Goal: Task Accomplishment & Management: Complete application form

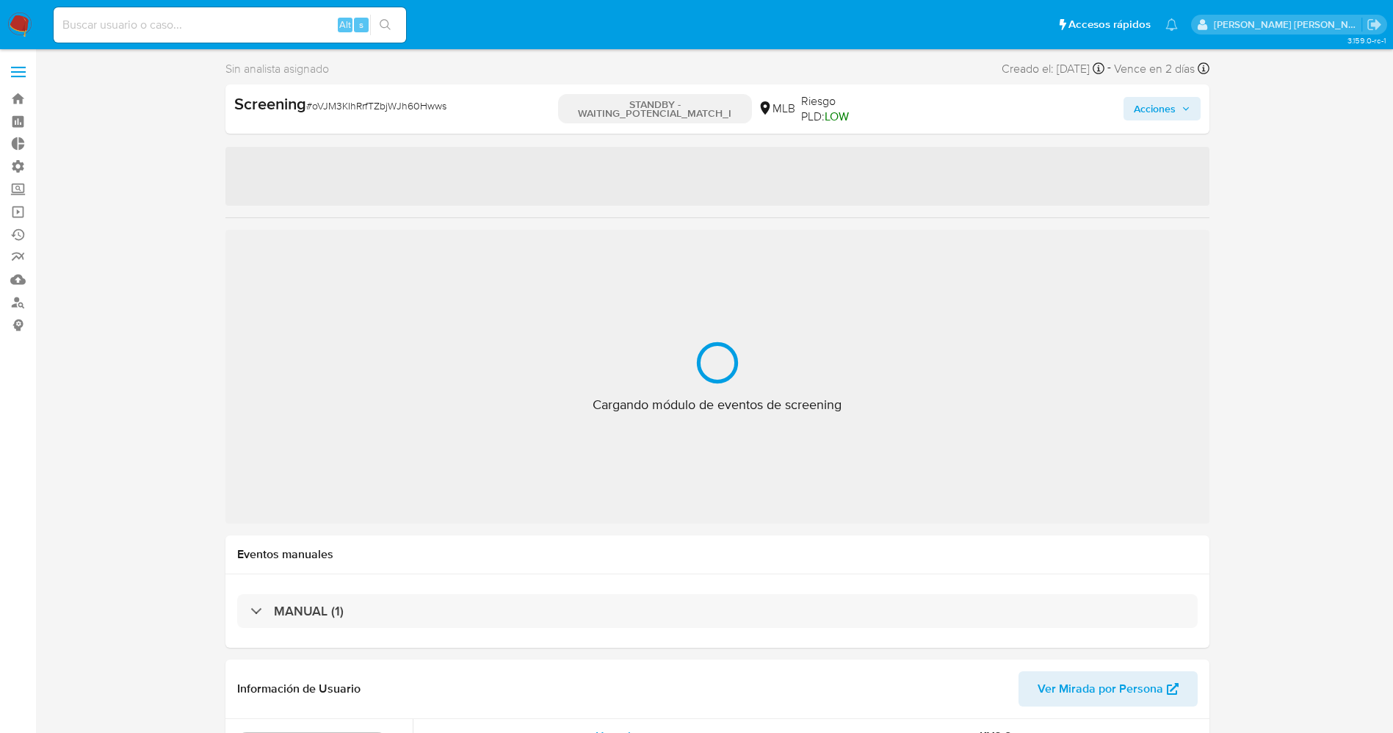
select select "10"
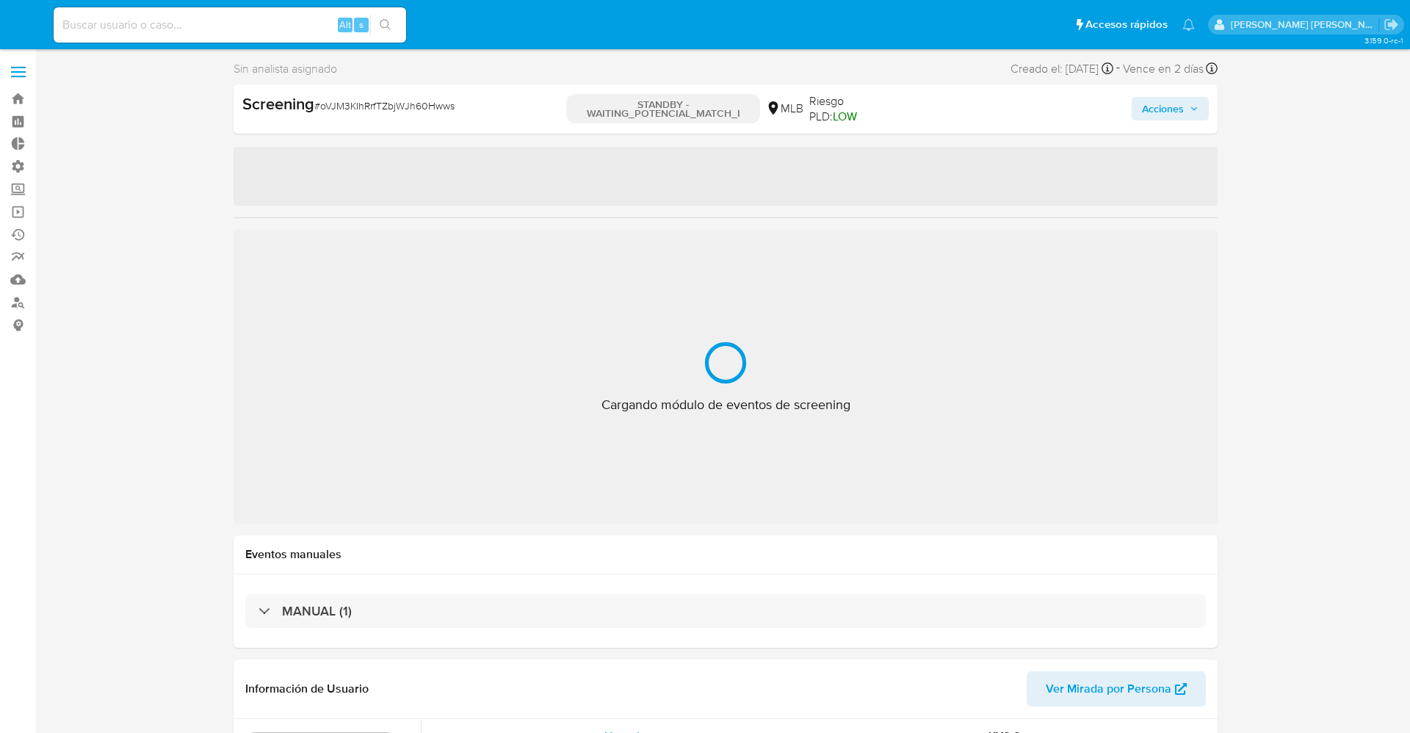
select select "10"
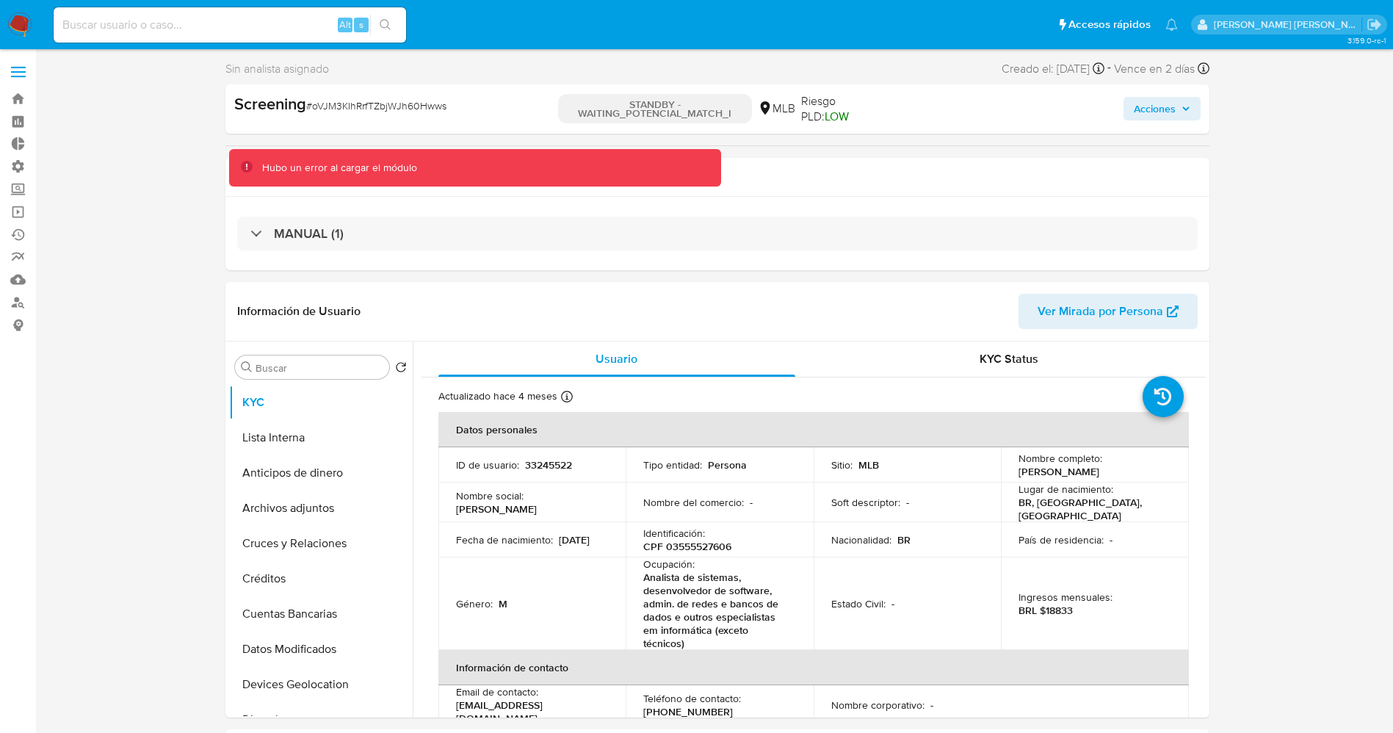
click at [15, 21] on img at bounding box center [19, 24] width 25 height 25
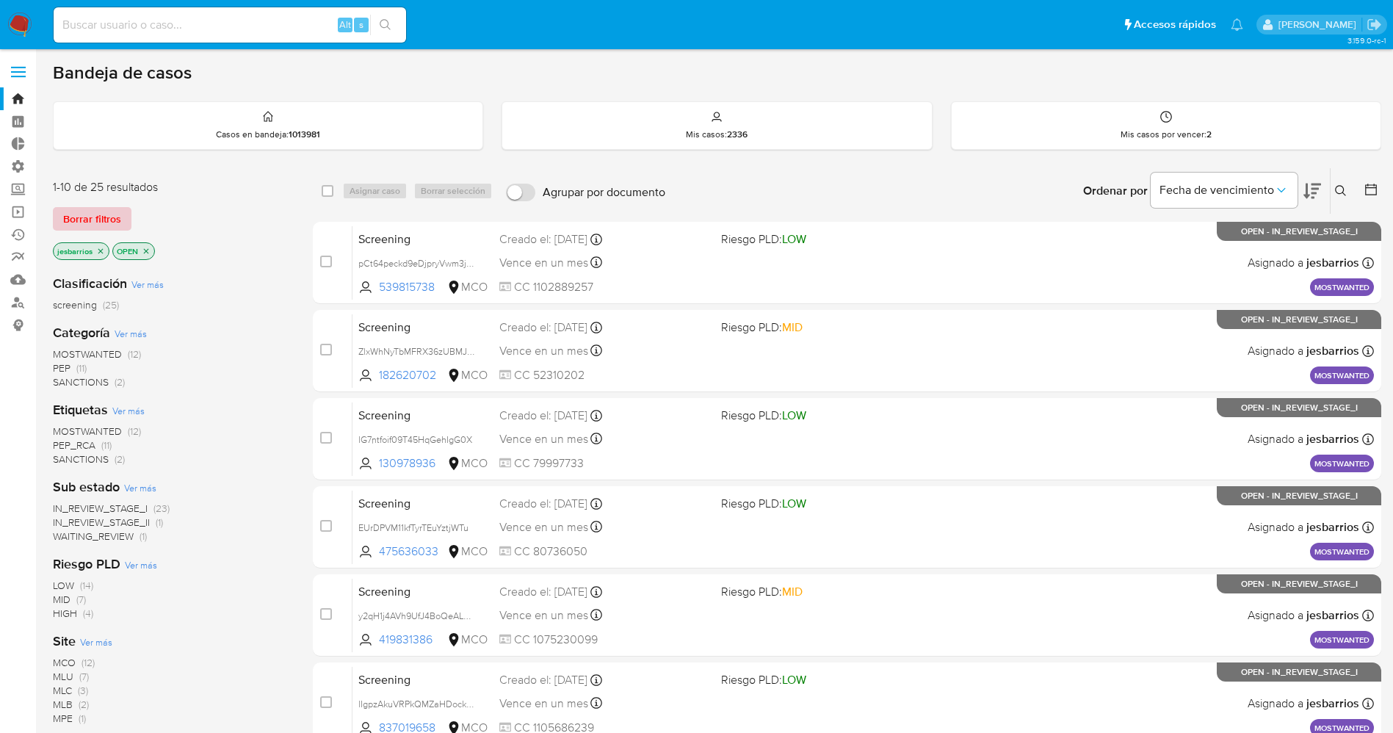
click at [109, 221] on span "Borrar filtros" at bounding box center [92, 219] width 58 height 21
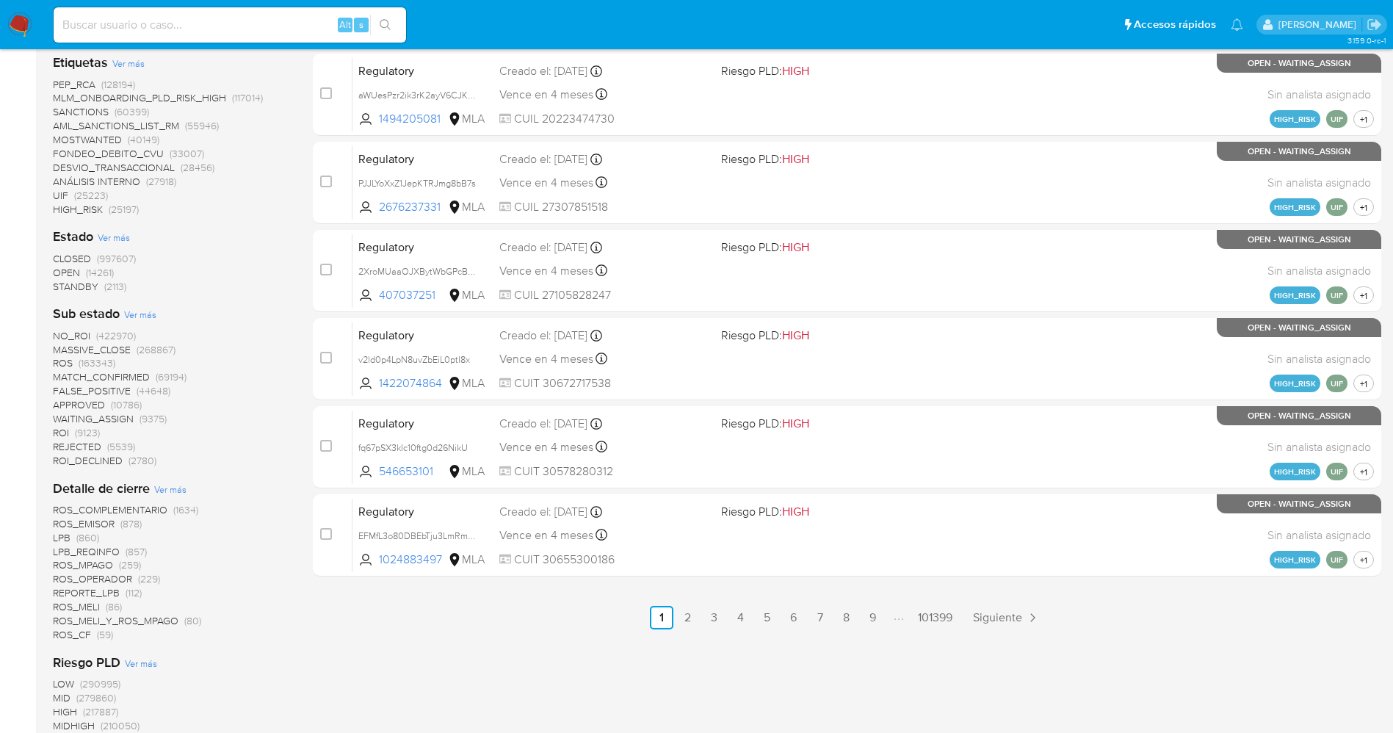
scroll to position [551, 0]
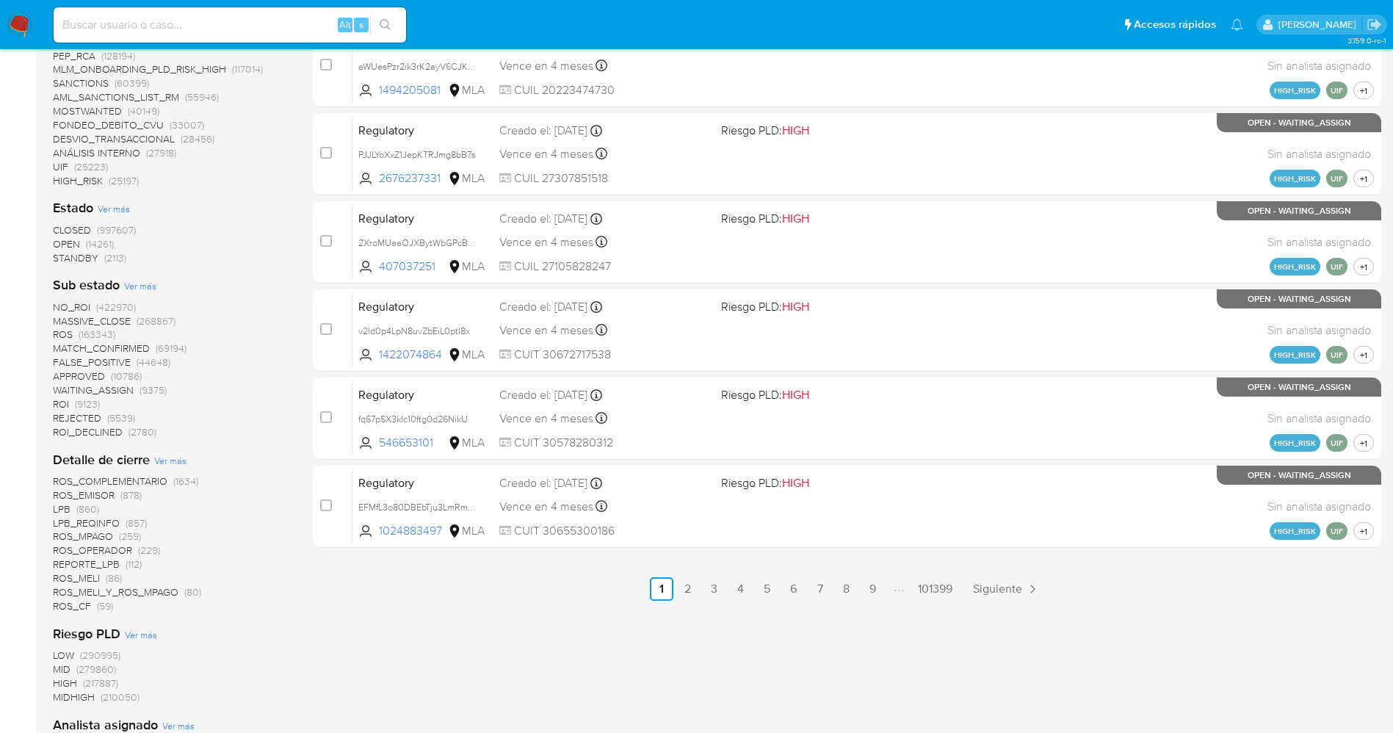
click at [79, 263] on span "STANDBY" at bounding box center [76, 257] width 46 height 15
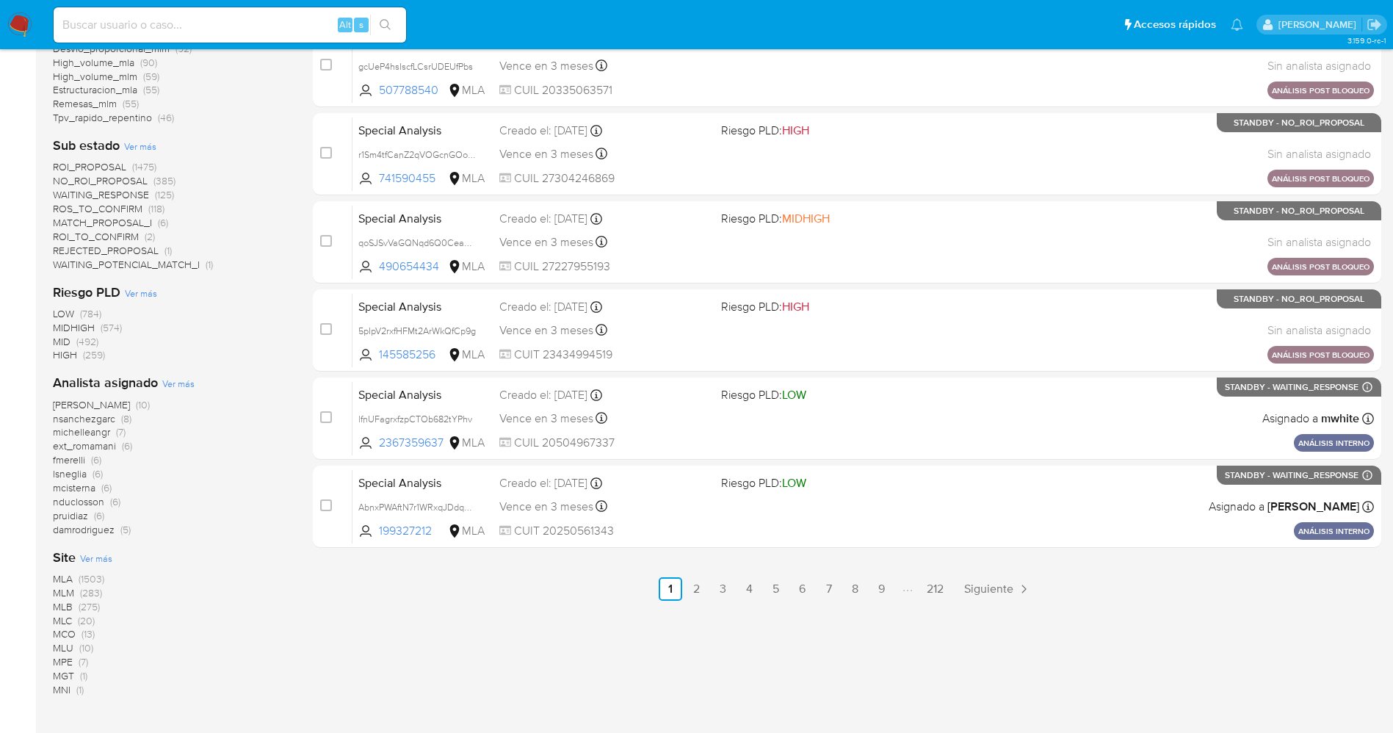
click at [153, 266] on span "WAITING_POTENCIAL_MATCH_I" at bounding box center [126, 264] width 147 height 15
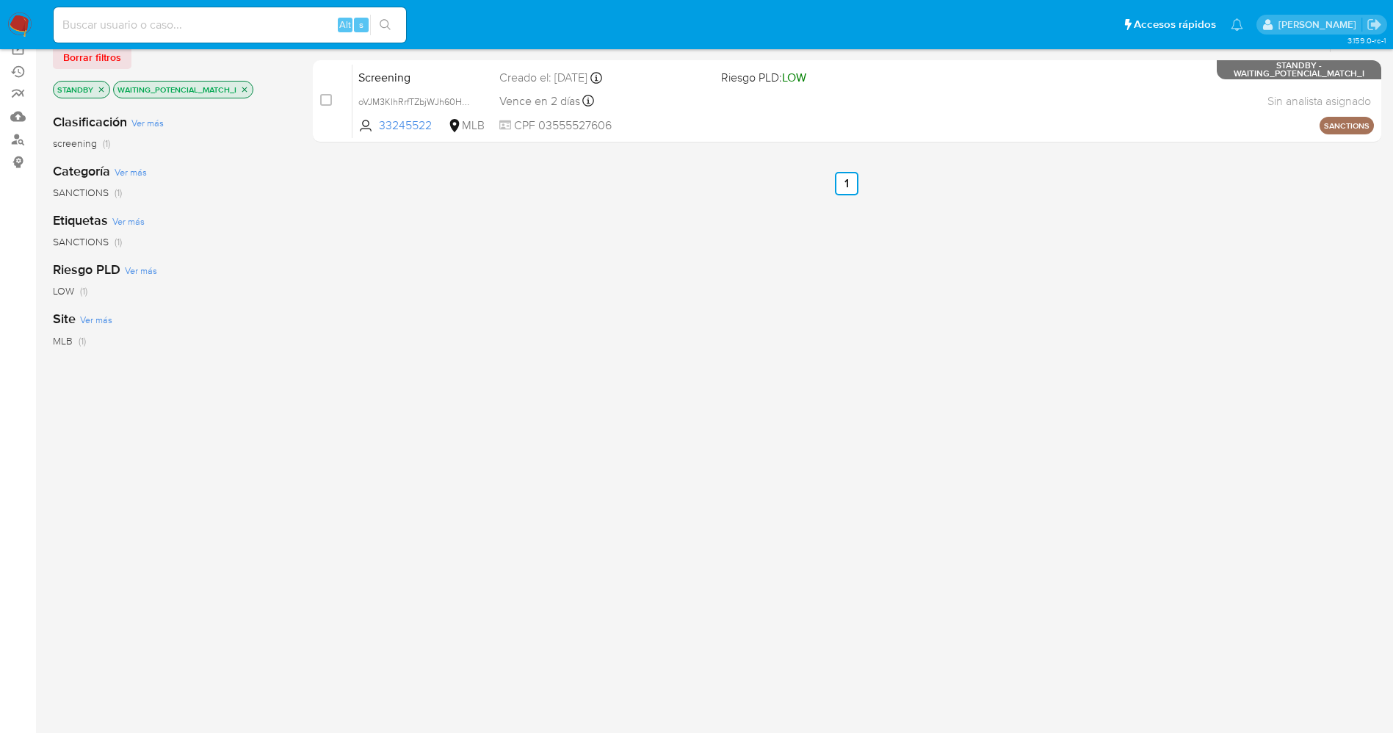
scroll to position [53, 0]
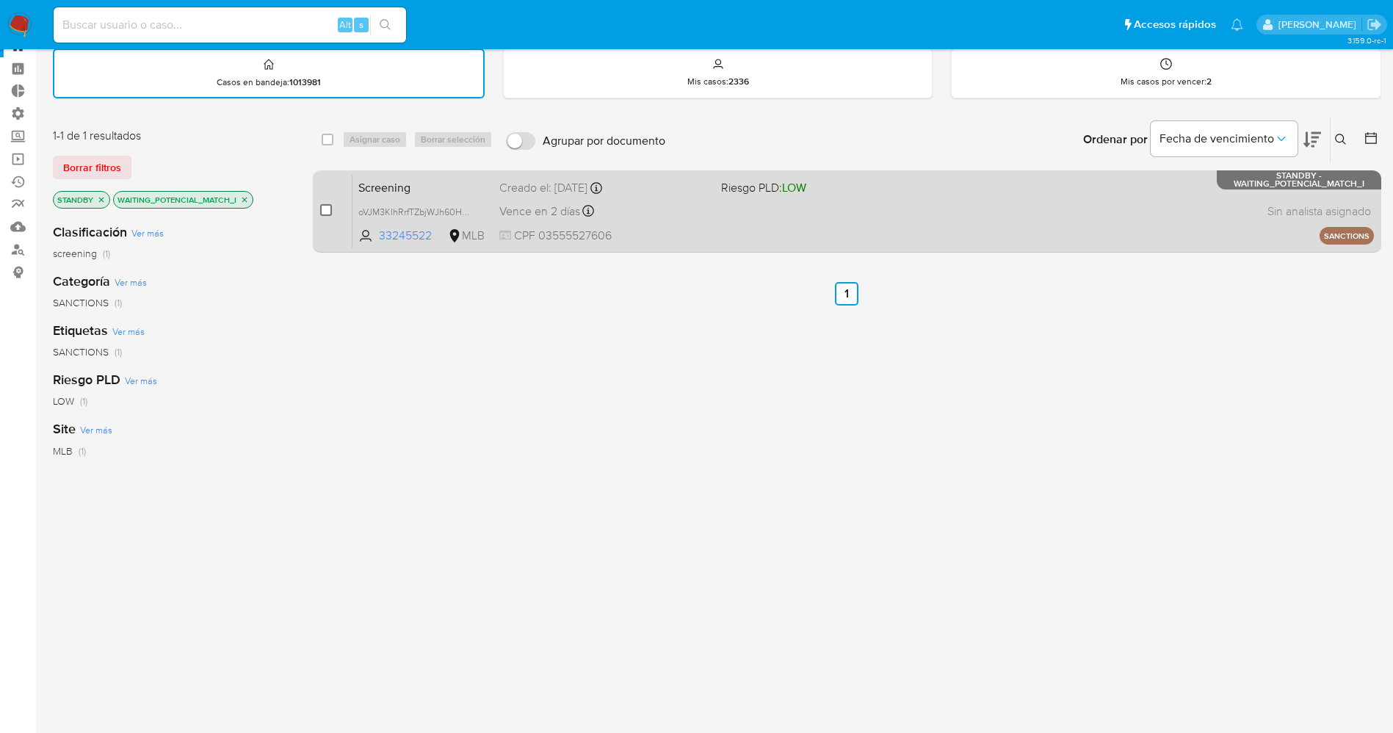
click at [322, 213] on input "checkbox" at bounding box center [326, 210] width 12 height 12
checkbox input "true"
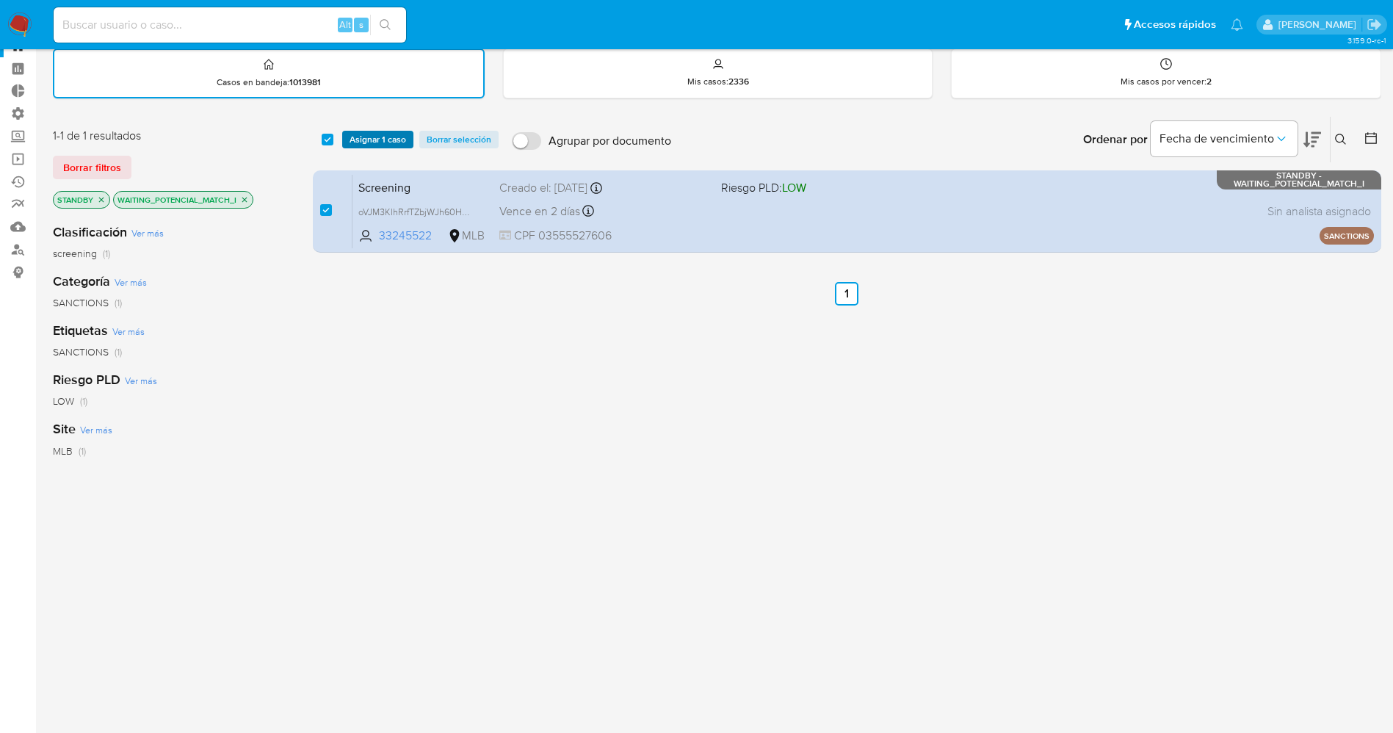
click at [370, 146] on span "Asignar 1 caso" at bounding box center [377, 139] width 57 height 15
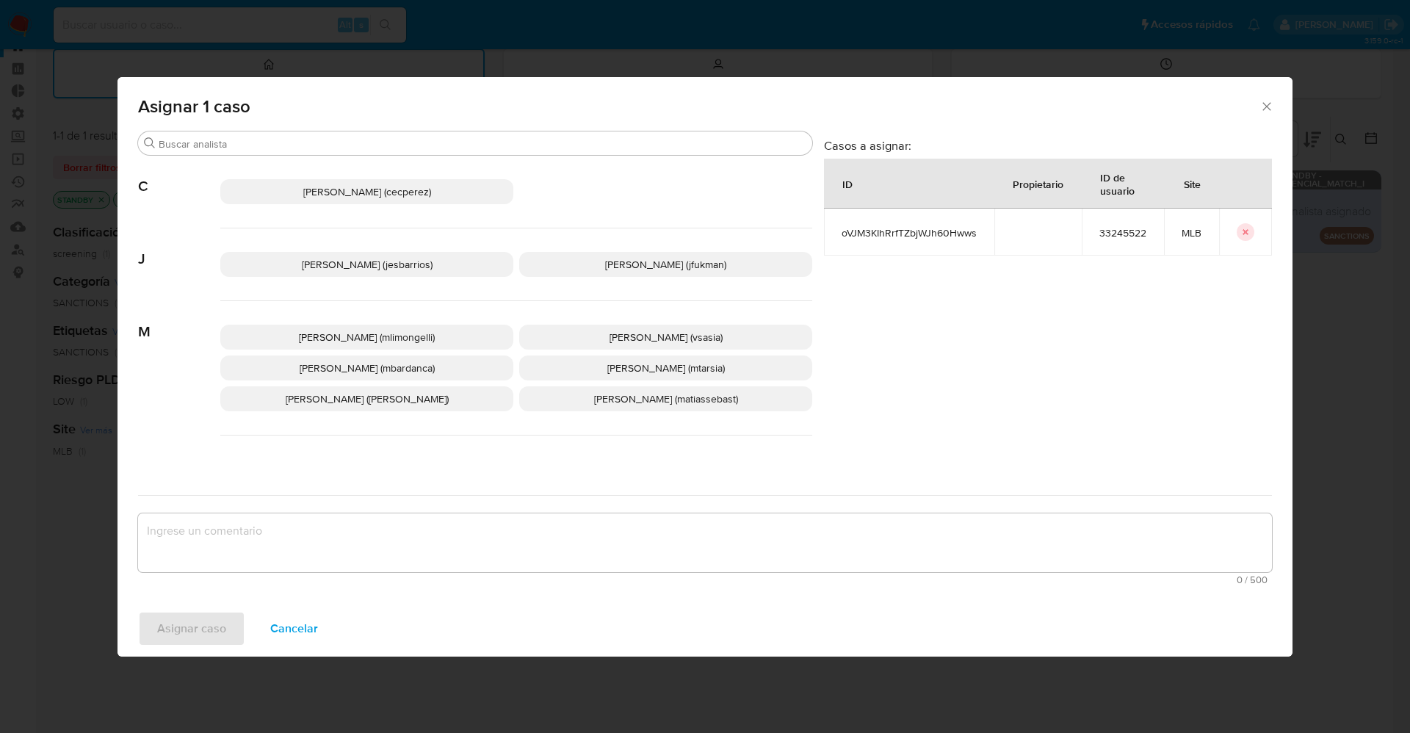
click at [325, 259] on span "Jesica Iris Barrios Leita (jesbarrios)" at bounding box center [367, 264] width 131 height 15
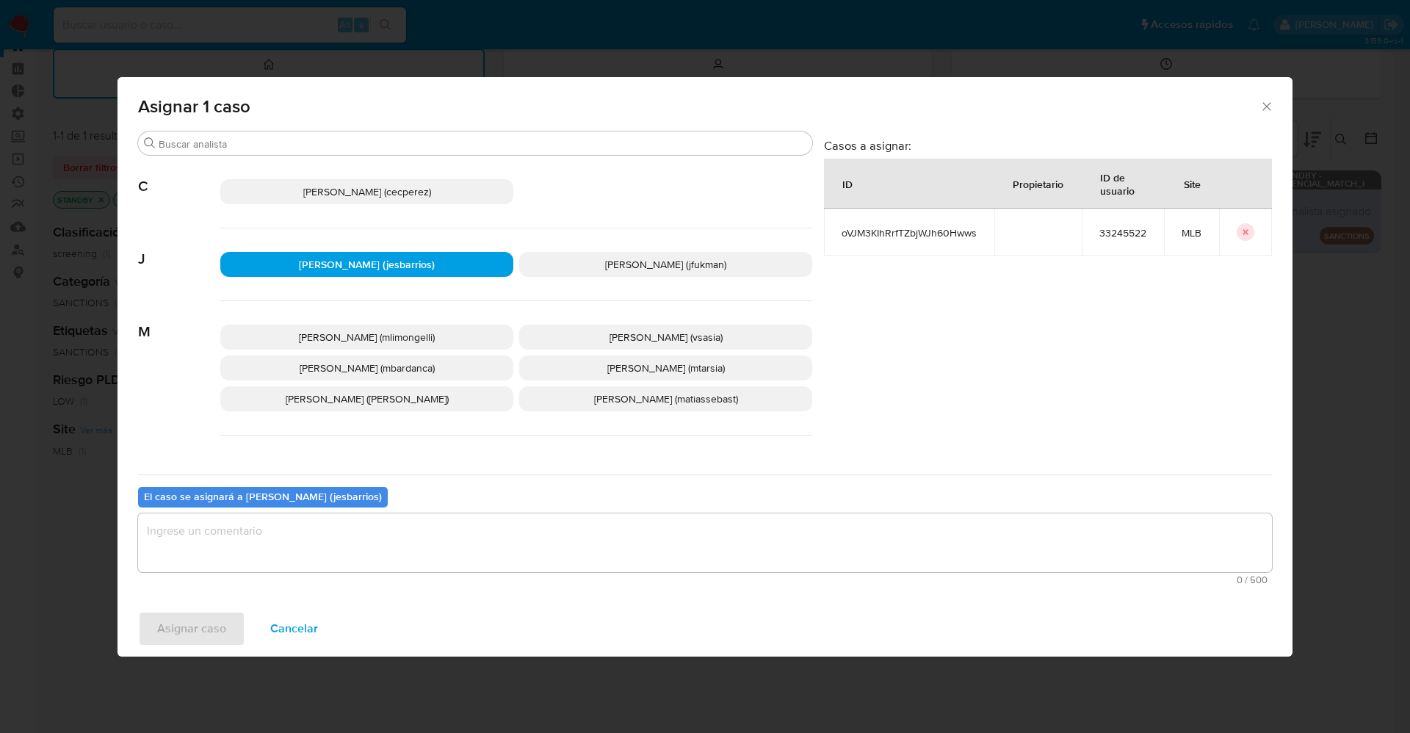
click at [295, 556] on textarea "assign-modal" at bounding box center [705, 542] width 1134 height 59
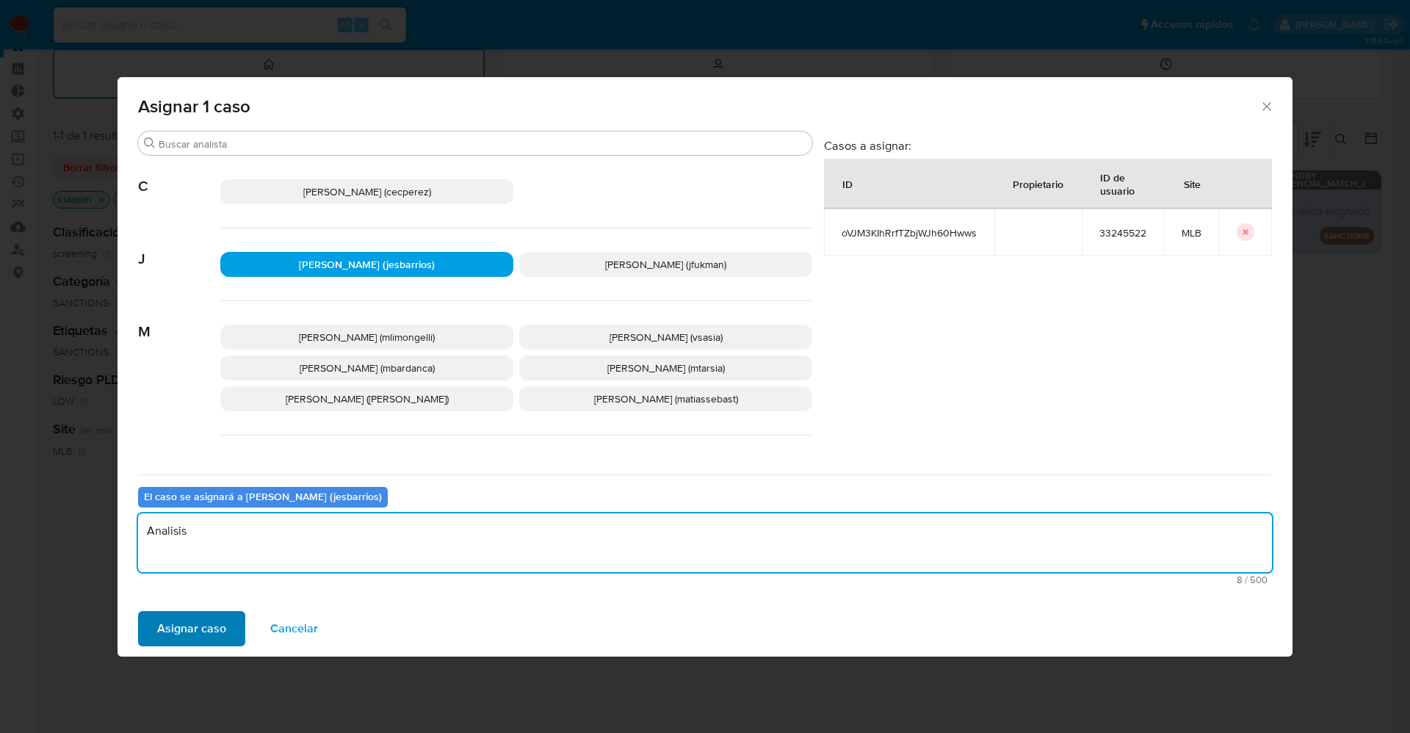
type textarea "Analisis"
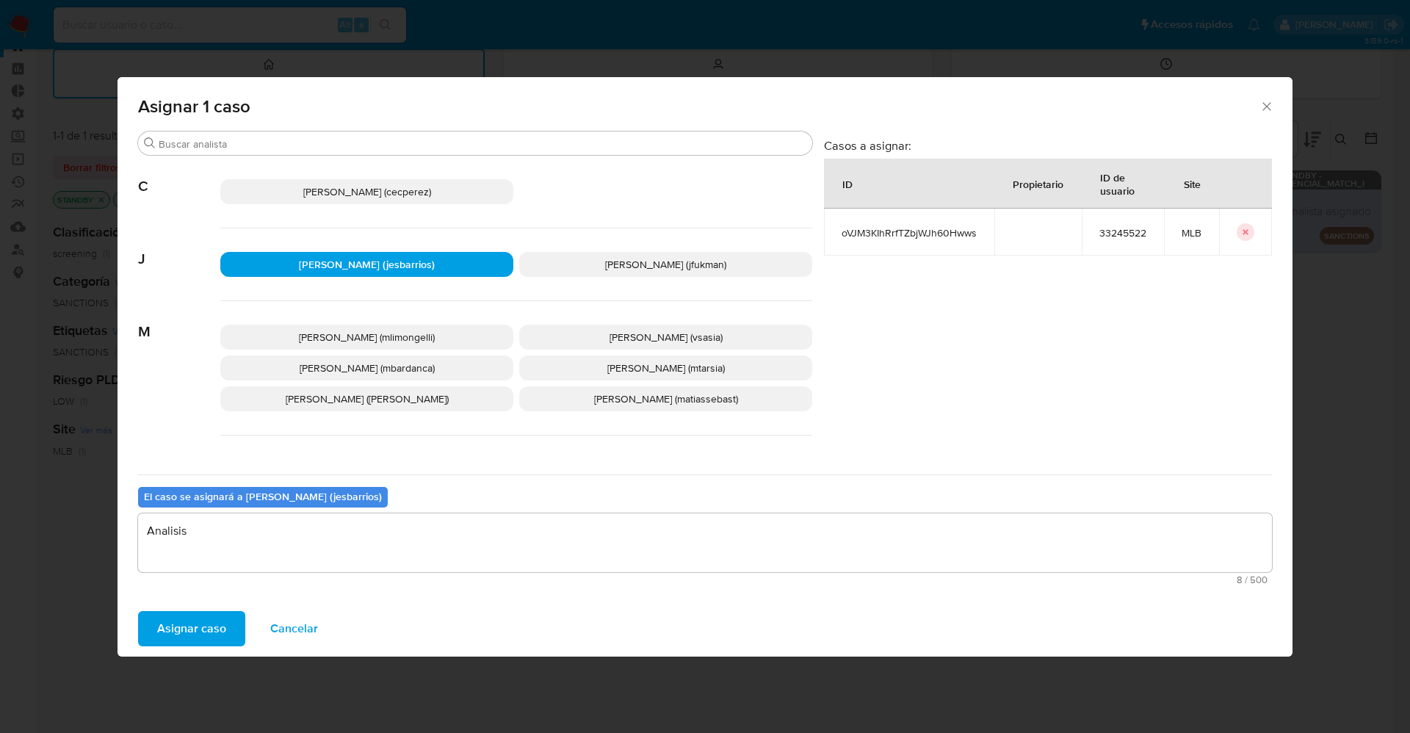
click at [184, 632] on span "Asignar caso" at bounding box center [191, 628] width 69 height 32
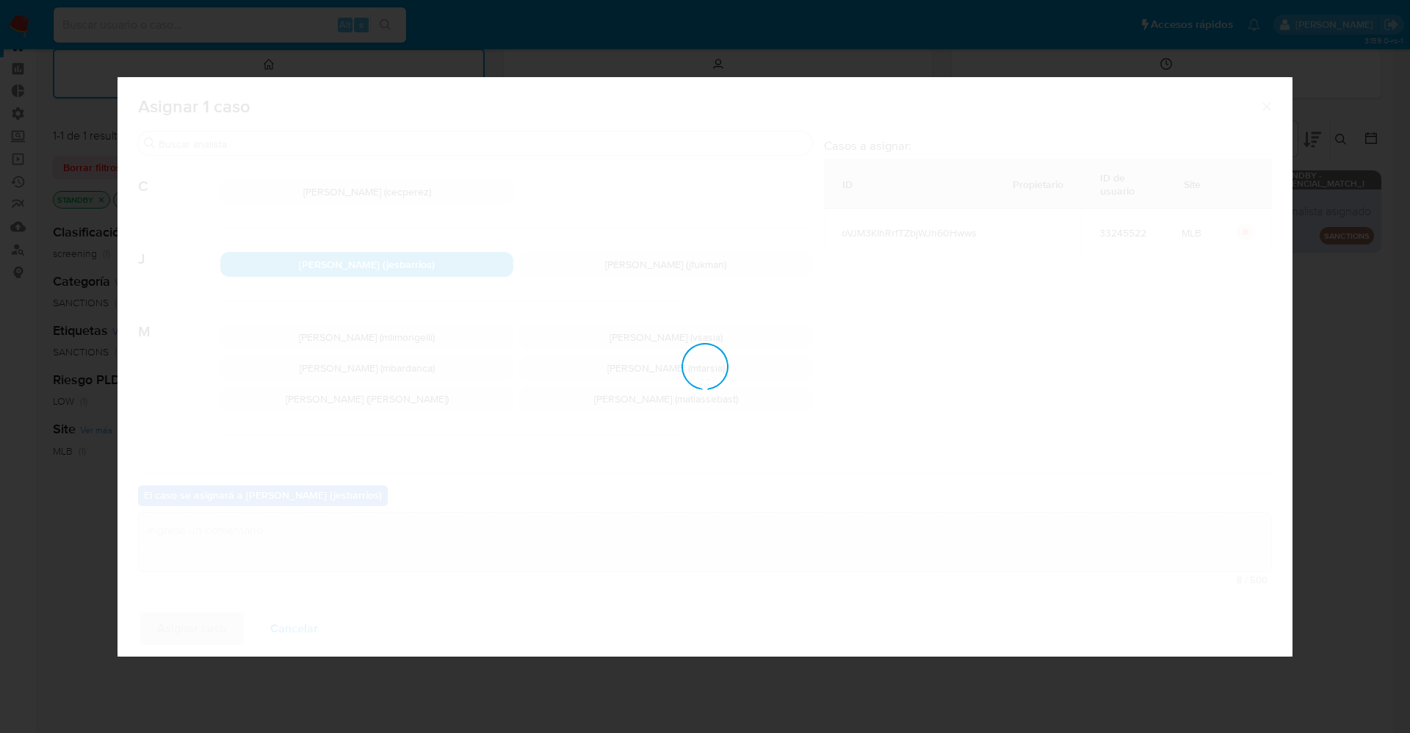
checkbox input "false"
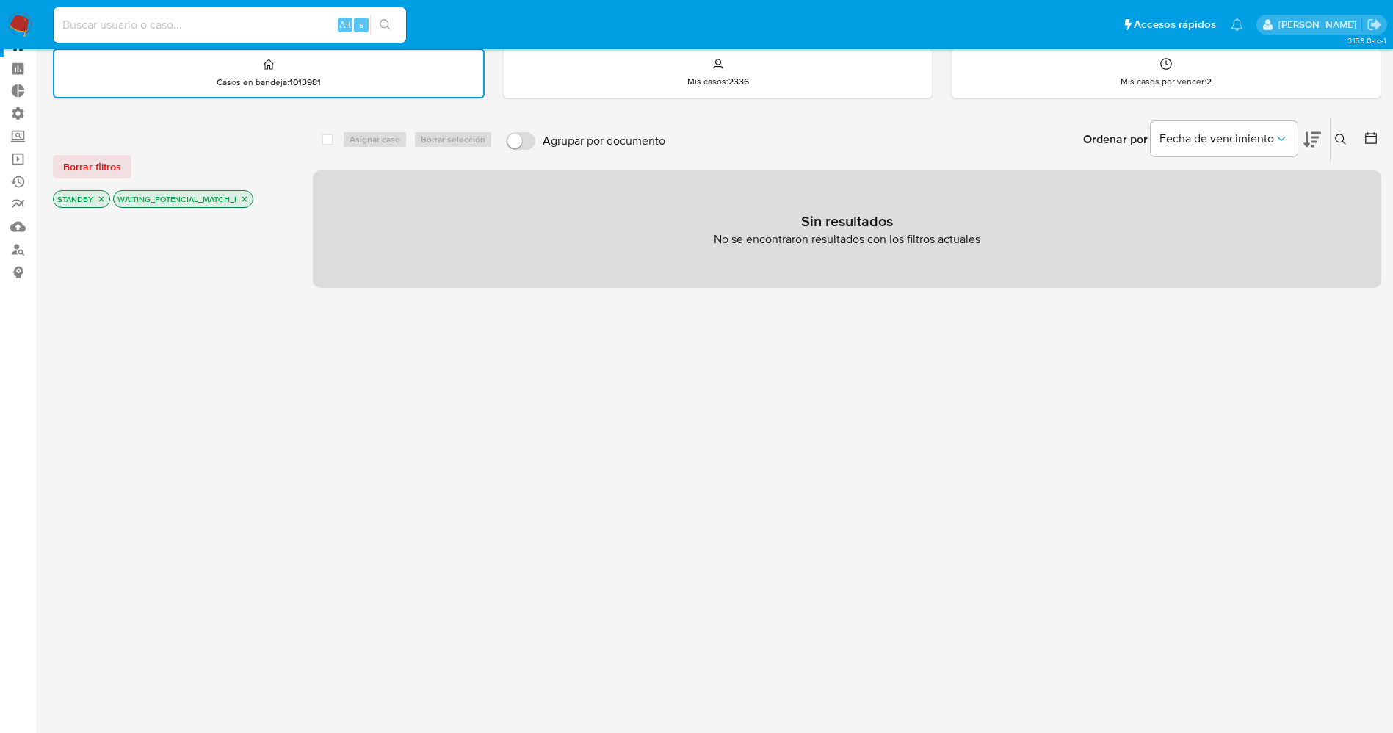
click at [26, 23] on img at bounding box center [19, 24] width 25 height 25
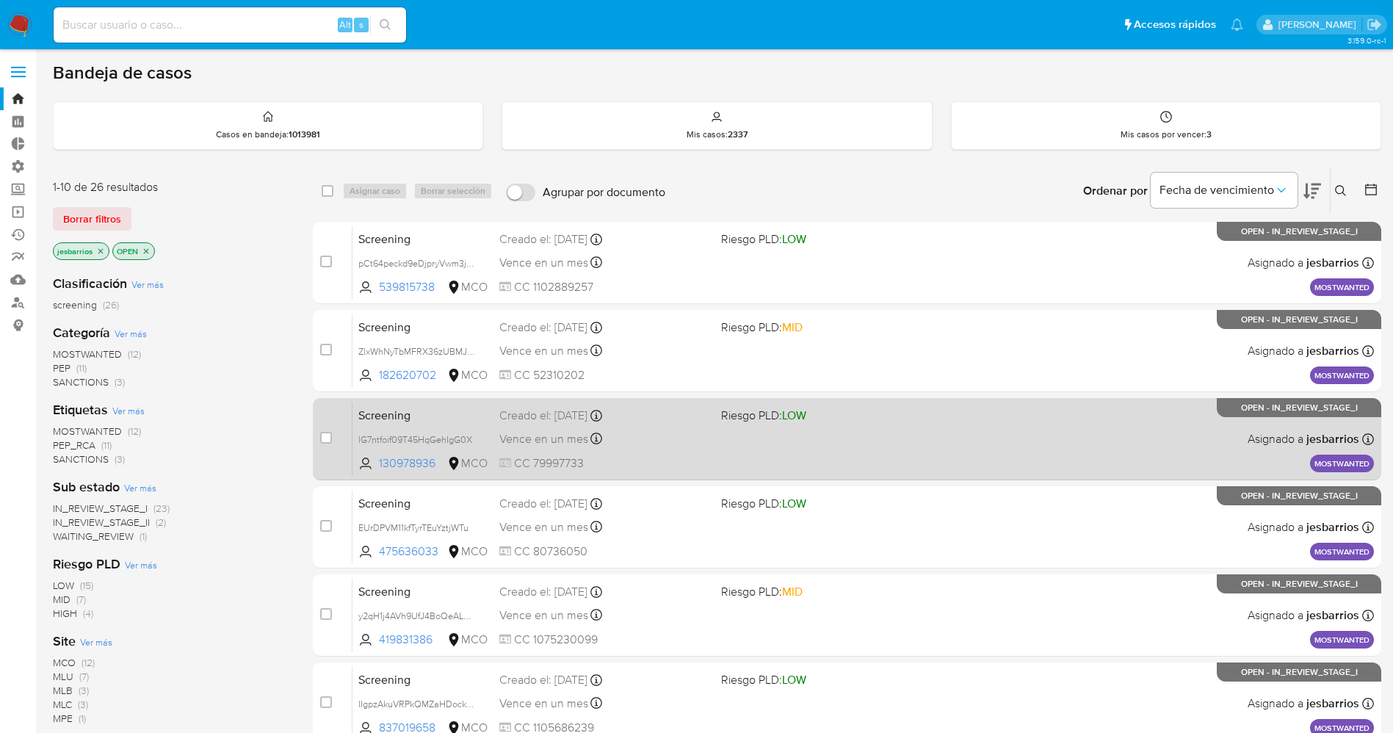
scroll to position [479, 0]
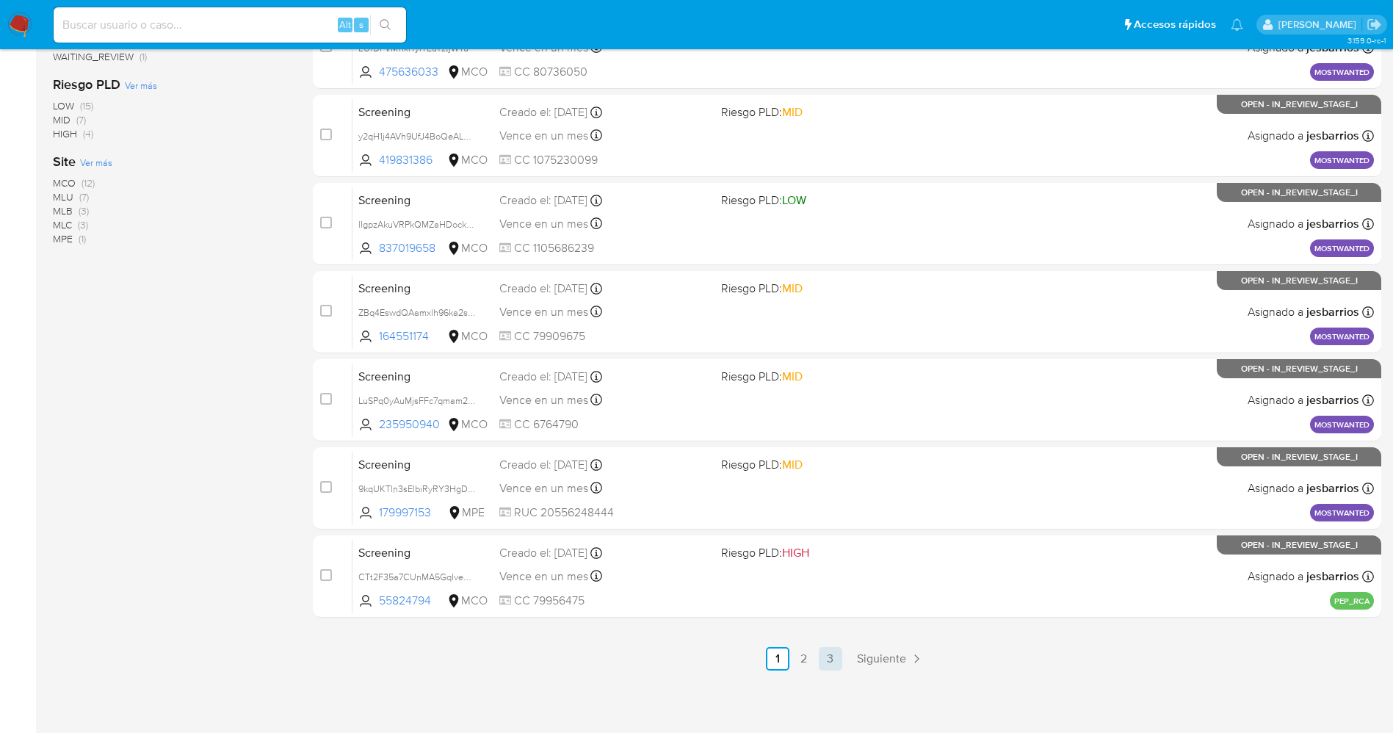
click at [833, 653] on link "3" at bounding box center [830, 658] width 23 height 23
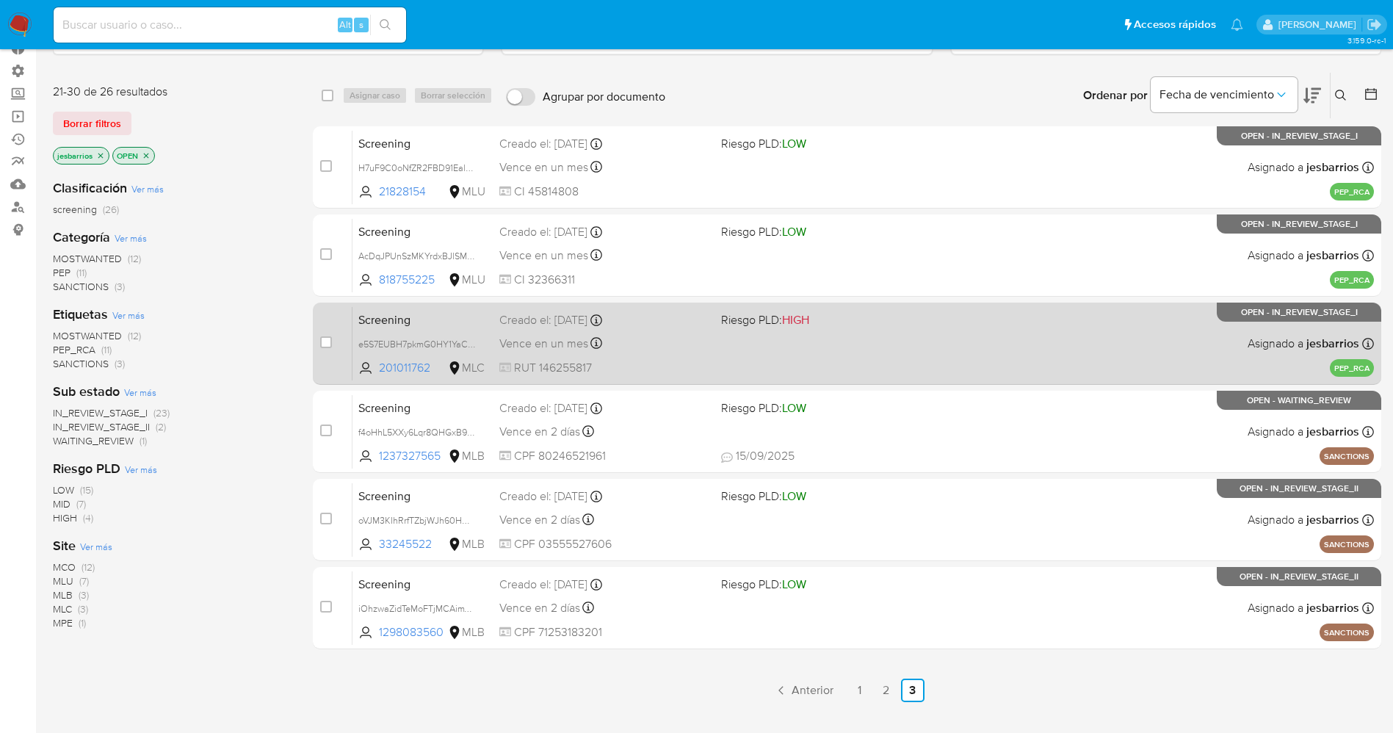
scroll to position [162, 0]
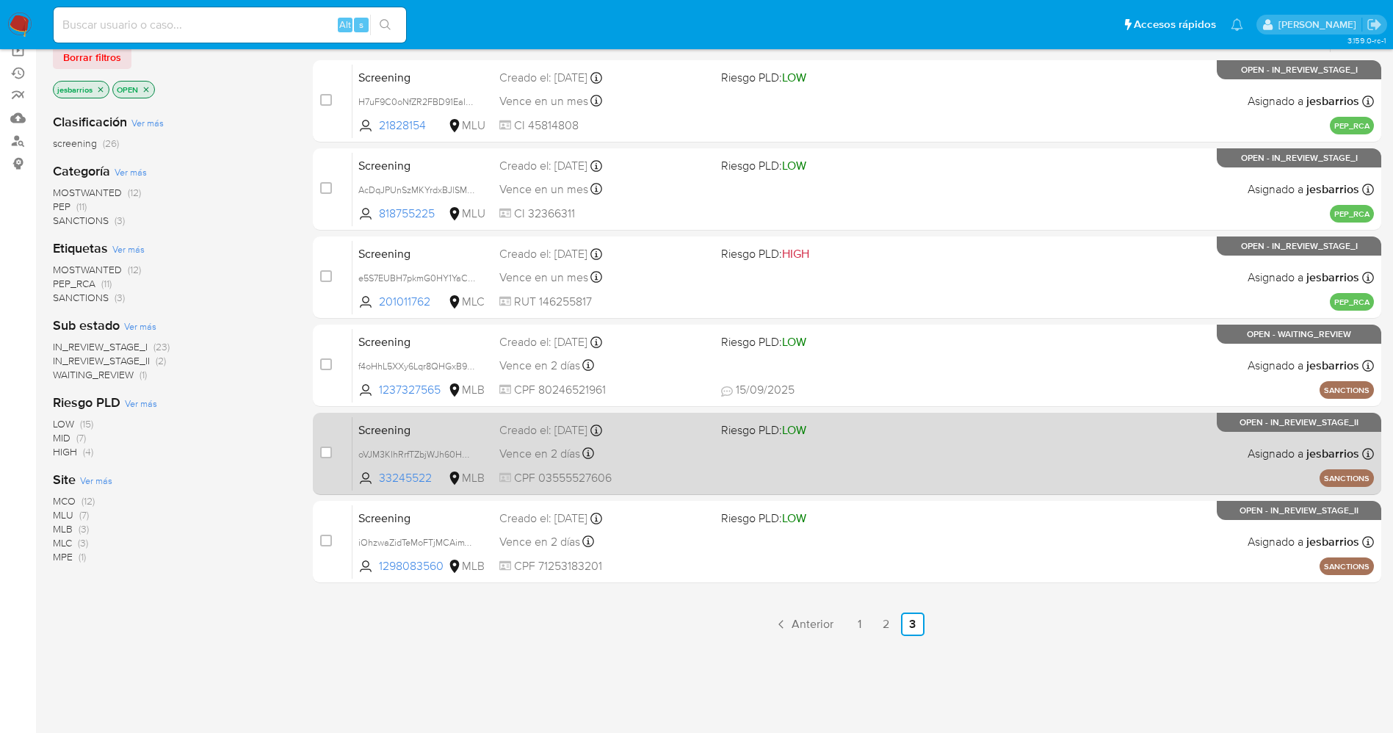
click at [699, 474] on span "CPF 03555527606" at bounding box center [604, 478] width 210 height 16
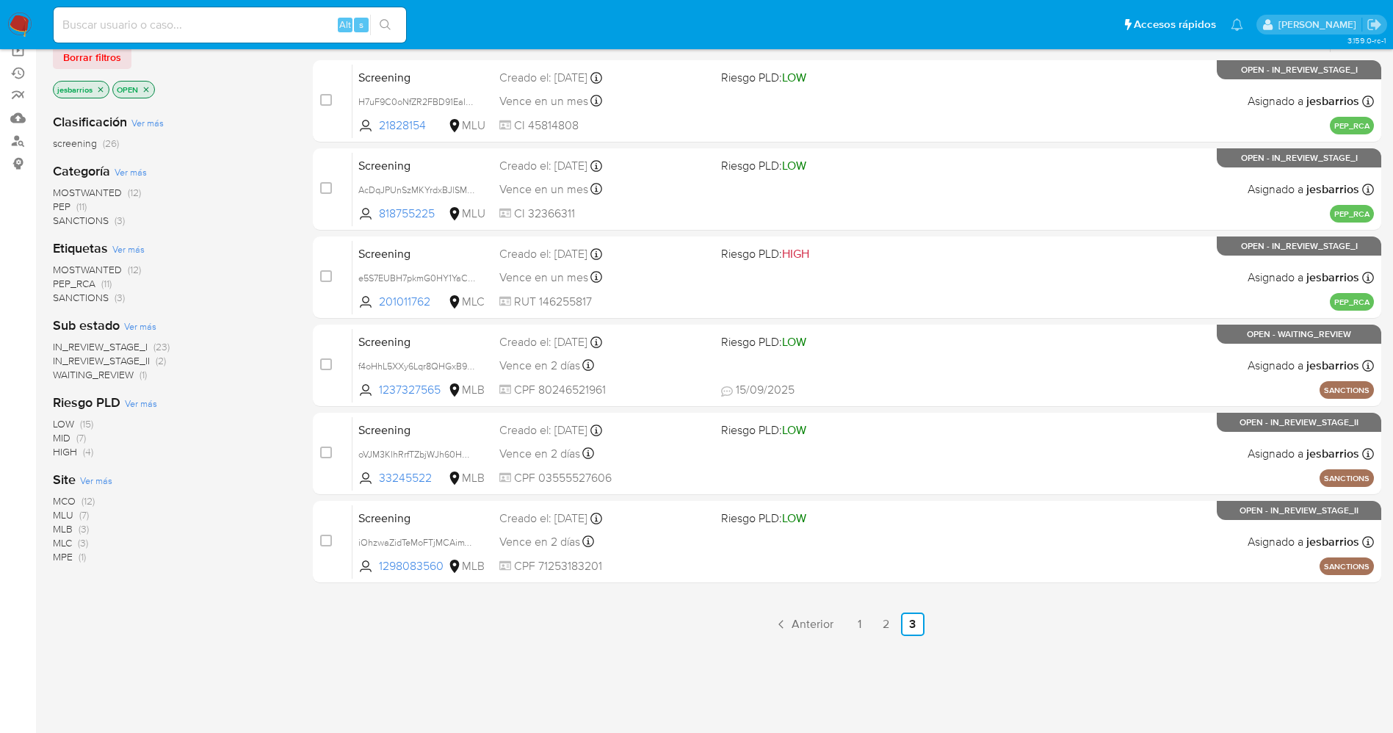
click at [24, 26] on img at bounding box center [19, 24] width 25 height 25
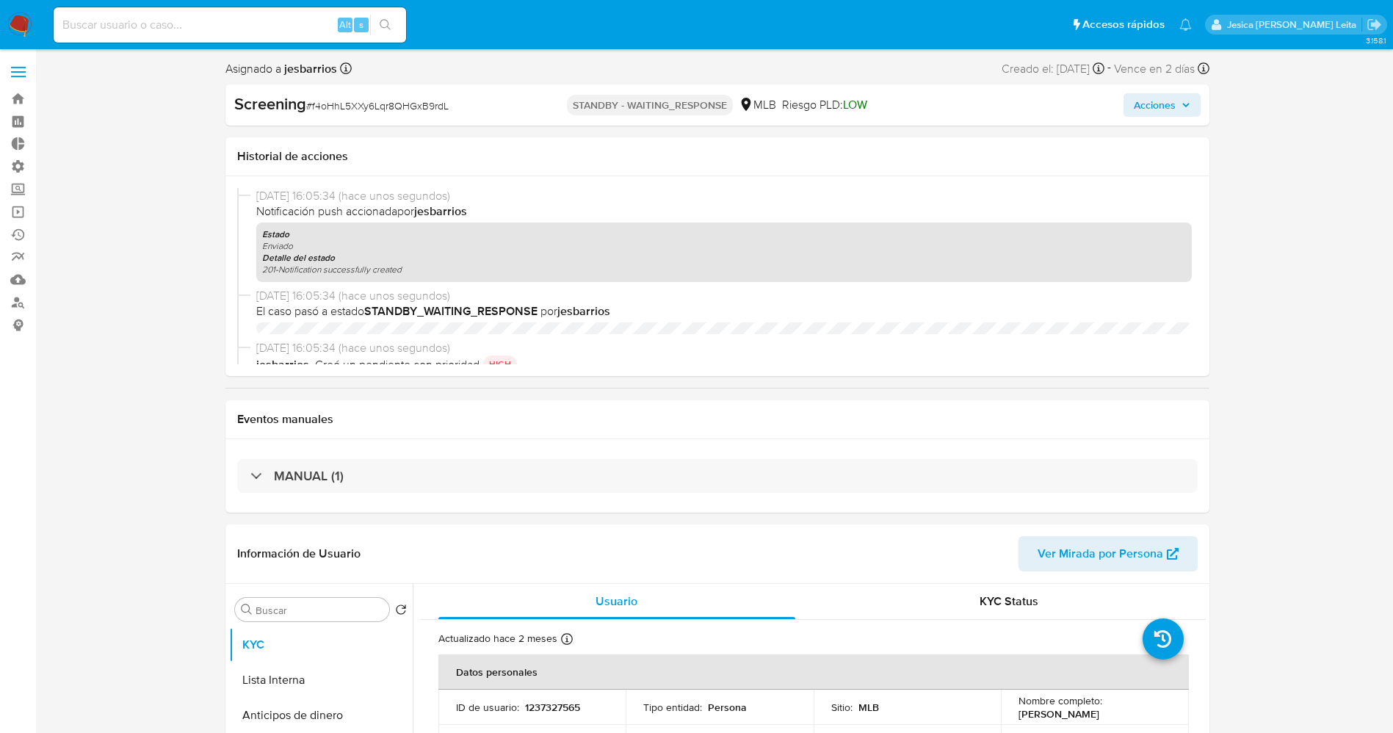
select select "10"
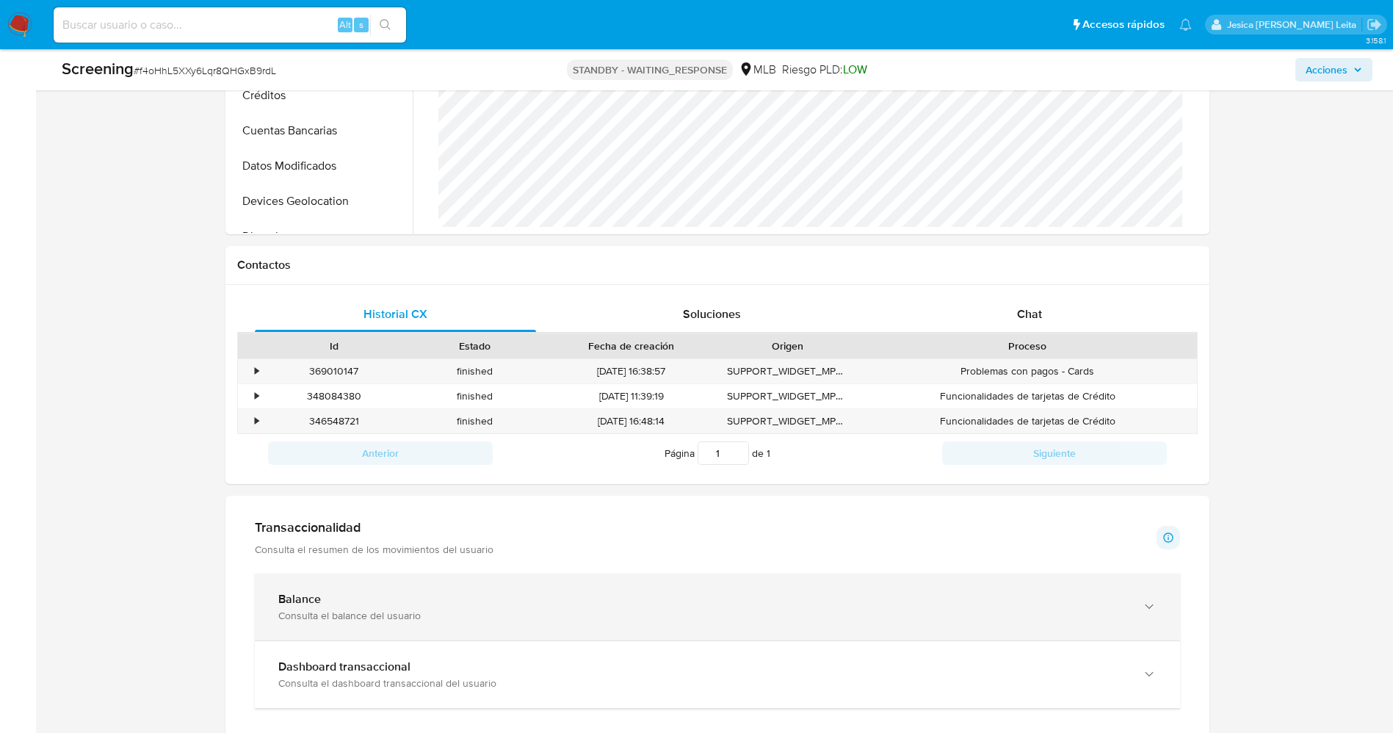
scroll to position [771, 0]
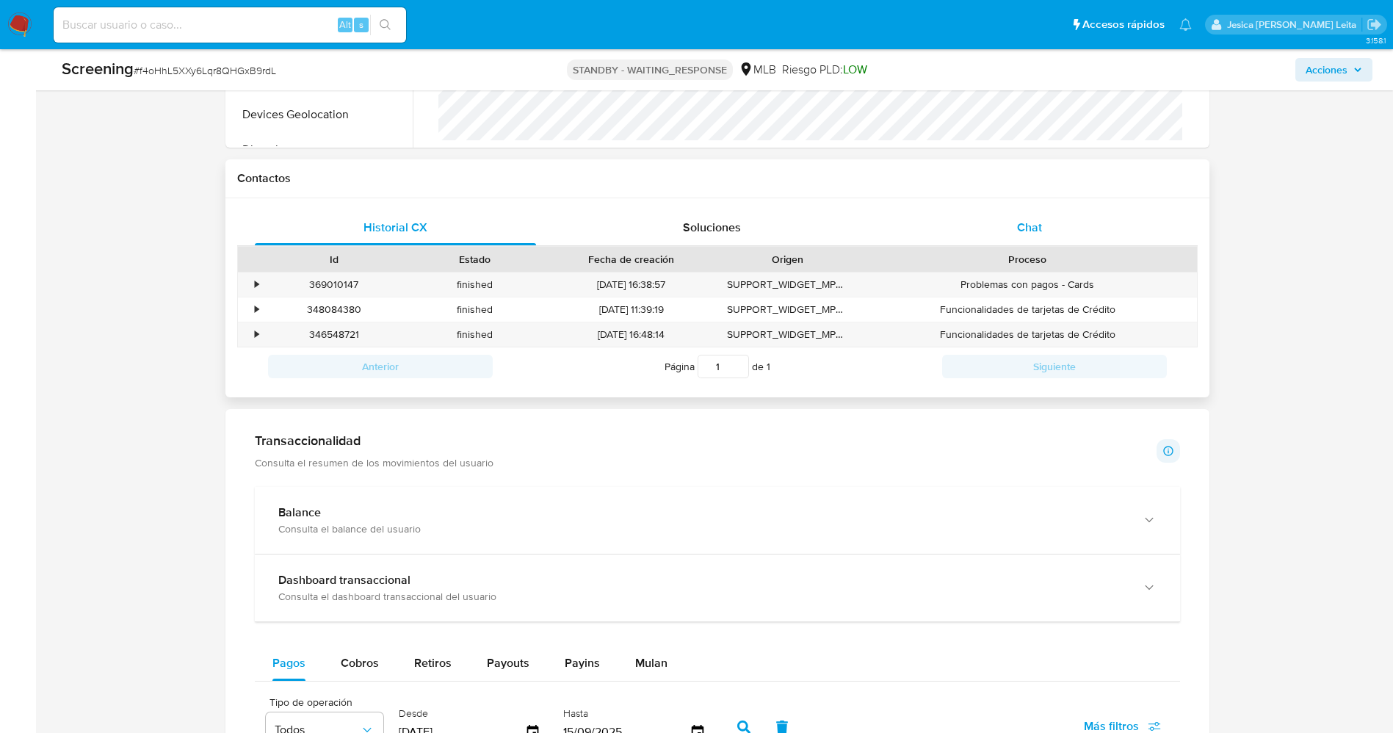
click at [1043, 236] on div "Chat" at bounding box center [1029, 227] width 282 height 35
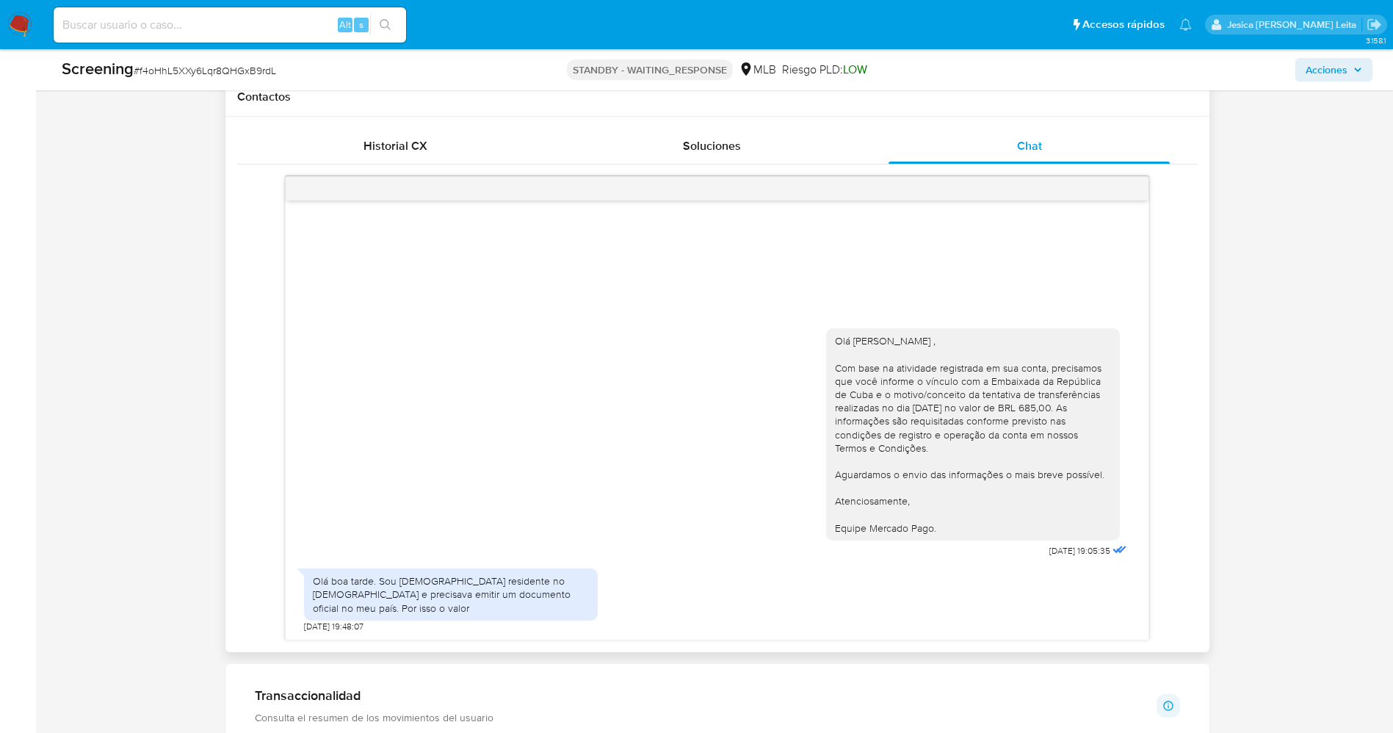
scroll to position [881, 0]
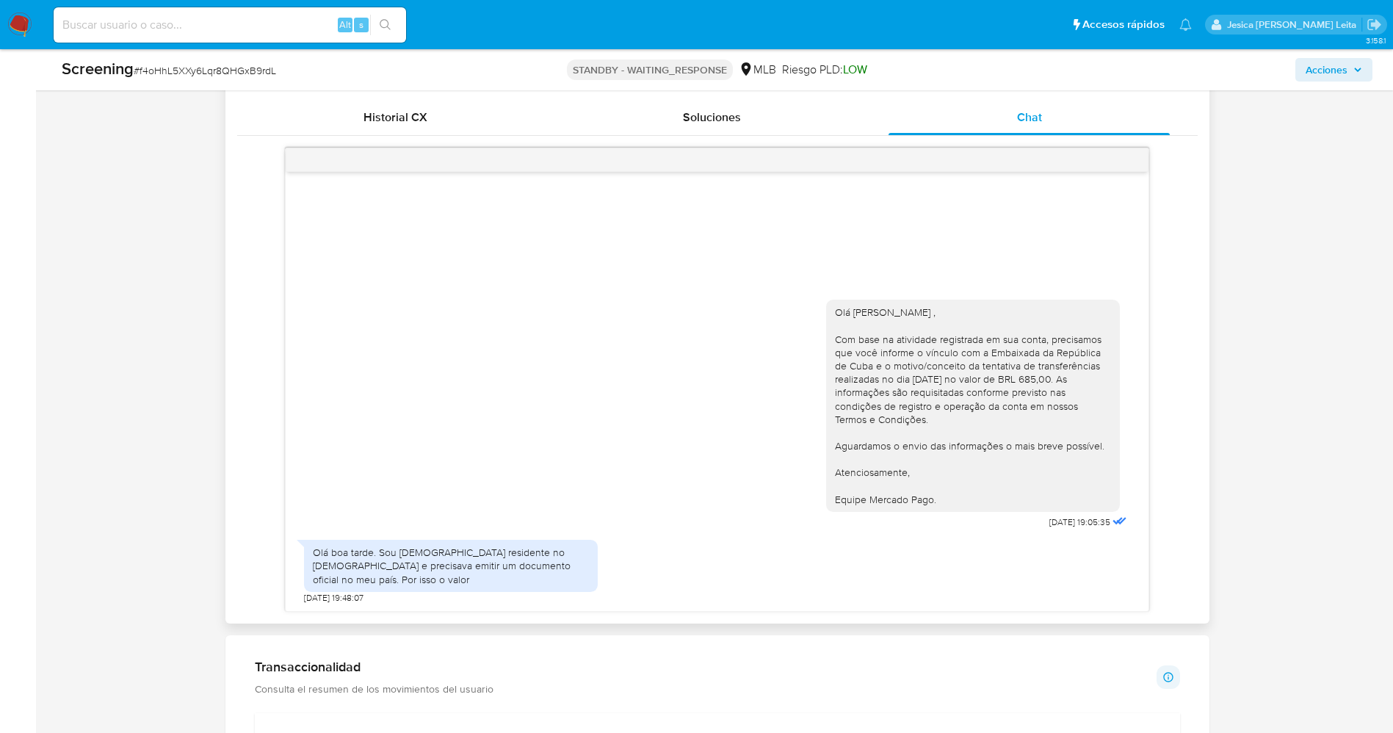
drag, startPoint x: 830, startPoint y: 323, endPoint x: 959, endPoint y: 512, distance: 228.9
click at [959, 512] on div "Olá Marcos Guzman Avalos , Com base na atividade registrada em sua conta, preci…" at bounding box center [973, 406] width 294 height 212
copy div "Olá Marcos Guzman Avalos , Com base na atividade registrada em sua conta, preci…"
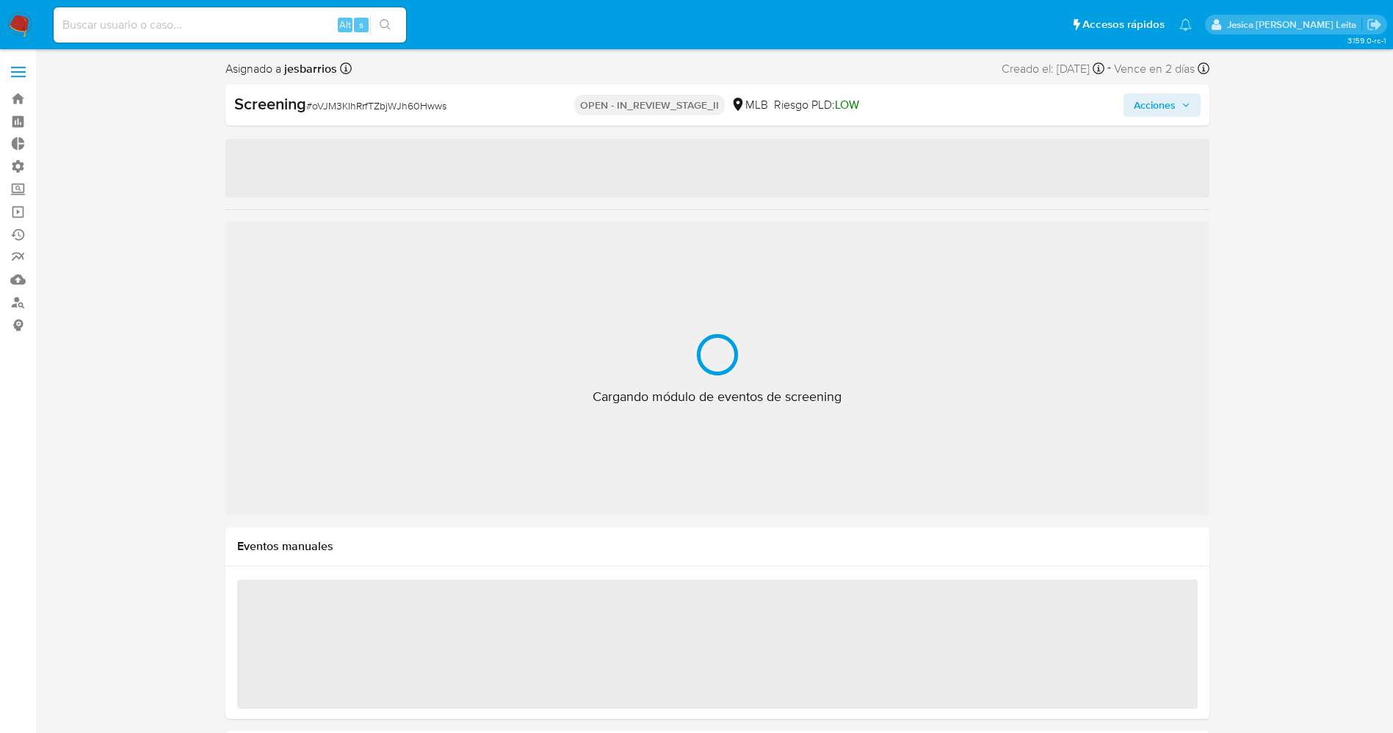
select select "10"
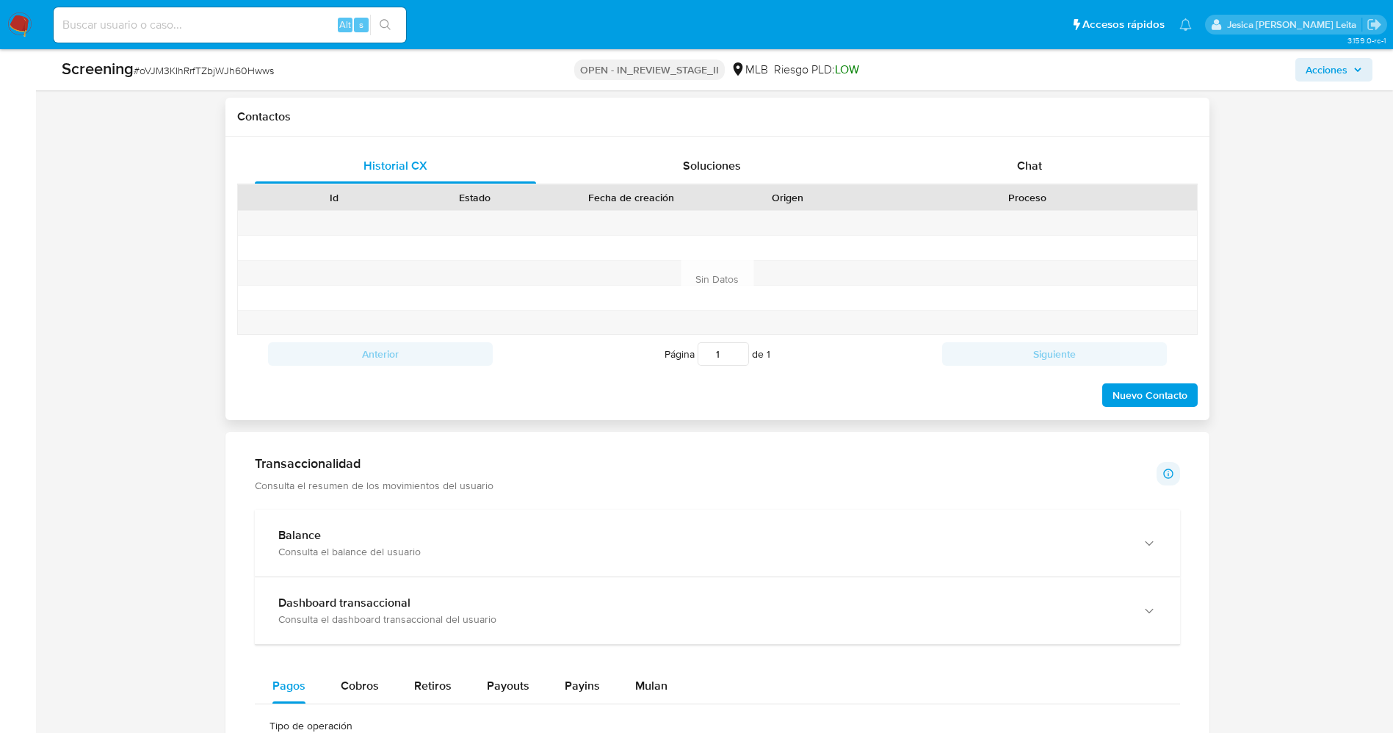
scroll to position [441, 0]
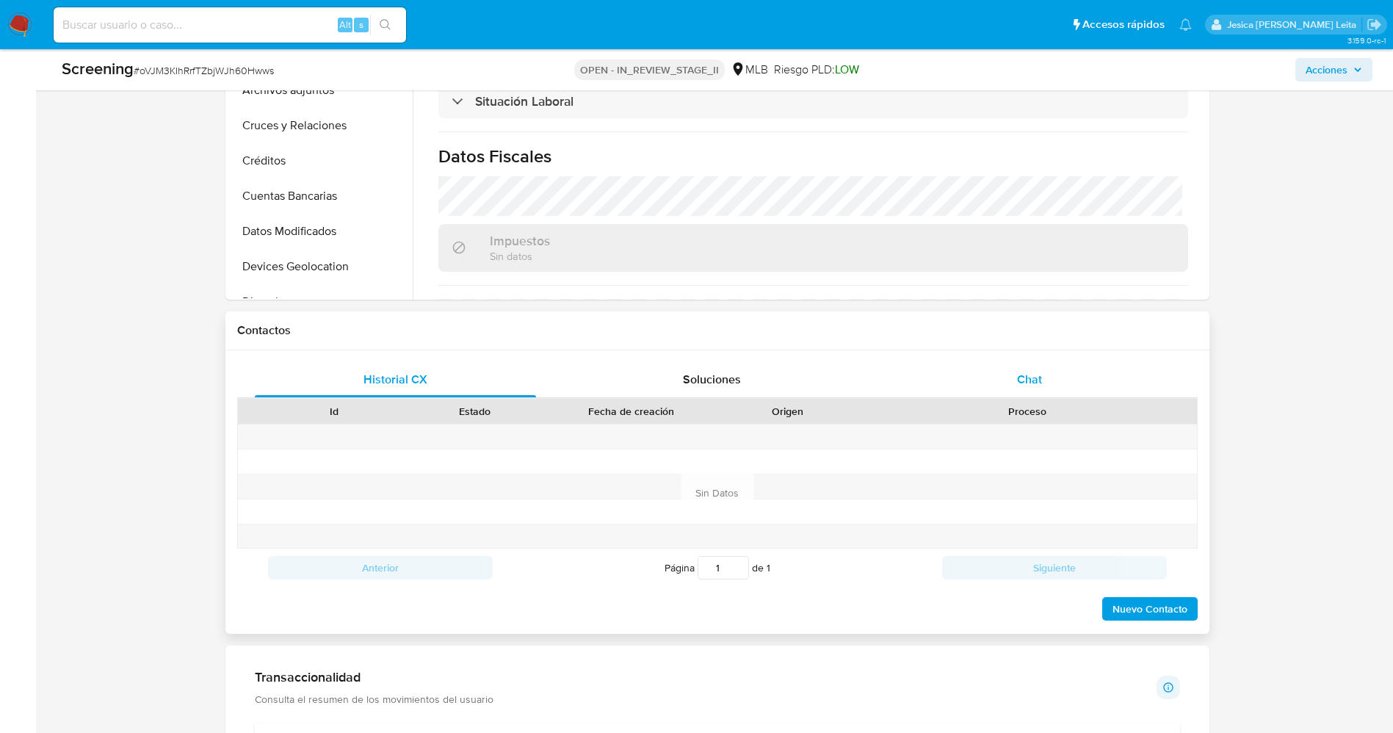
click at [1024, 369] on div "Chat" at bounding box center [1029, 379] width 282 height 35
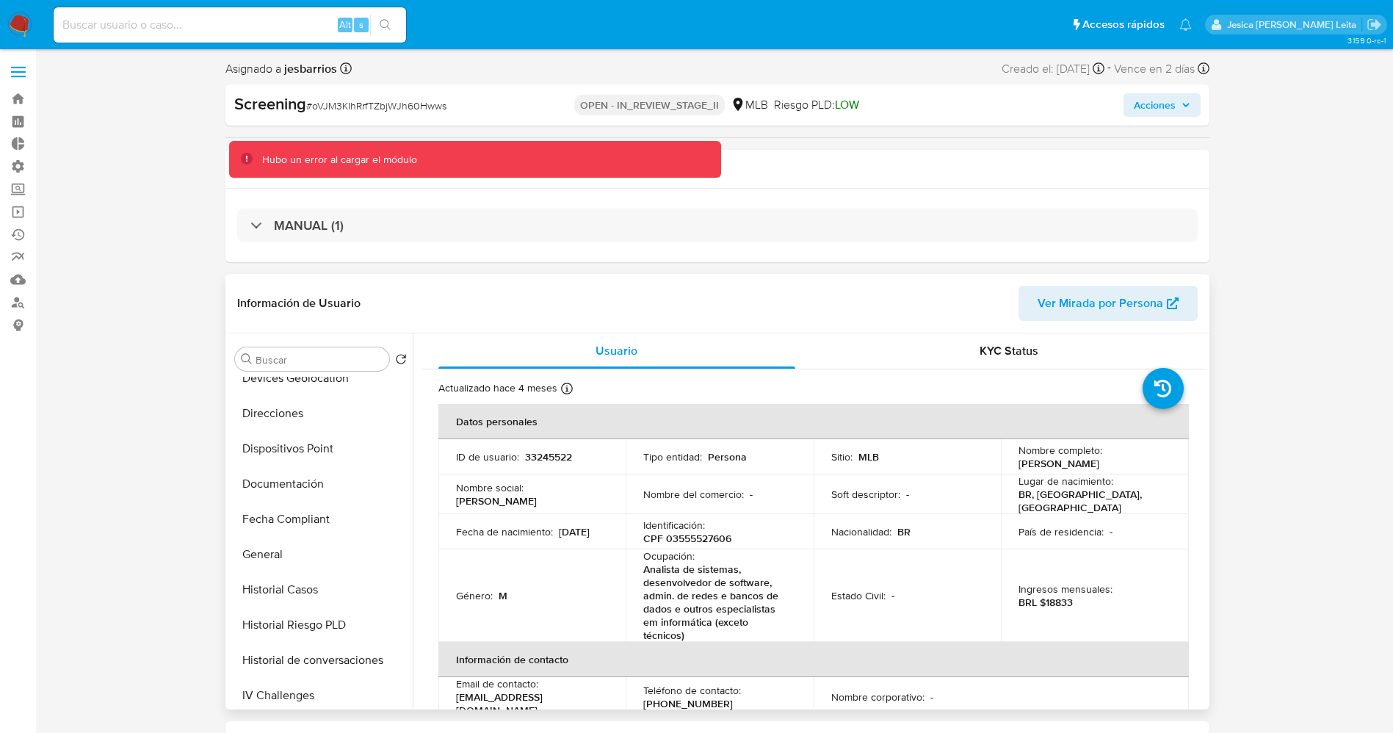
scroll to position [330, 0]
click at [300, 454] on button "Documentación" at bounding box center [315, 451] width 172 height 35
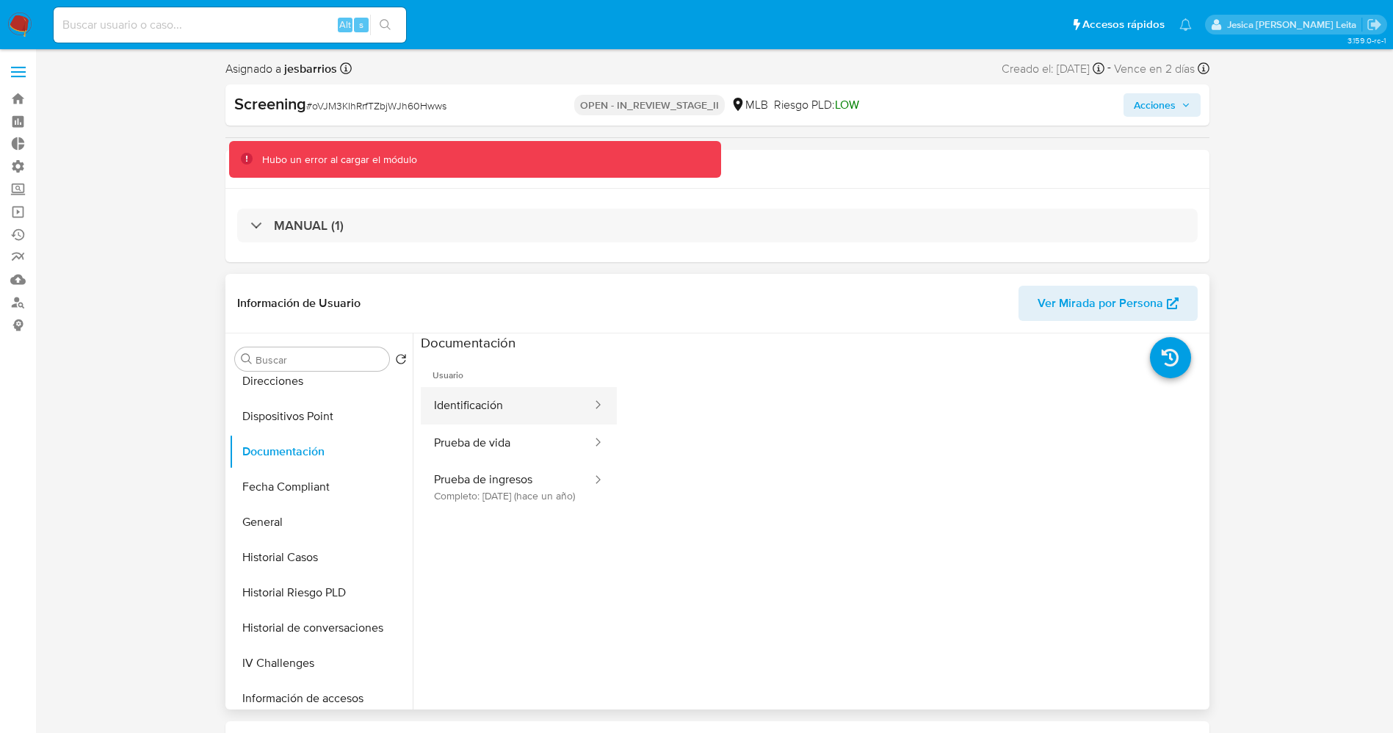
click at [518, 419] on button "Identificación" at bounding box center [507, 405] width 173 height 37
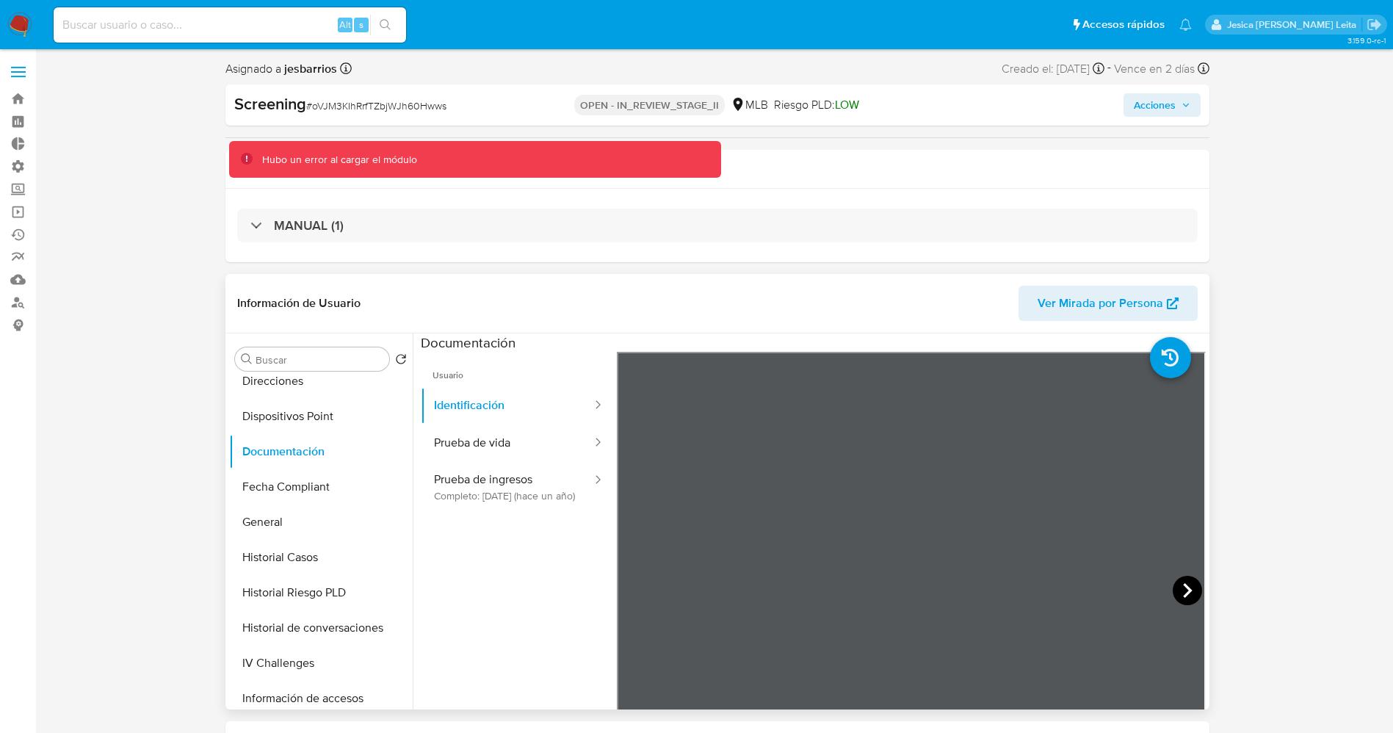
click at [1184, 593] on icon at bounding box center [1187, 590] width 29 height 29
drag, startPoint x: 443, startPoint y: 449, endPoint x: 506, endPoint y: 449, distance: 63.1
click at [446, 449] on button "Prueba de vida" at bounding box center [507, 442] width 173 height 37
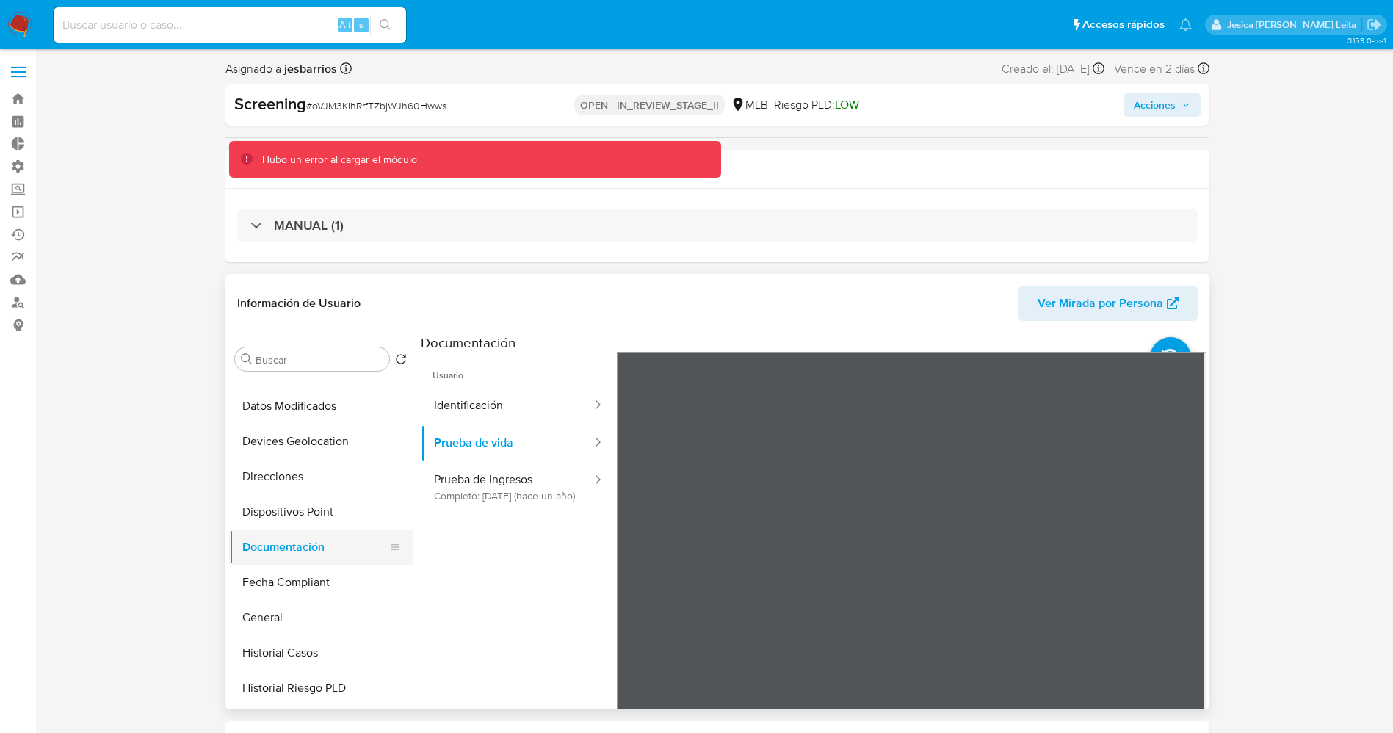
scroll to position [0, 0]
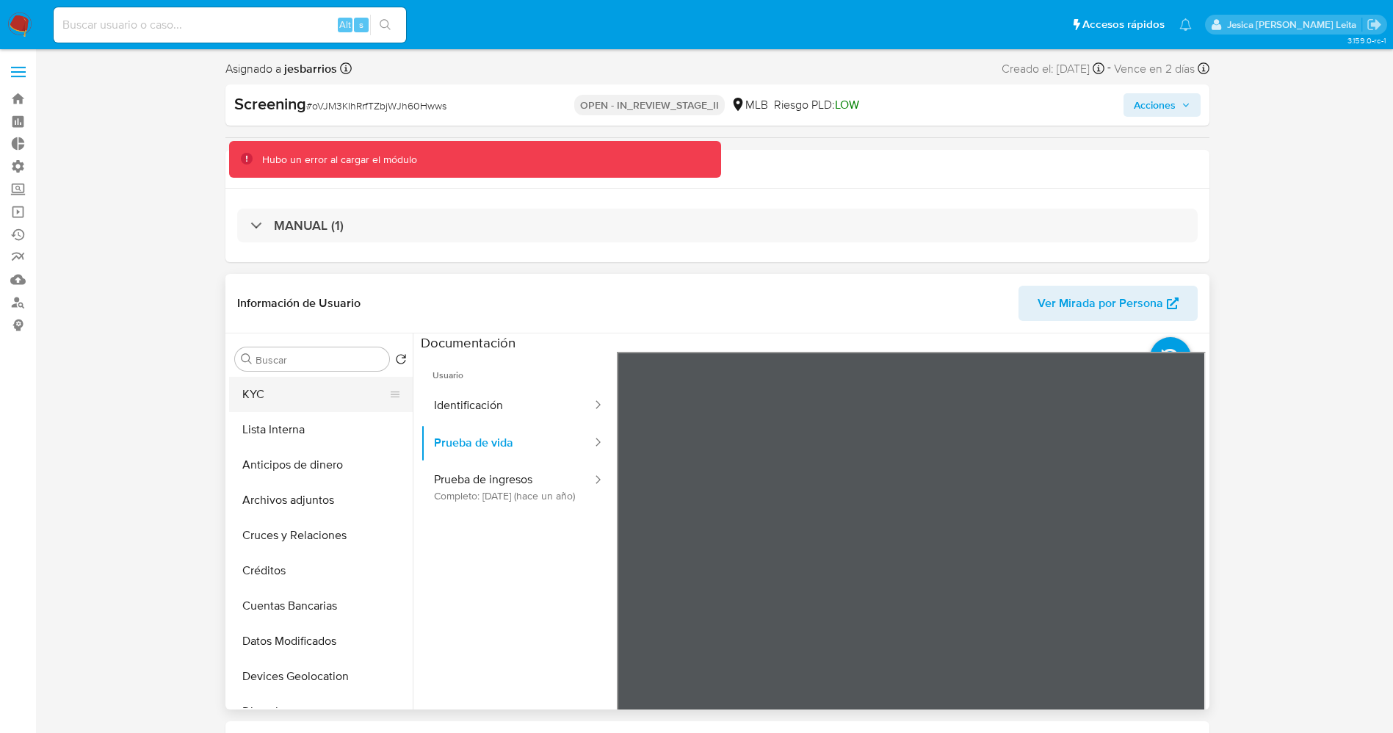
click at [305, 406] on button "KYC" at bounding box center [315, 394] width 172 height 35
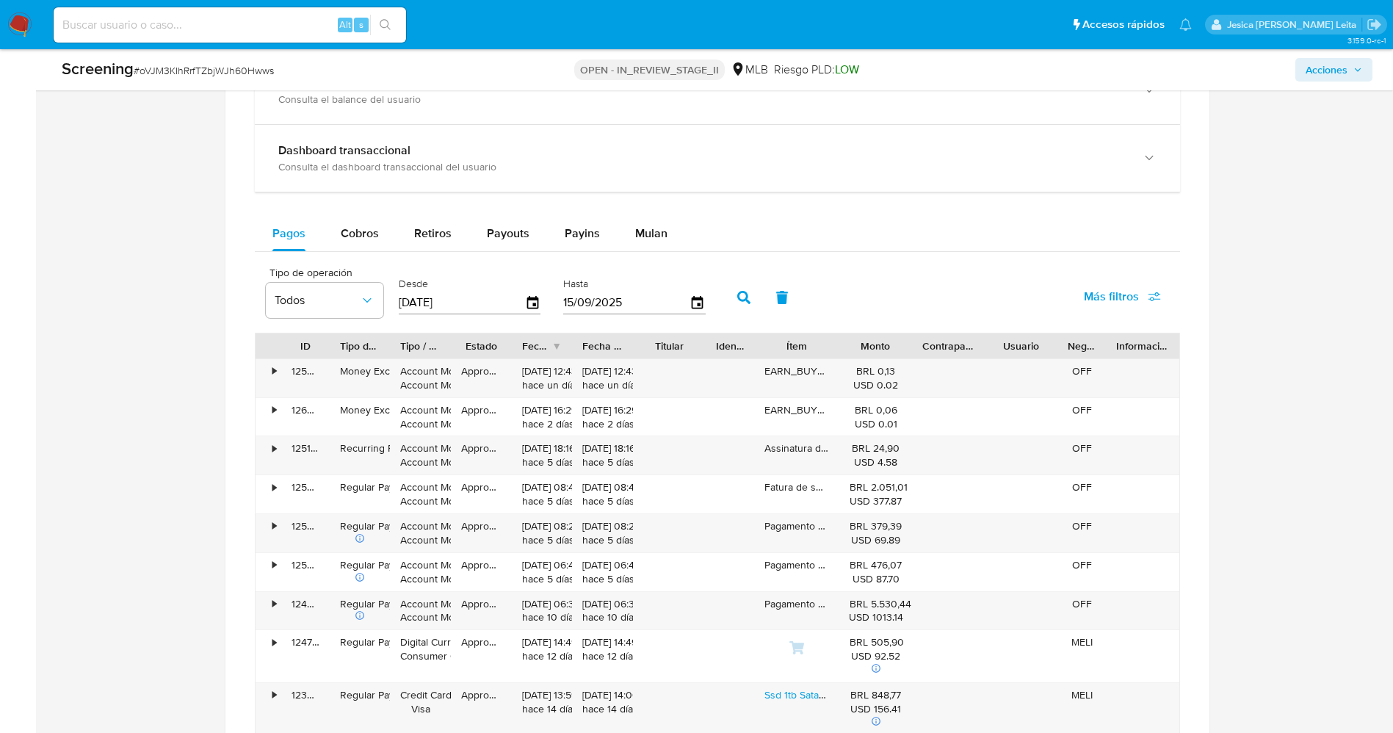
scroll to position [1322, 0]
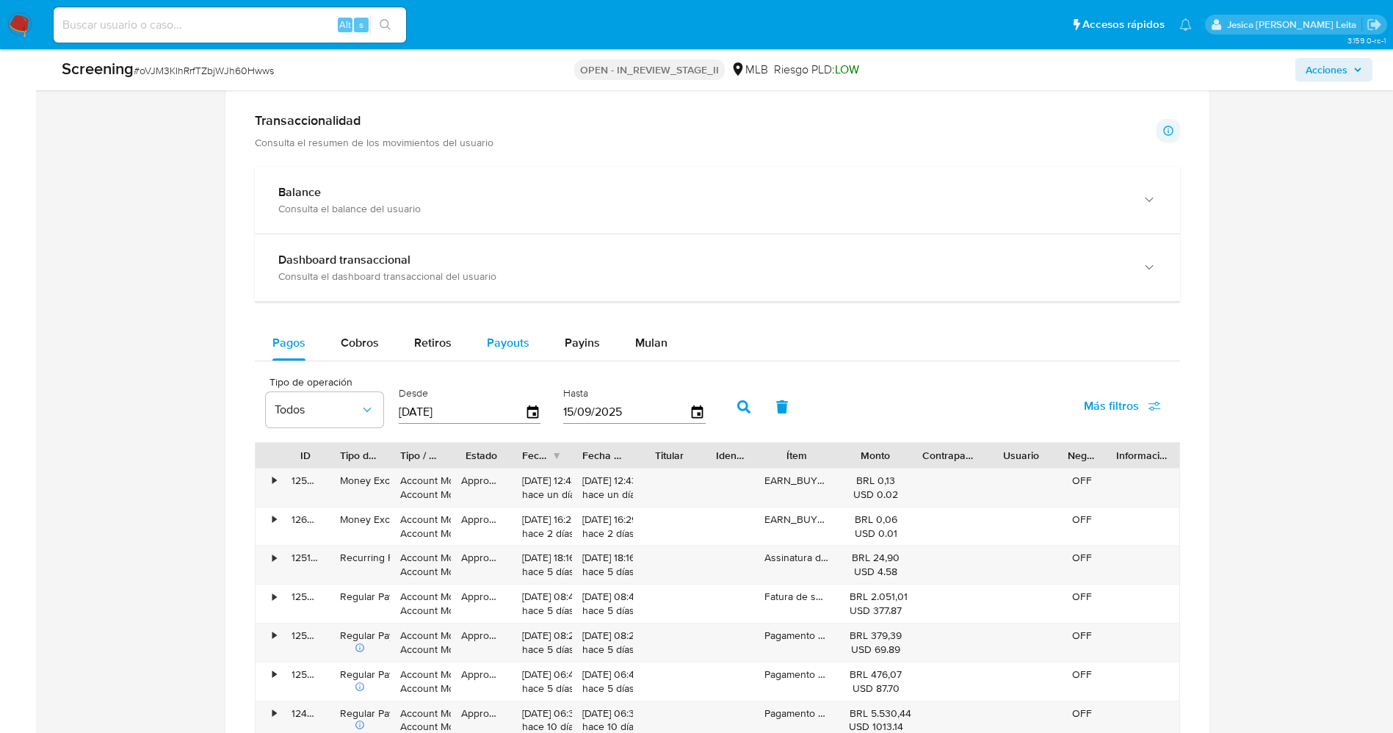
click at [495, 342] on span "Payouts" at bounding box center [508, 342] width 43 height 17
select select "10"
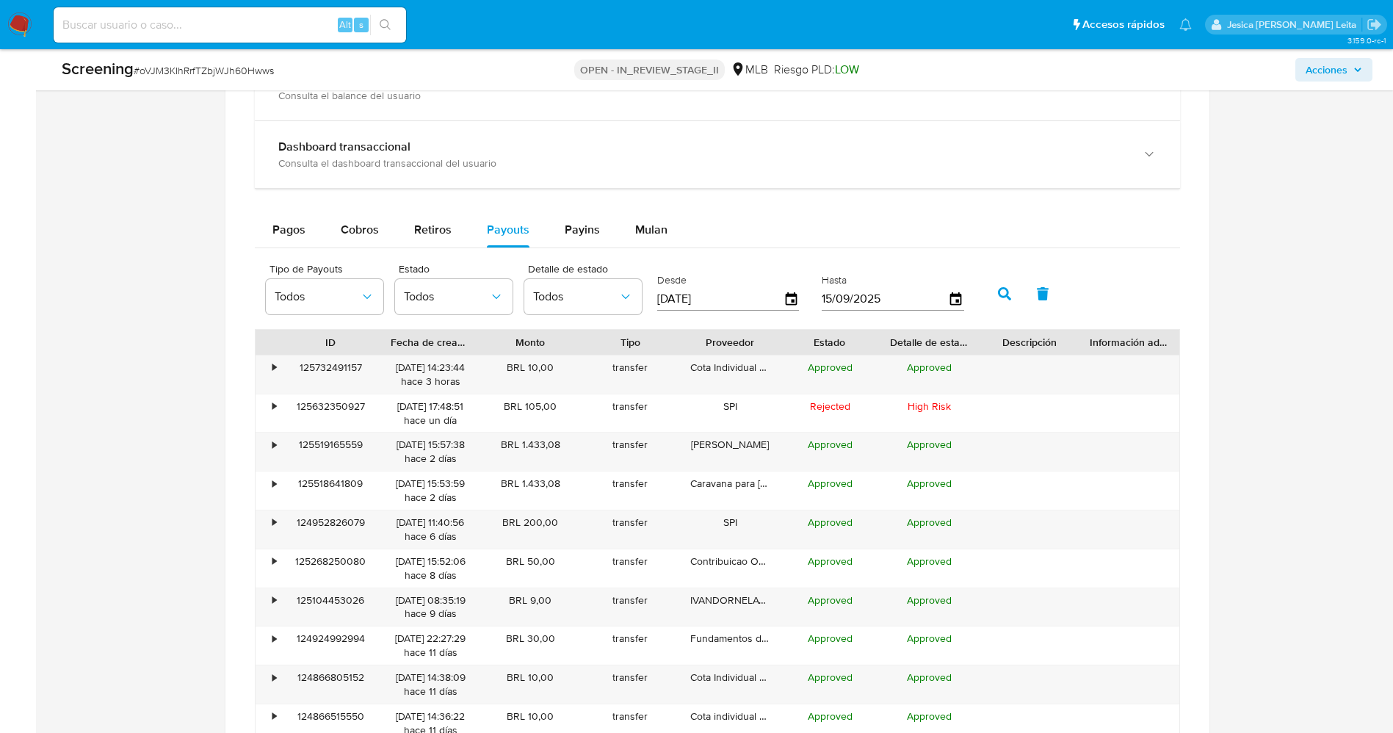
scroll to position [1542, 0]
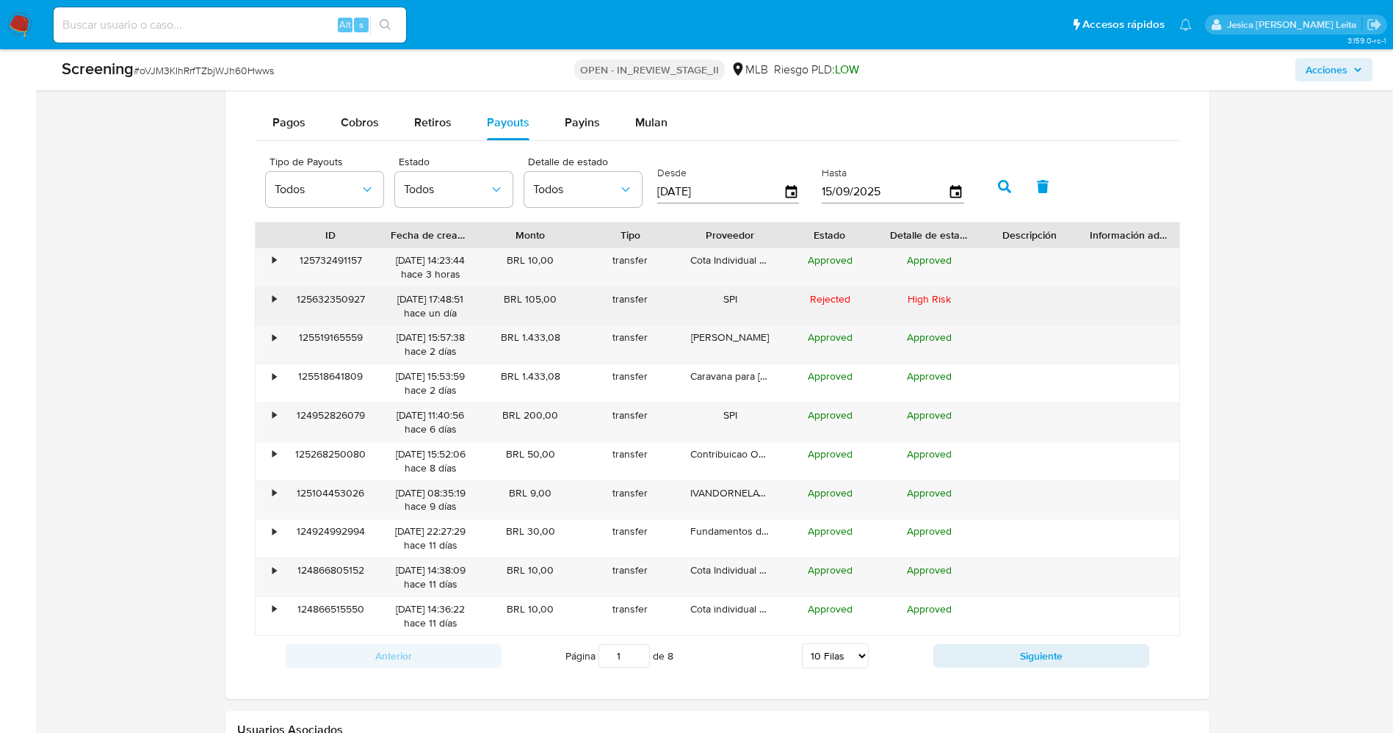
drag, startPoint x: 504, startPoint y: 299, endPoint x: 557, endPoint y: 304, distance: 53.1
click at [557, 304] on div "BRL 105,00" at bounding box center [530, 306] width 100 height 38
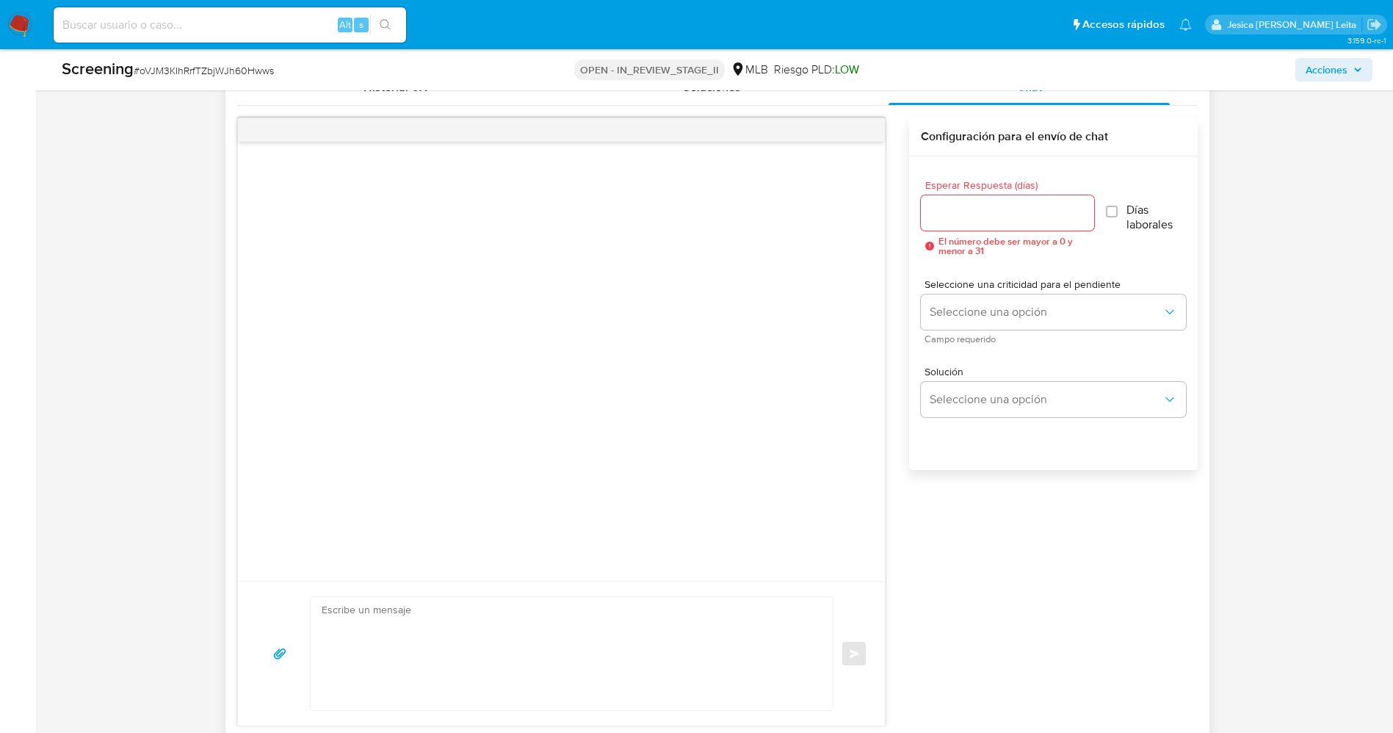
scroll to position [991, 0]
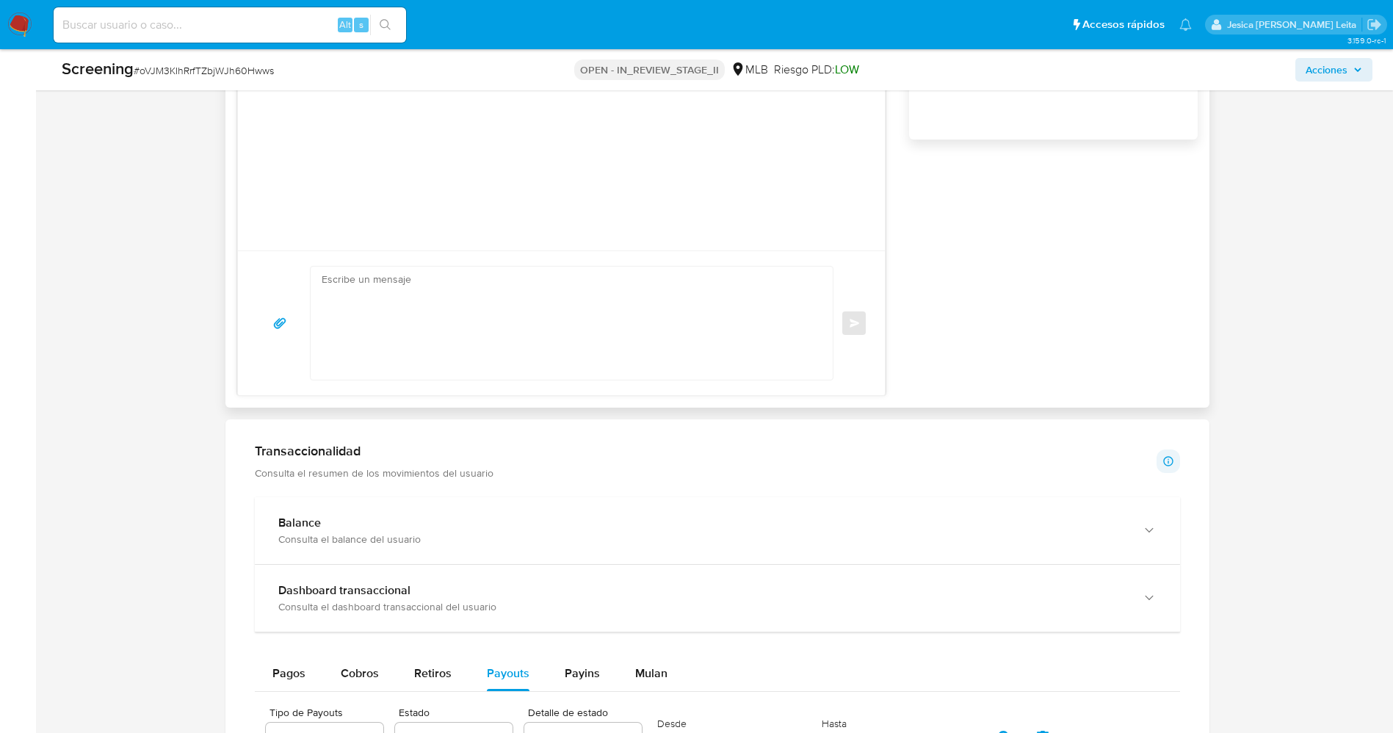
click at [434, 313] on textarea at bounding box center [568, 323] width 493 height 113
paste textarea "Olá Marcos Guzman Avalos , Com base na atividade registrada em sua conta, preci…"
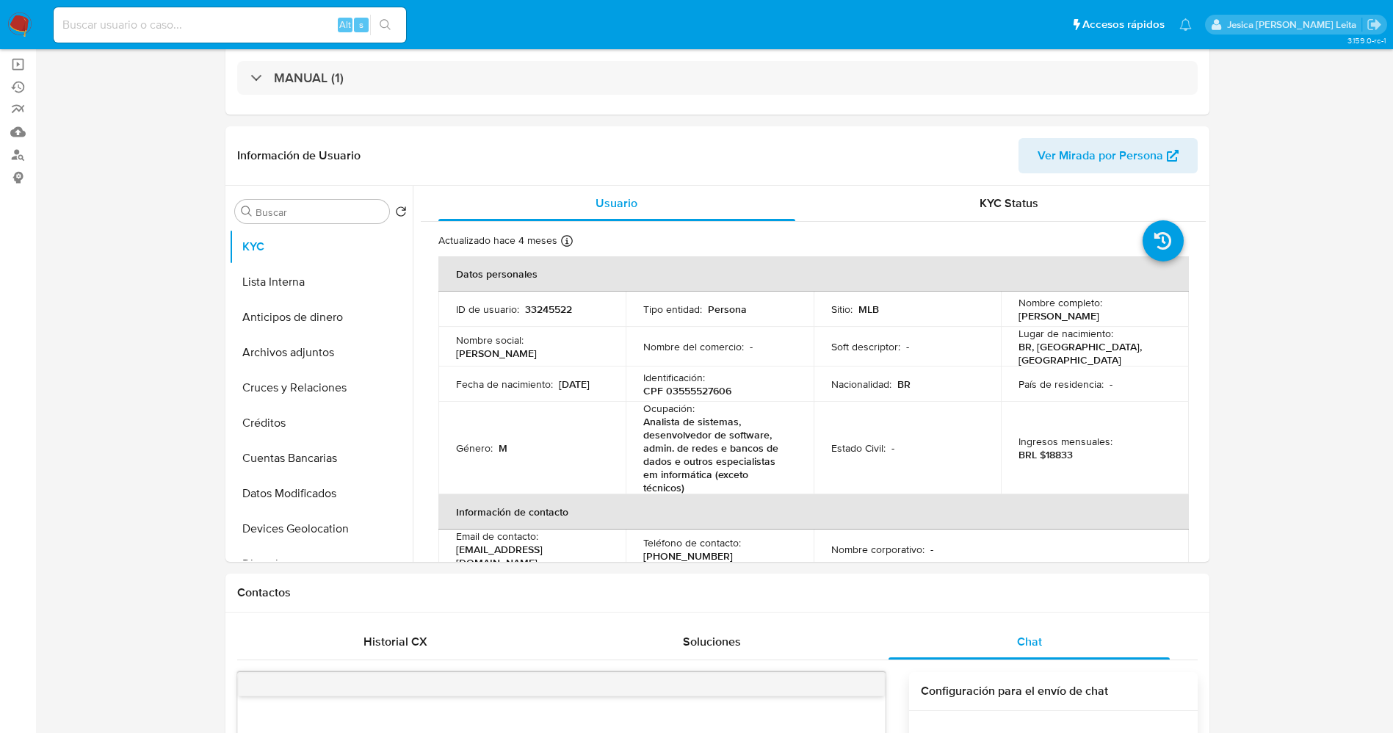
scroll to position [0, 0]
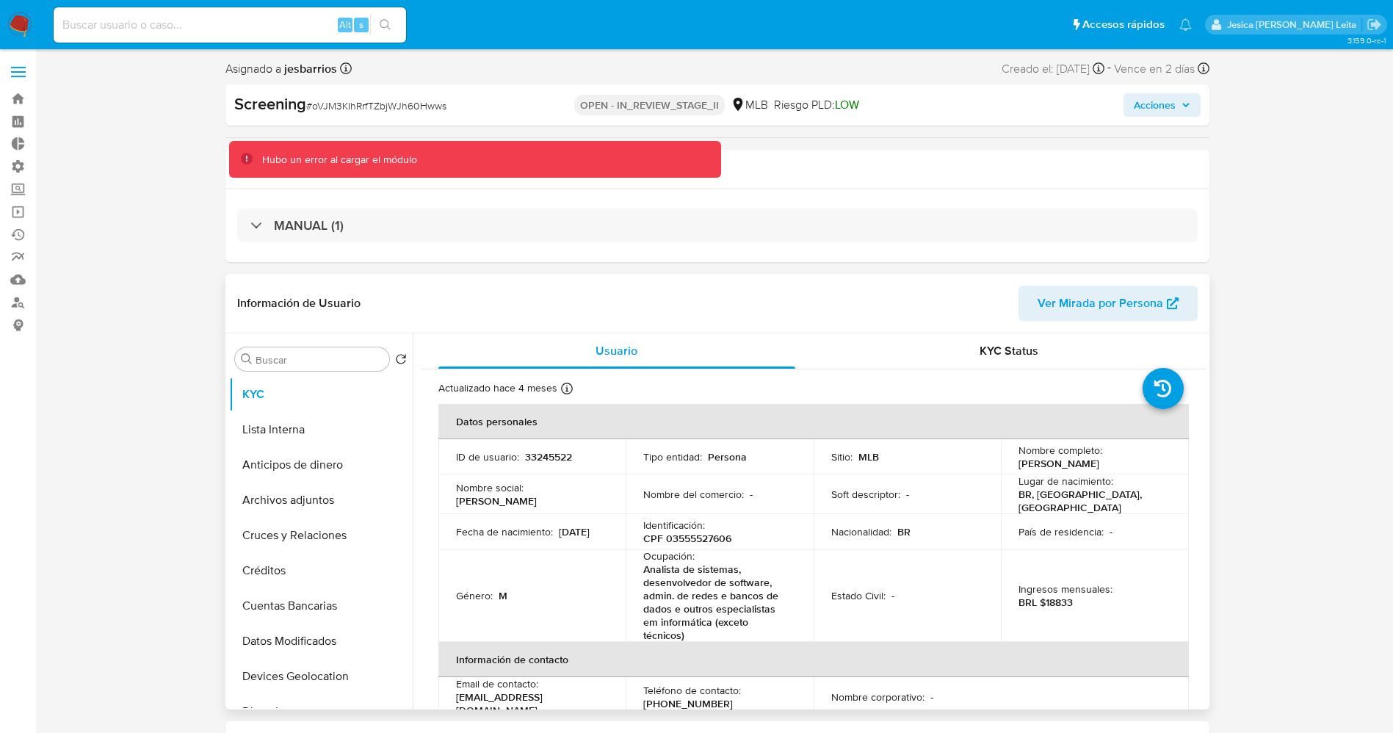
drag, startPoint x: 1015, startPoint y: 465, endPoint x: 1101, endPoint y: 463, distance: 85.2
click at [1109, 463] on div "Nombre completo : Ivan Dornela Goulart" at bounding box center [1094, 456] width 153 height 26
click at [1070, 465] on p "Ivan Dornela Goulart" at bounding box center [1058, 463] width 81 height 13
drag, startPoint x: 1010, startPoint y: 463, endPoint x: 1084, endPoint y: 463, distance: 73.4
click at [1123, 464] on td "Nombre completo : Ivan Dornela Goulart" at bounding box center [1095, 456] width 188 height 35
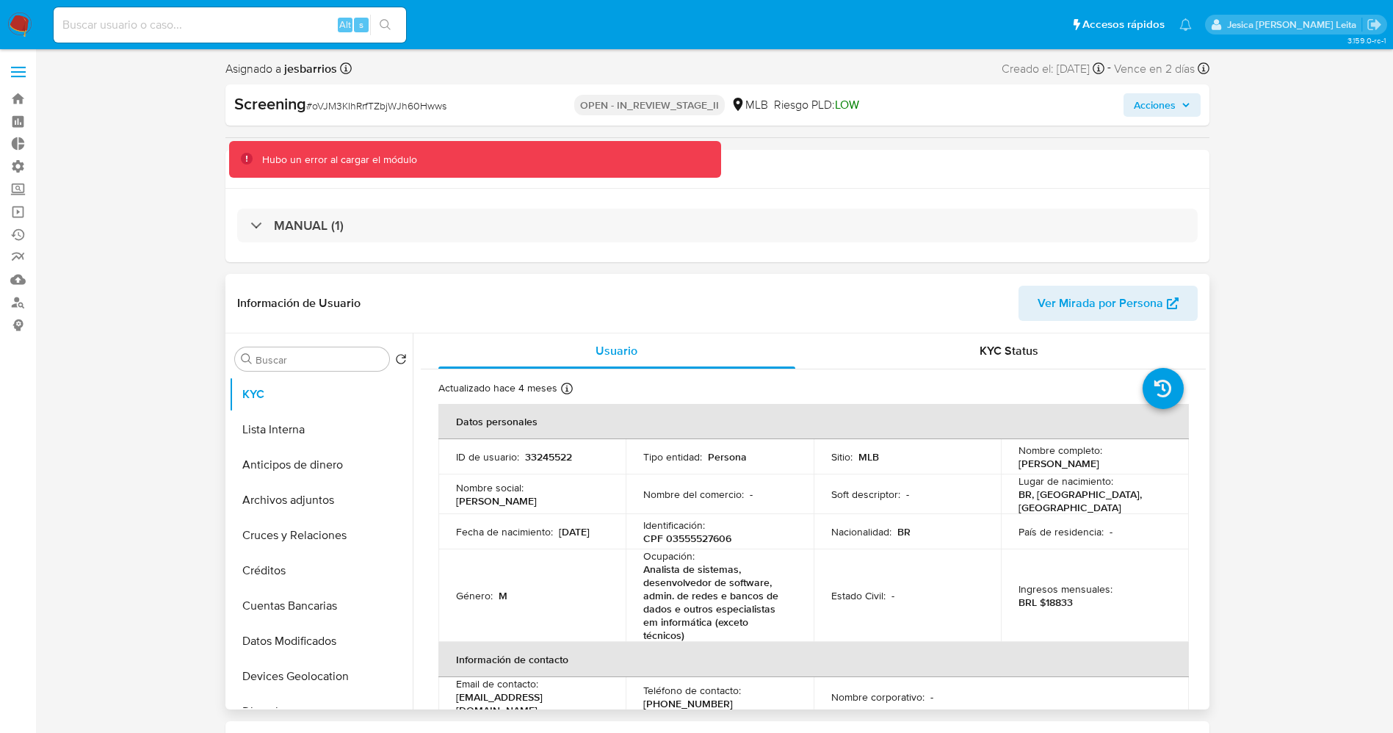
copy p "Ivan Dornela Goulart"
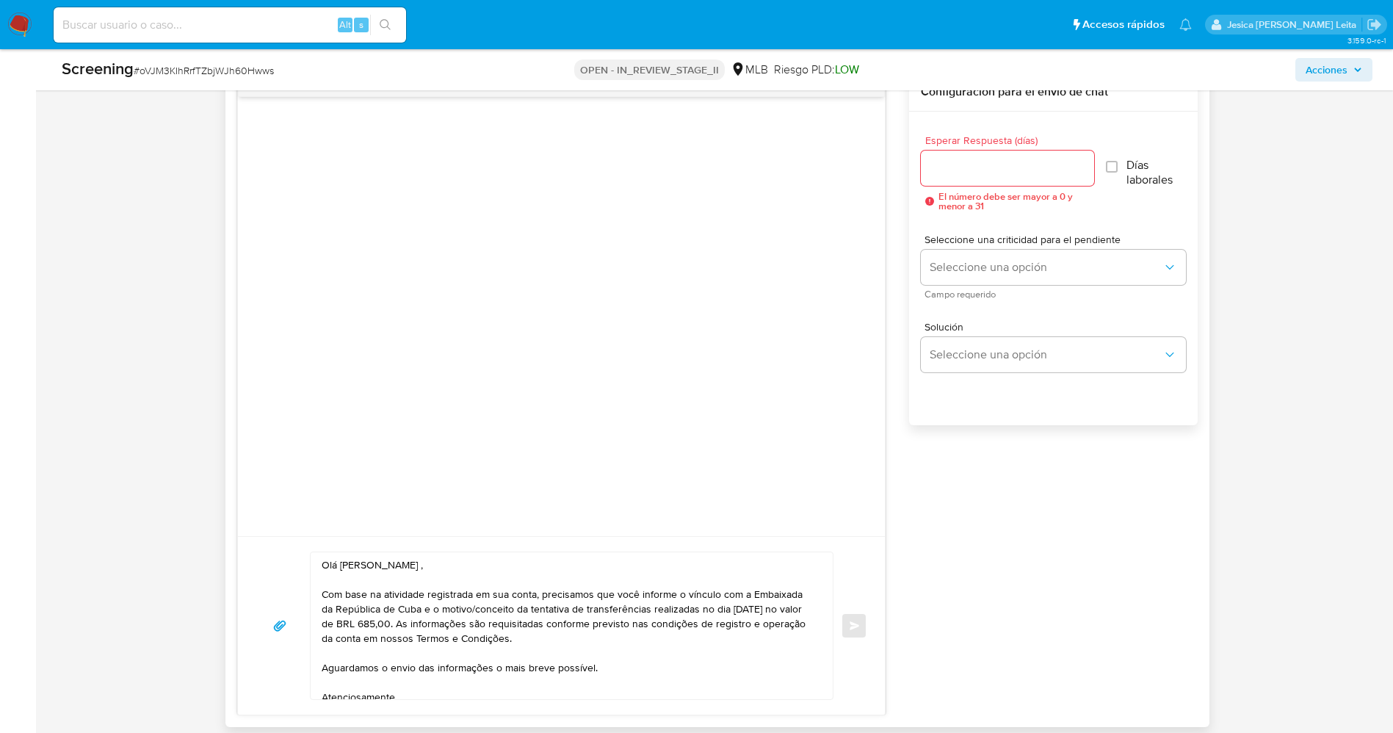
scroll to position [771, 0]
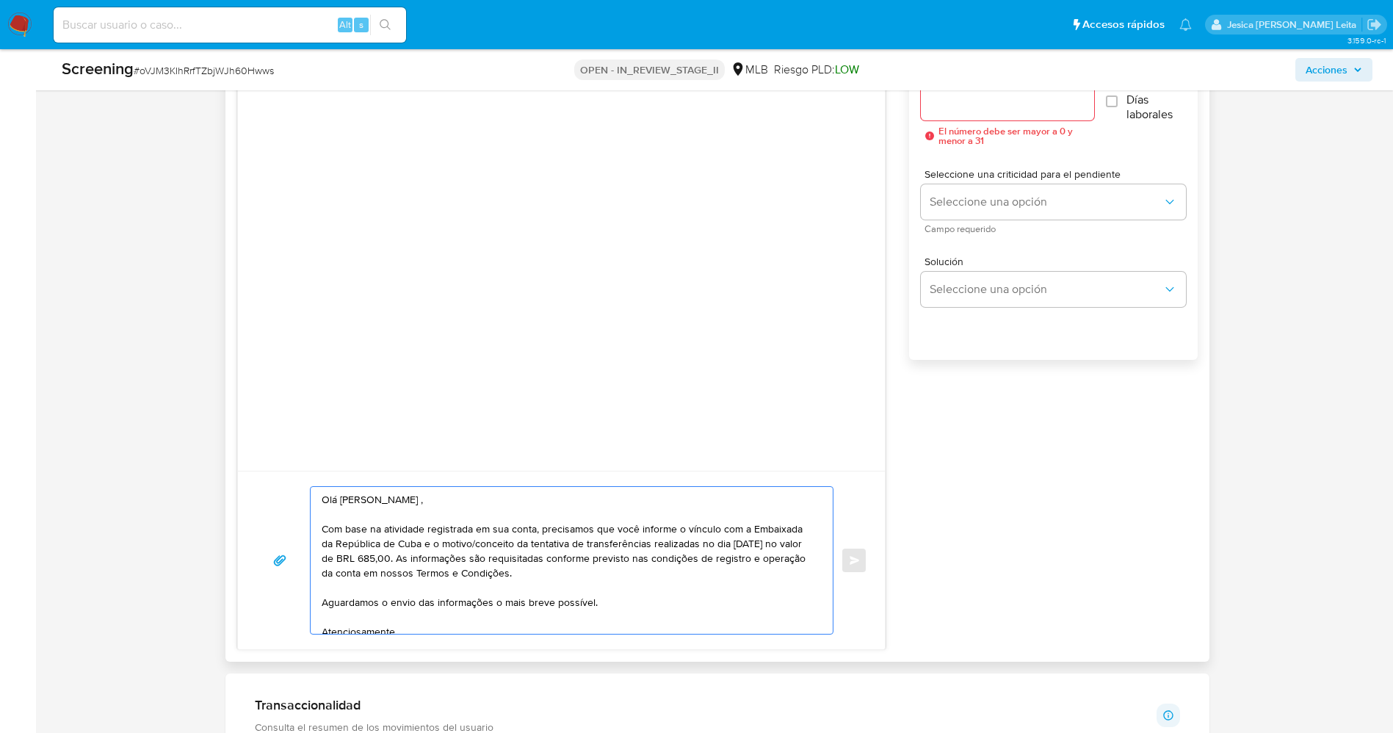
drag, startPoint x: 336, startPoint y: 499, endPoint x: 422, endPoint y: 499, distance: 86.6
click at [440, 499] on textarea "Olá Marcos Guzman Avalos , Com base na atividade registrada em sua conta, preci…" at bounding box center [568, 560] width 493 height 147
drag, startPoint x: 417, startPoint y: 499, endPoint x: 394, endPoint y: 502, distance: 23.1
click at [394, 502] on textarea "Olá Marcos Guzman Avalos , Com base na atividade registrada em sua conta, preci…" at bounding box center [568, 560] width 493 height 147
click at [365, 497] on textarea "Olá Marcos Guzman Avalos , Com base na atividade registrada em sua conta, preci…" at bounding box center [568, 560] width 493 height 147
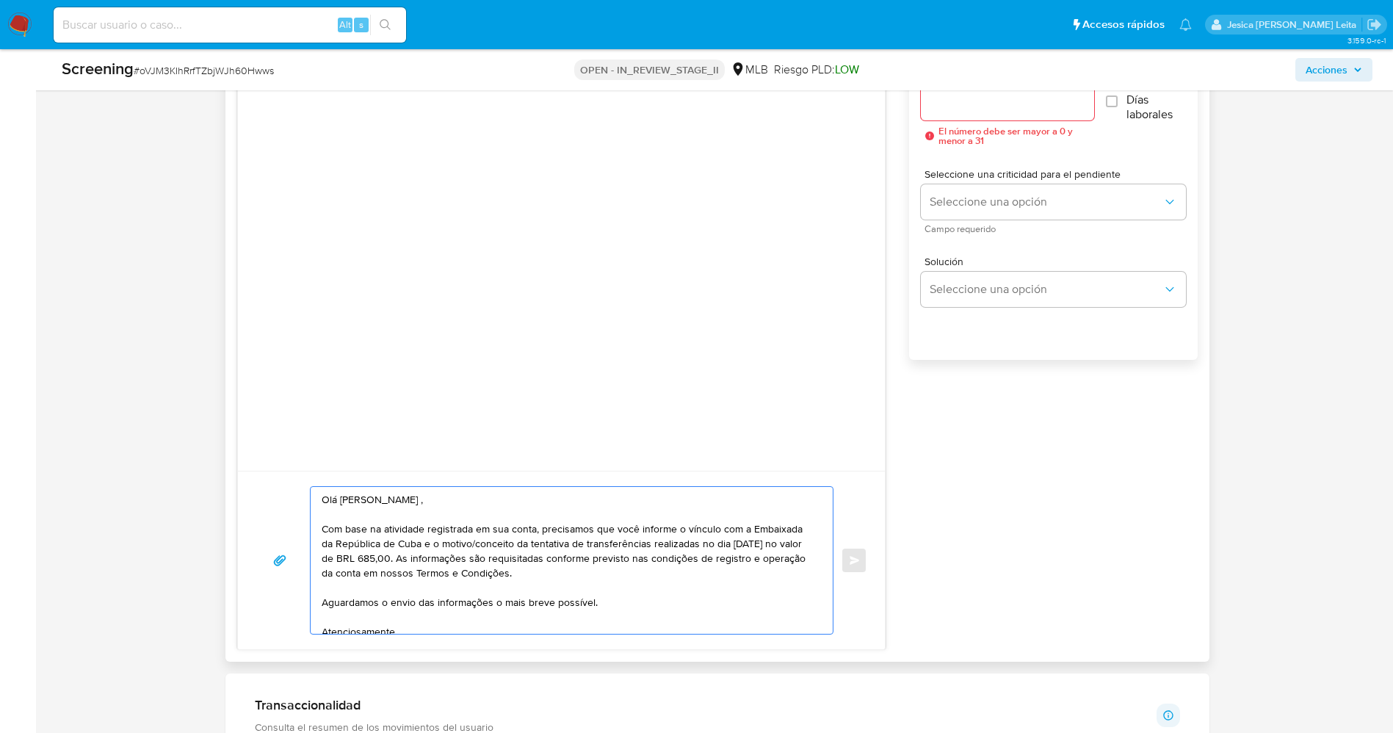
drag, startPoint x: 341, startPoint y: 501, endPoint x: 429, endPoint y: 497, distance: 88.2
click at [445, 497] on textarea "Olá Marcos Guzman Avalos , Com base na atividade registrada em sua conta, preci…" at bounding box center [568, 560] width 493 height 147
paste textarea "Ivan Dornela Goulart"
click at [333, 561] on textarea "Olá Ivan Dornela Goulart , Com base na atividade registrada em sua conta, preci…" at bounding box center [568, 560] width 493 height 147
click at [331, 560] on textarea "Olá Ivan Dornela Goulart , Com base na atividade registrada em sua conta, preci…" at bounding box center [568, 560] width 493 height 147
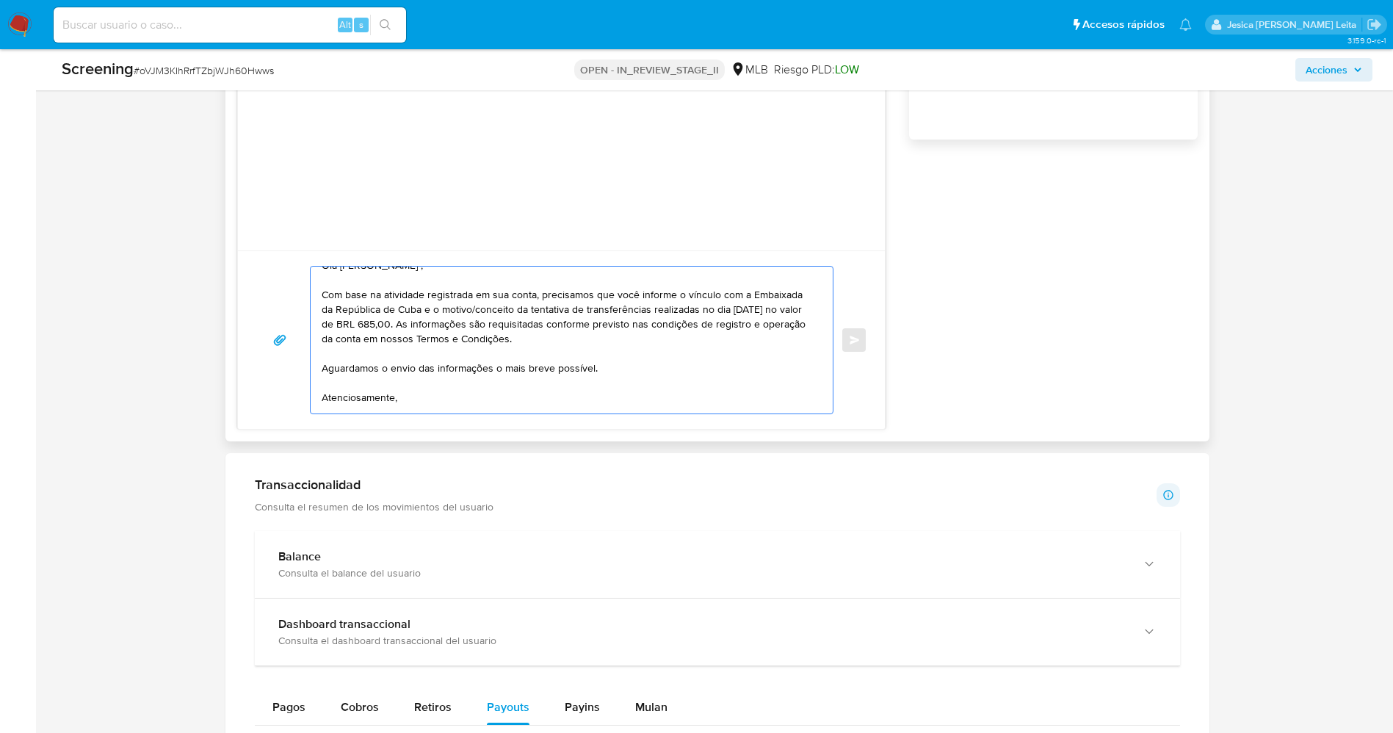
scroll to position [0, 0]
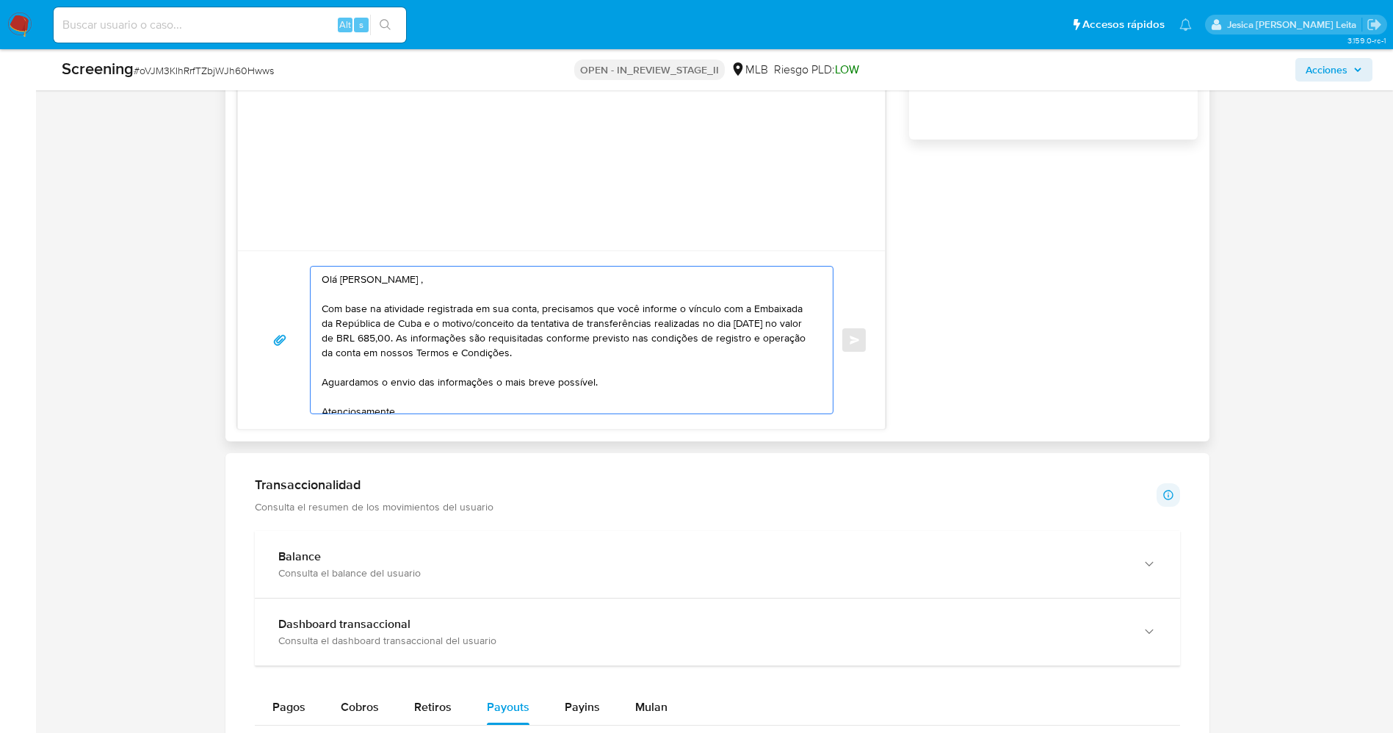
click at [465, 342] on textarea "Olá Ivan Dornela Goulart , Com base na atividade registrada em sua conta, preci…" at bounding box center [568, 340] width 493 height 147
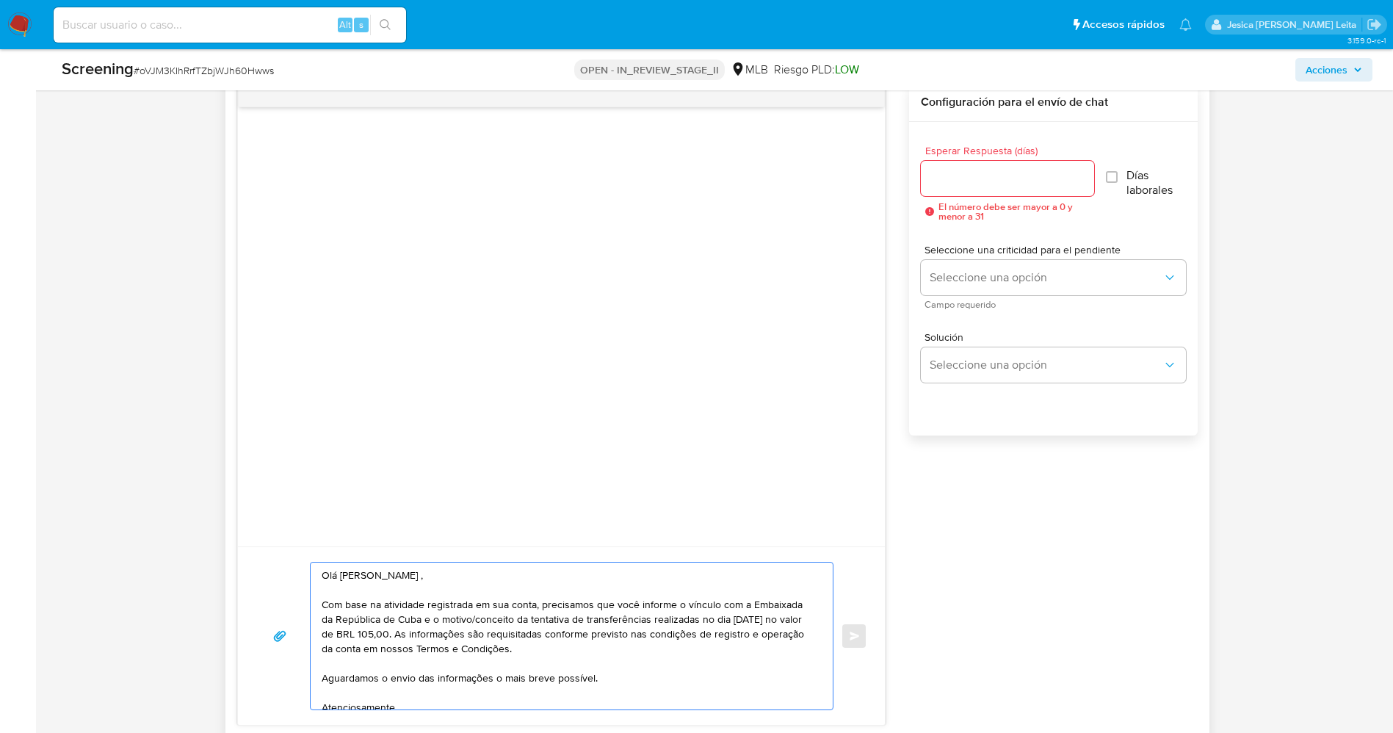
scroll to position [661, 0]
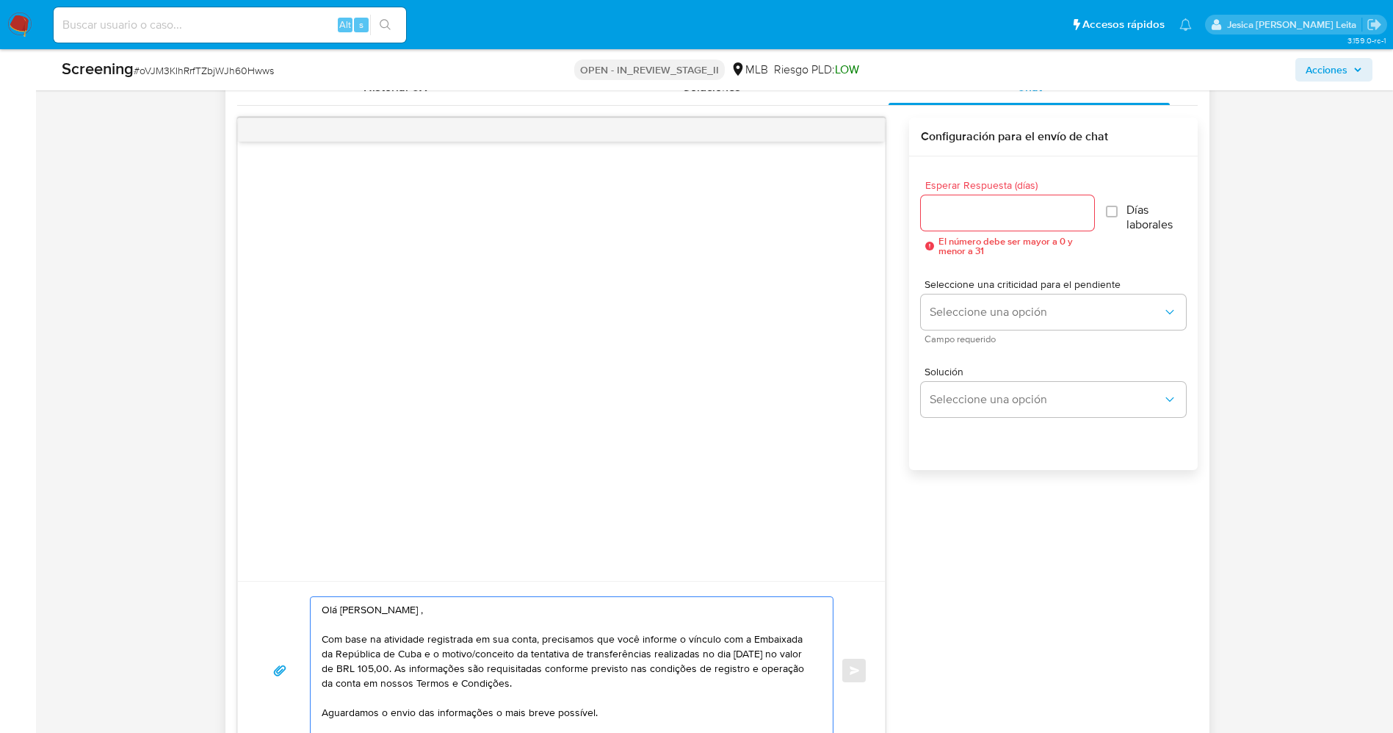
type textarea "Olá Ivan Dornela Goulart , Com base na atividade registrada em sua conta, preci…"
click at [1012, 228] on div at bounding box center [1007, 212] width 173 height 35
click at [1009, 222] on input "Esperar Respuesta (días)" at bounding box center [1007, 212] width 173 height 19
type input "1"
click at [1029, 309] on span "Seleccione una opción" at bounding box center [1045, 312] width 232 height 15
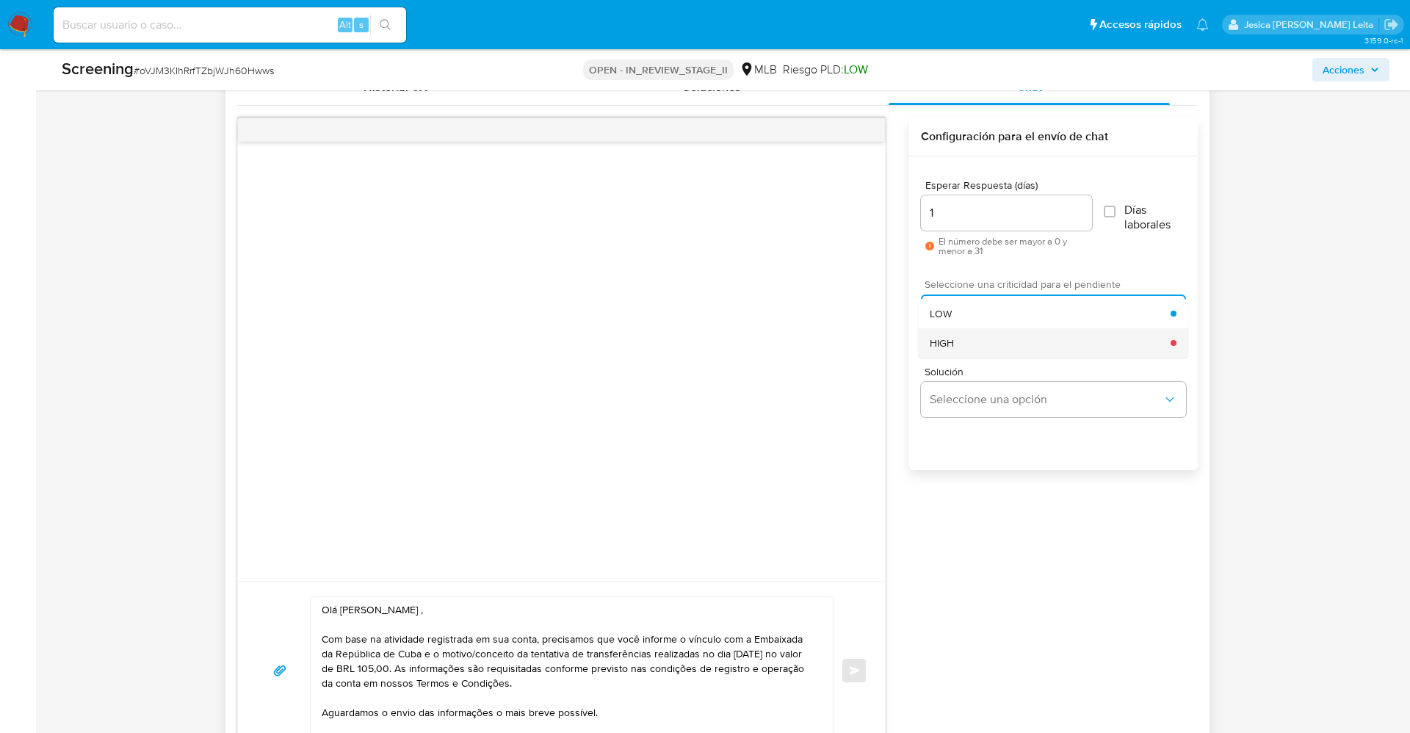
click at [996, 341] on div "HIGH" at bounding box center [1049, 342] width 241 height 29
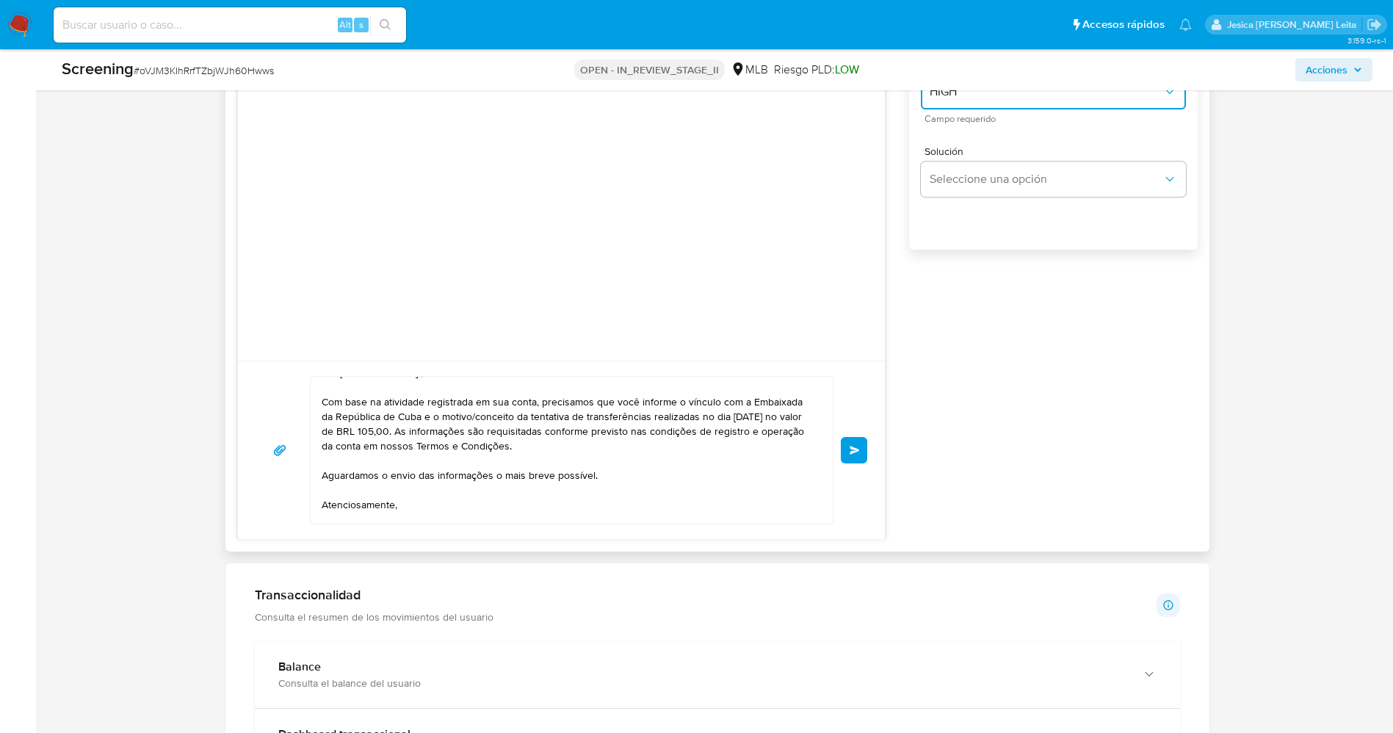
scroll to position [0, 0]
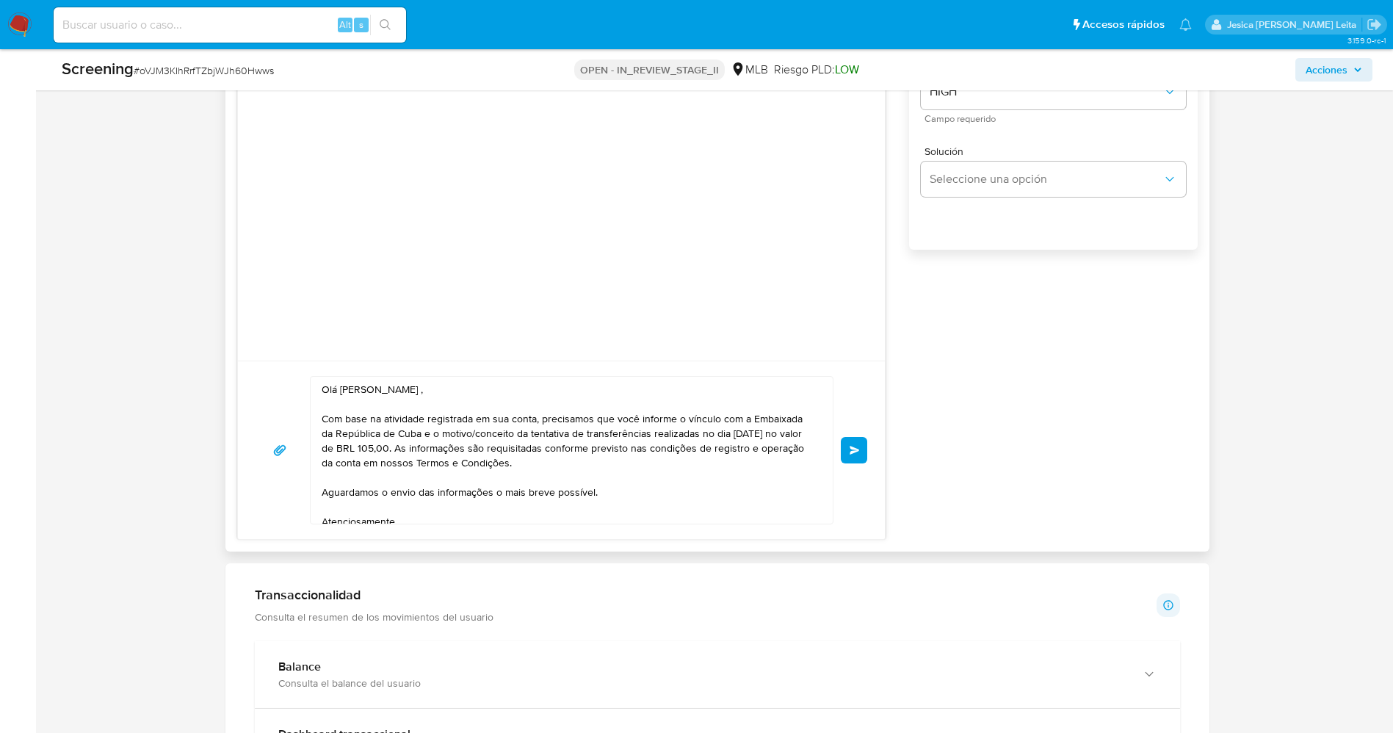
click at [847, 450] on button "Enviar" at bounding box center [854, 450] width 26 height 26
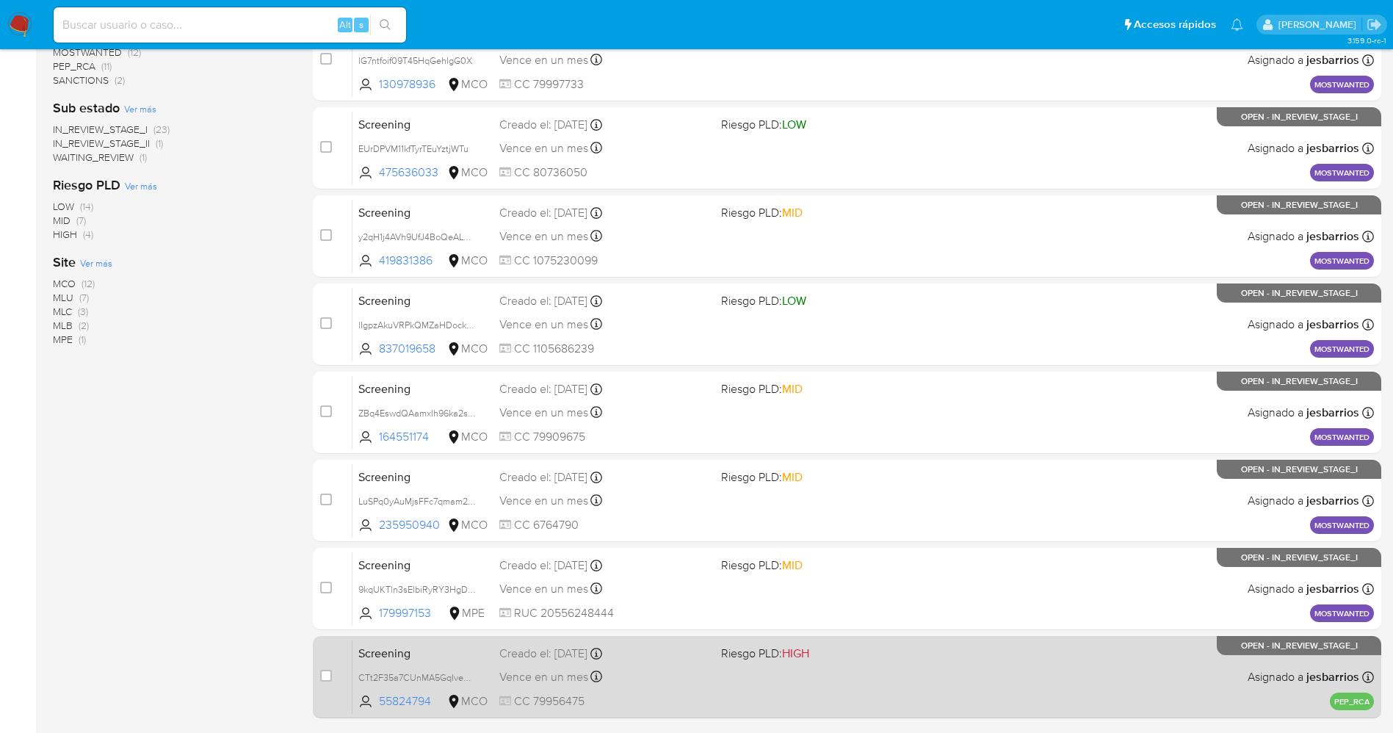
scroll to position [479, 0]
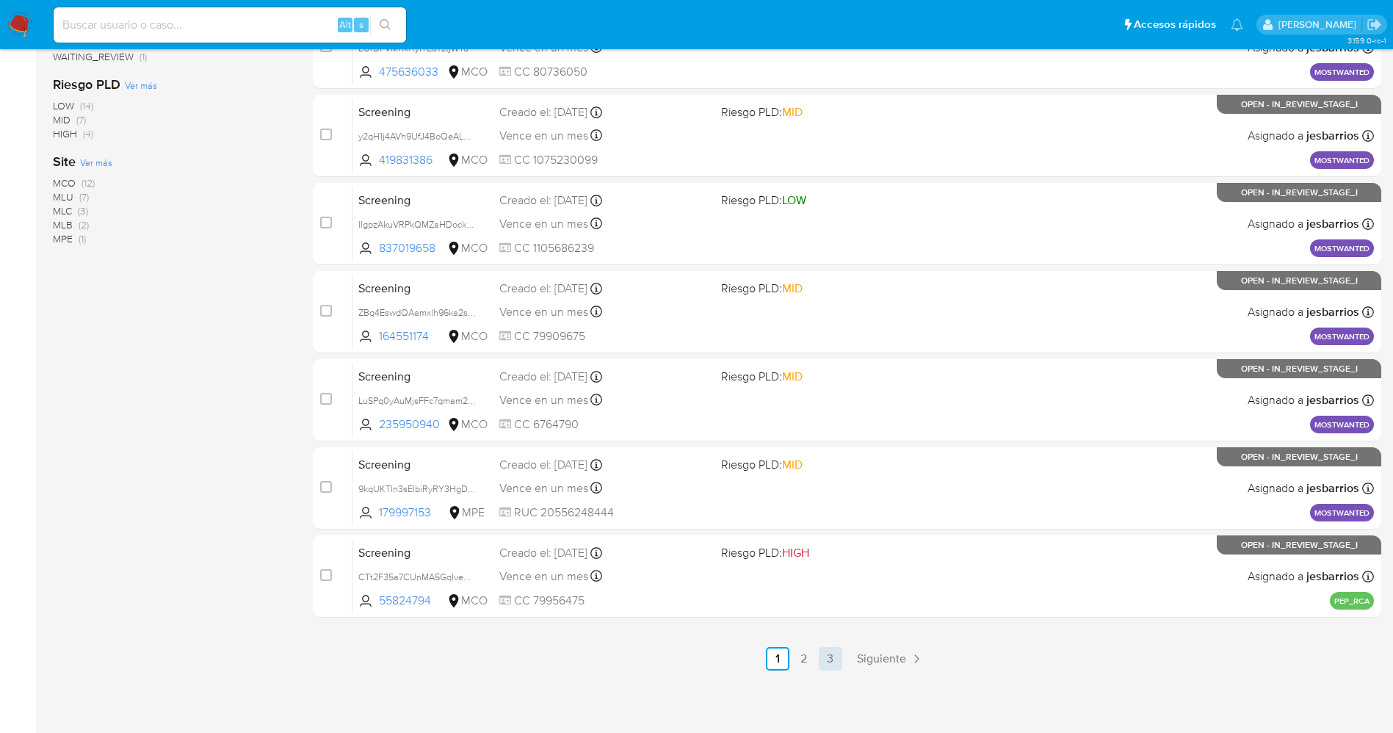
click at [830, 659] on link "3" at bounding box center [830, 658] width 23 height 23
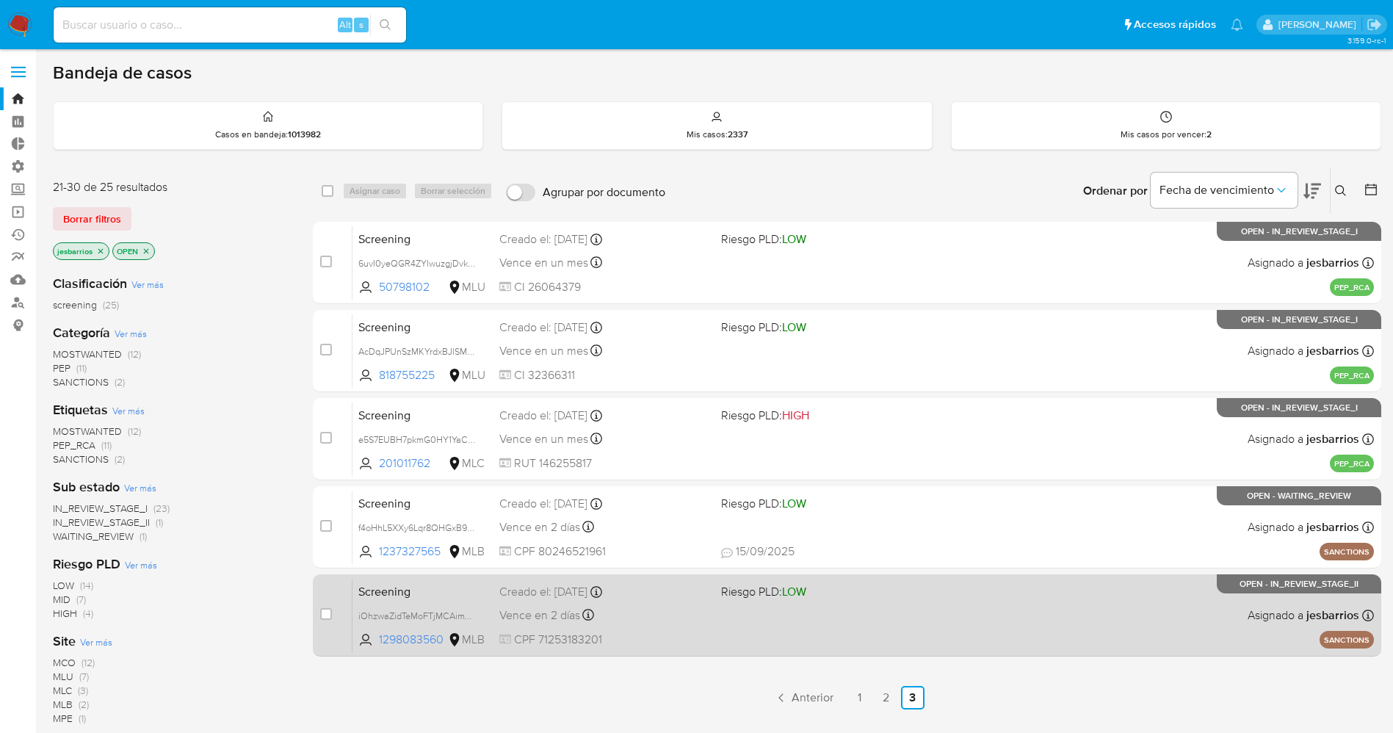
click at [750, 612] on div "Screening iOhzwaZidTeMoFTjMCAimVrC 1298083560 MLB Riesgo PLD: LOW Creado el: [D…" at bounding box center [862, 615] width 1021 height 74
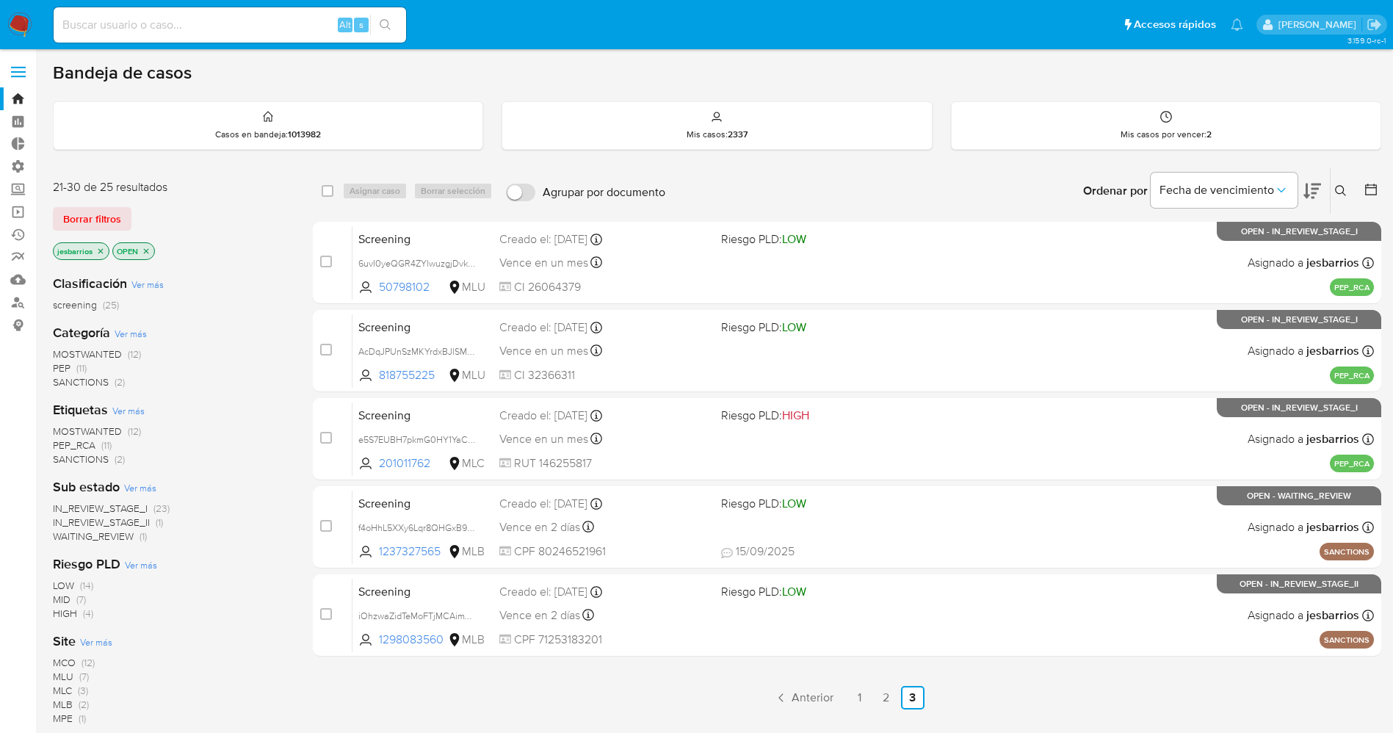
click at [22, 19] on img at bounding box center [19, 24] width 25 height 25
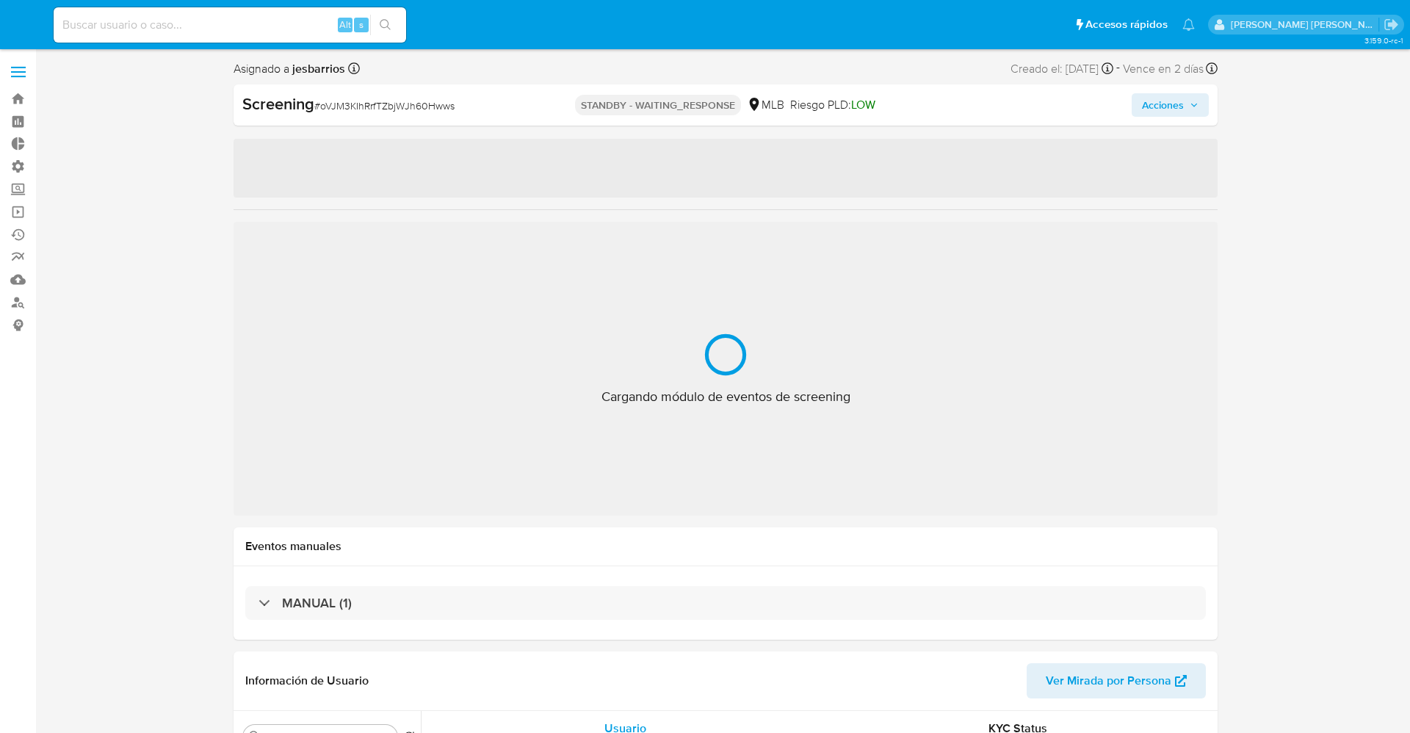
select select "10"
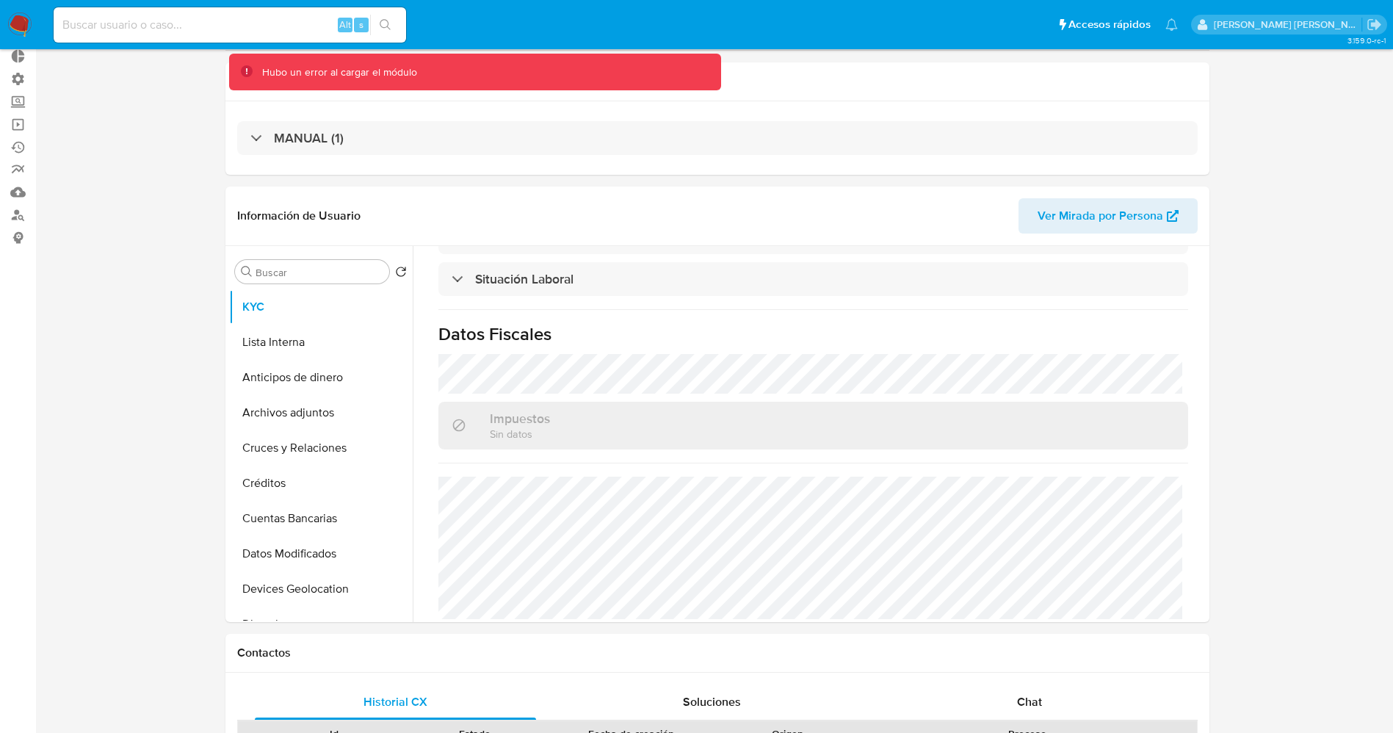
scroll to position [220, 0]
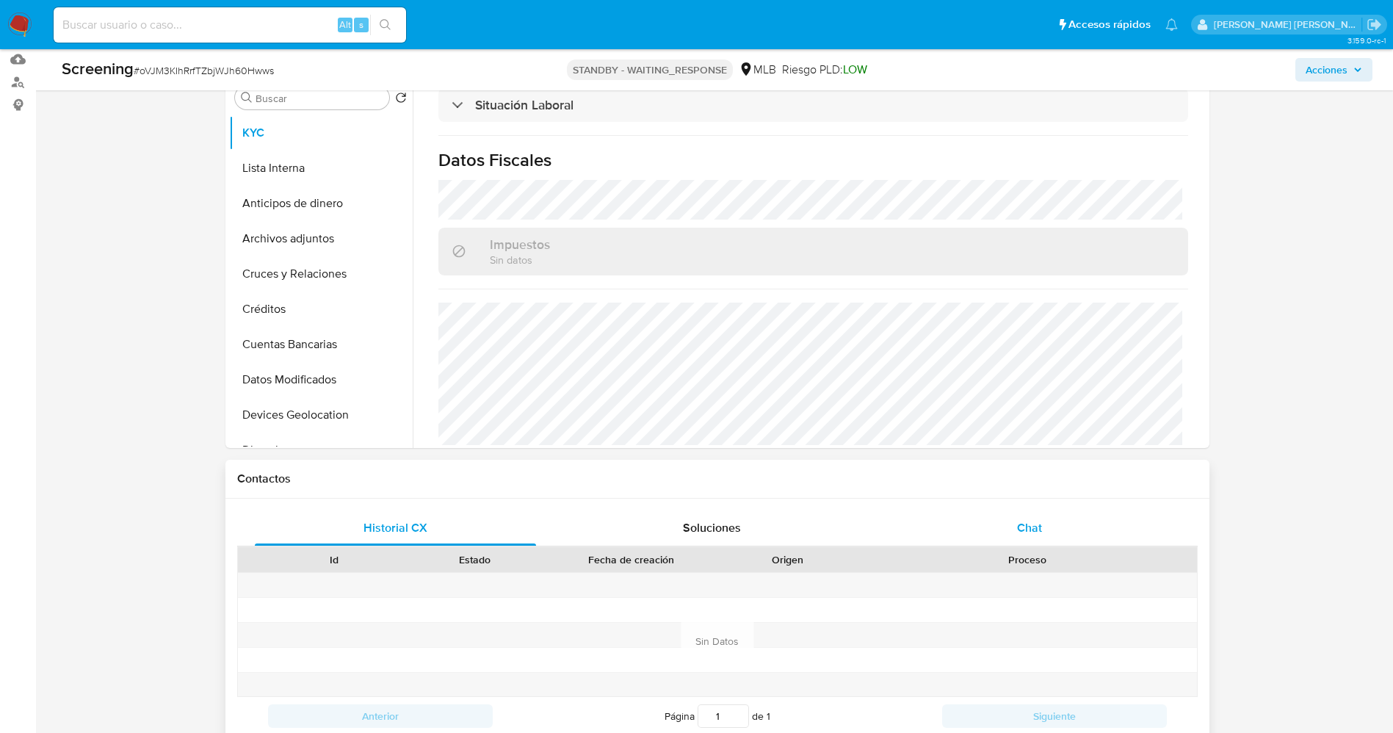
click at [1046, 529] on div "Chat" at bounding box center [1029, 527] width 282 height 35
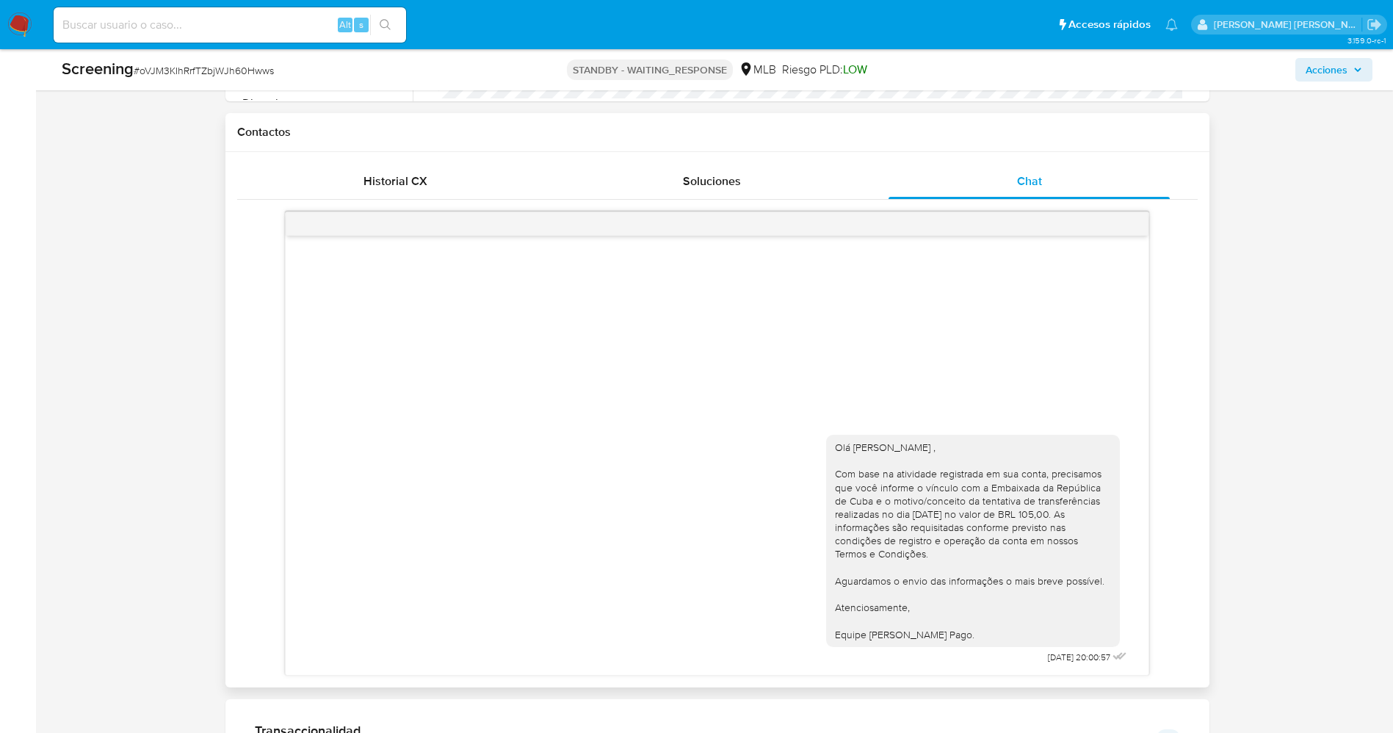
scroll to position [771, 0]
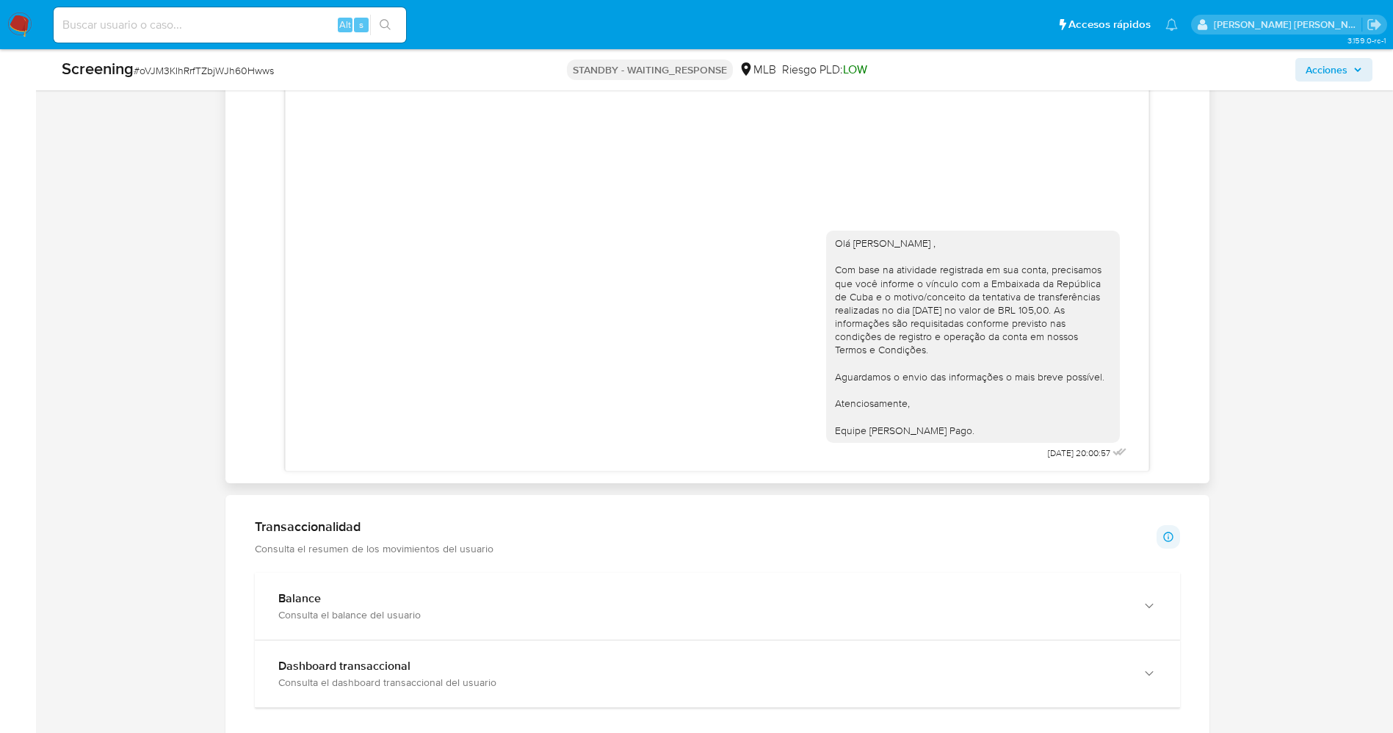
drag, startPoint x: 828, startPoint y: 244, endPoint x: 938, endPoint y: 327, distance: 137.3
click at [976, 416] on div "Olá [PERSON_NAME] , Com base na atividade registrada em sua conta, precisamos q…" at bounding box center [973, 337] width 294 height 212
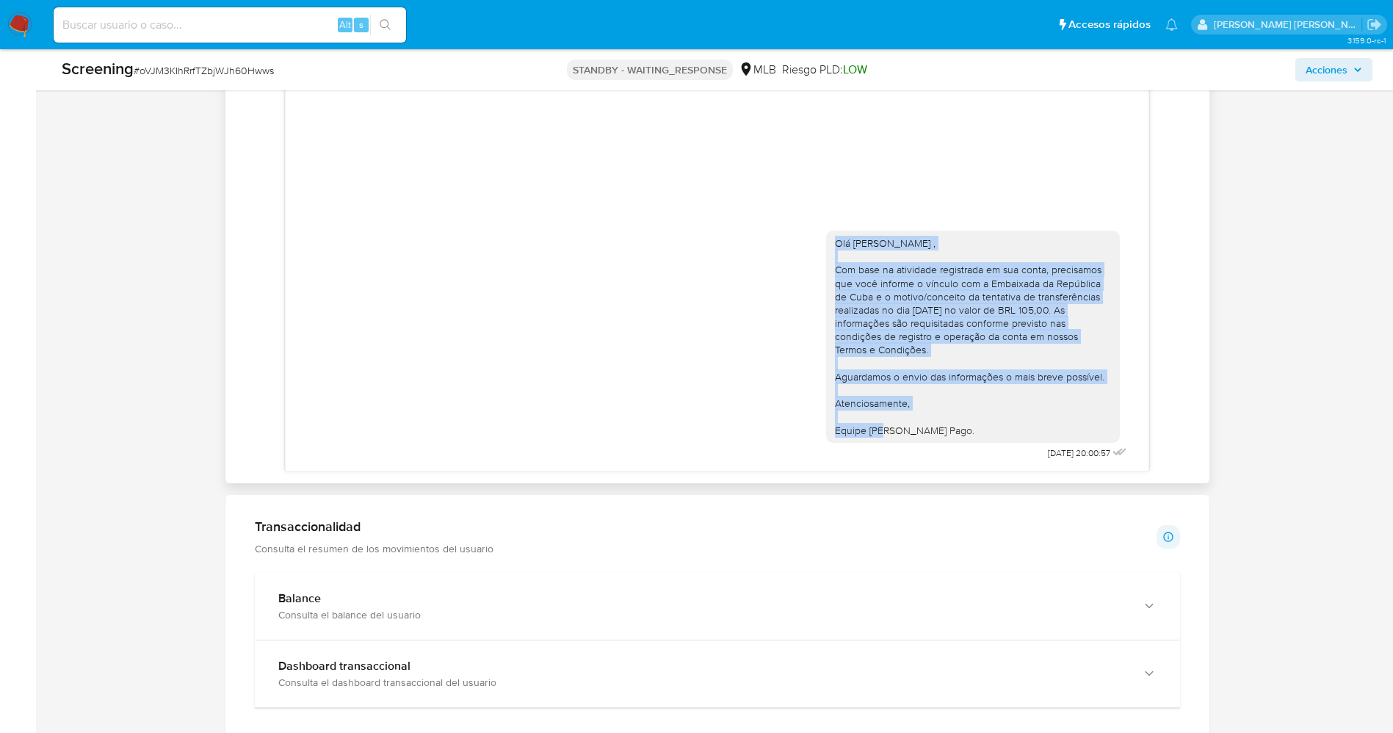
copy div "Olá Ivan Dornela Goulart , Com base na atividade registrada em sua conta, preci…"
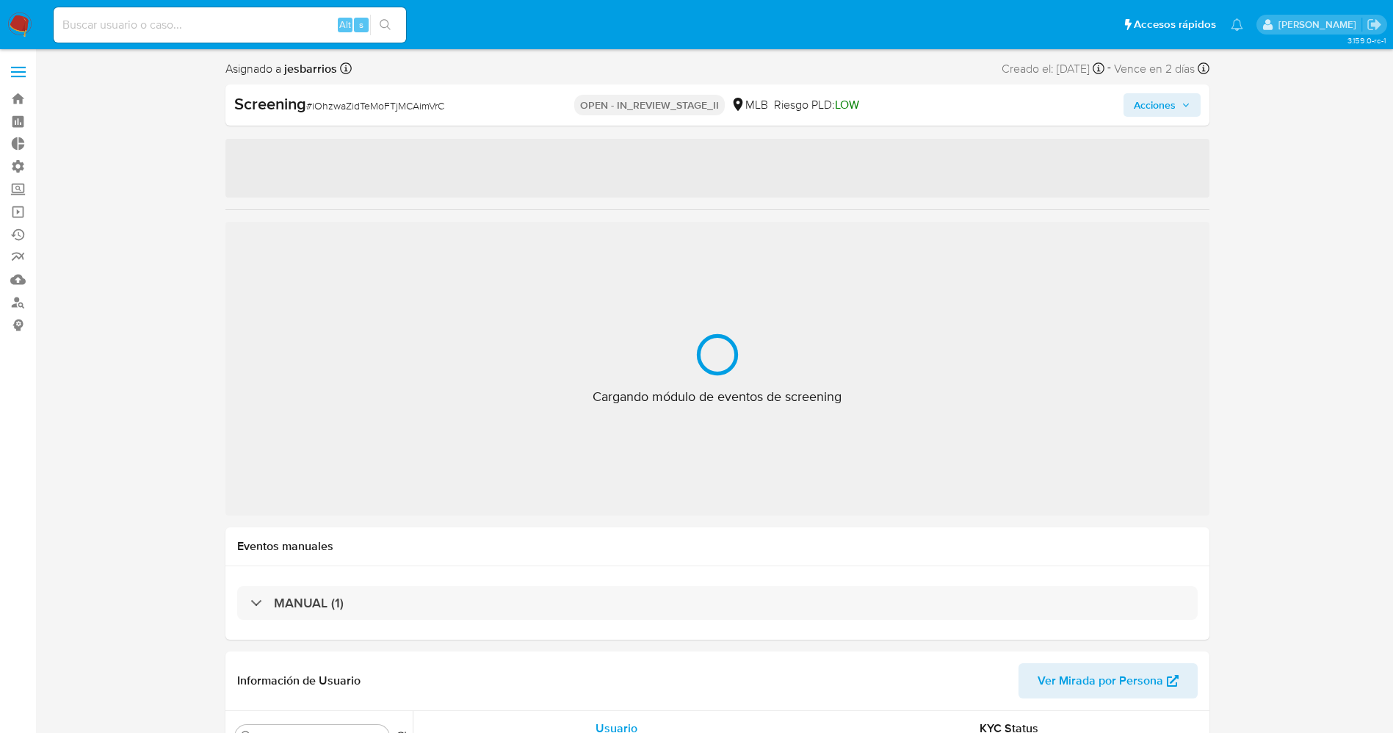
select select "10"
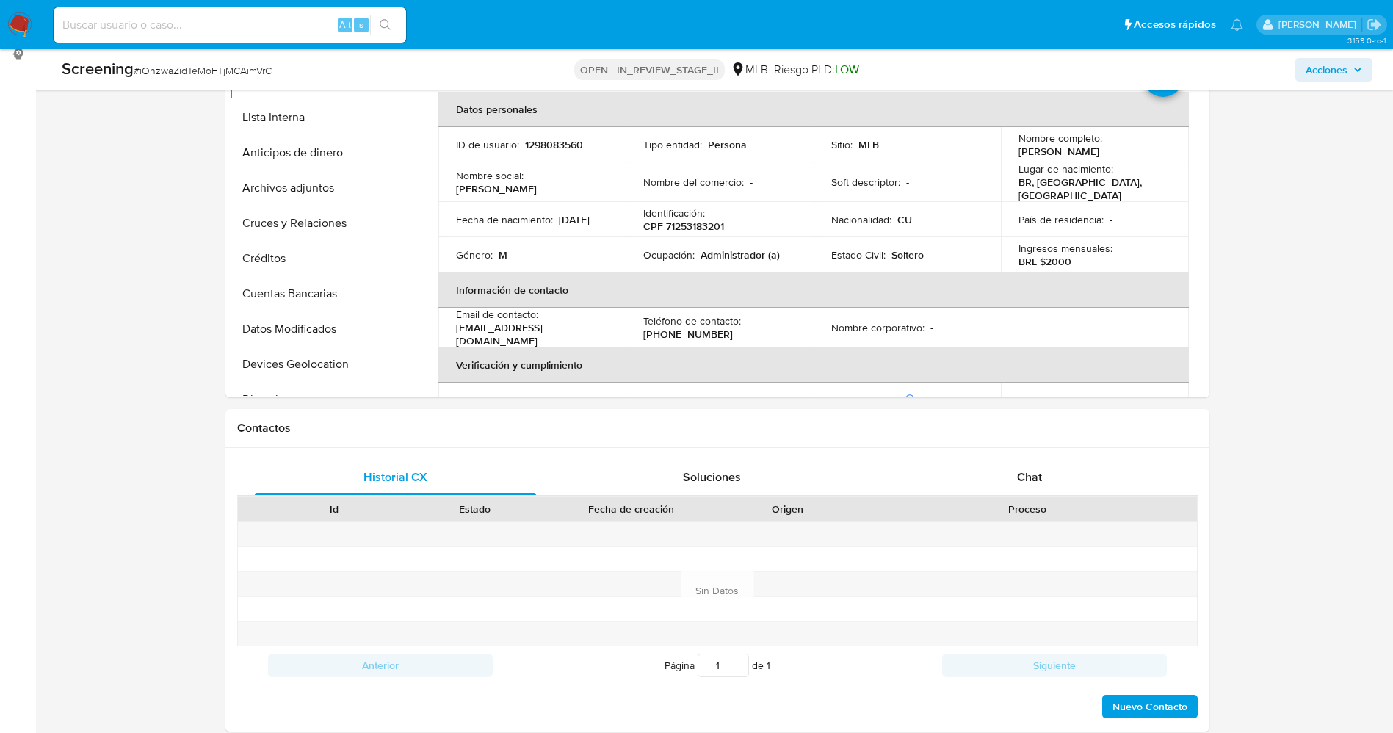
scroll to position [330, 0]
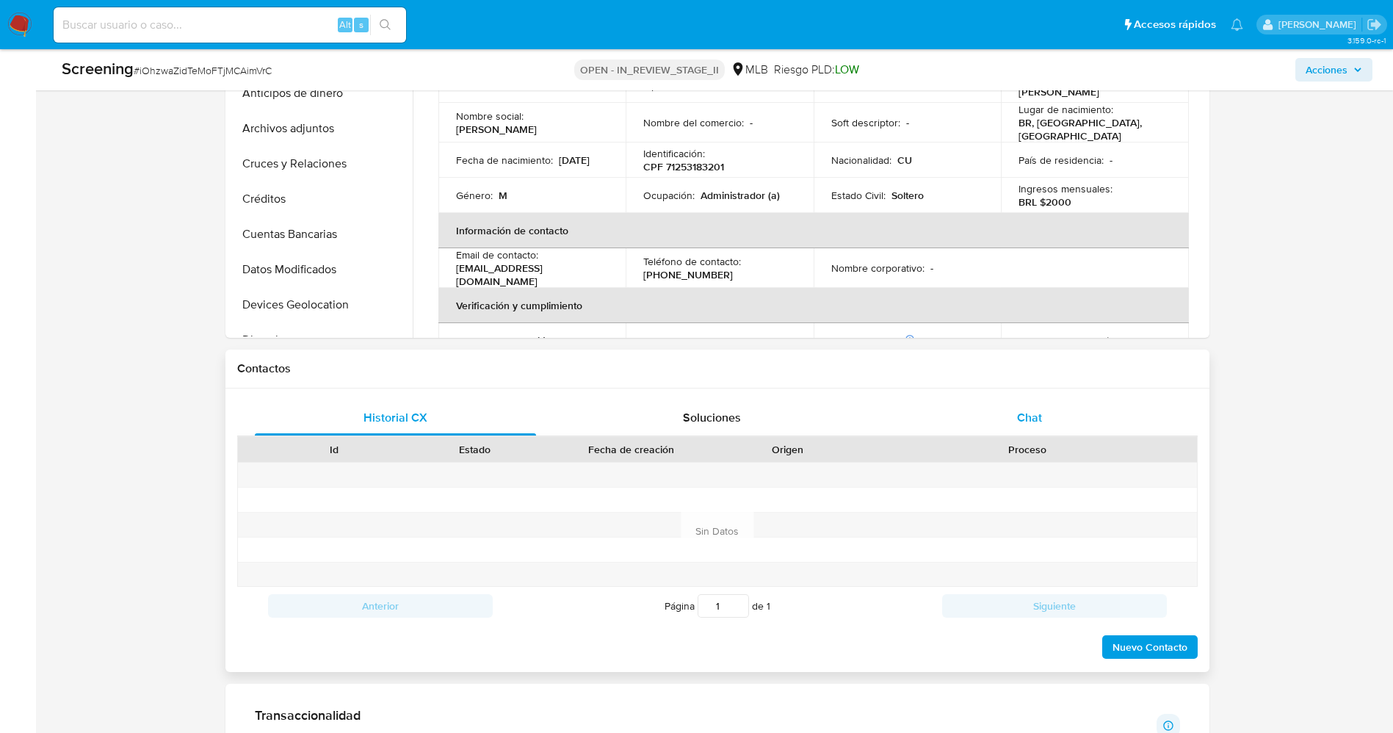
click at [1006, 410] on div "Chat" at bounding box center [1029, 417] width 282 height 35
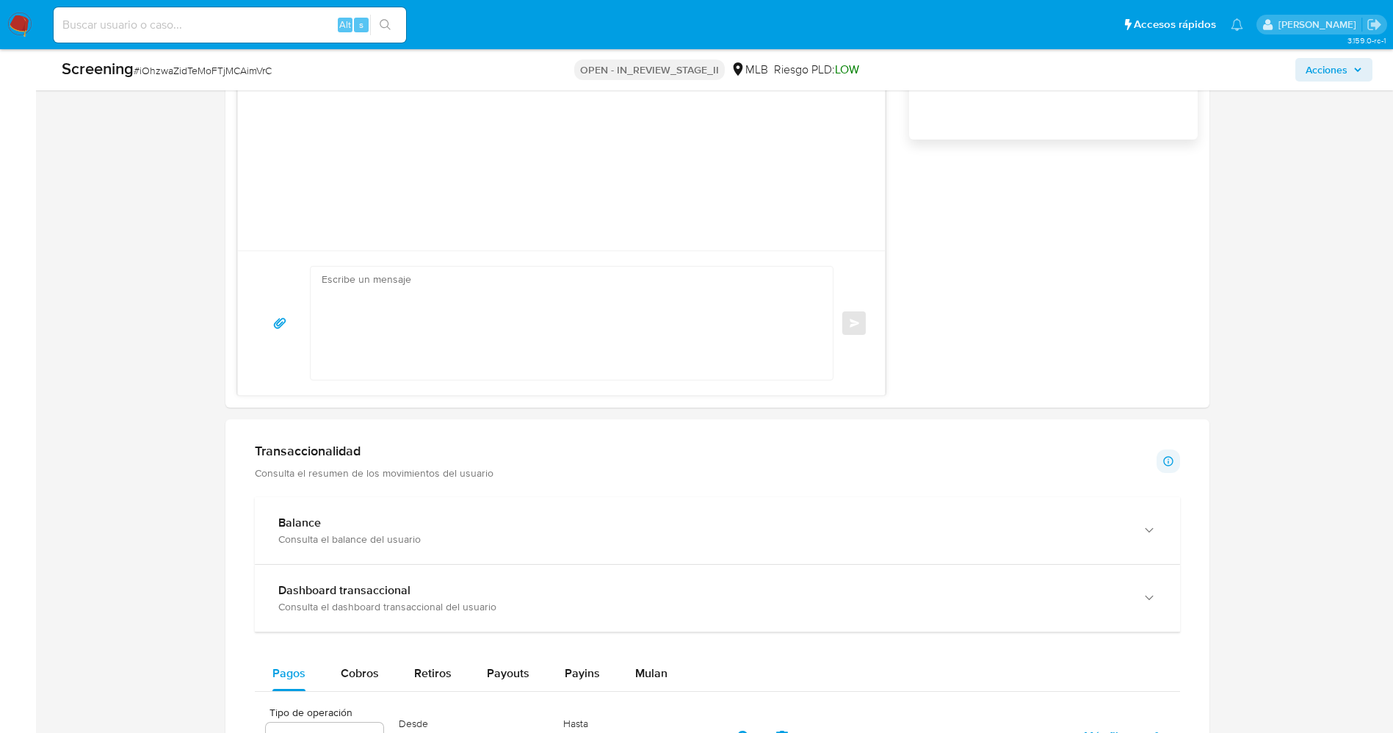
scroll to position [1432, 0]
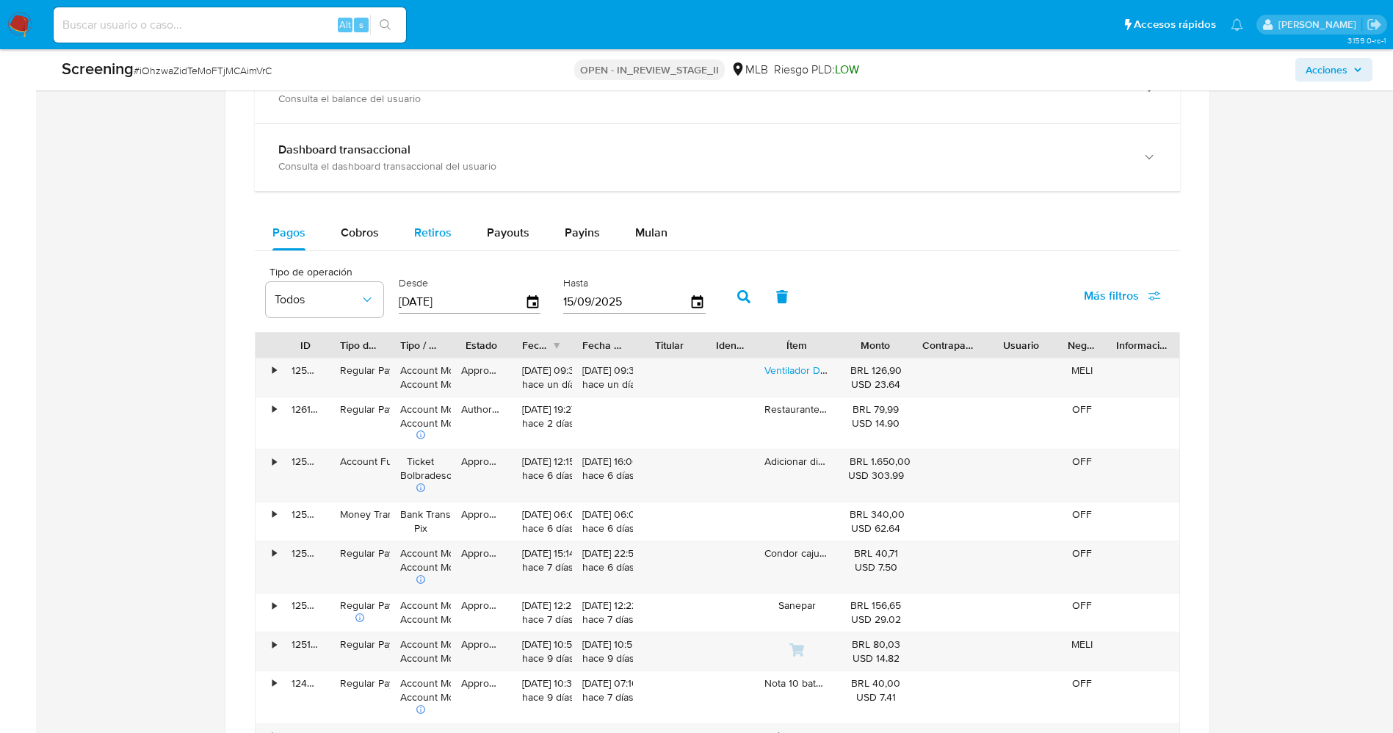
click at [445, 231] on span "Retiros" at bounding box center [432, 232] width 37 height 17
select select "10"
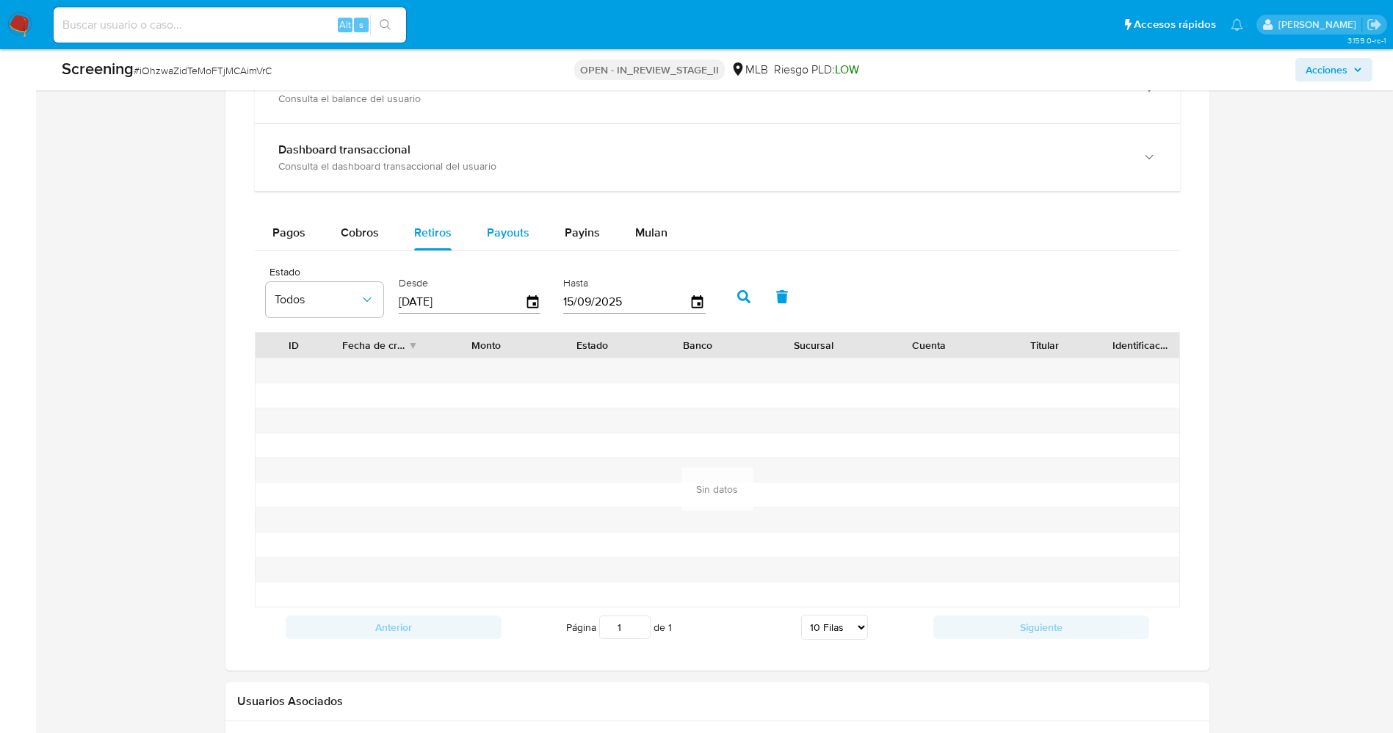
click at [507, 234] on span "Payouts" at bounding box center [508, 232] width 43 height 17
select select "10"
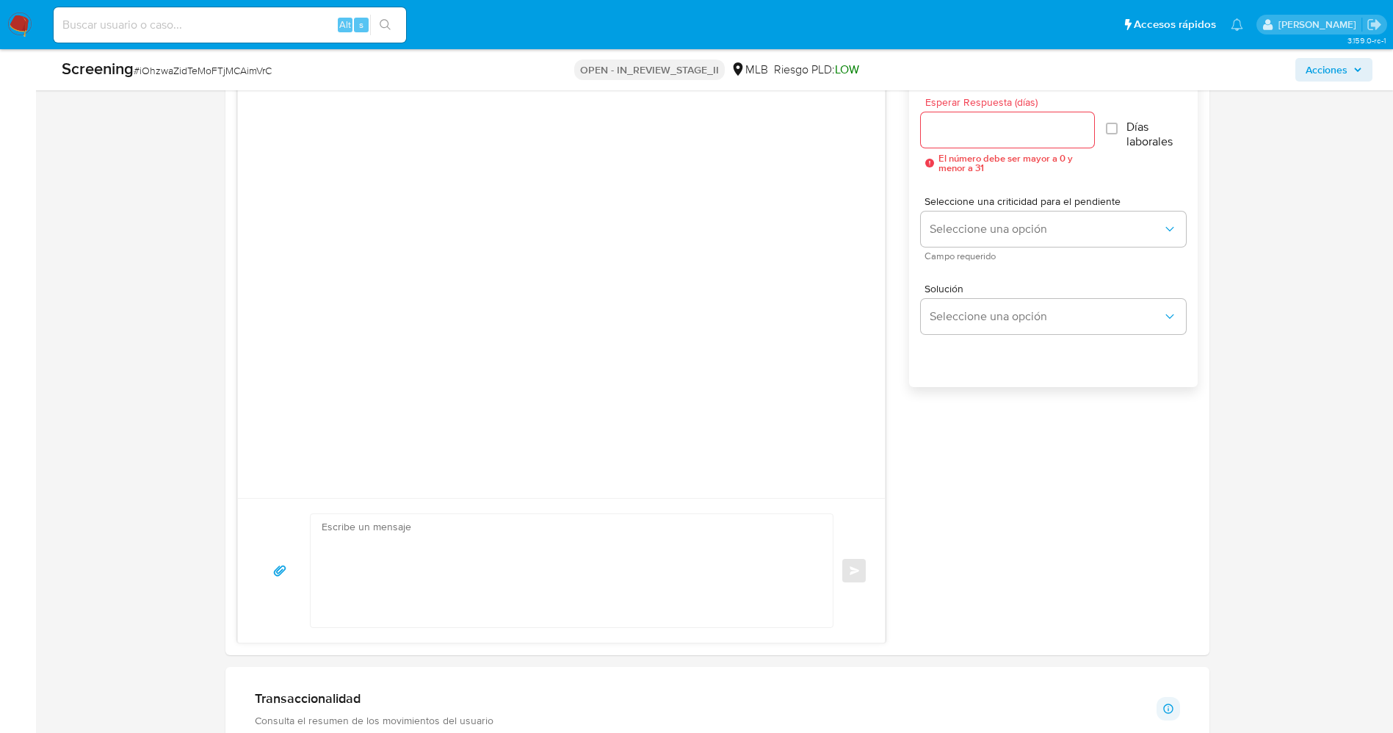
scroll to position [881, 0]
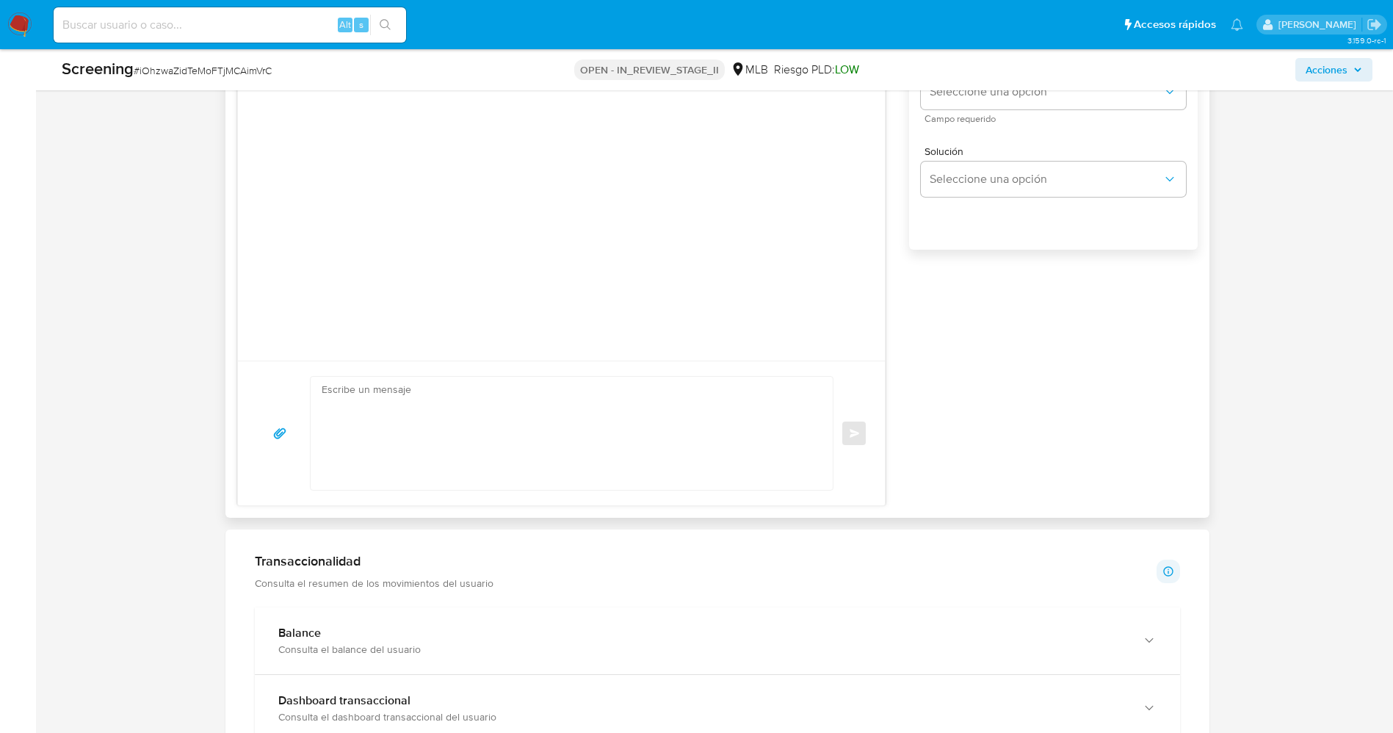
click at [521, 407] on textarea at bounding box center [568, 433] width 493 height 113
paste textarea "Olá Ivan Dornela Goulart , Com base na atividade registrada em sua conta, preci…"
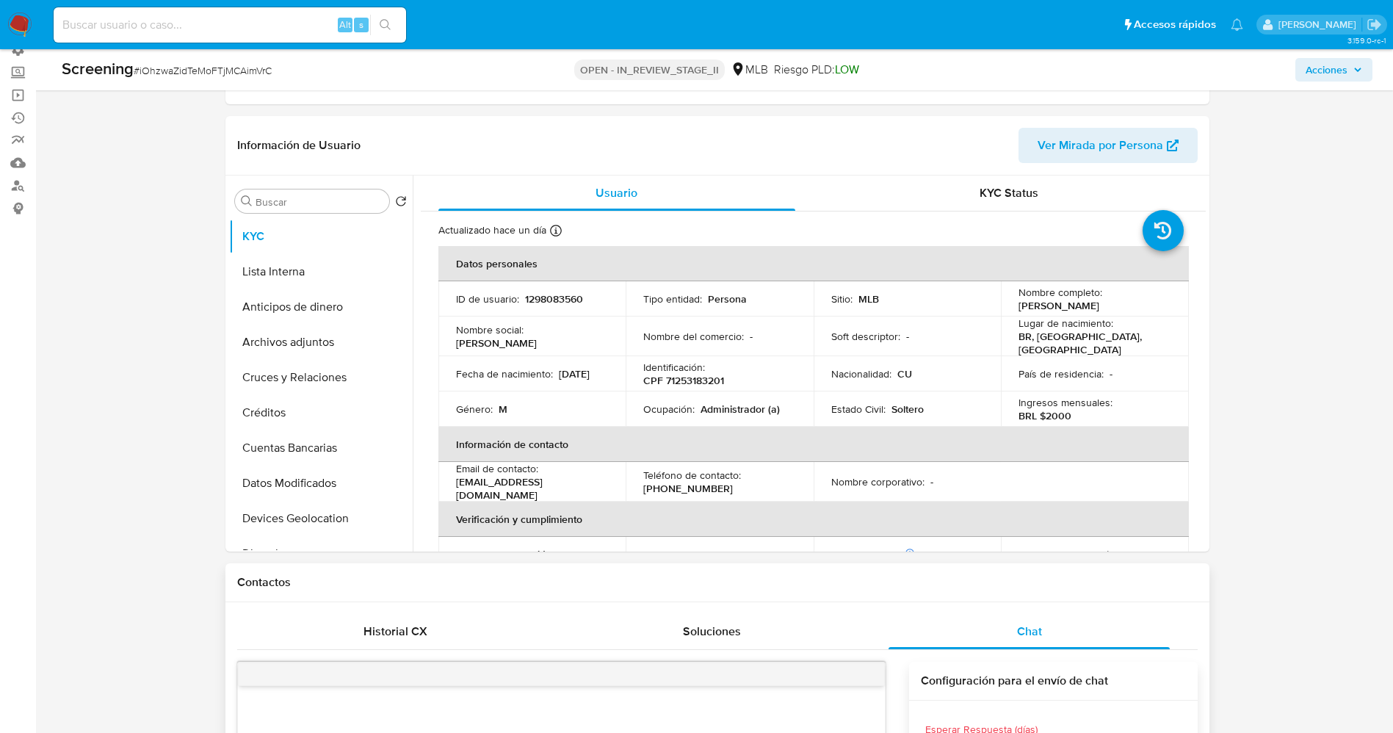
scroll to position [0, 0]
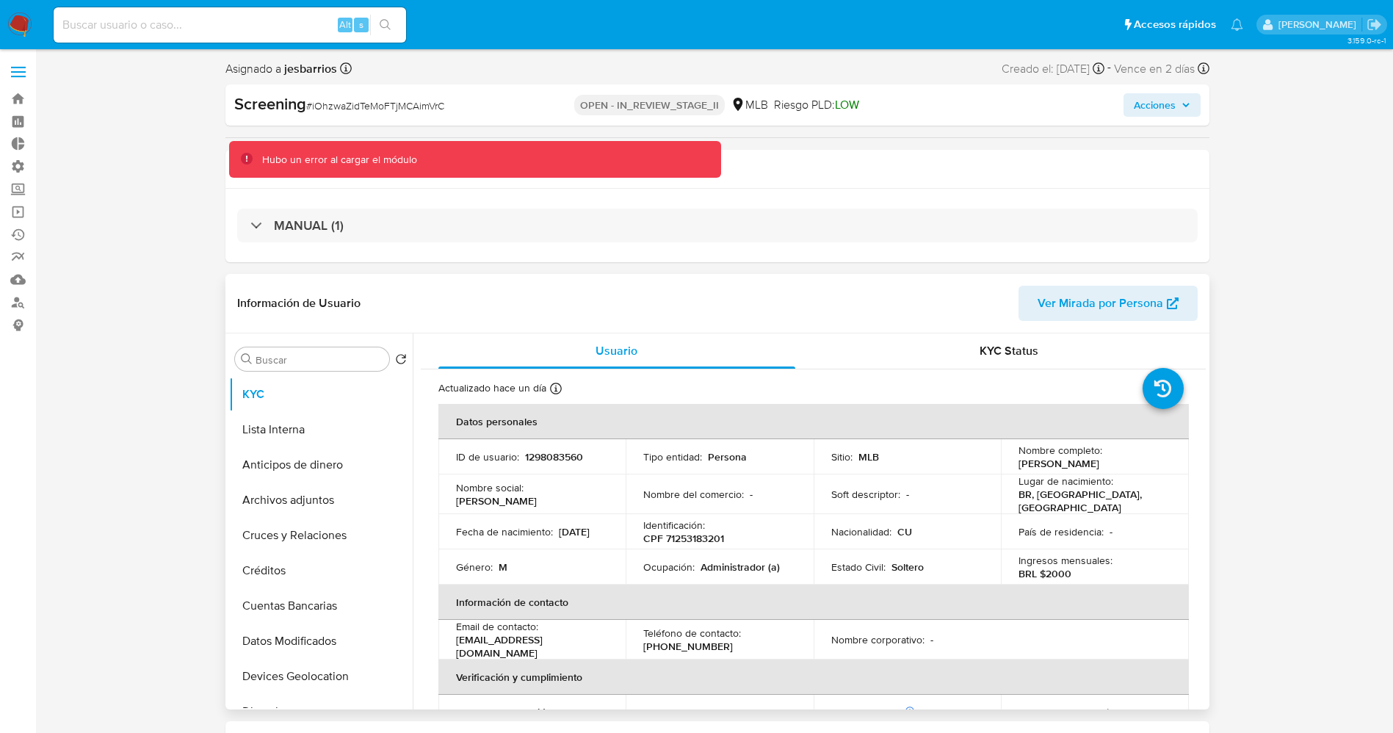
drag, startPoint x: 1015, startPoint y: 462, endPoint x: 1139, endPoint y: 468, distance: 124.3
click at [1150, 468] on div "Nombre completo : Yasmani Matos Espronceda" at bounding box center [1094, 456] width 153 height 26
copy p "Yasmani Matos Espronceda"
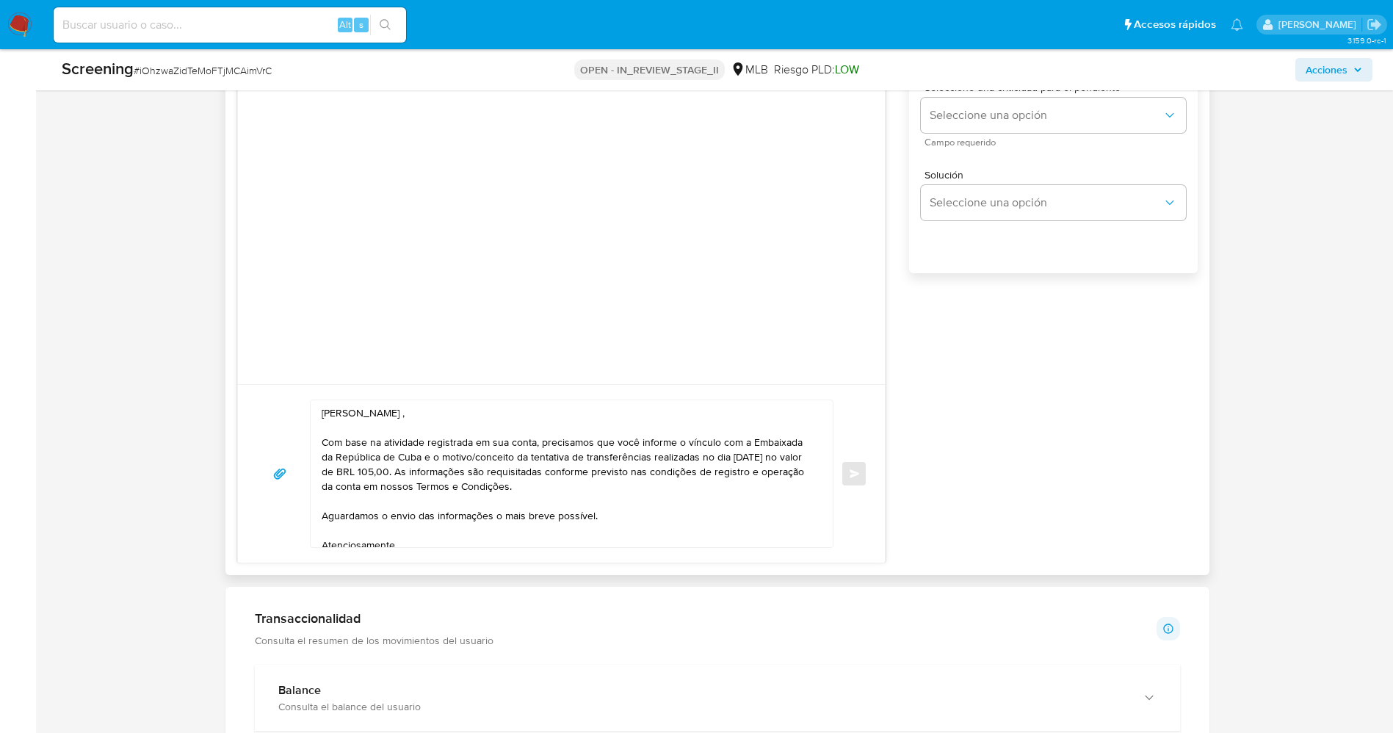
scroll to position [881, 0]
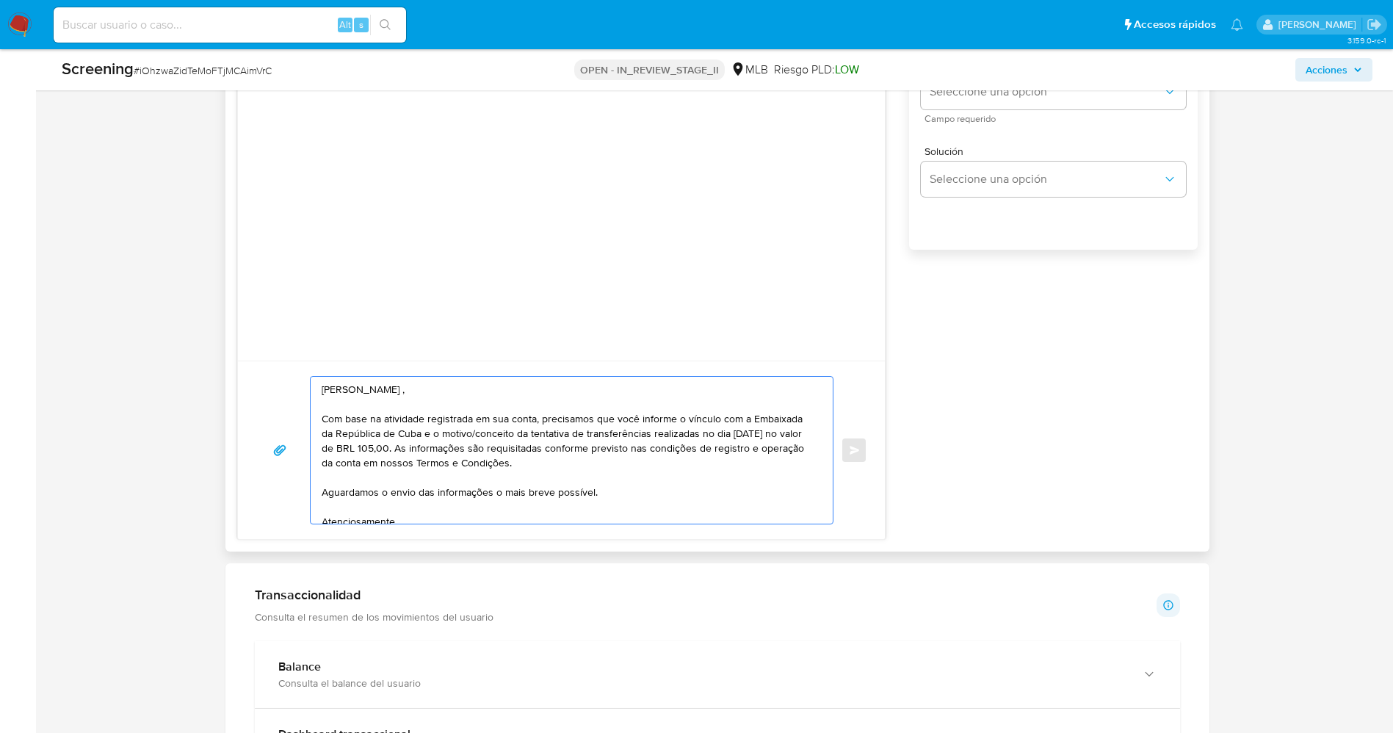
drag, startPoint x: 340, startPoint y: 394, endPoint x: 432, endPoint y: 391, distance: 91.8
click at [432, 391] on textarea "Olá Ivan Dornela Goulart , Com base na atividade registrada em sua conta, preci…" at bounding box center [568, 450] width 493 height 147
paste textarea "Yasmani Matos Espronceda"
click at [330, 449] on textarea "Olá Yasmani Matos Espronceda , Com base na atividade registrada em sua conta, p…" at bounding box center [568, 450] width 493 height 147
click at [464, 444] on textarea "Olá Yasmani Matos Espronceda , Com base na atividade registrada em sua conta, p…" at bounding box center [568, 450] width 493 height 147
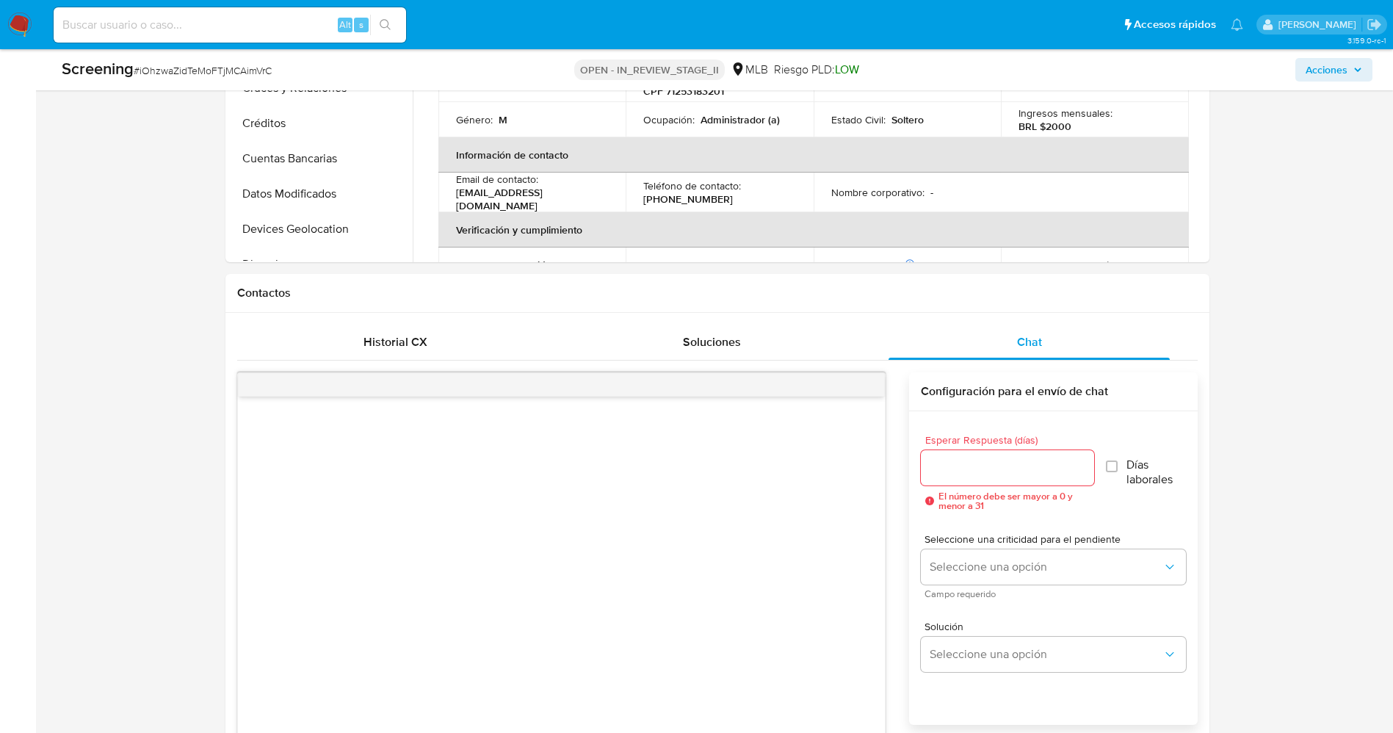
scroll to position [661, 0]
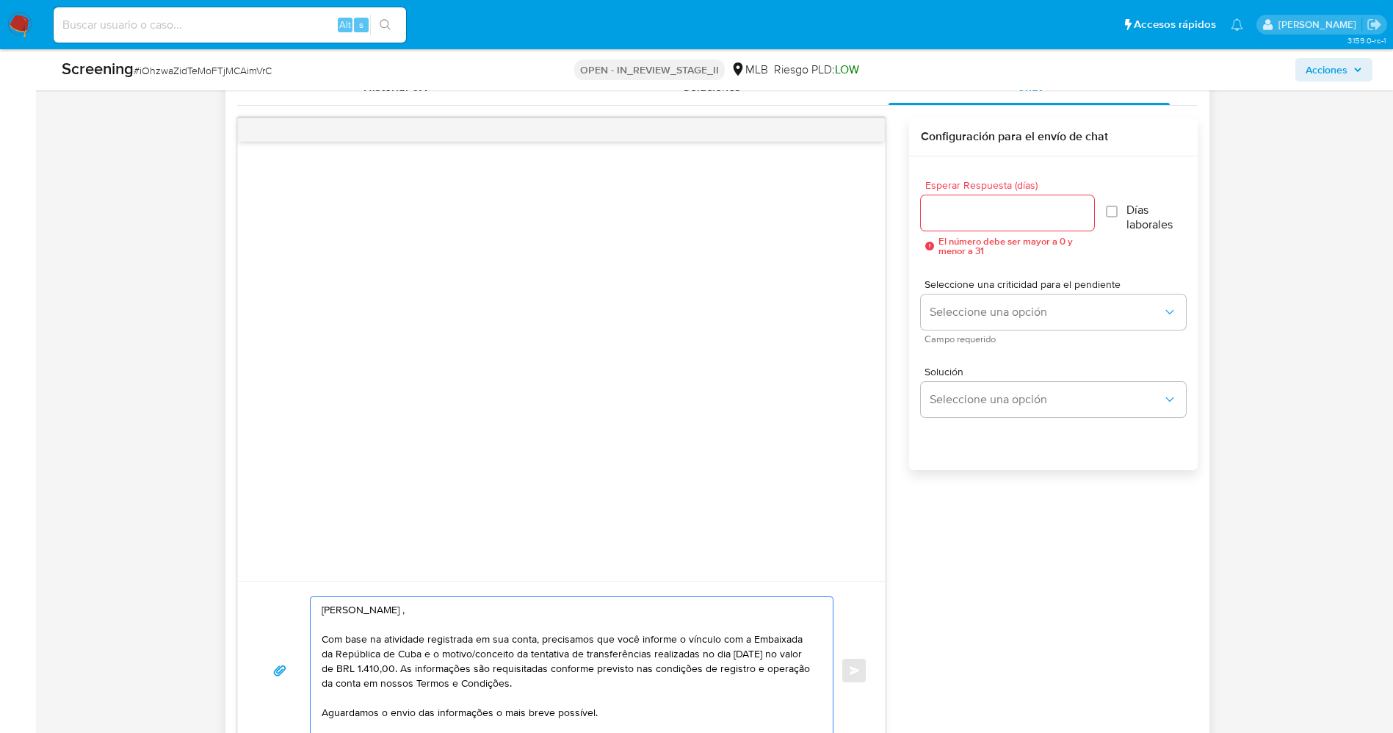
type textarea "Olá Yasmani Matos Espronceda , Com base na atividade registrada em sua conta, p…"
click at [980, 221] on input "Esperar Respuesta (días)" at bounding box center [1007, 212] width 173 height 19
type input "1"
click at [990, 316] on span "Seleccione una opción" at bounding box center [1045, 312] width 232 height 15
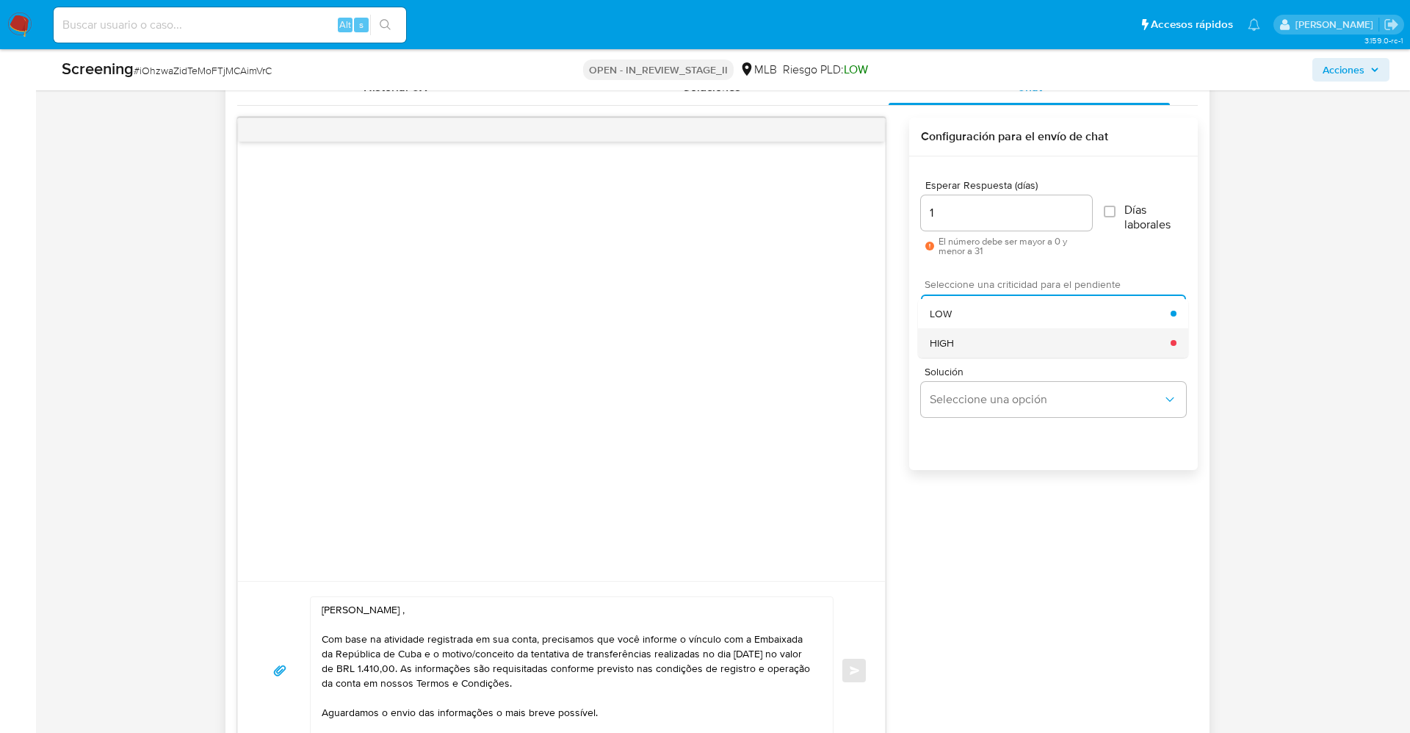
click at [994, 339] on div "HIGH" at bounding box center [1049, 342] width 241 height 29
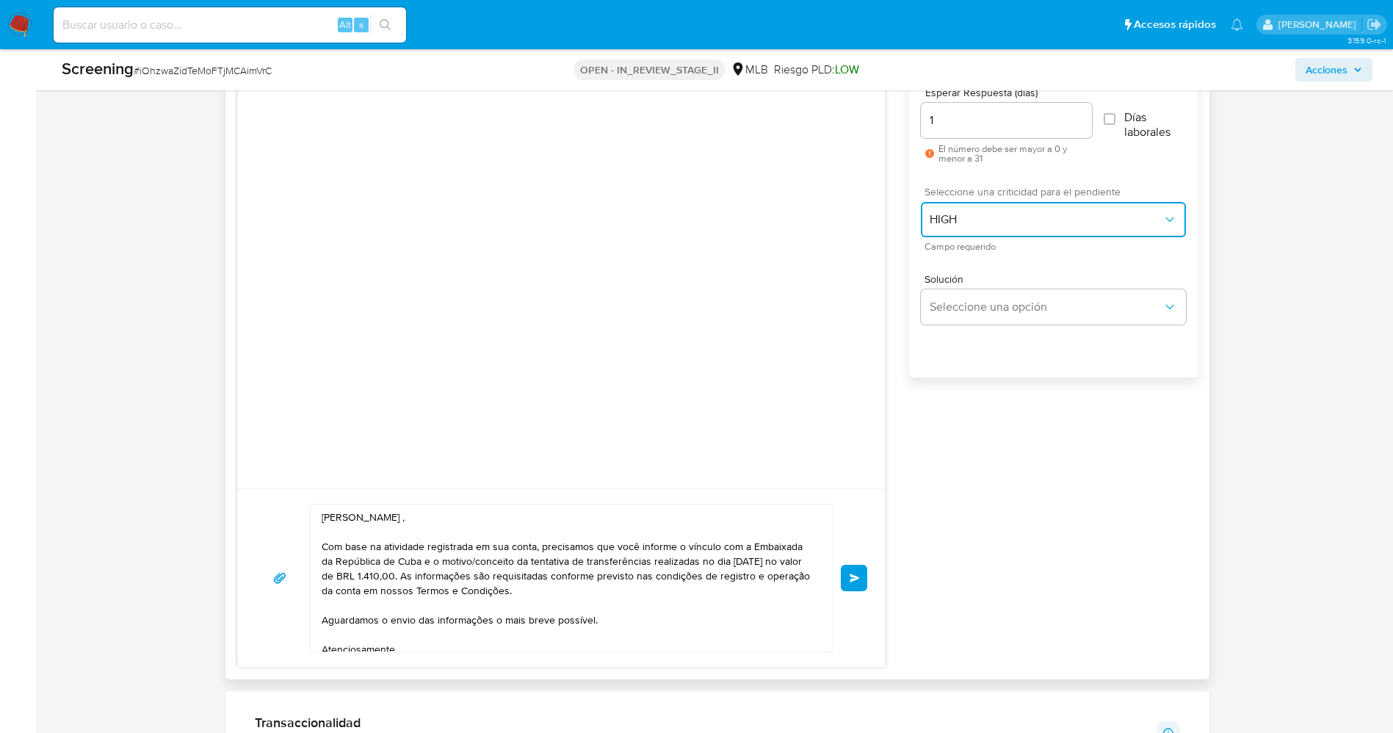
scroll to position [881, 0]
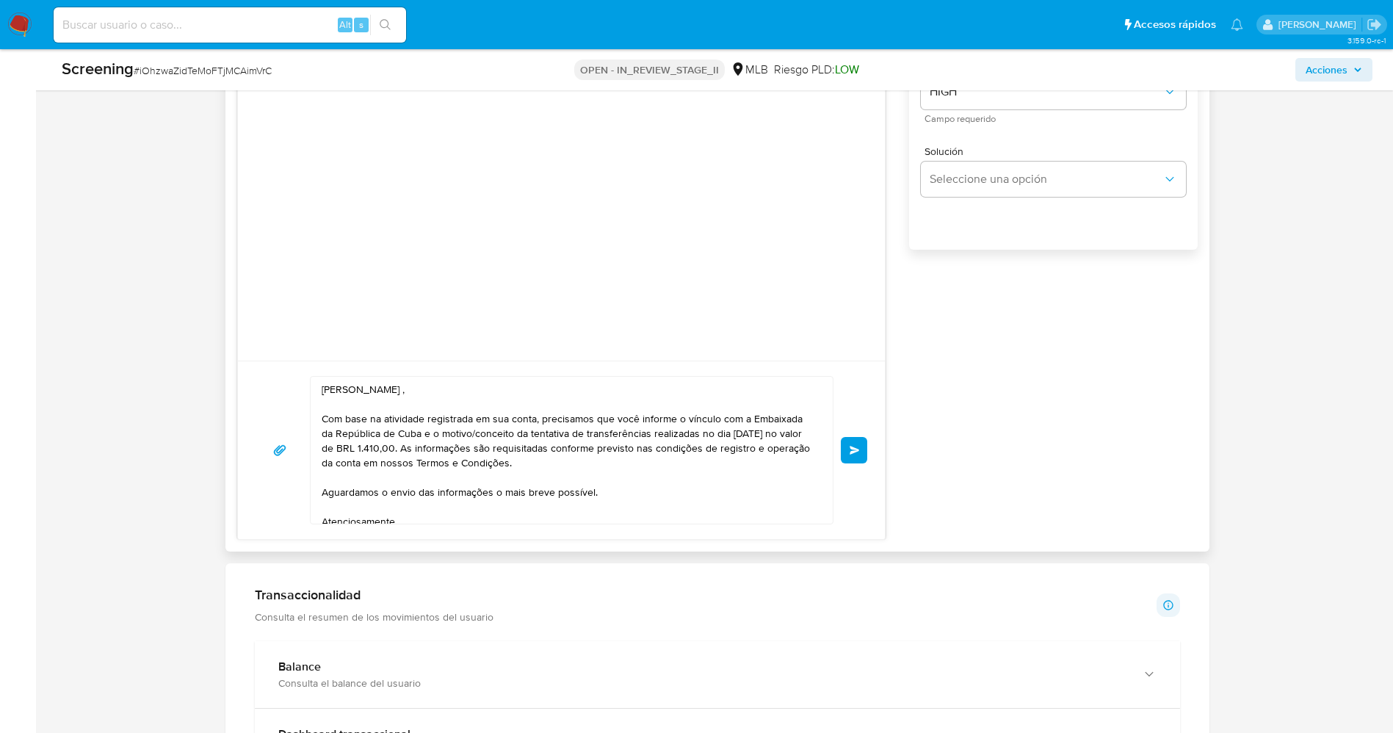
click at [863, 445] on button "Enviar" at bounding box center [854, 450] width 26 height 26
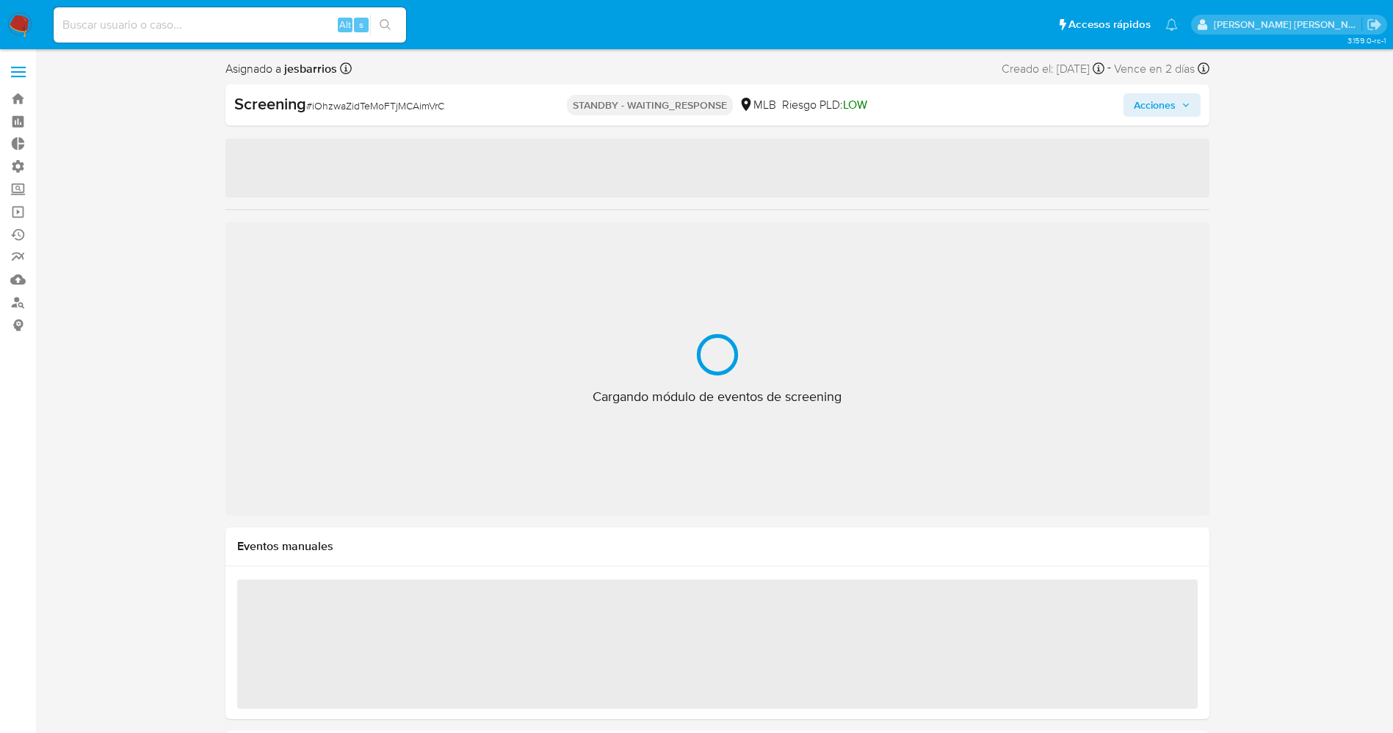
select select "10"
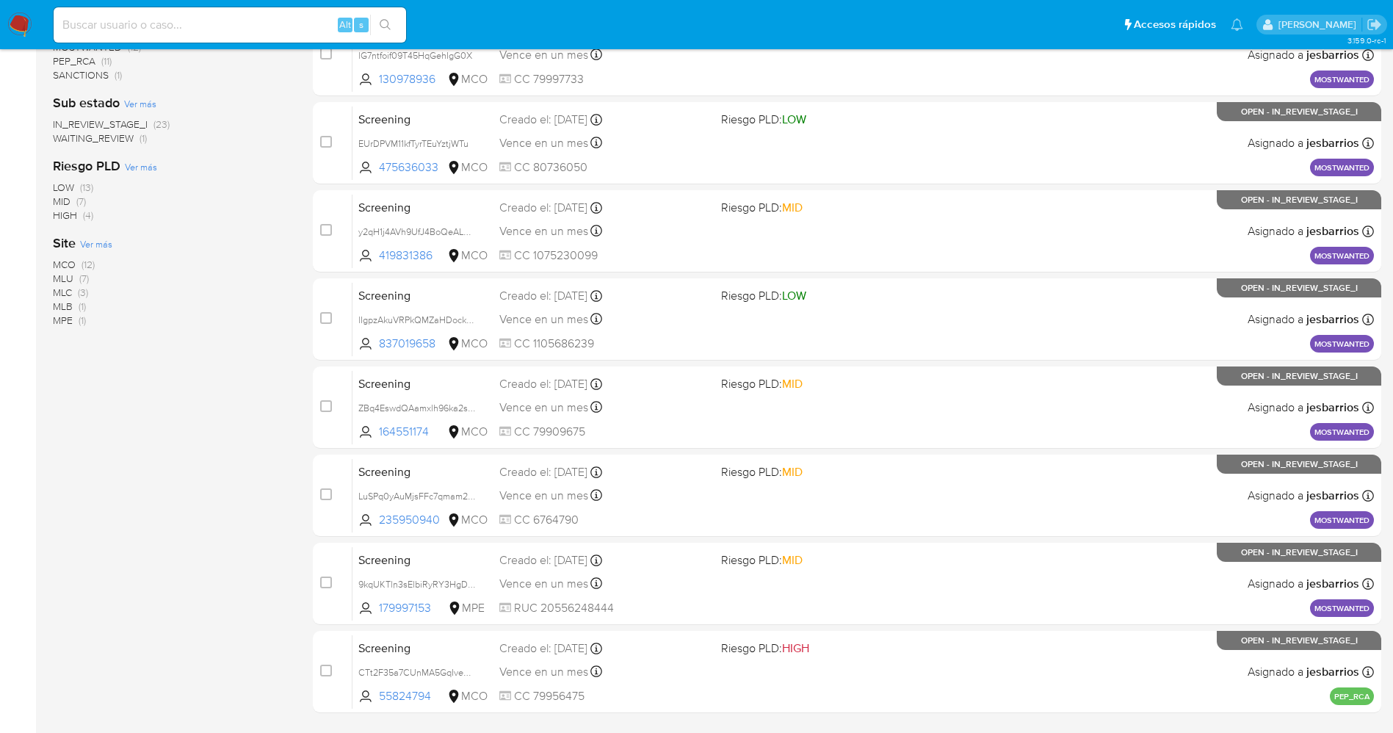
scroll to position [479, 0]
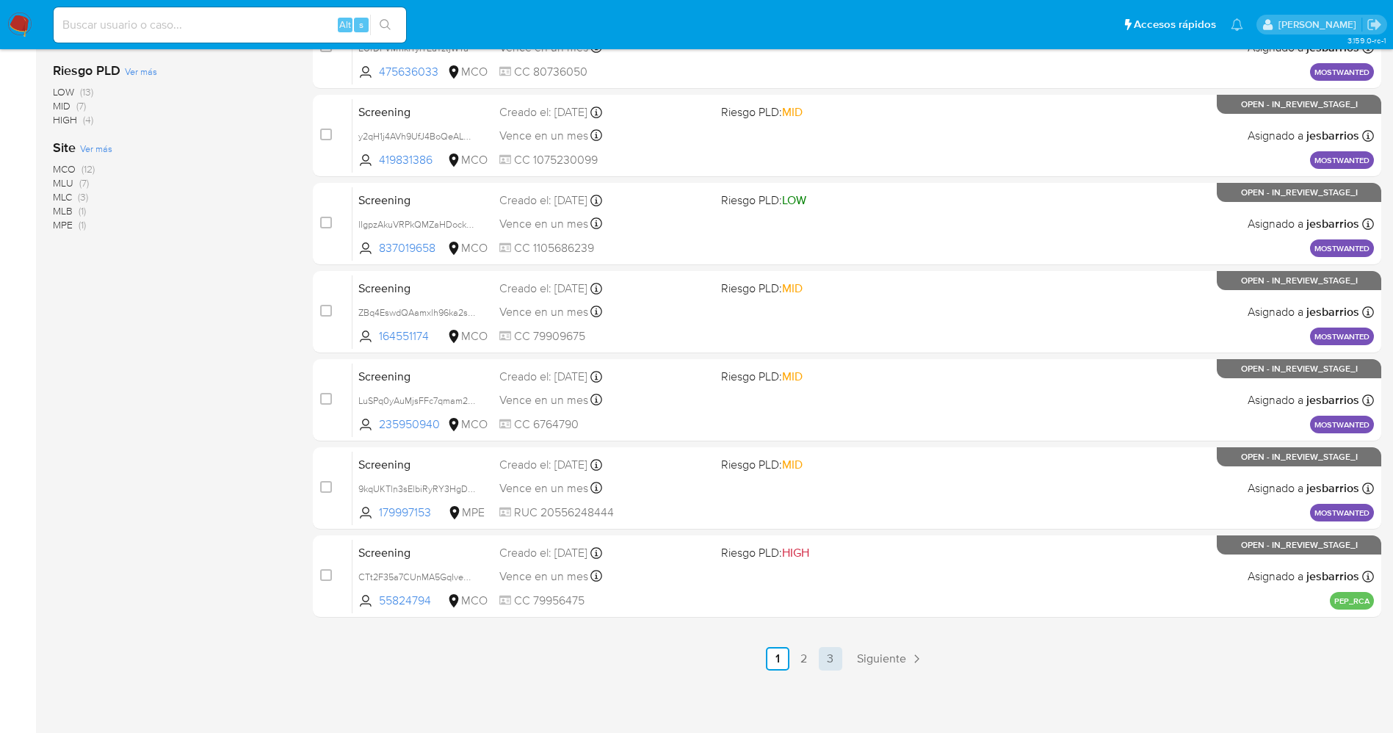
click at [828, 657] on link "3" at bounding box center [830, 658] width 23 height 23
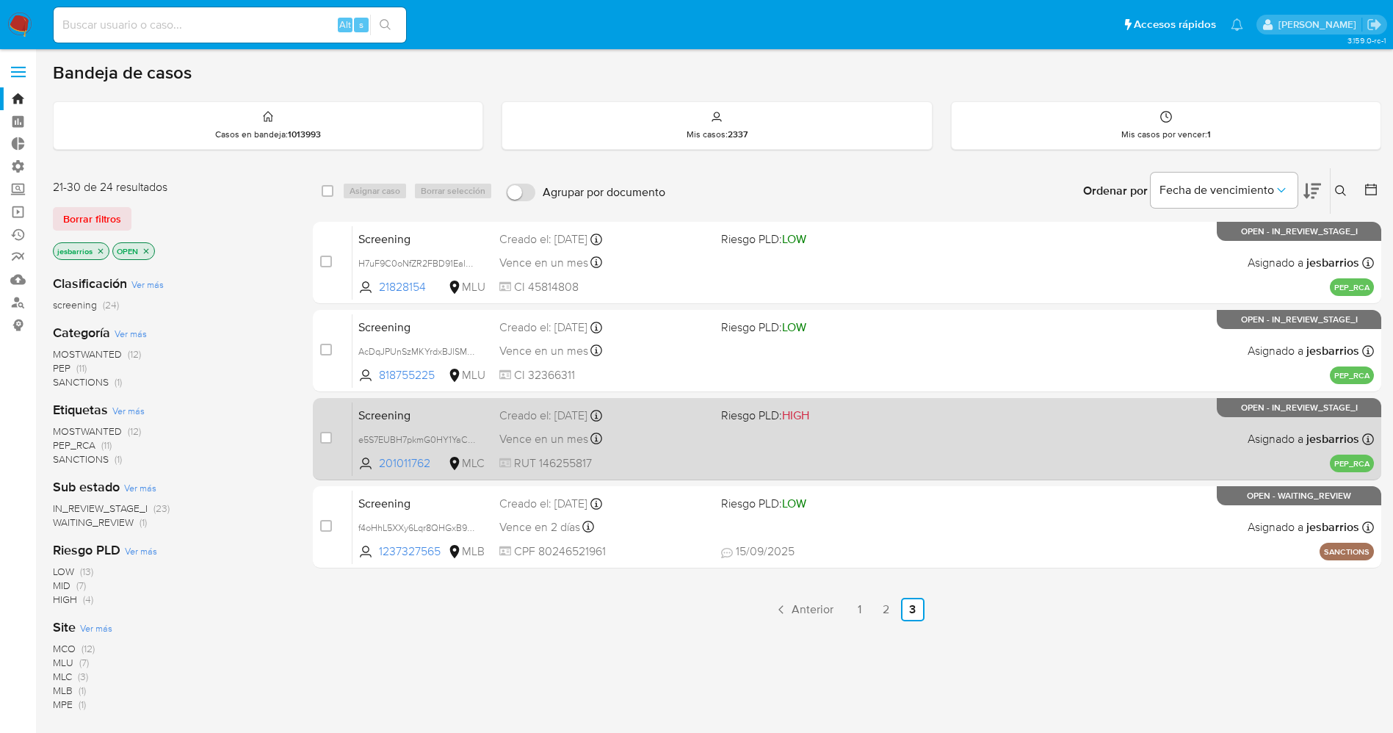
click at [648, 447] on div "Vence en un mes Vence el 14/10/2025 07:06:14" at bounding box center [604, 439] width 210 height 20
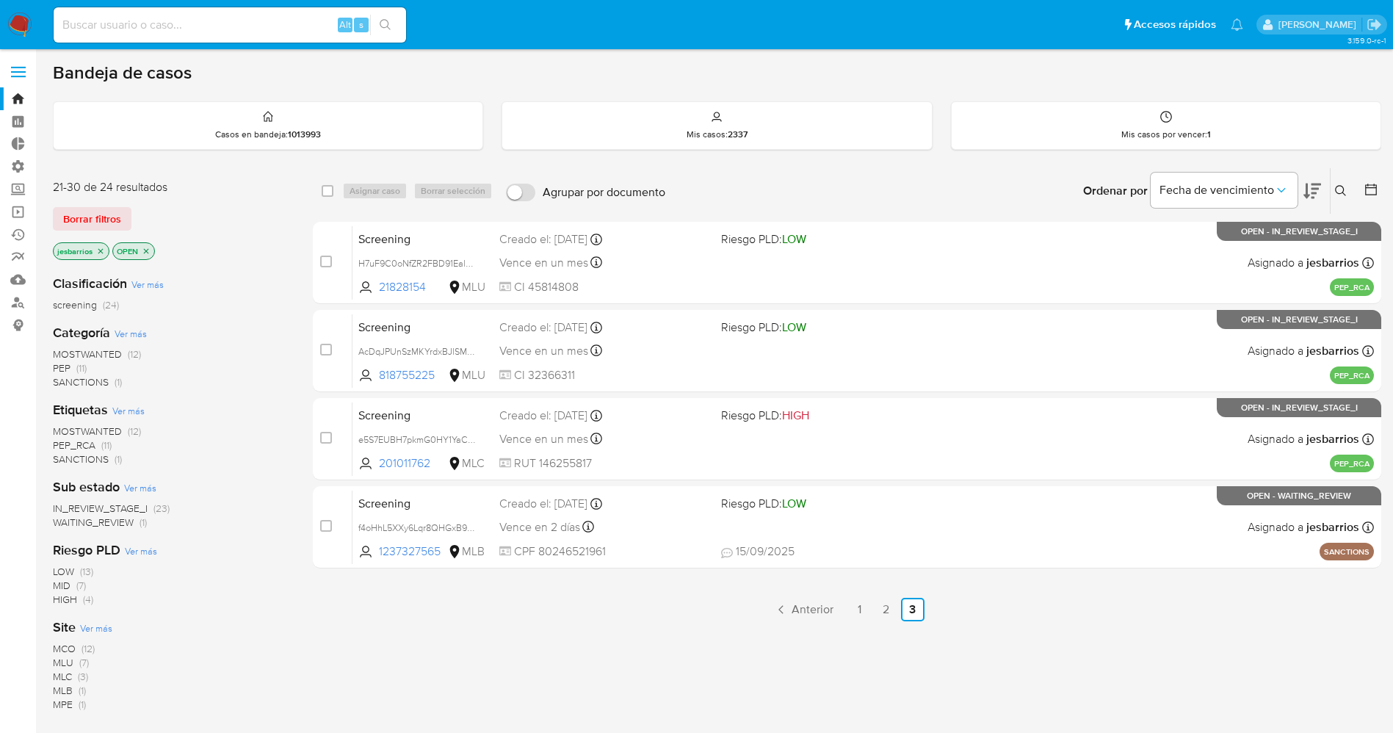
click at [150, 251] on icon "close-filter" at bounding box center [146, 251] width 9 height 9
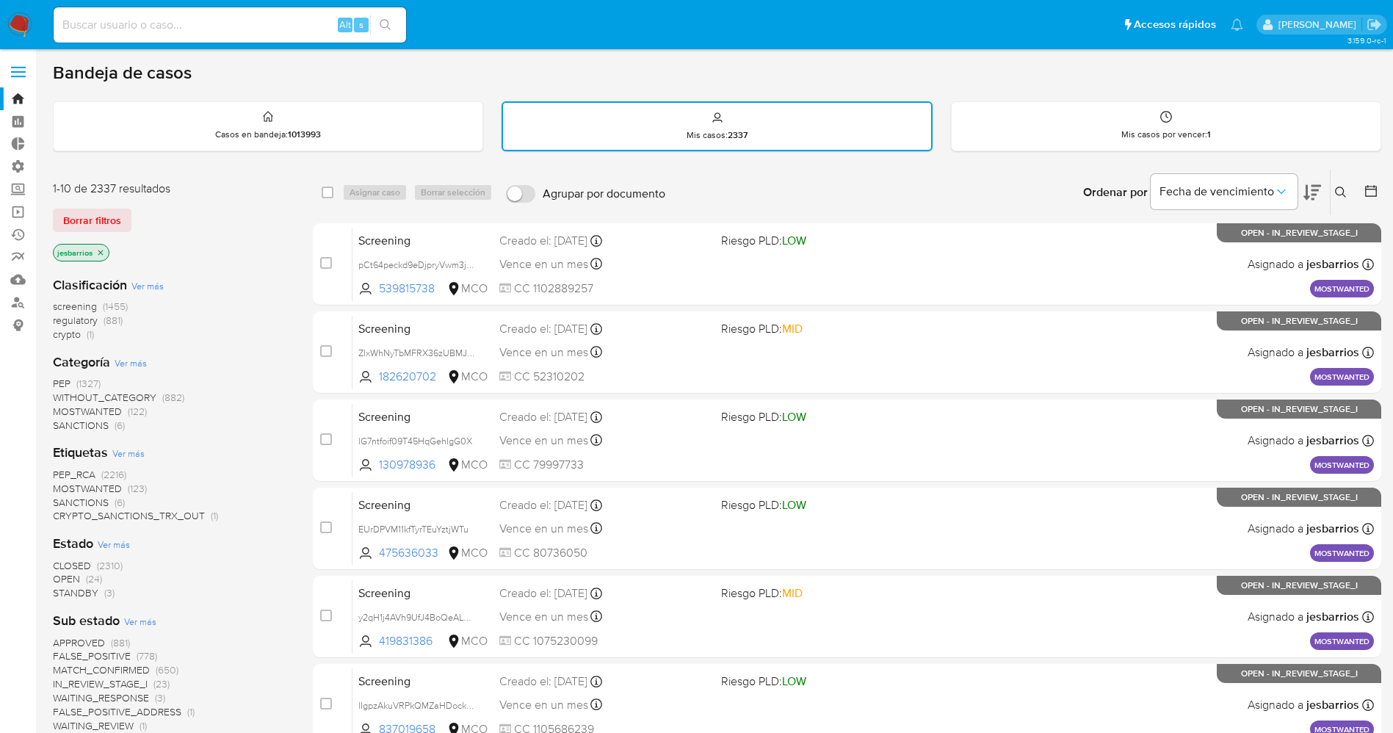
click at [1376, 186] on icon at bounding box center [1371, 191] width 12 height 12
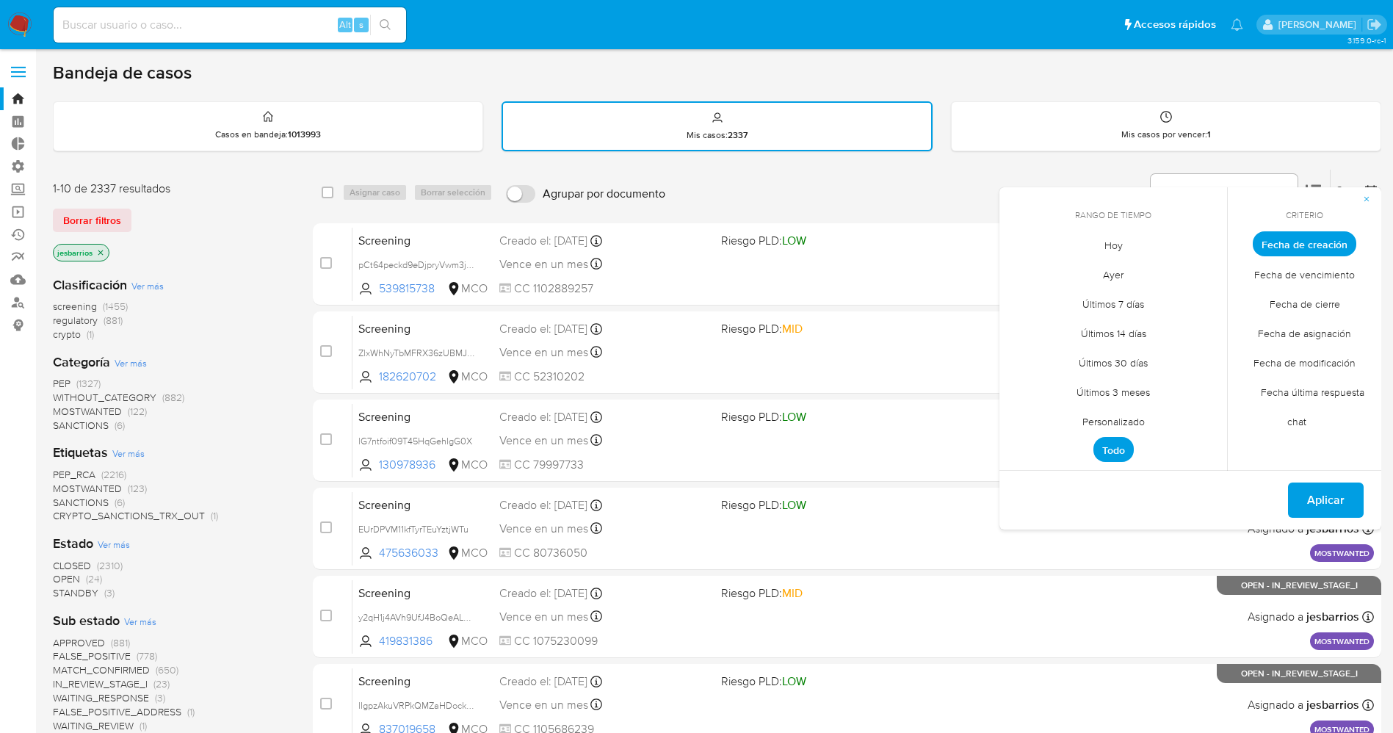
click at [1127, 273] on span "Ayer" at bounding box center [1112, 274] width 51 height 30
click at [1124, 236] on span "Hoy" at bounding box center [1113, 245] width 49 height 30
click at [1293, 299] on span "Fecha de cierre" at bounding box center [1304, 304] width 101 height 30
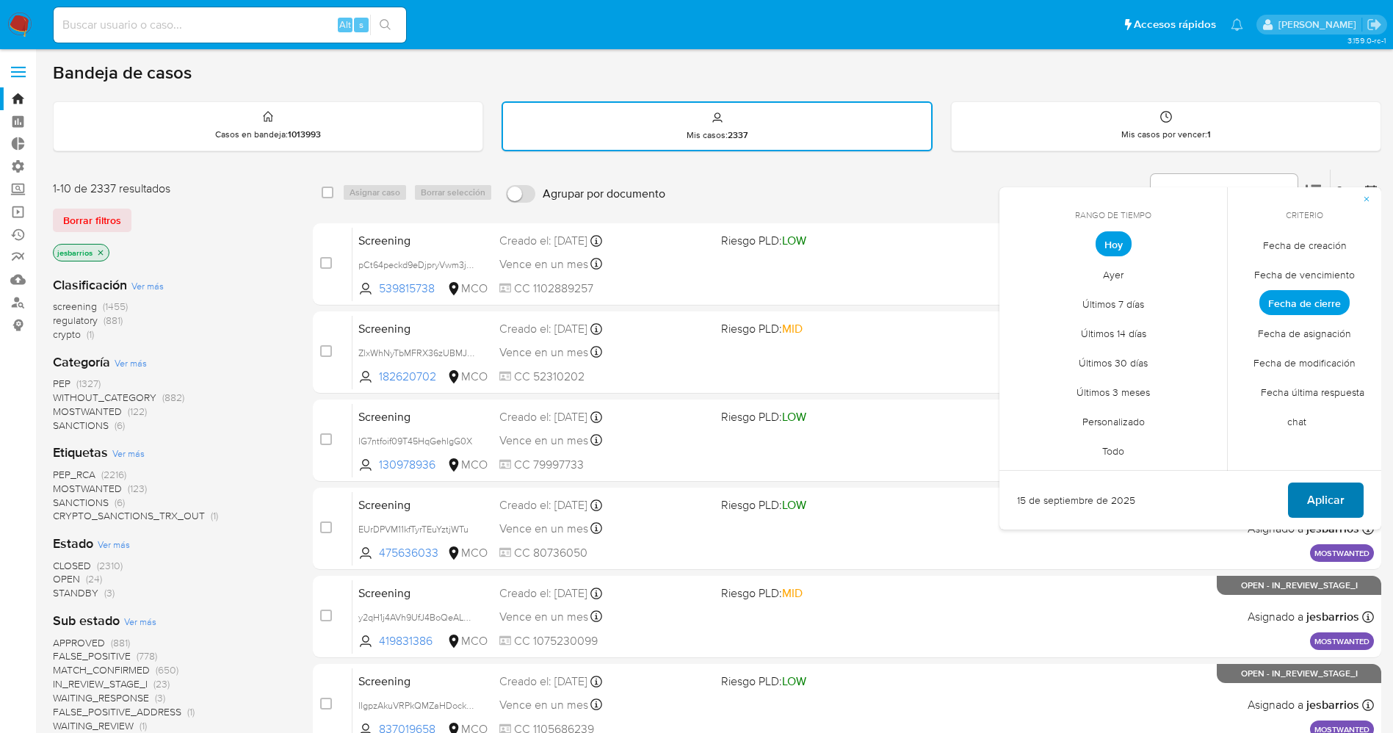
click at [1322, 503] on span "Aplicar" at bounding box center [1325, 500] width 37 height 32
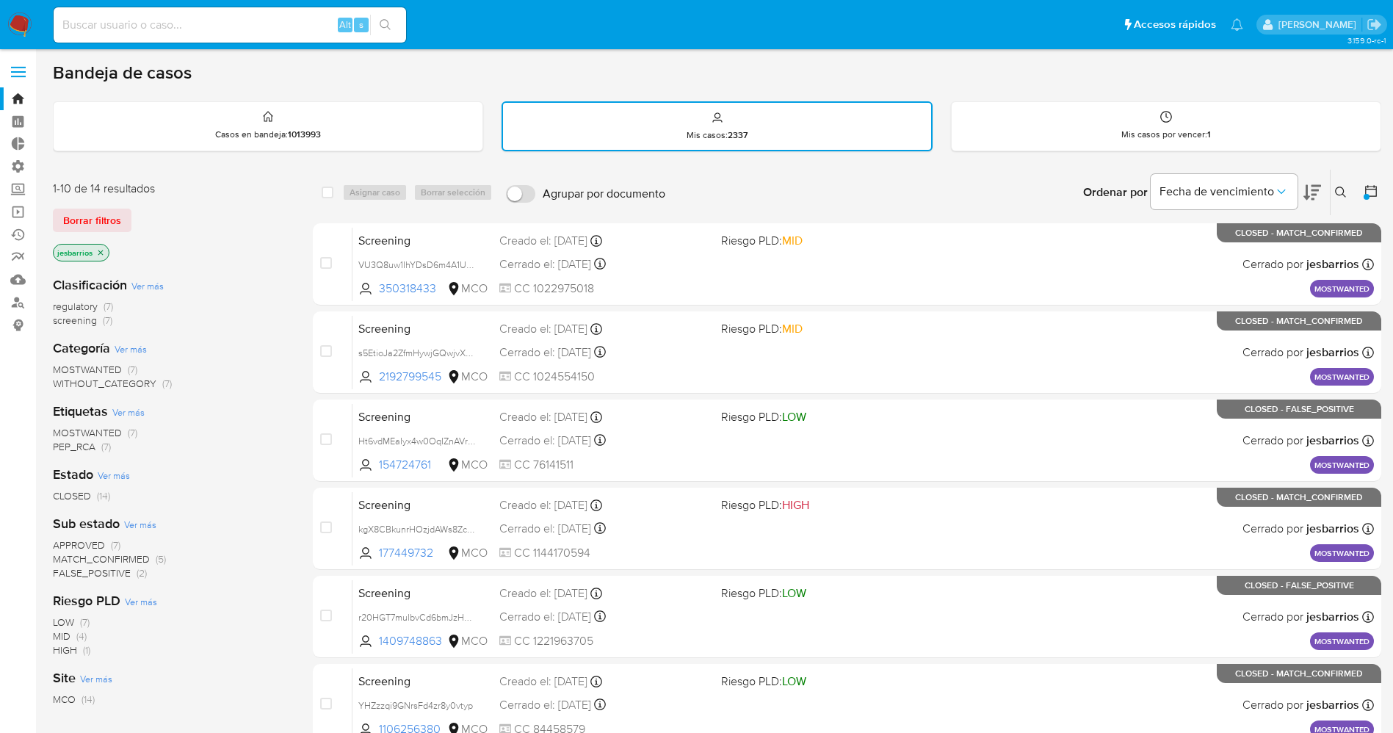
click at [22, 31] on img at bounding box center [19, 24] width 25 height 25
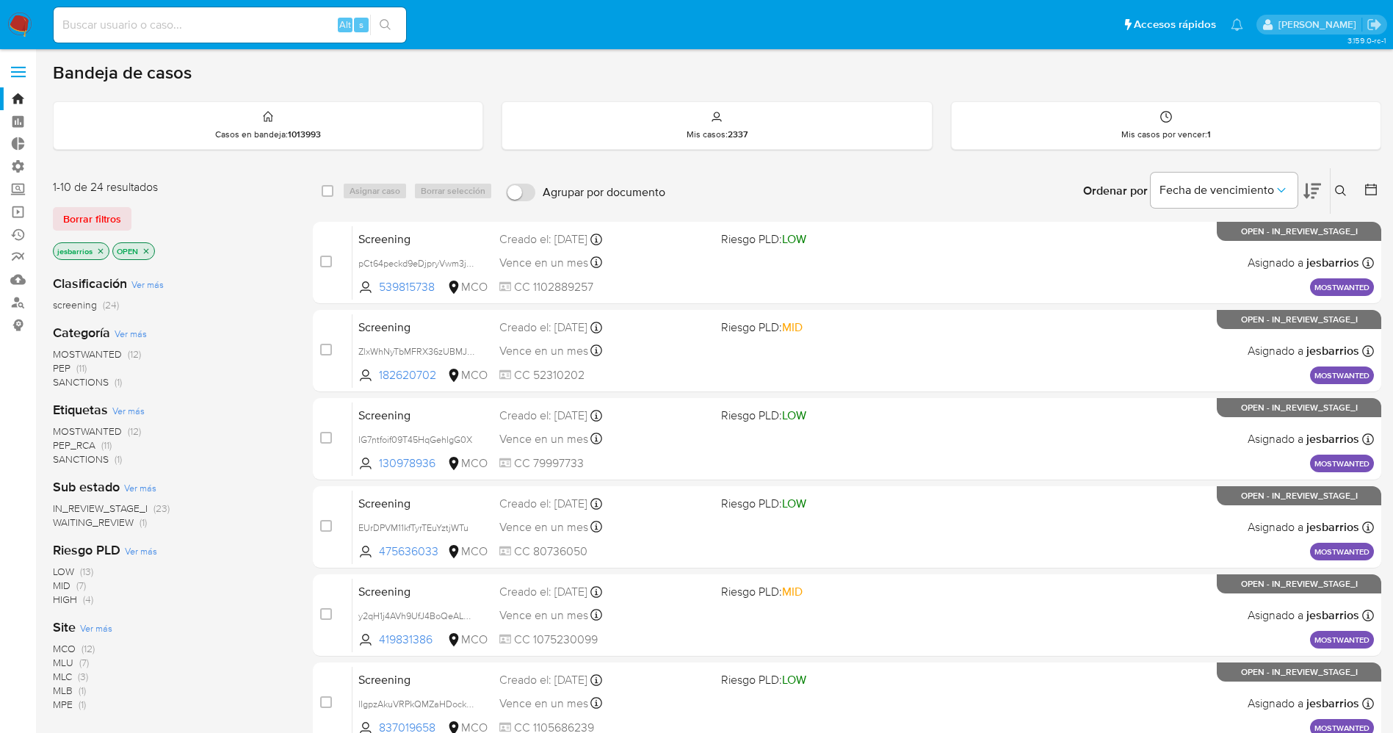
click at [113, 353] on span "MOSTWANTED" at bounding box center [87, 354] width 69 height 15
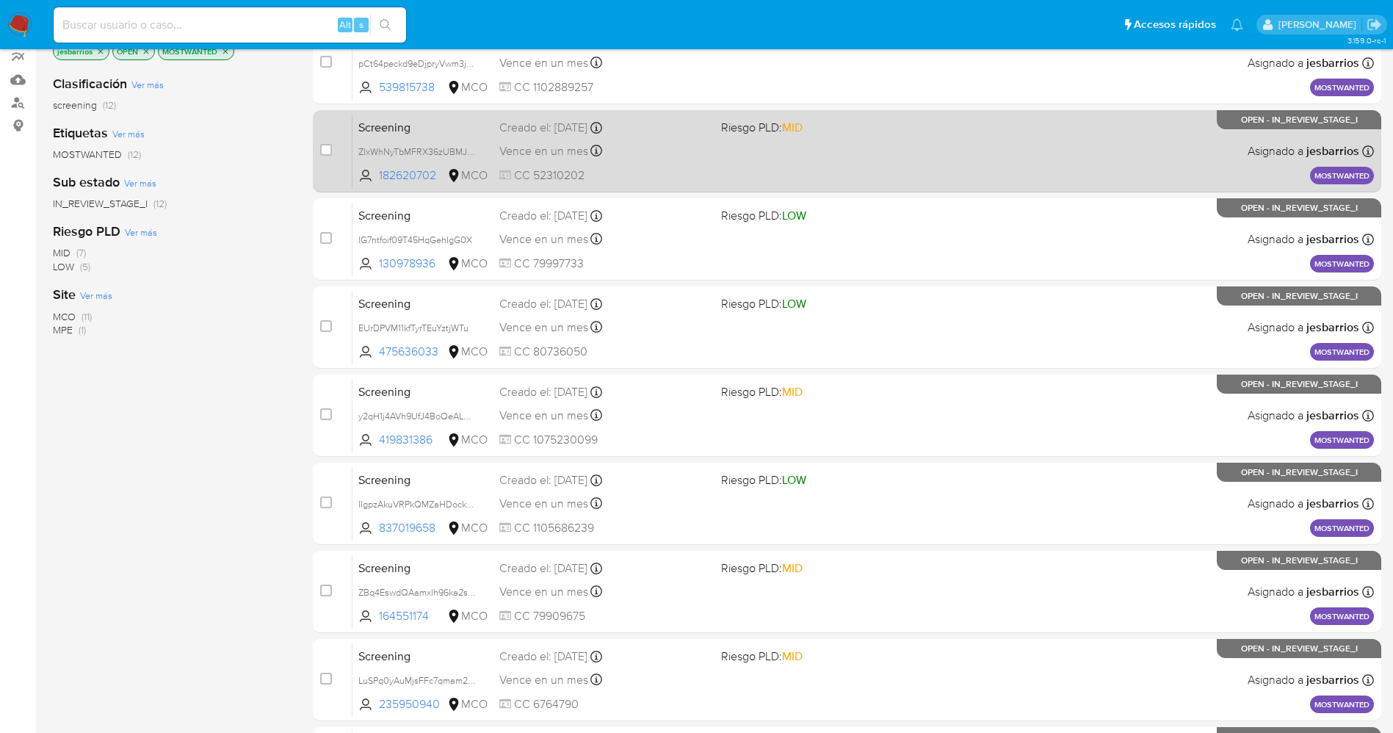
scroll to position [479, 0]
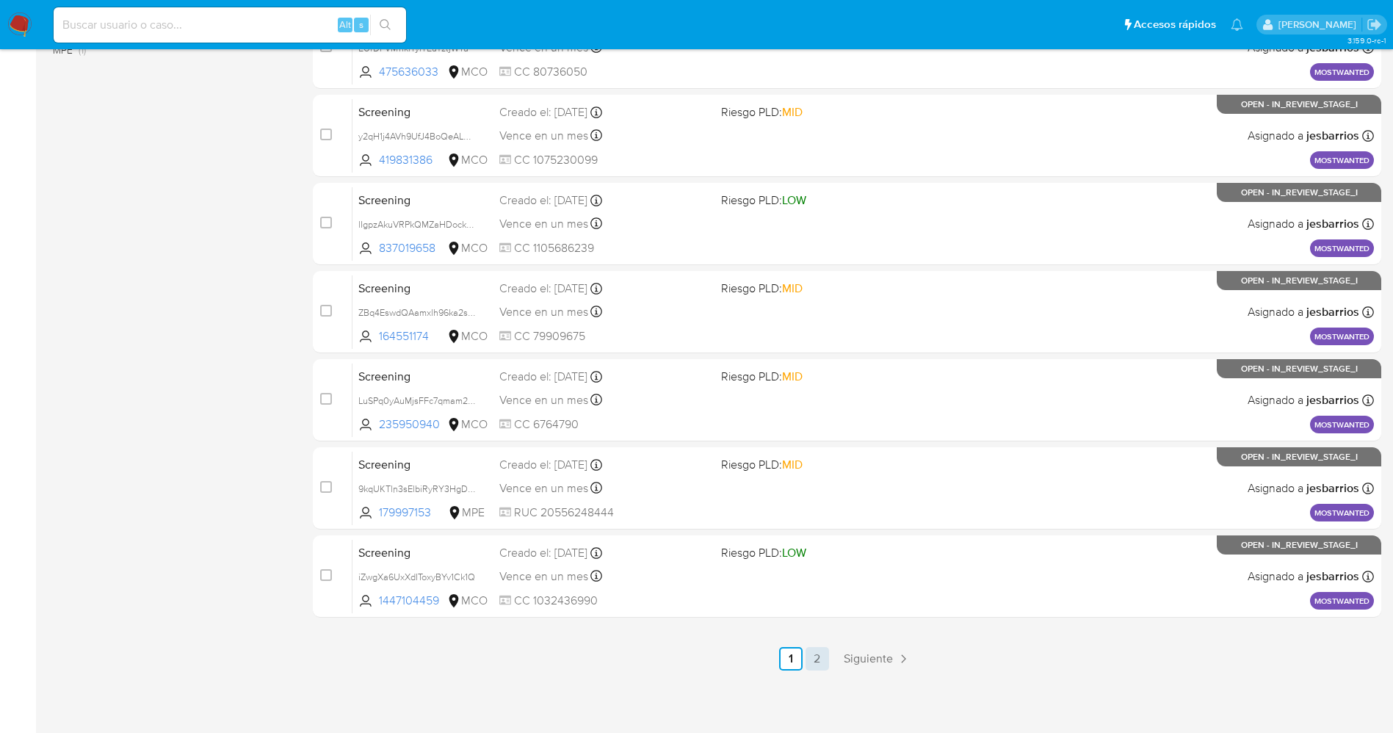
click at [812, 650] on link "2" at bounding box center [816, 658] width 23 height 23
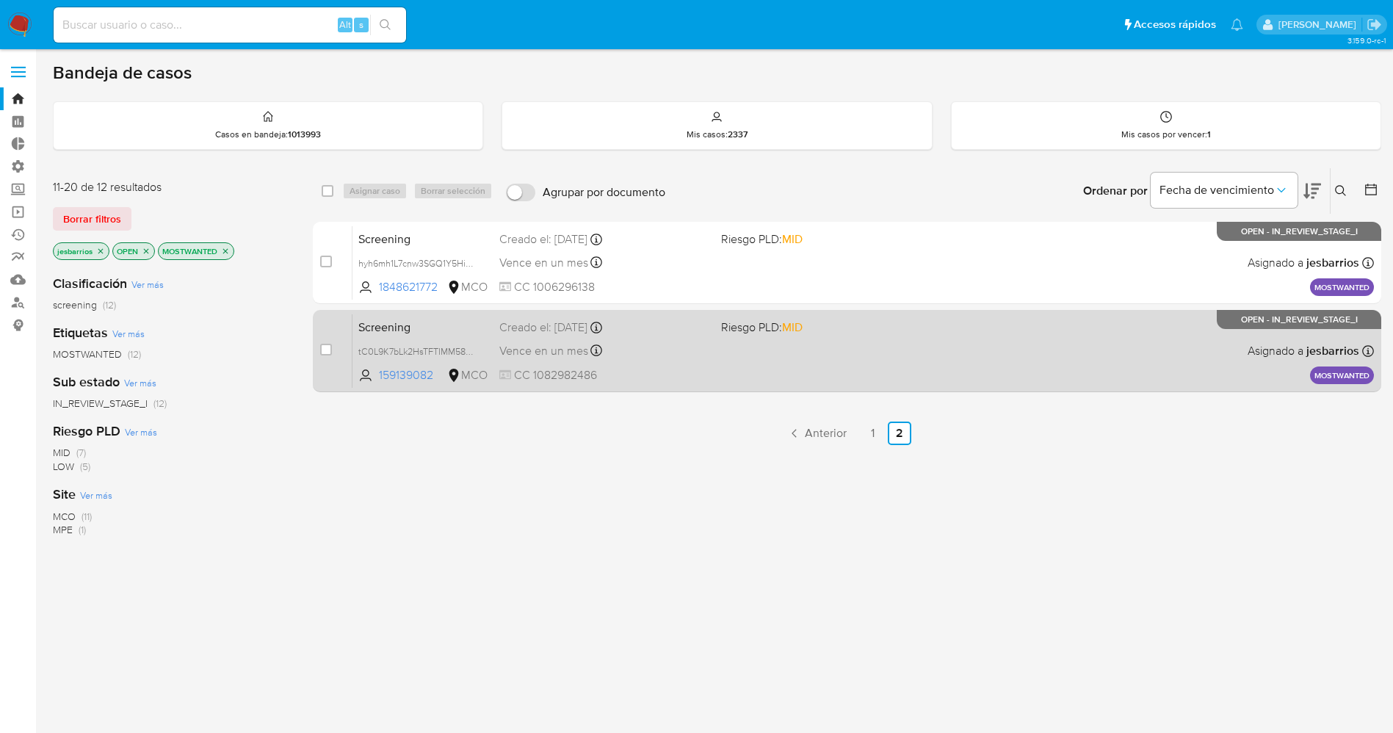
click at [748, 363] on div "Screening tC0L9K7bLk2HsTFTIMM58CQl 159139082 MCO Riesgo PLD: MID Creado el: [DA…" at bounding box center [862, 351] width 1021 height 74
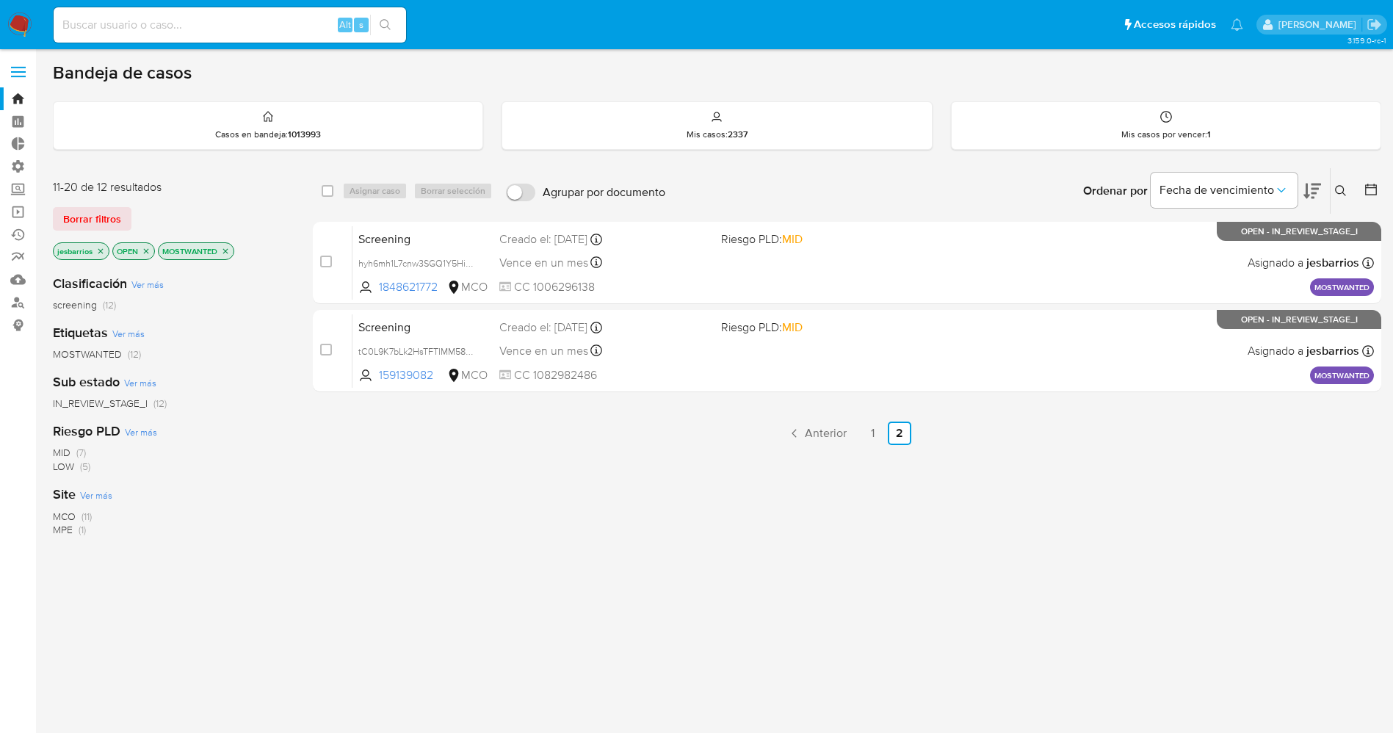
click at [17, 19] on img at bounding box center [19, 24] width 25 height 25
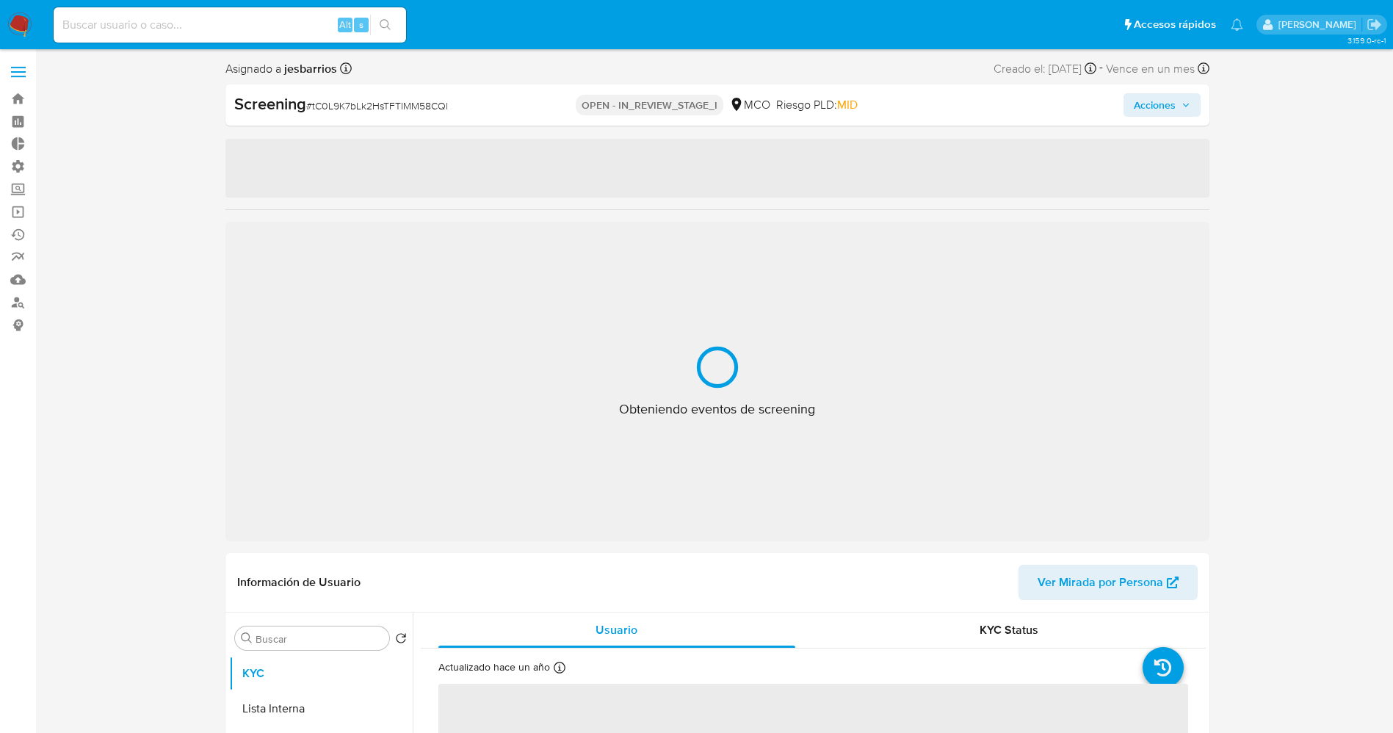
select select "10"
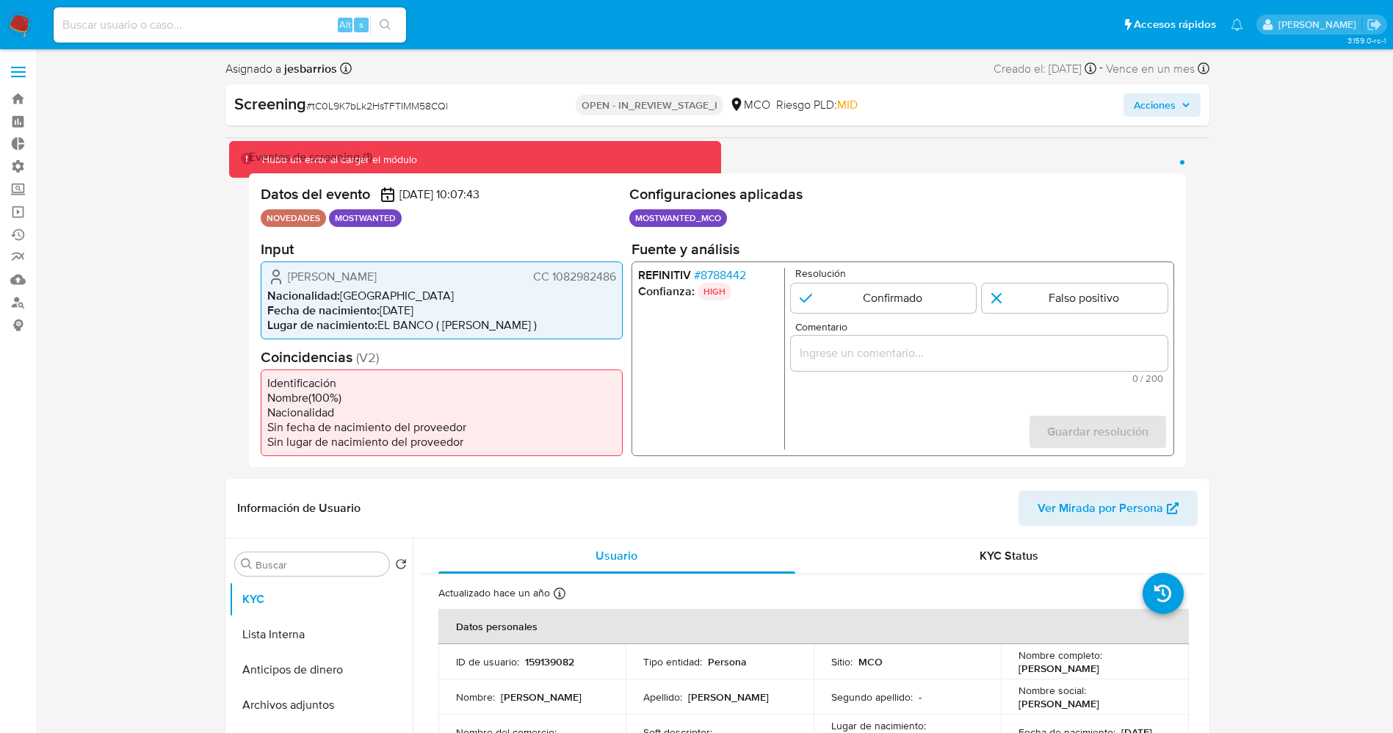
click at [728, 277] on span "# 8788442" at bounding box center [719, 274] width 52 height 15
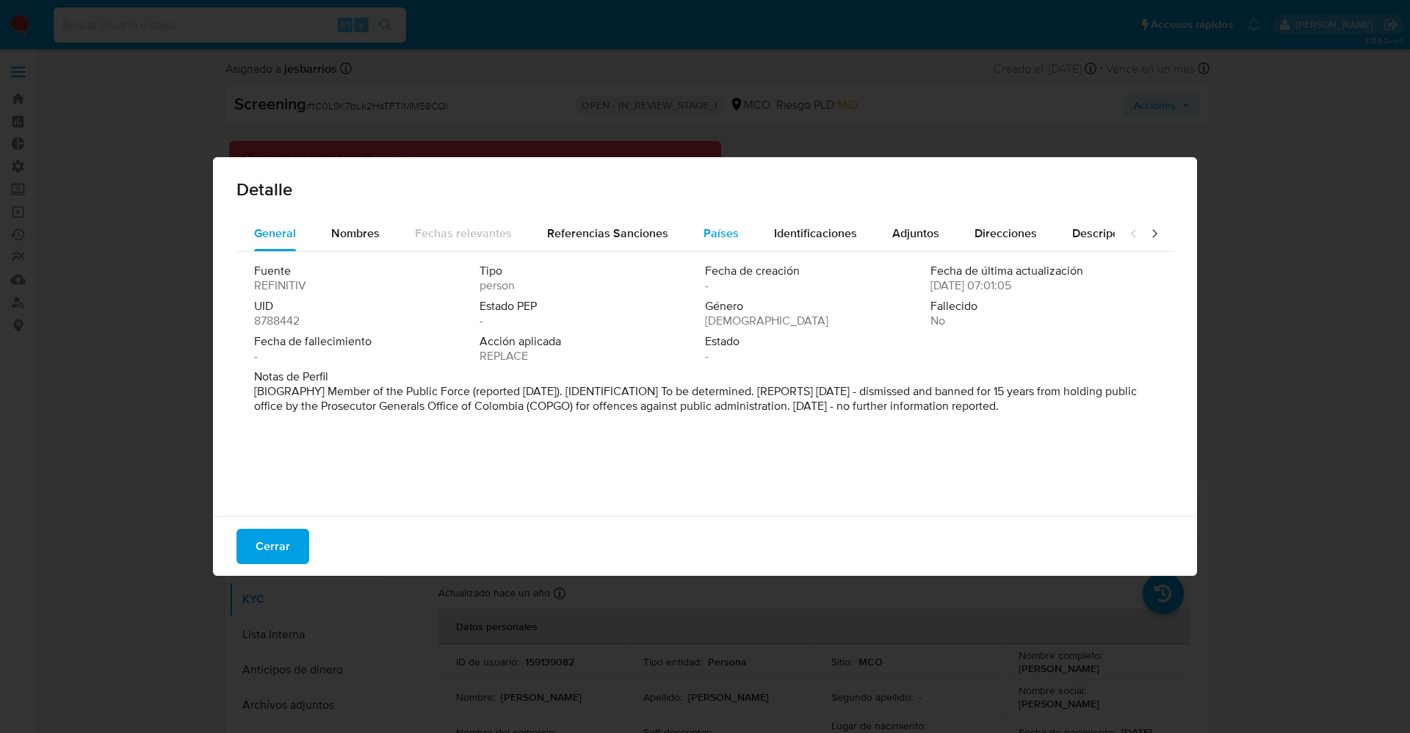
click at [738, 232] on button "Países" at bounding box center [721, 233] width 70 height 35
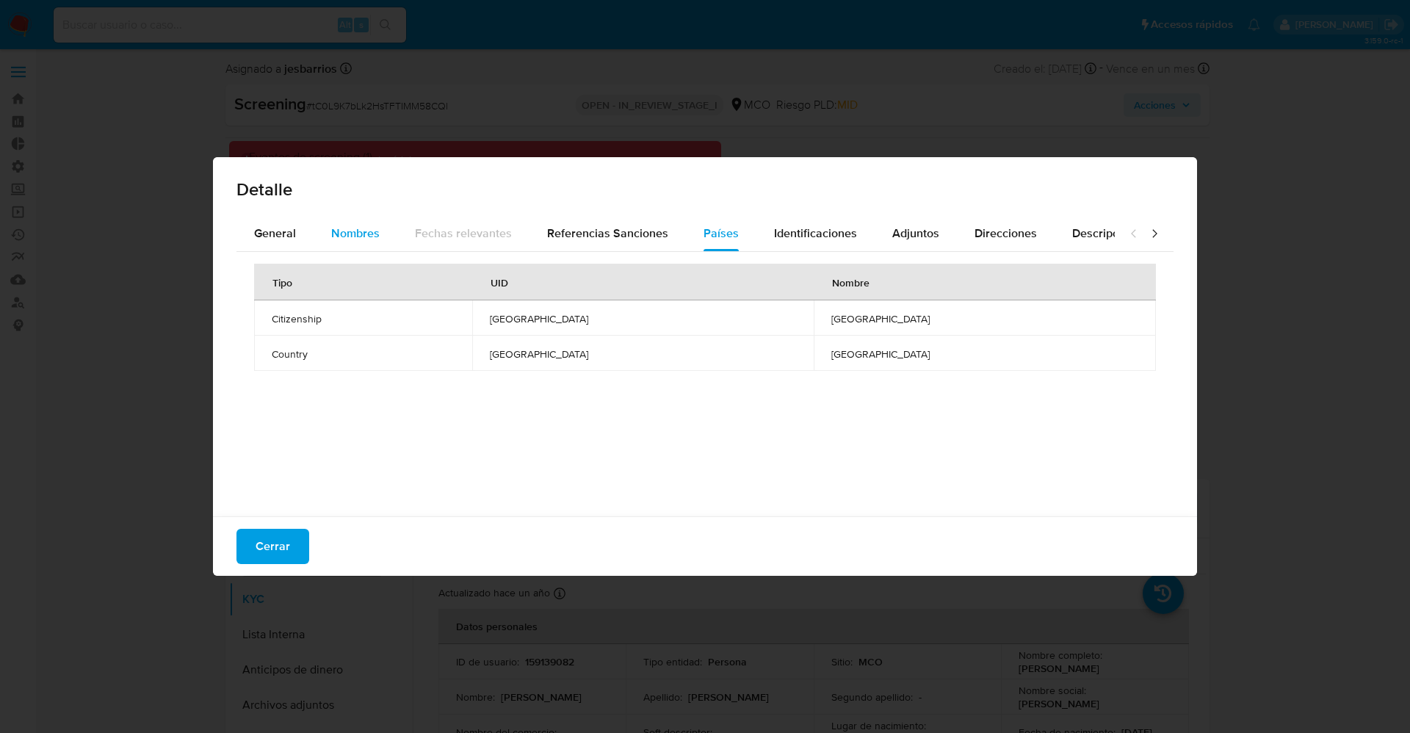
click at [352, 239] on span "Nombres" at bounding box center [355, 233] width 48 height 17
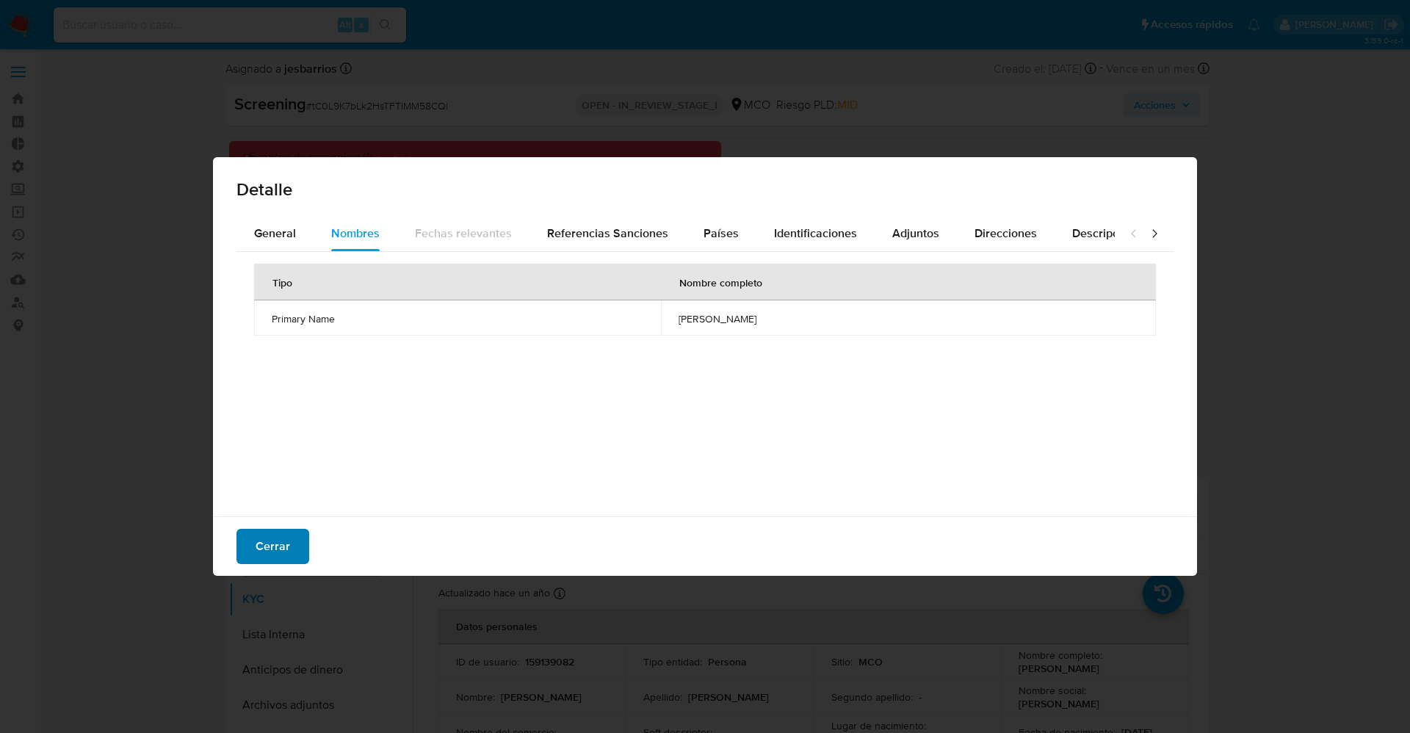
click at [274, 546] on span "Cerrar" at bounding box center [272, 546] width 35 height 32
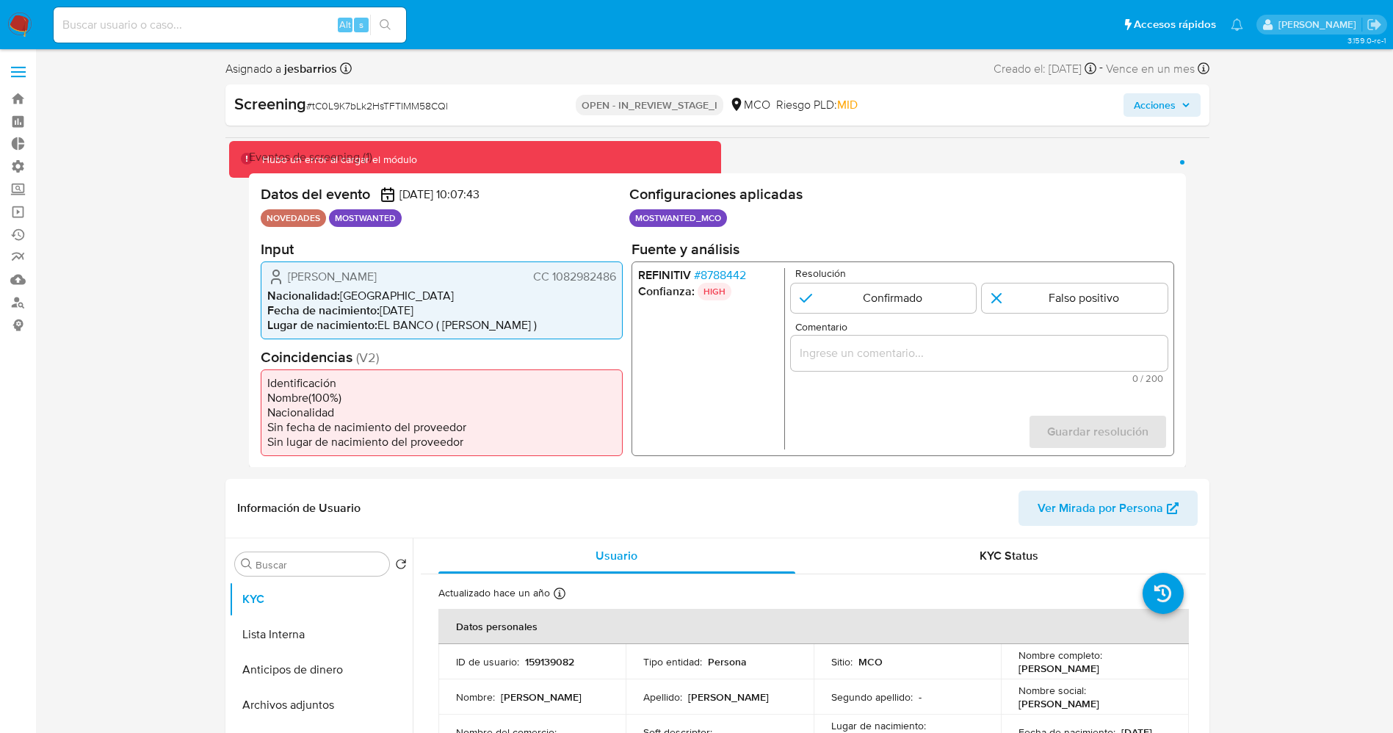
click at [708, 272] on span "# 8788442" at bounding box center [719, 274] width 52 height 15
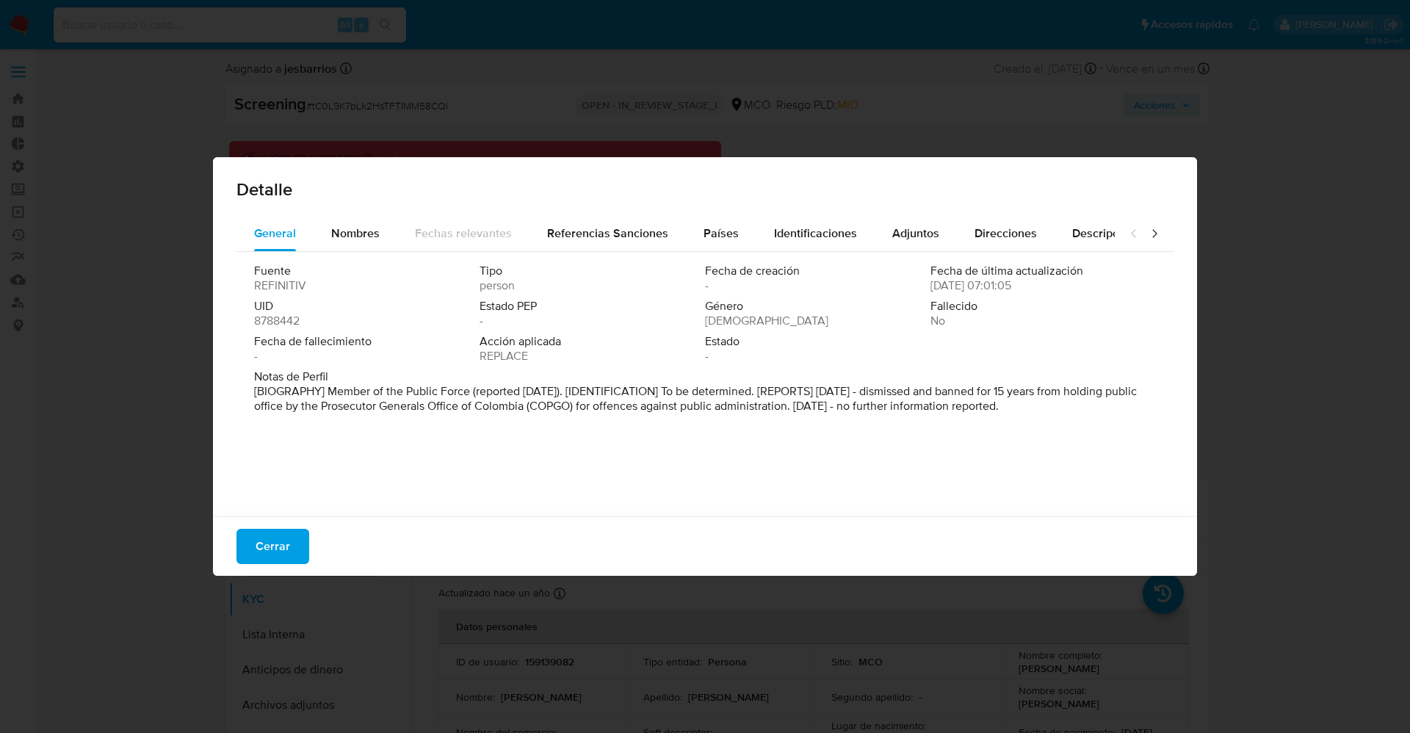
drag, startPoint x: 333, startPoint y: 391, endPoint x: 1134, endPoint y: 439, distance: 801.7
click at [1134, 439] on div "Fuente REFINITIV Tipo person Fecha de creación - Fecha de última actualización …" at bounding box center [704, 380] width 937 height 257
click at [346, 228] on font "Nombres" at bounding box center [355, 233] width 48 height 17
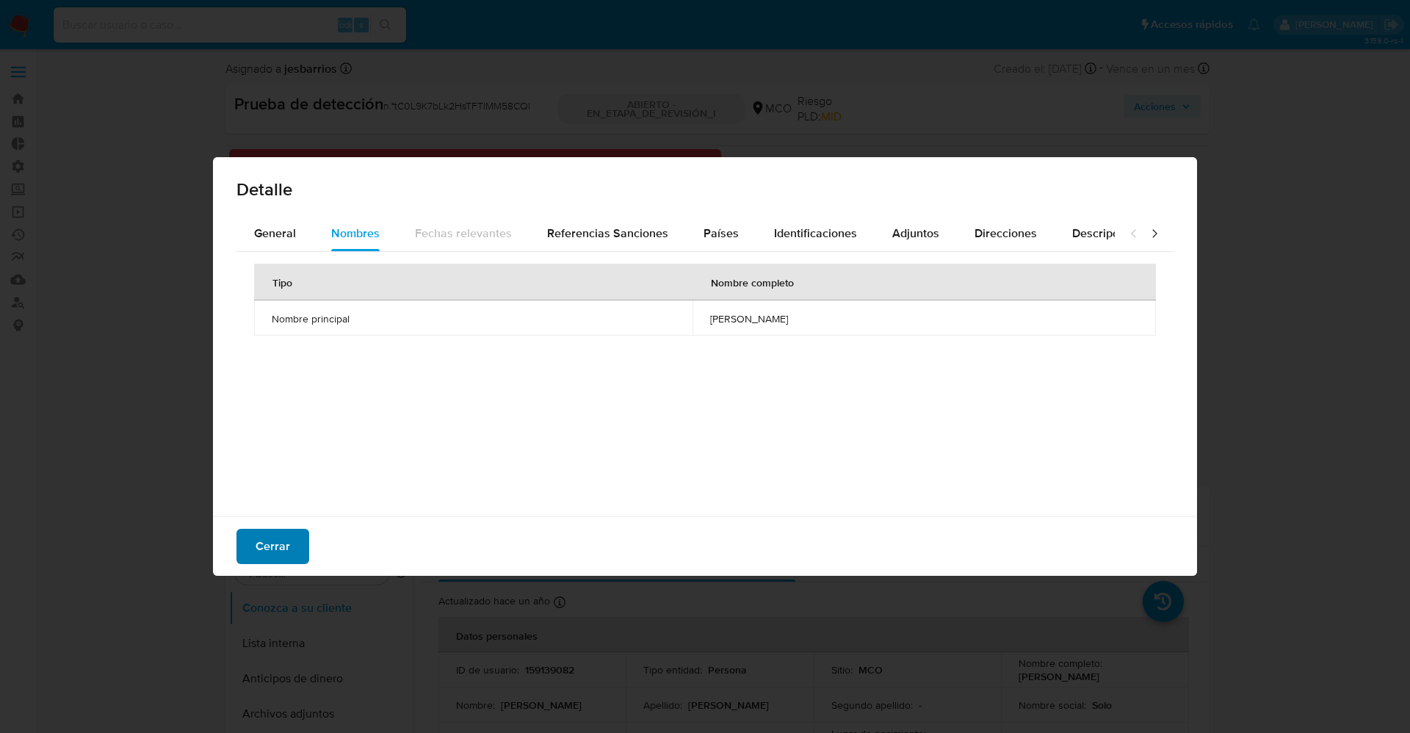
click at [269, 548] on font "Cerrar" at bounding box center [272, 546] width 35 height 35
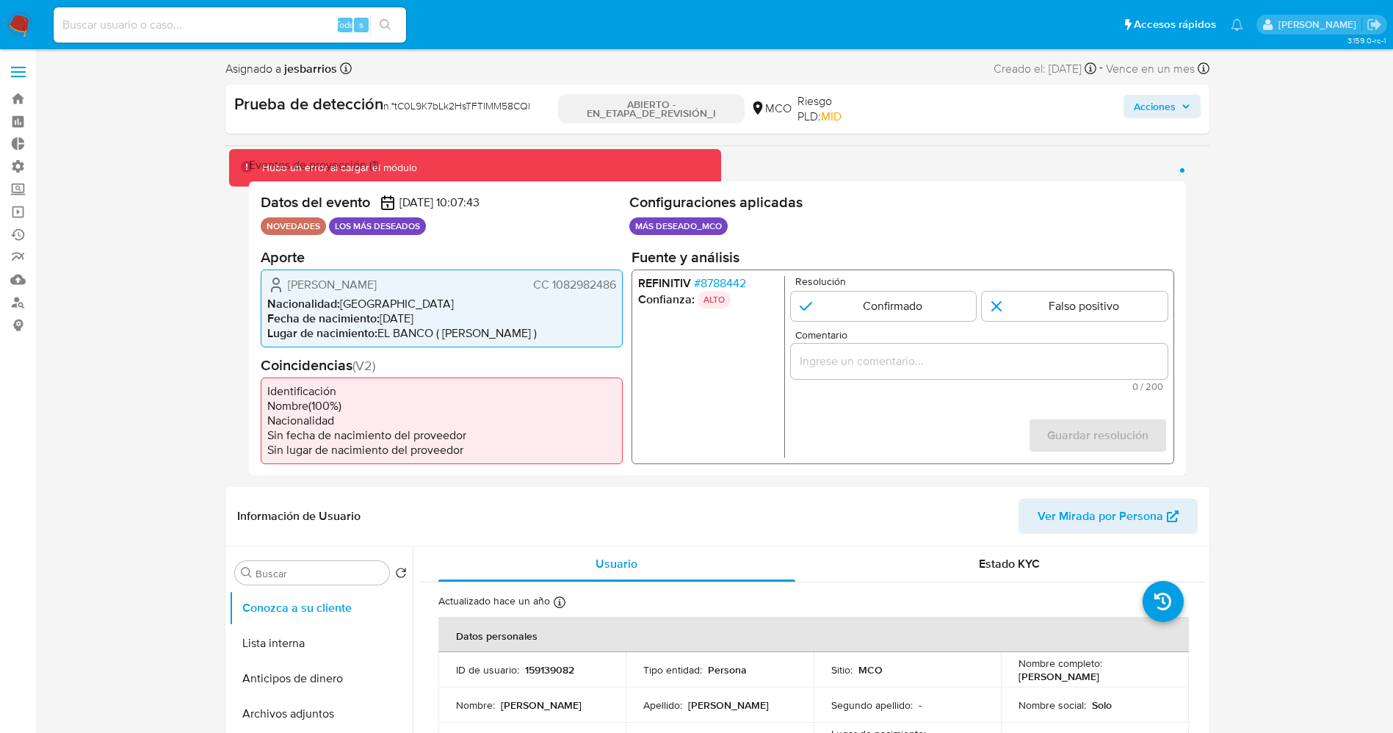
drag, startPoint x: 550, startPoint y: 289, endPoint x: 620, endPoint y: 288, distance: 70.5
click at [620, 288] on div "Samir Guillermo Alarcon de Alba CC 1082982486 Nacionalidad : Colombia Fecha de …" at bounding box center [442, 308] width 362 height 78
click at [318, 282] on font "Samir Guillermo Alarcon de Alba" at bounding box center [332, 283] width 89 height 17
drag, startPoint x: 290, startPoint y: 278, endPoint x: 468, endPoint y: 278, distance: 177.7
click at [468, 278] on div "Samir Guillermo Alarcon de Alba CC 1082982486" at bounding box center [441, 284] width 349 height 18
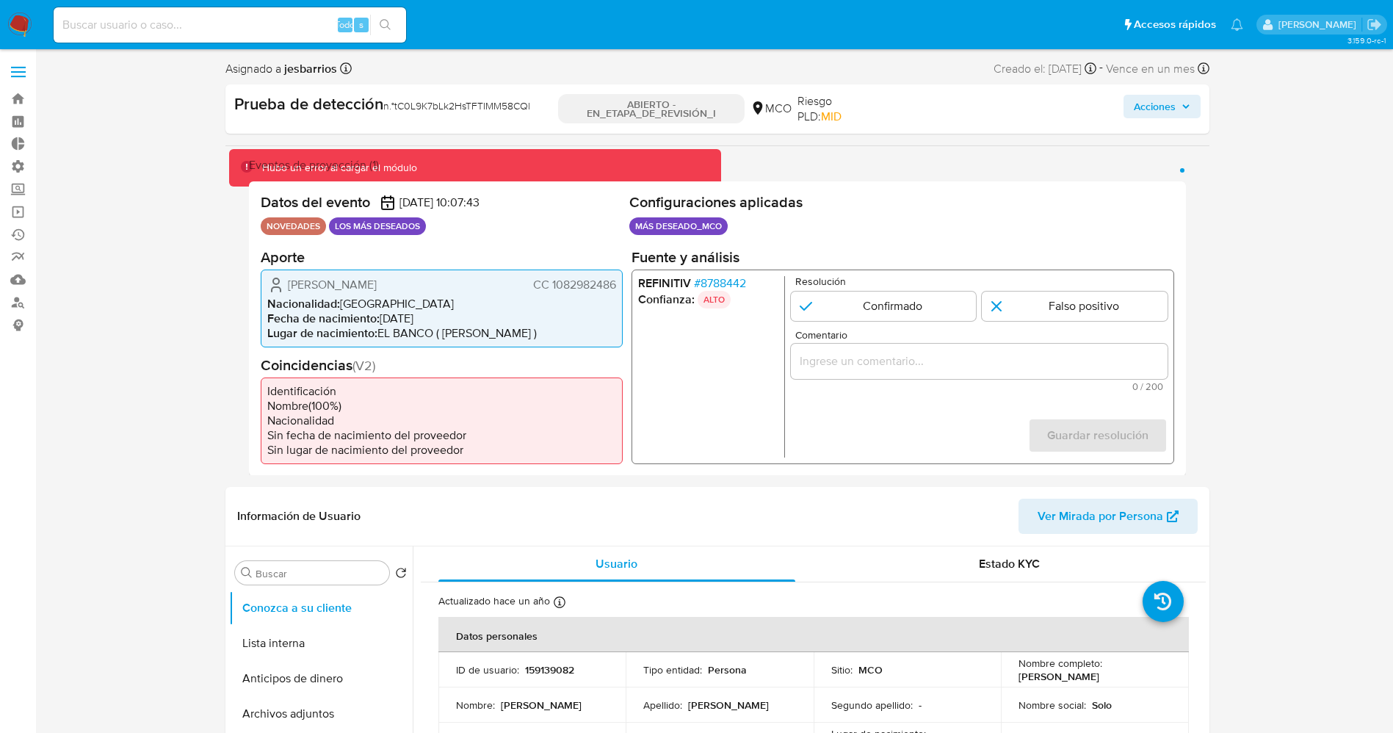
drag, startPoint x: 354, startPoint y: 413, endPoint x: 355, endPoint y: 394, distance: 19.1
click at [355, 404] on ul "Identificación Nombre ( 100 %) Nacionalidad Sin fecha de nacimiento del proveed…" at bounding box center [442, 420] width 362 height 87
drag, startPoint x: 282, startPoint y: 280, endPoint x: 617, endPoint y: 289, distance: 334.9
click at [617, 289] on div "Samir Guillermo Alarcon de Alba CC 1082982486 Nacionalidad : Colombia Fecha de …" at bounding box center [442, 308] width 362 height 78
click at [888, 292] on input "1 de 1" at bounding box center [883, 305] width 186 height 29
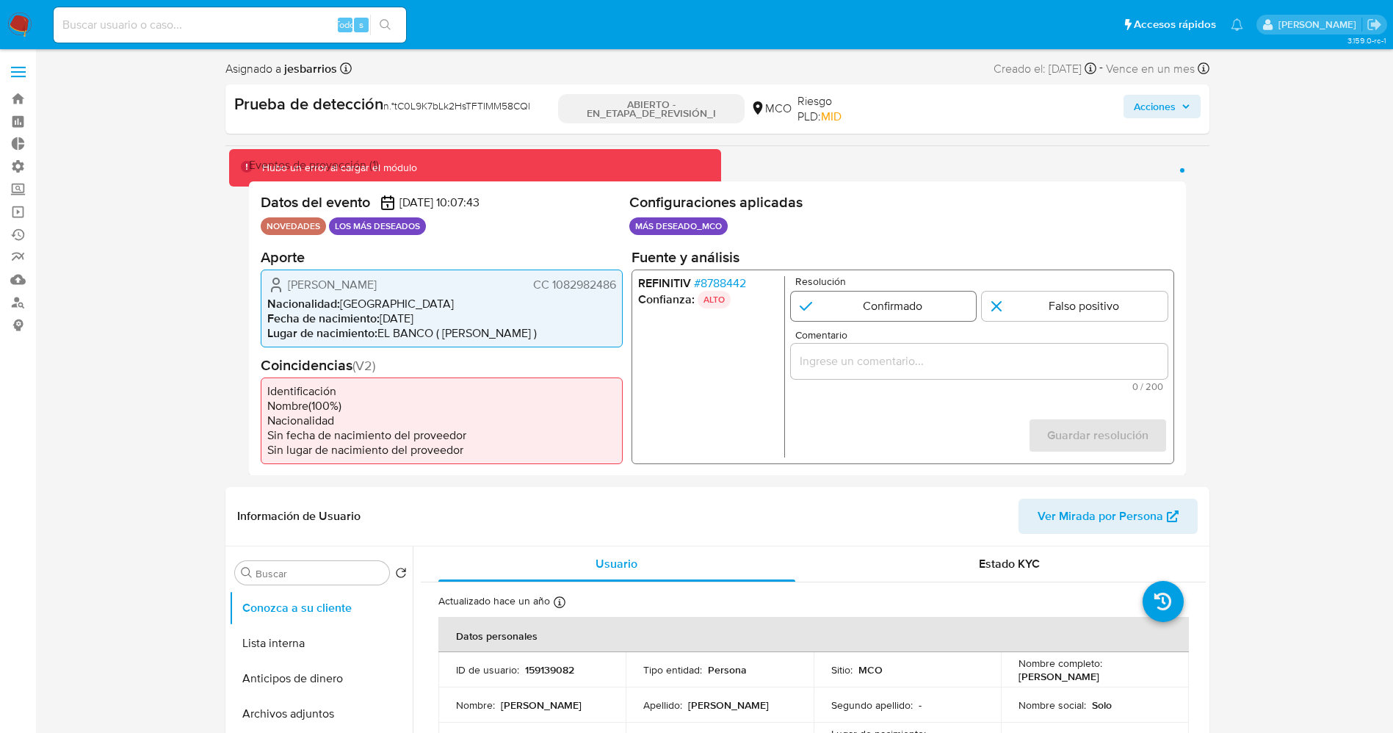
radio input "true"
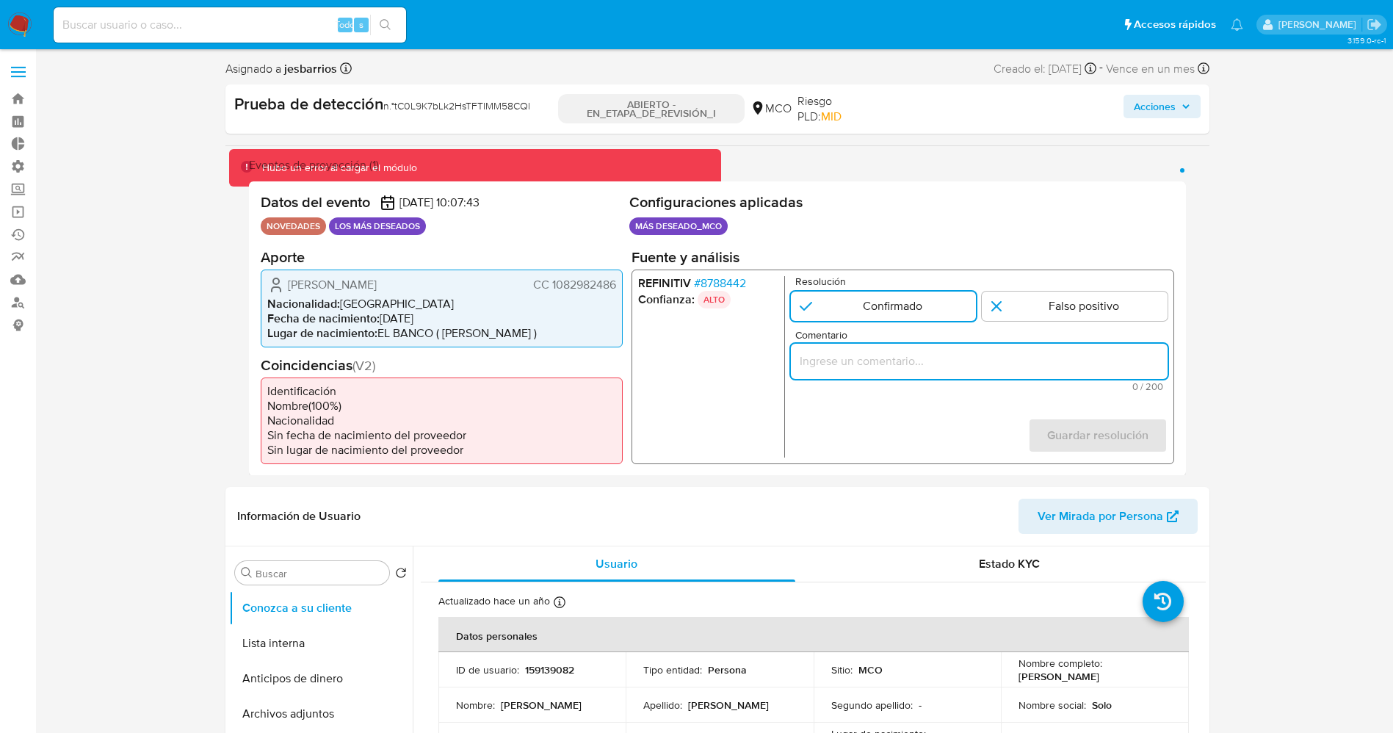
click at [894, 369] on input "Comentario" at bounding box center [978, 360] width 377 height 19
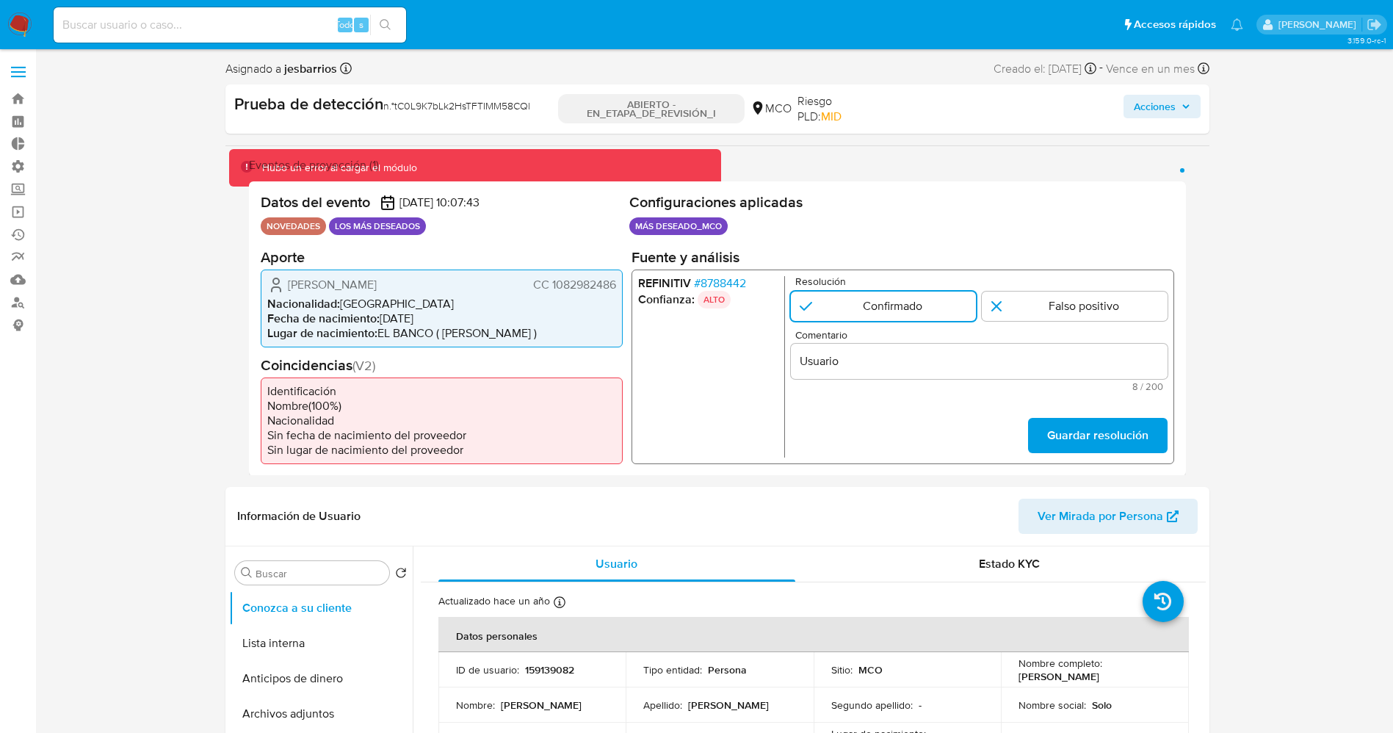
drag, startPoint x: 284, startPoint y: 288, endPoint x: 615, endPoint y: 290, distance: 330.4
click at [615, 290] on div "Samir Guillermo Alarcon de Alba CC 1082982486" at bounding box center [441, 284] width 349 height 18
click at [890, 367] on input "Usuario" at bounding box center [978, 360] width 377 height 19
paste input "Samir Guillermo Alarcon de Alba CC 1082982486"
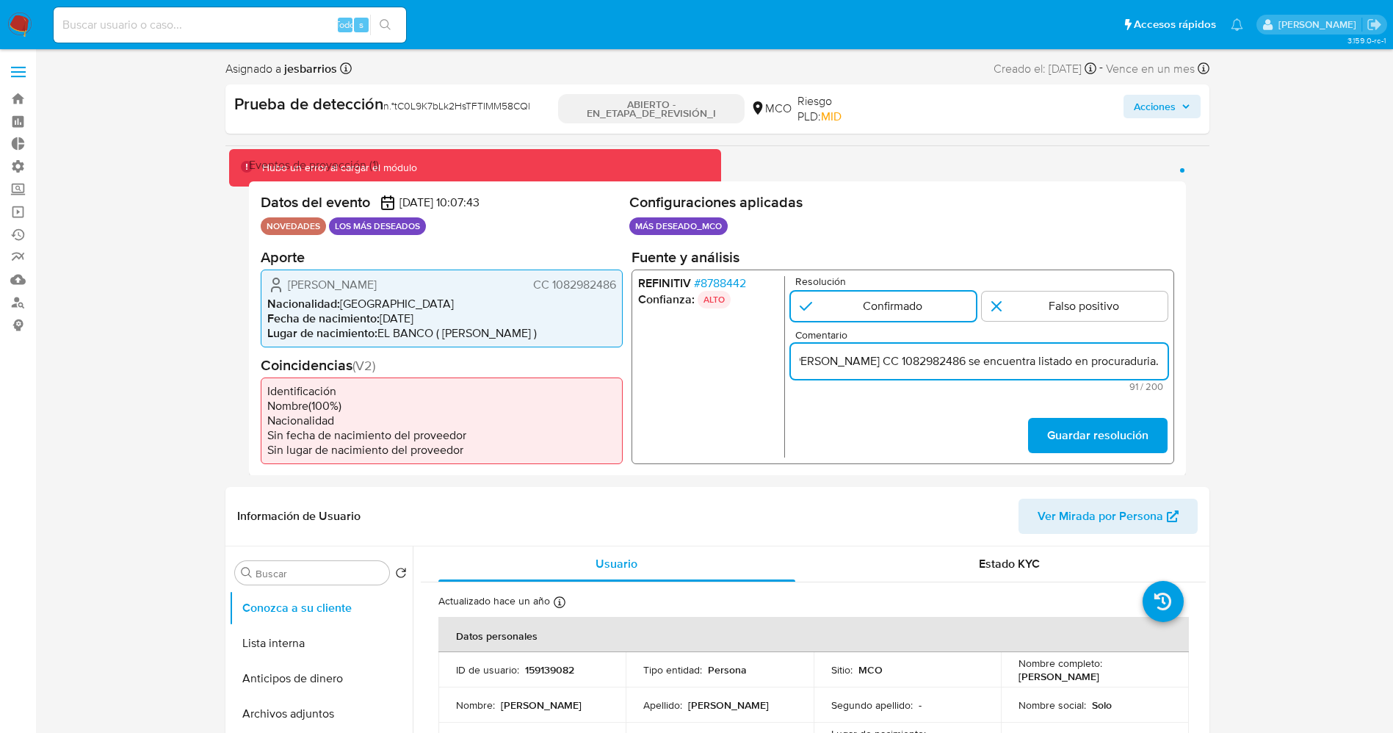
scroll to position [0, 133]
type input "Usuario [PERSON_NAME] CC 1082982486 se encuentra listado en procuraduria."
click at [1102, 436] on font "Guardar resolución" at bounding box center [1096, 435] width 101 height 35
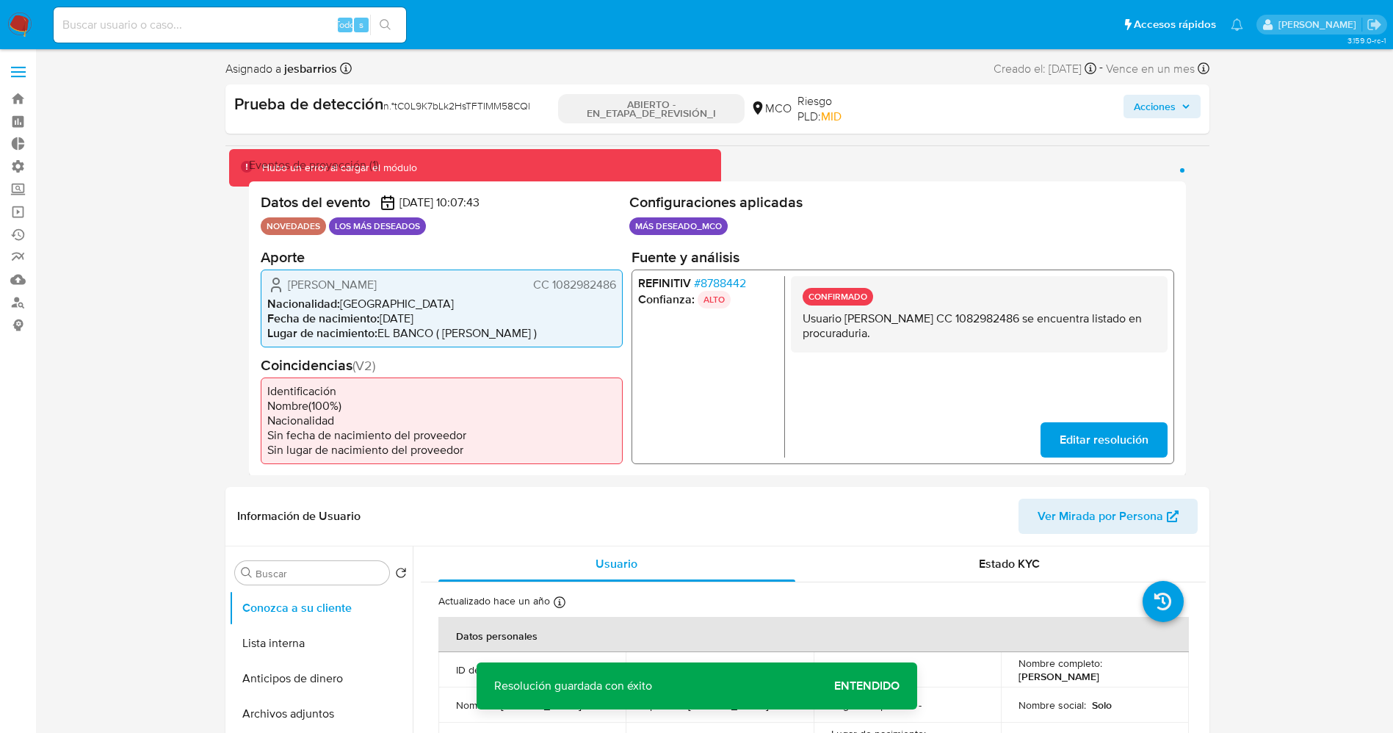
drag, startPoint x: 799, startPoint y: 319, endPoint x: 1000, endPoint y: 336, distance: 201.8
click at [1000, 336] on div "CONFIRMADO Usuario Samir Guillermo Alarcon de Alba CC 1082982486 se encuentra l…" at bounding box center [978, 313] width 377 height 76
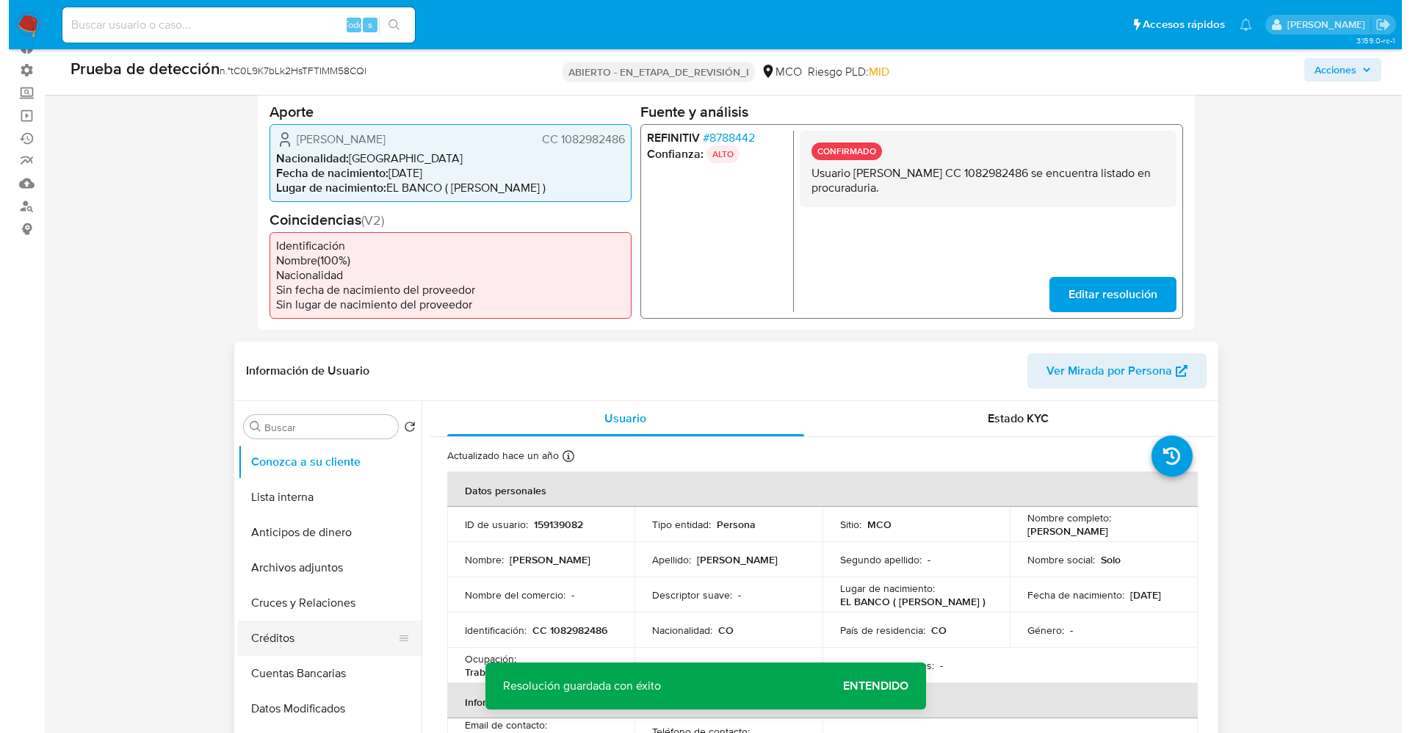
scroll to position [220, 0]
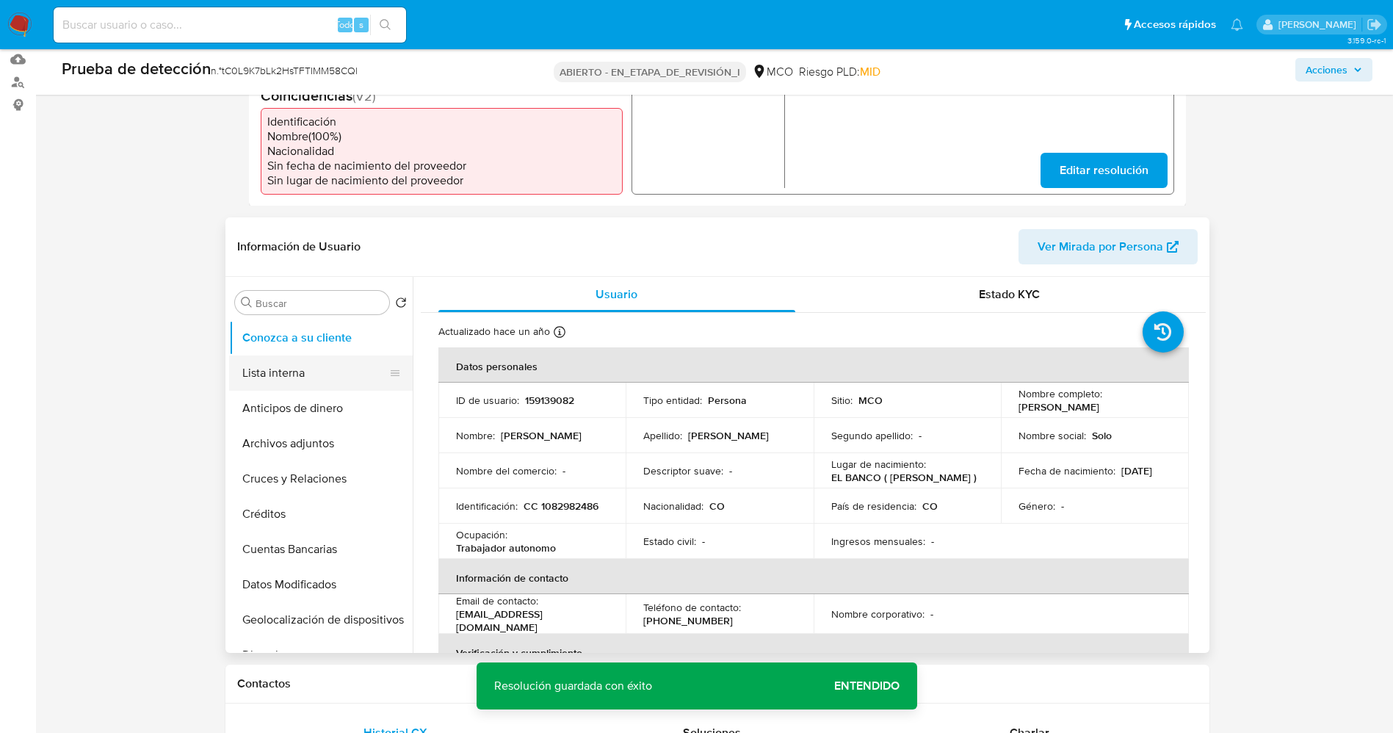
click at [325, 381] on button "Lista interna" at bounding box center [315, 372] width 172 height 35
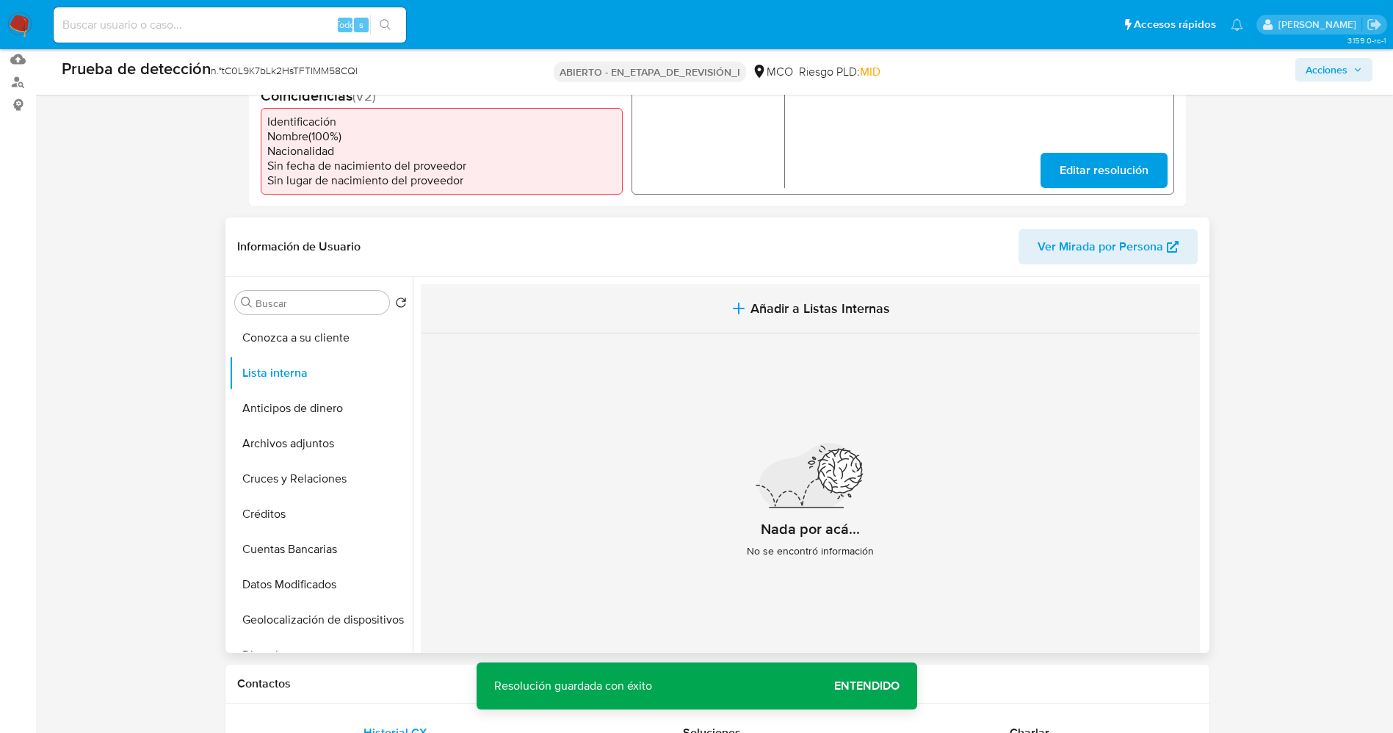
click at [786, 305] on span "Añadir a Listas Internas" at bounding box center [819, 308] width 139 height 16
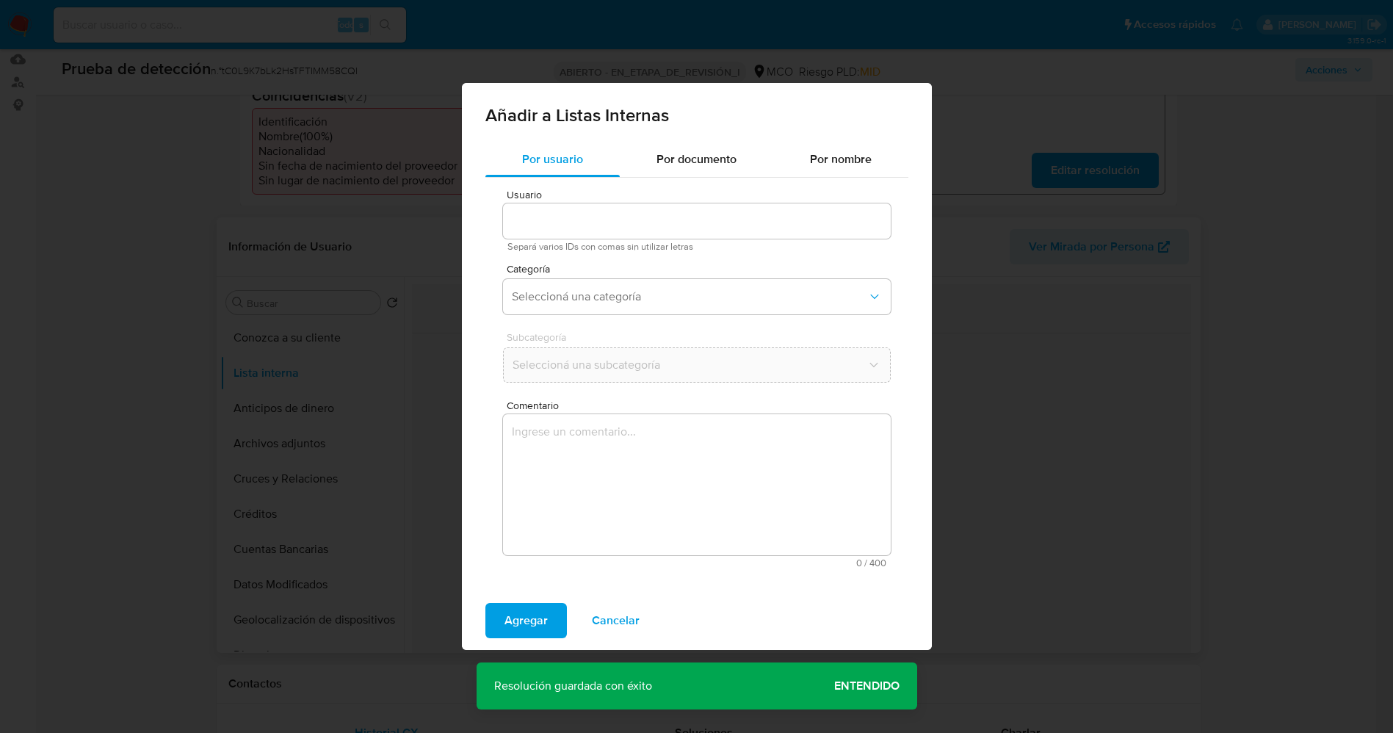
type input "159139082"
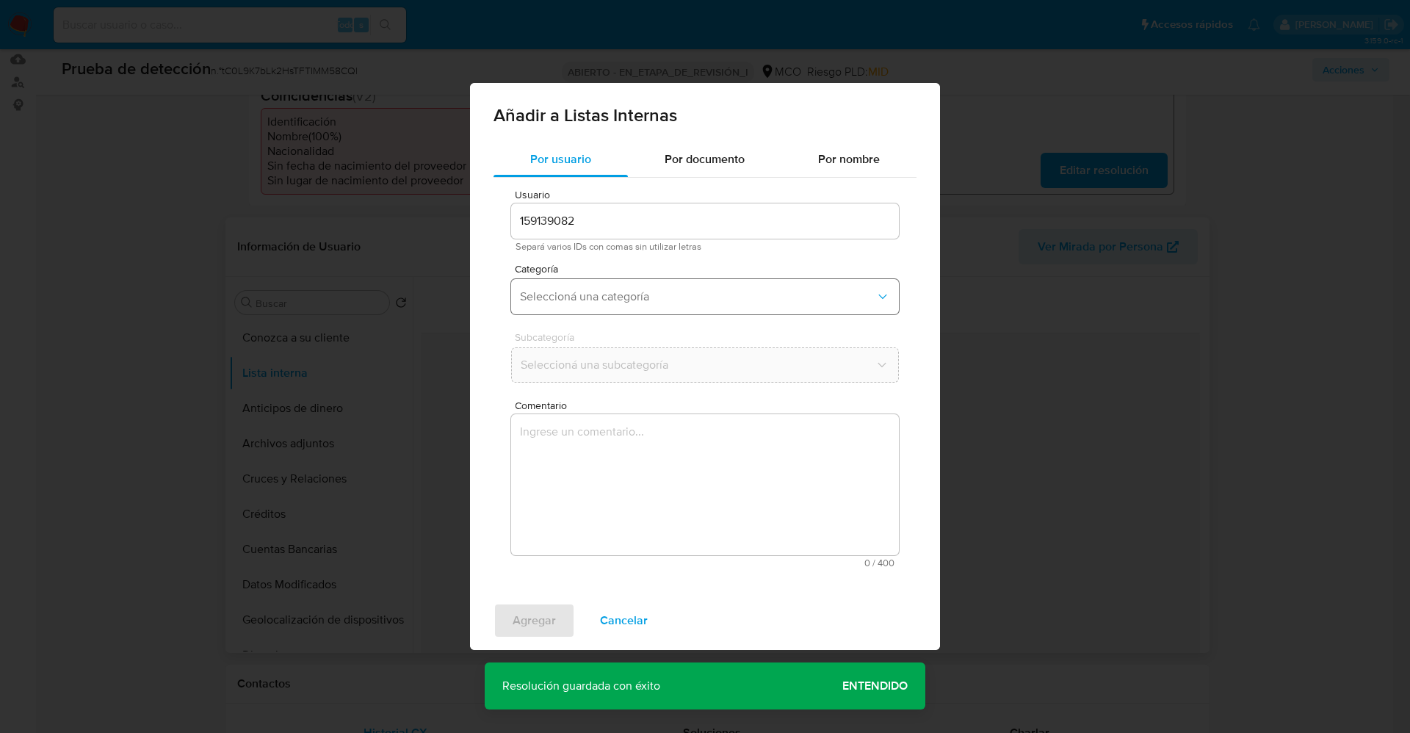
click at [642, 302] on span "Seleccioná una categoría" at bounding box center [697, 296] width 355 height 15
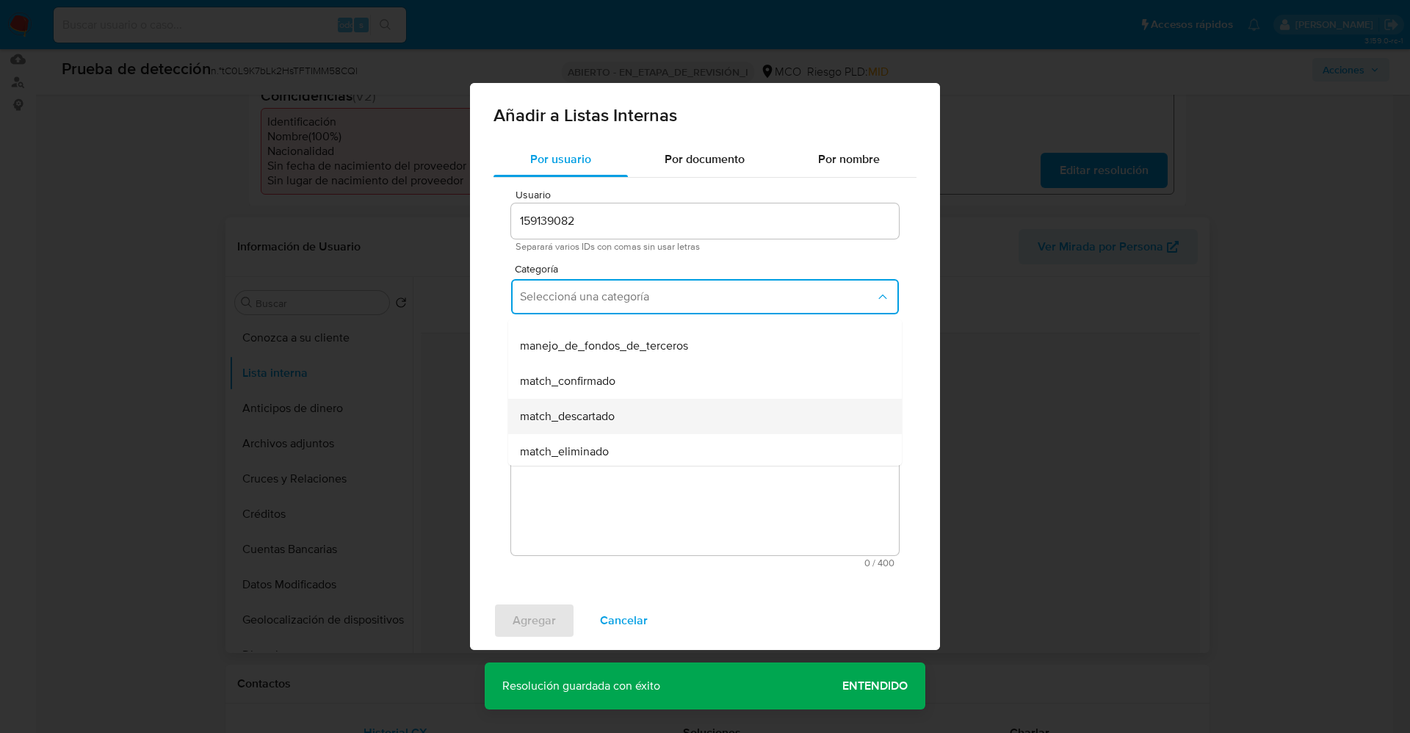
scroll to position [110, 0]
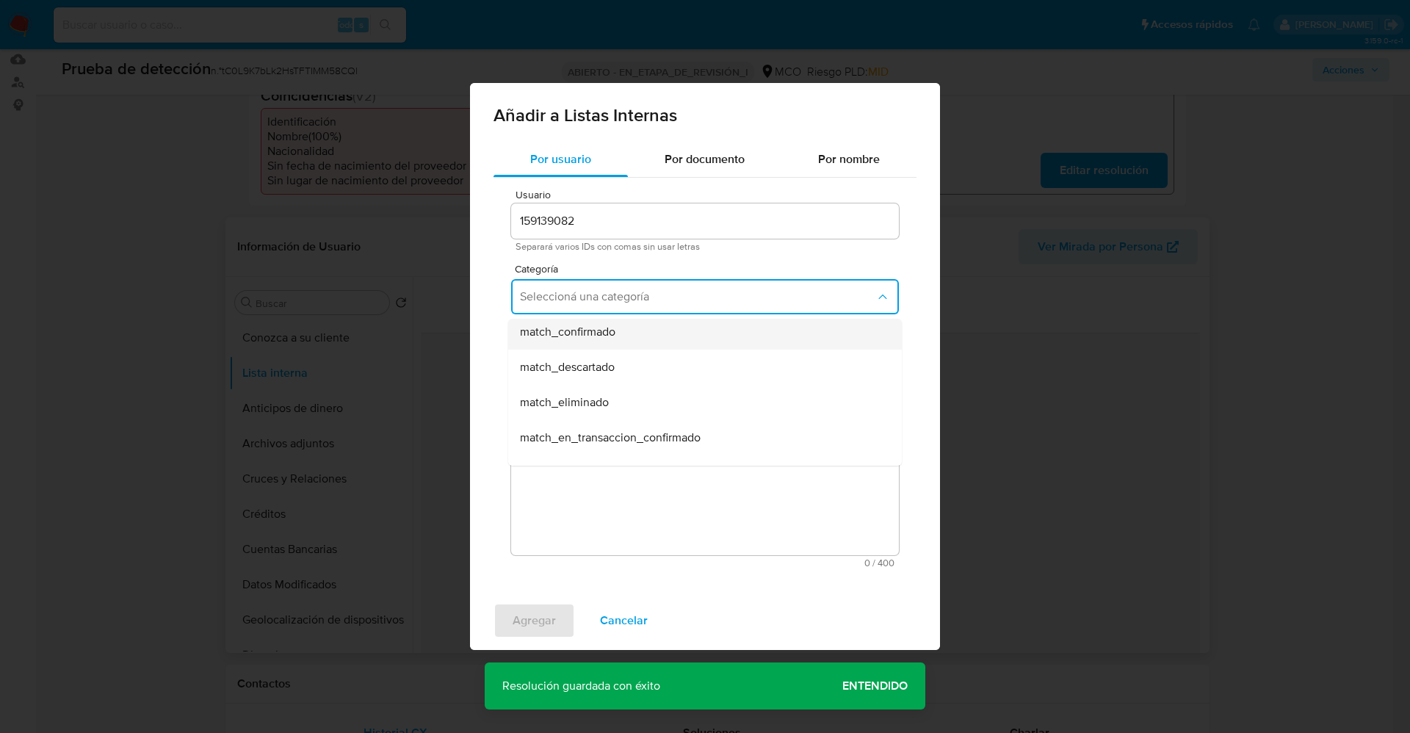
click at [629, 336] on div "match_confirmado" at bounding box center [700, 331] width 361 height 35
click at [628, 352] on button "Seleccioná una subcategoría" at bounding box center [705, 364] width 388 height 35
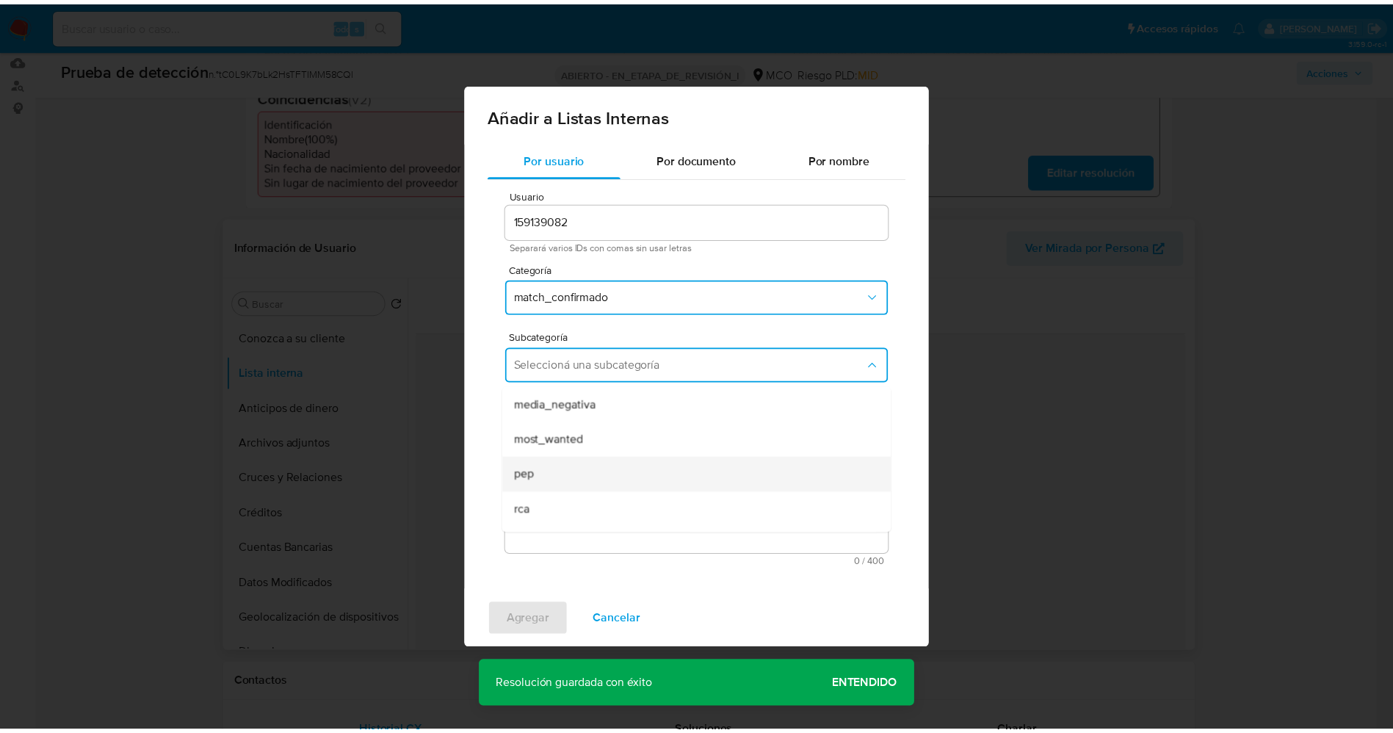
scroll to position [100, 0]
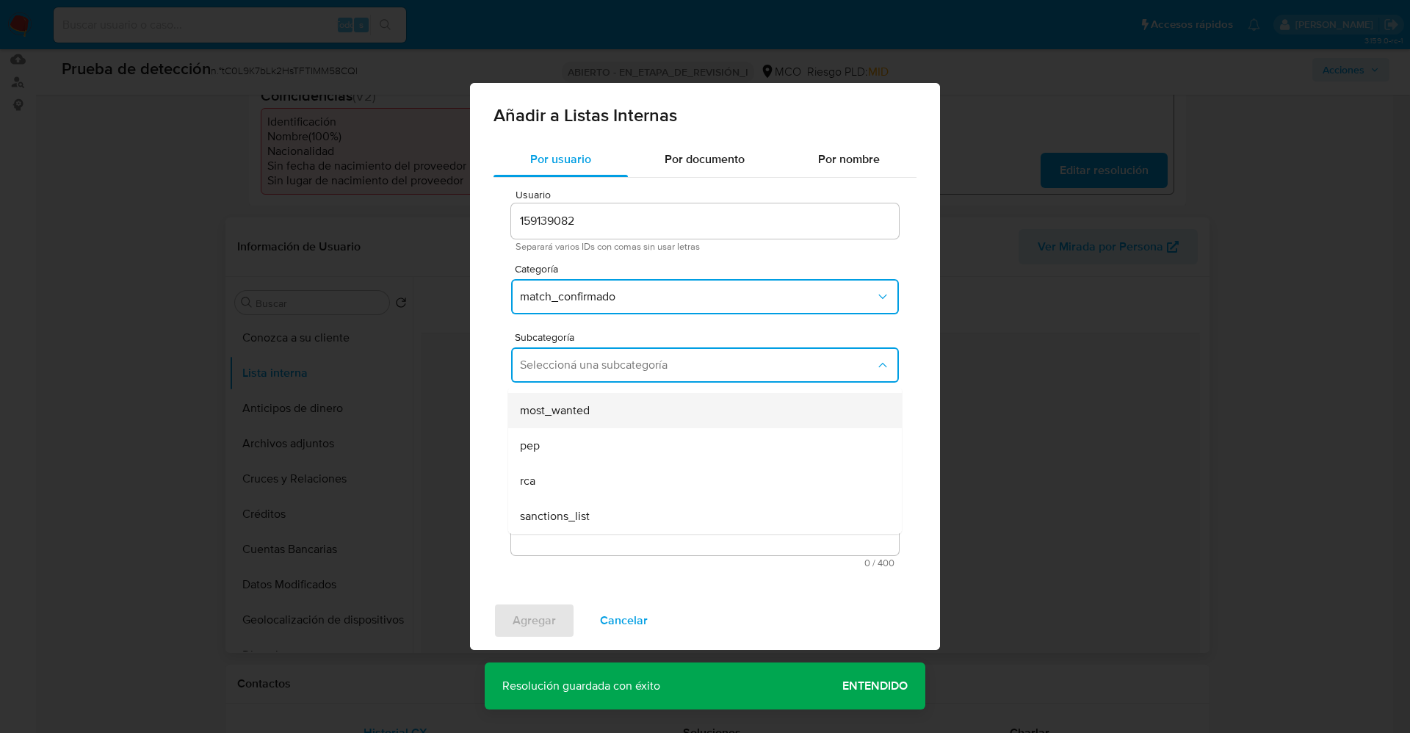
click at [576, 416] on span "most_wanted" at bounding box center [555, 410] width 70 height 15
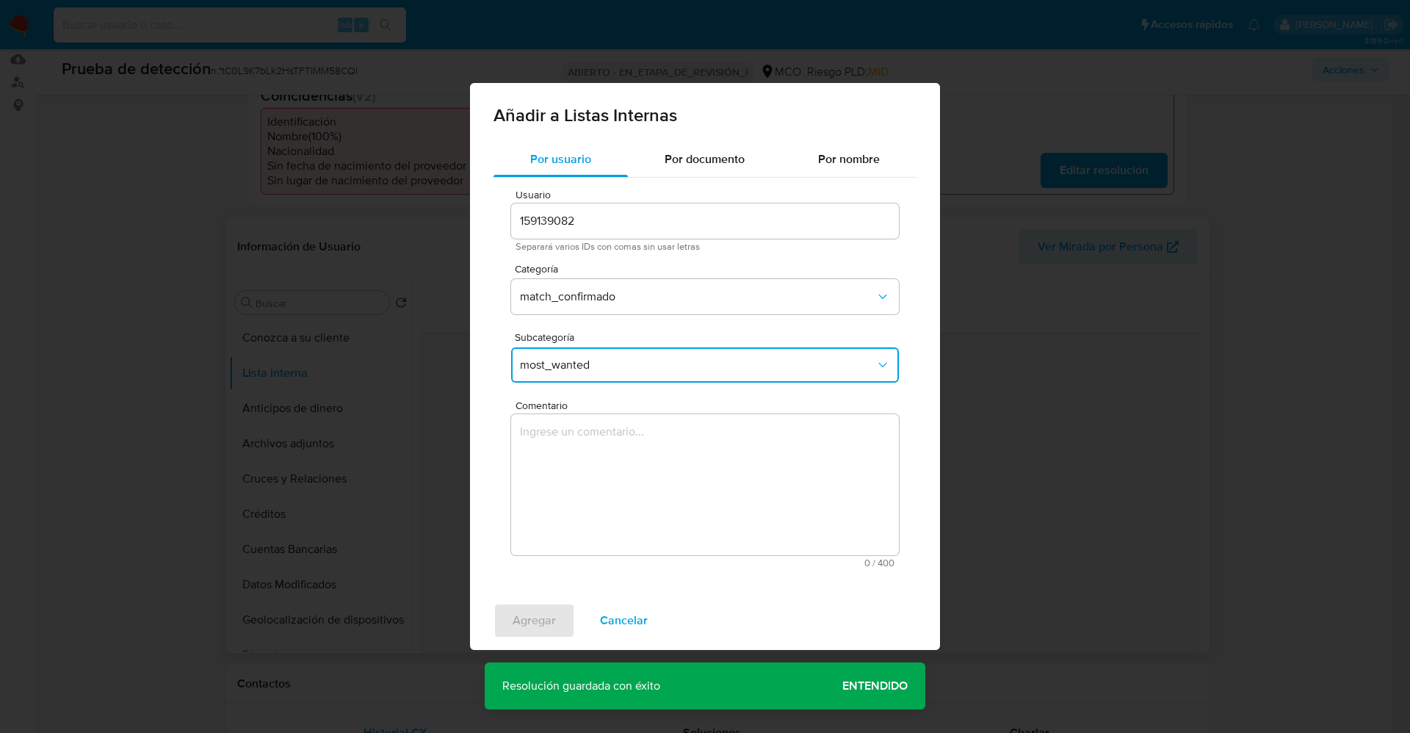
click at [592, 481] on textarea "Comentario" at bounding box center [705, 484] width 388 height 141
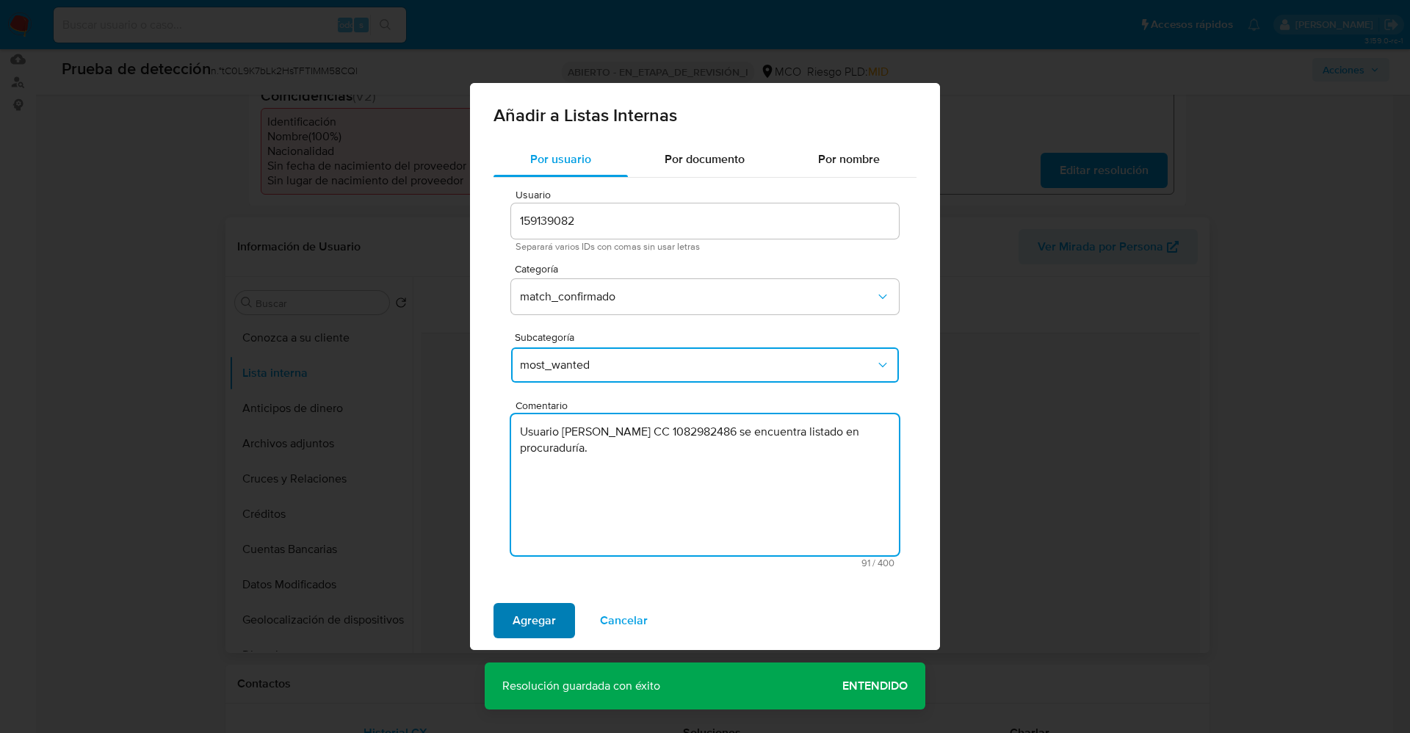
type textarea "Usuario Samir Guillermo Alarcon de Alba CC 1082982486 se encuentra listado en p…"
click at [513, 617] on span "Agregar" at bounding box center [533, 620] width 43 height 32
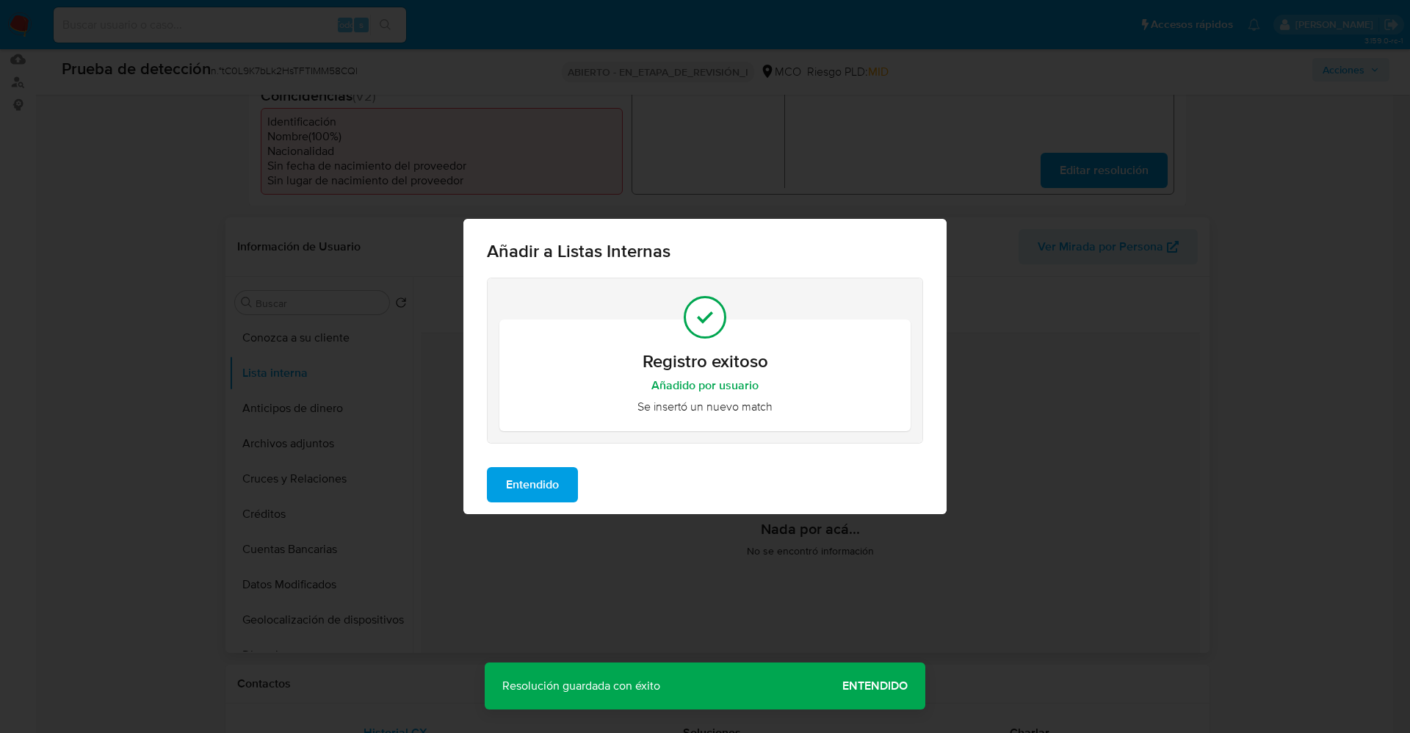
click at [537, 487] on span "Entendido" at bounding box center [532, 484] width 53 height 32
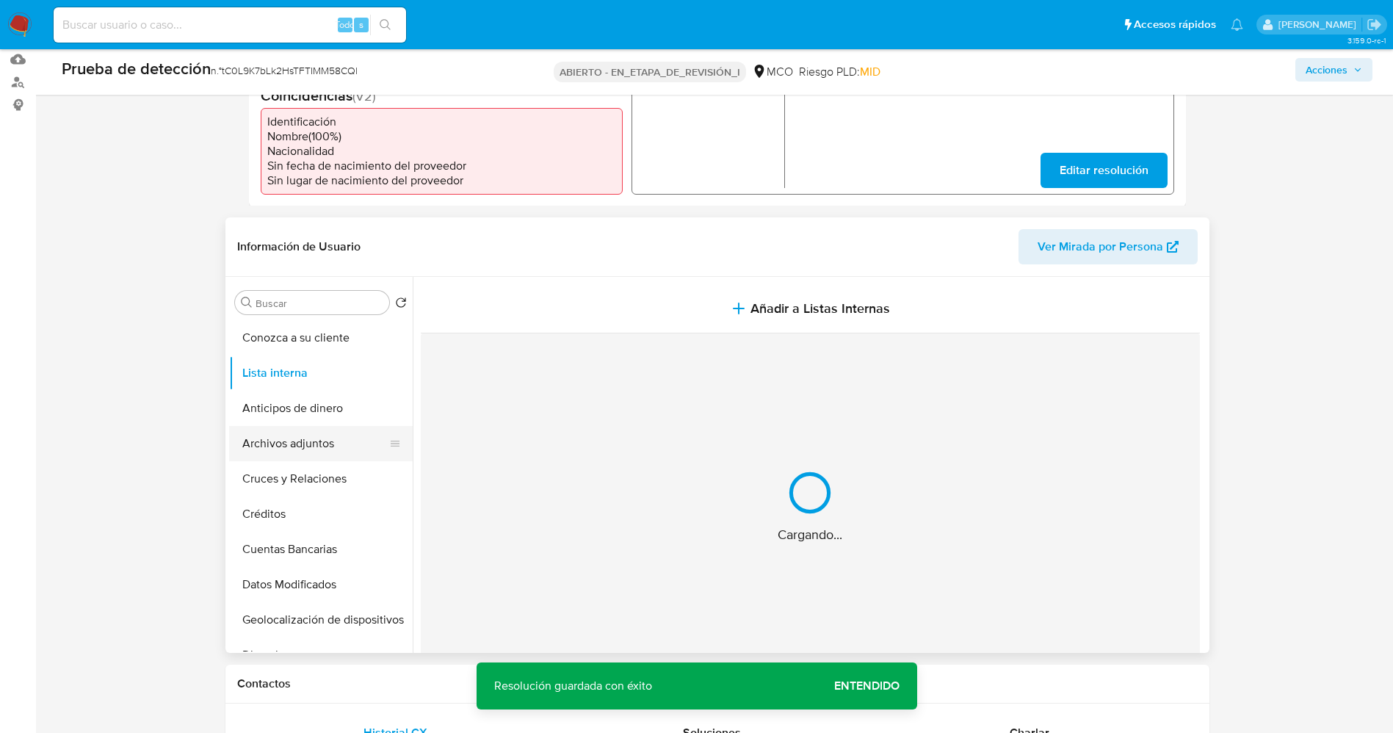
click at [319, 454] on button "Archivos adjuntos" at bounding box center [315, 443] width 172 height 35
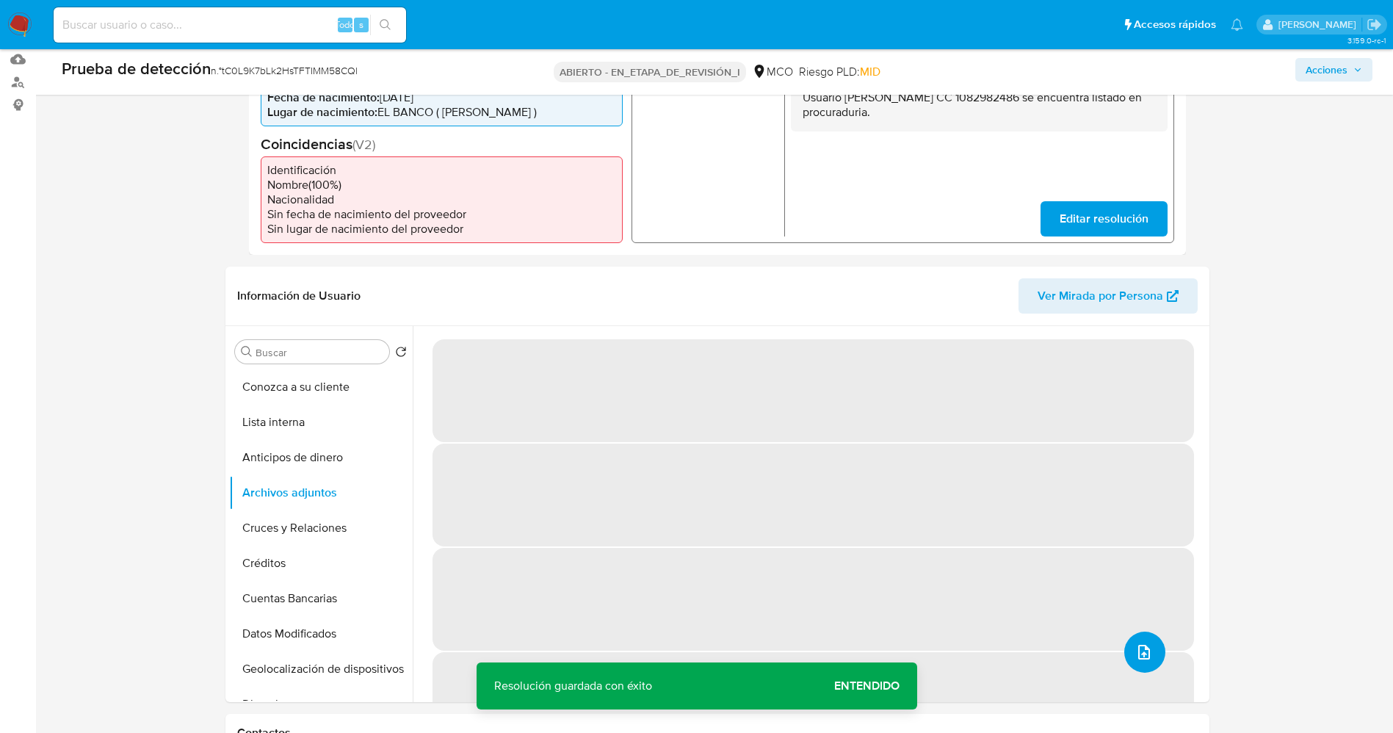
click at [1124, 655] on button "subir archivo" at bounding box center [1144, 651] width 41 height 41
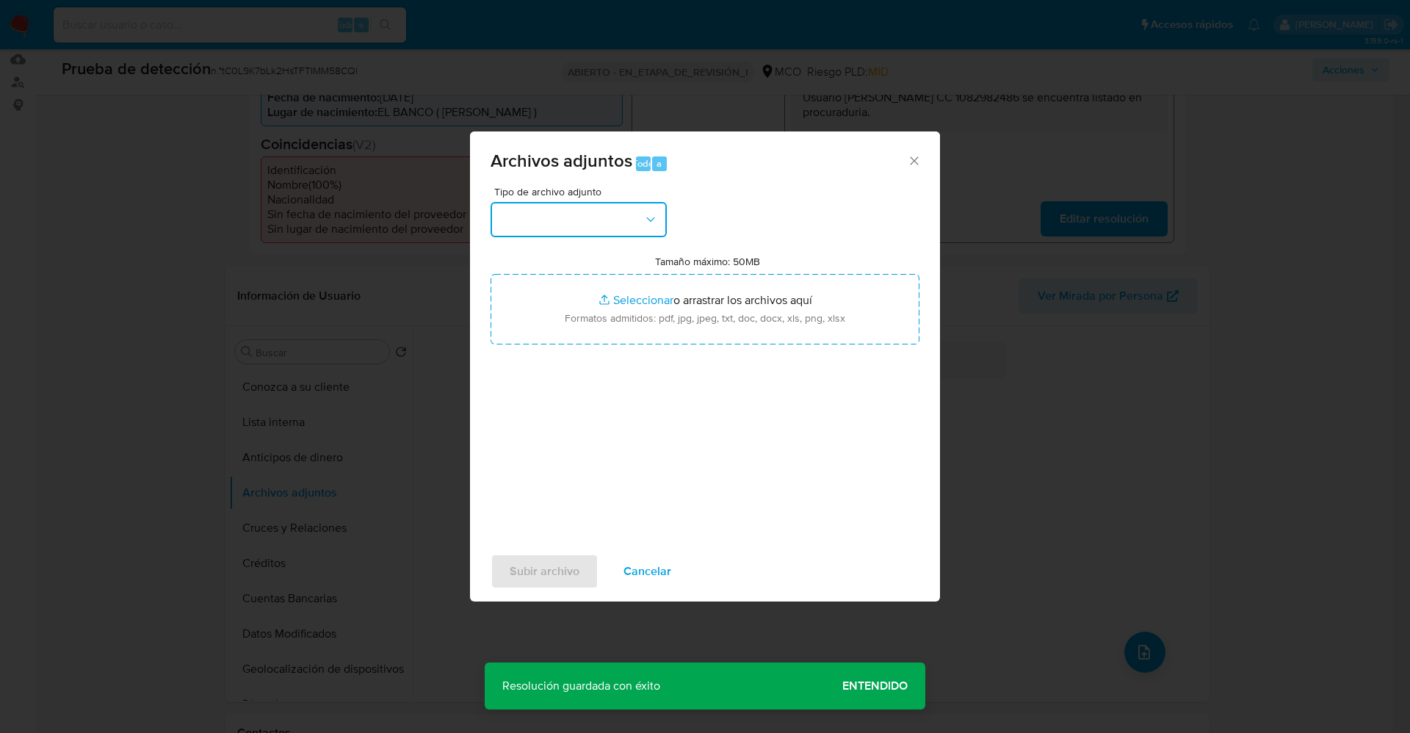
click at [598, 230] on button "button" at bounding box center [578, 219] width 176 height 35
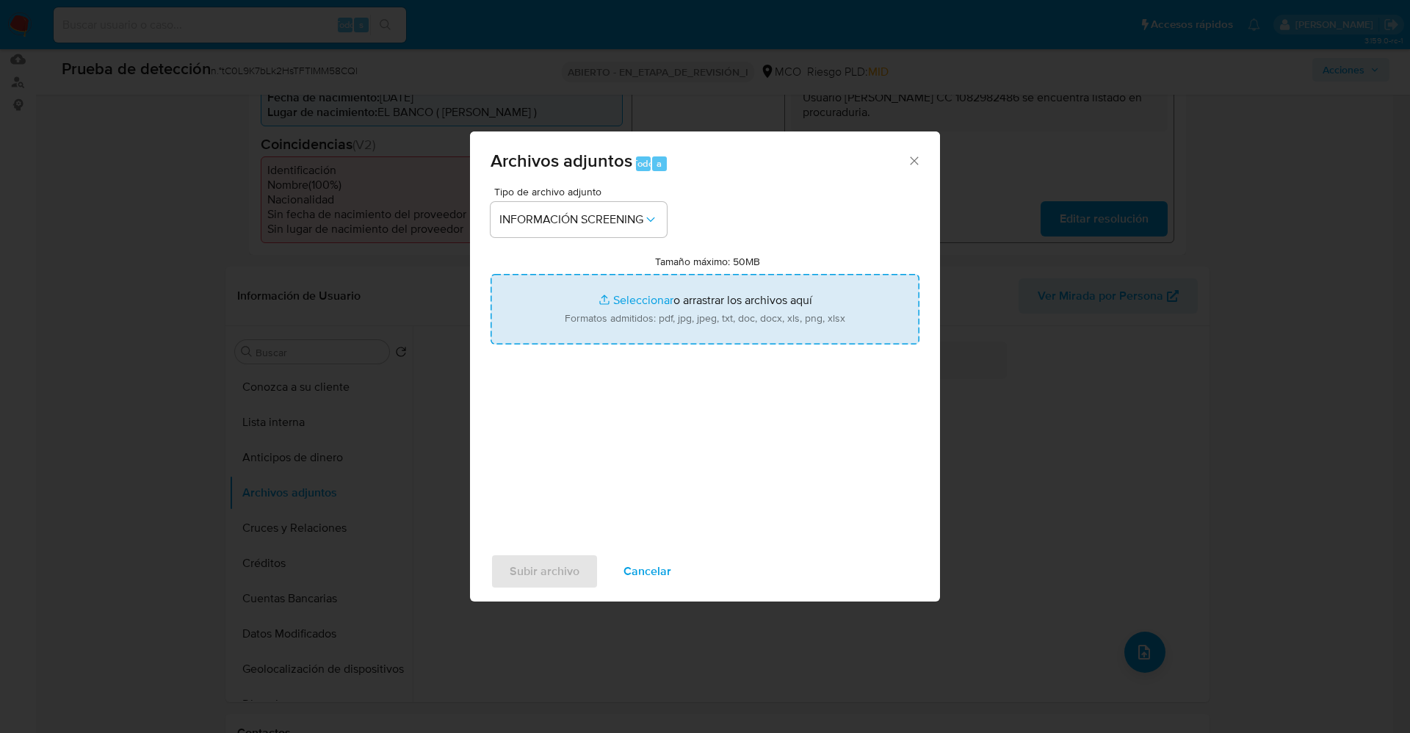
type input "C:\fakepath\_Samir Guillermo Alarcon de Alba_ lavado de dinero - Buscar con Goo…"
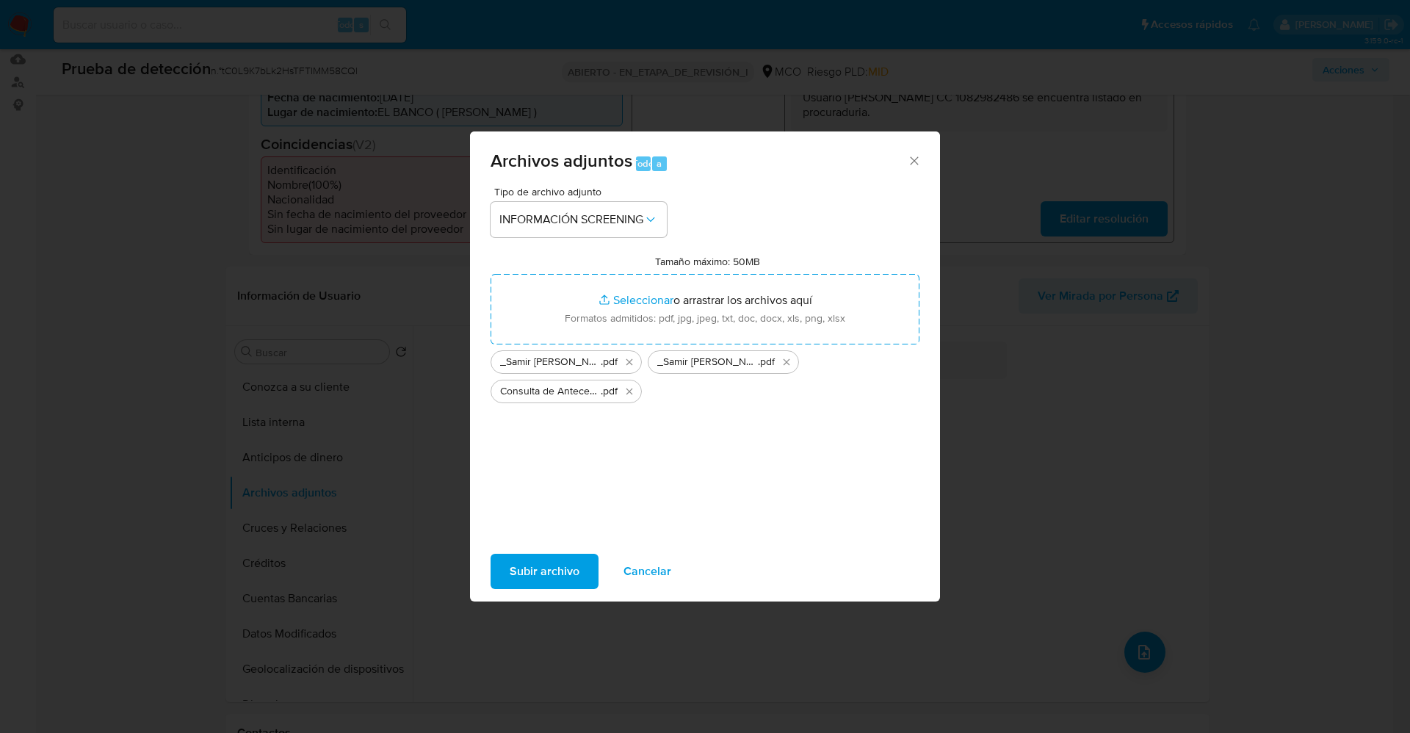
click at [573, 565] on span "Subir archivo" at bounding box center [545, 571] width 70 height 32
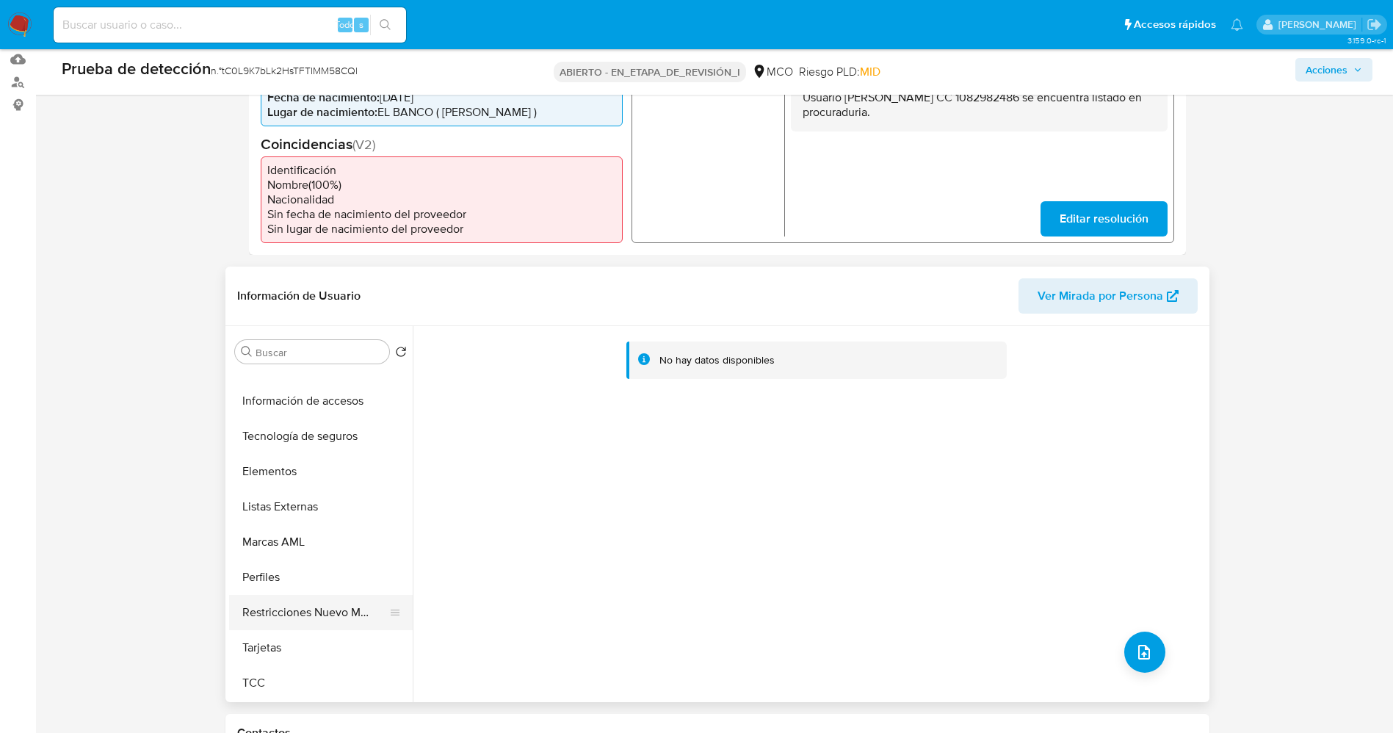
click at [316, 611] on button "Restricciones Nuevo Mundo" at bounding box center [315, 612] width 172 height 35
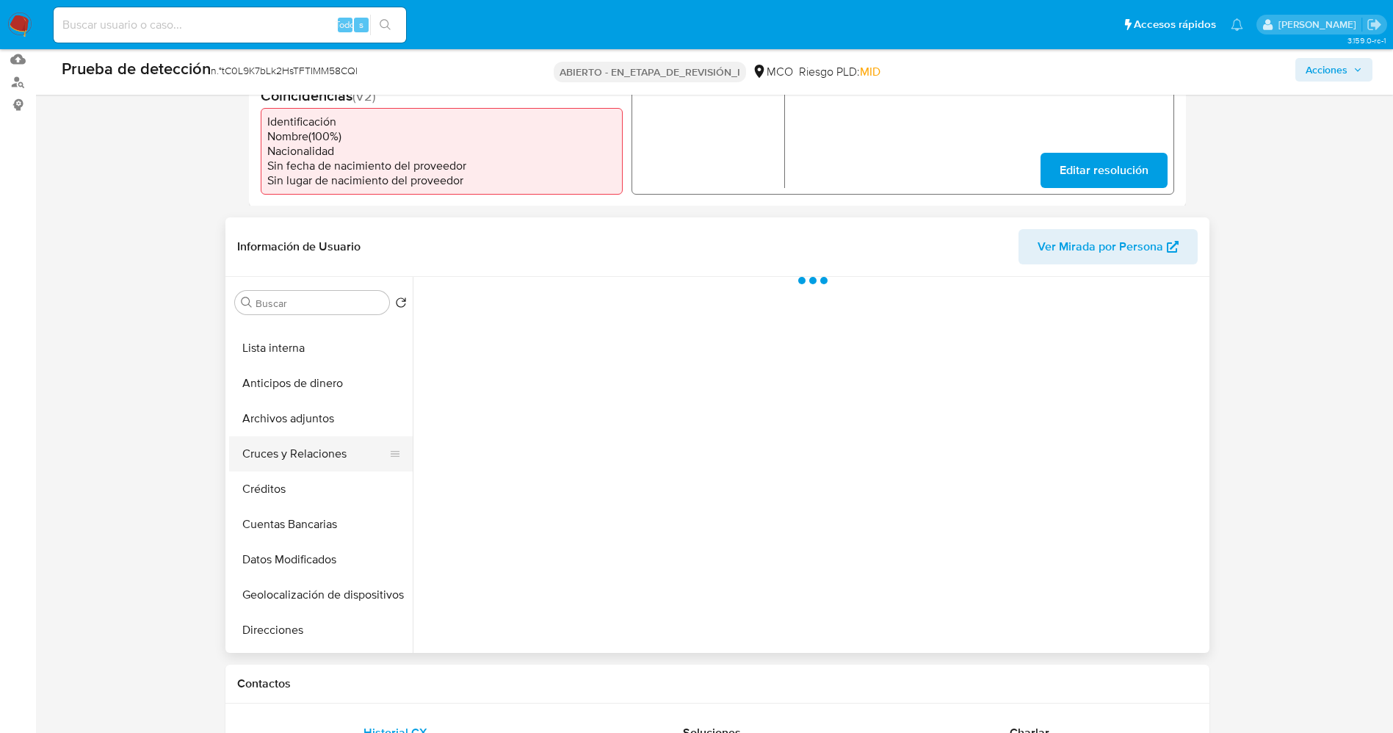
scroll to position [0, 0]
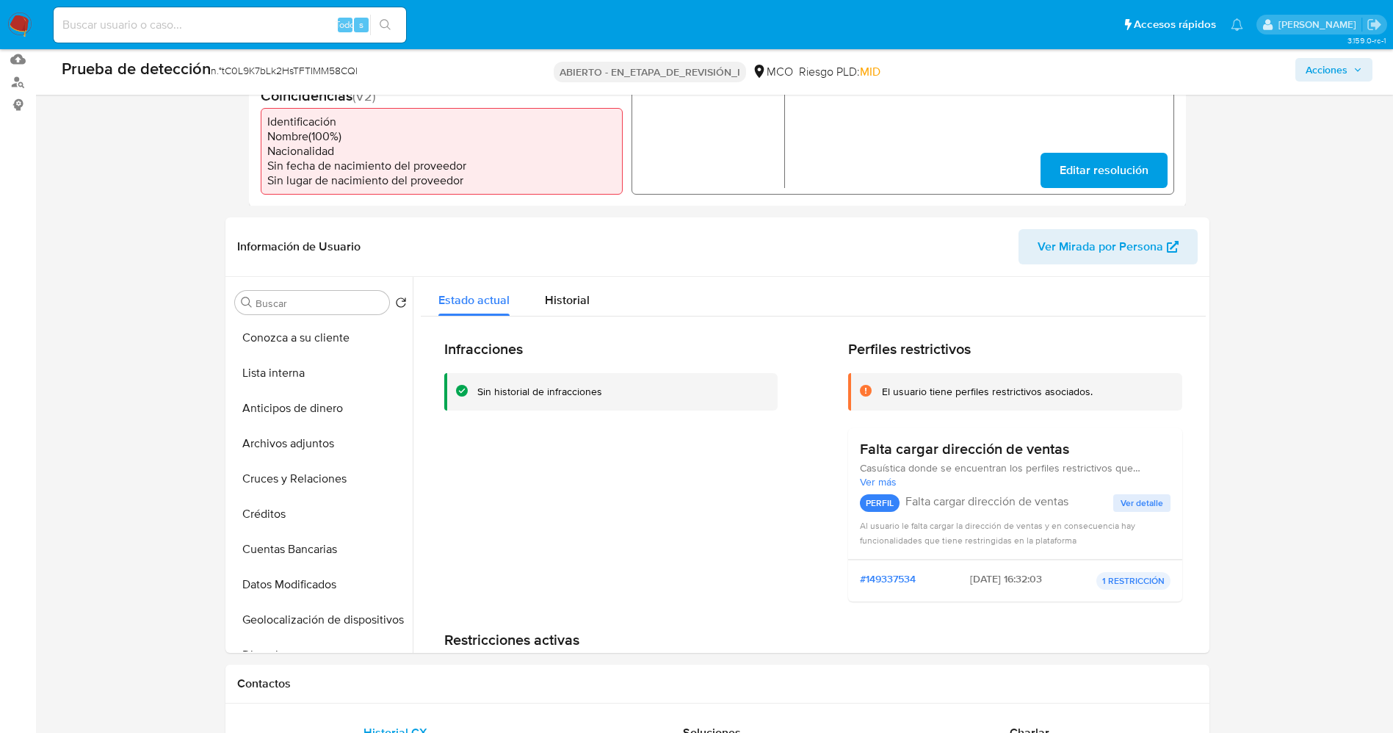
drag, startPoint x: 275, startPoint y: 362, endPoint x: 59, endPoint y: 462, distance: 237.8
click at [344, 368] on button "Lista interna" at bounding box center [315, 372] width 172 height 35
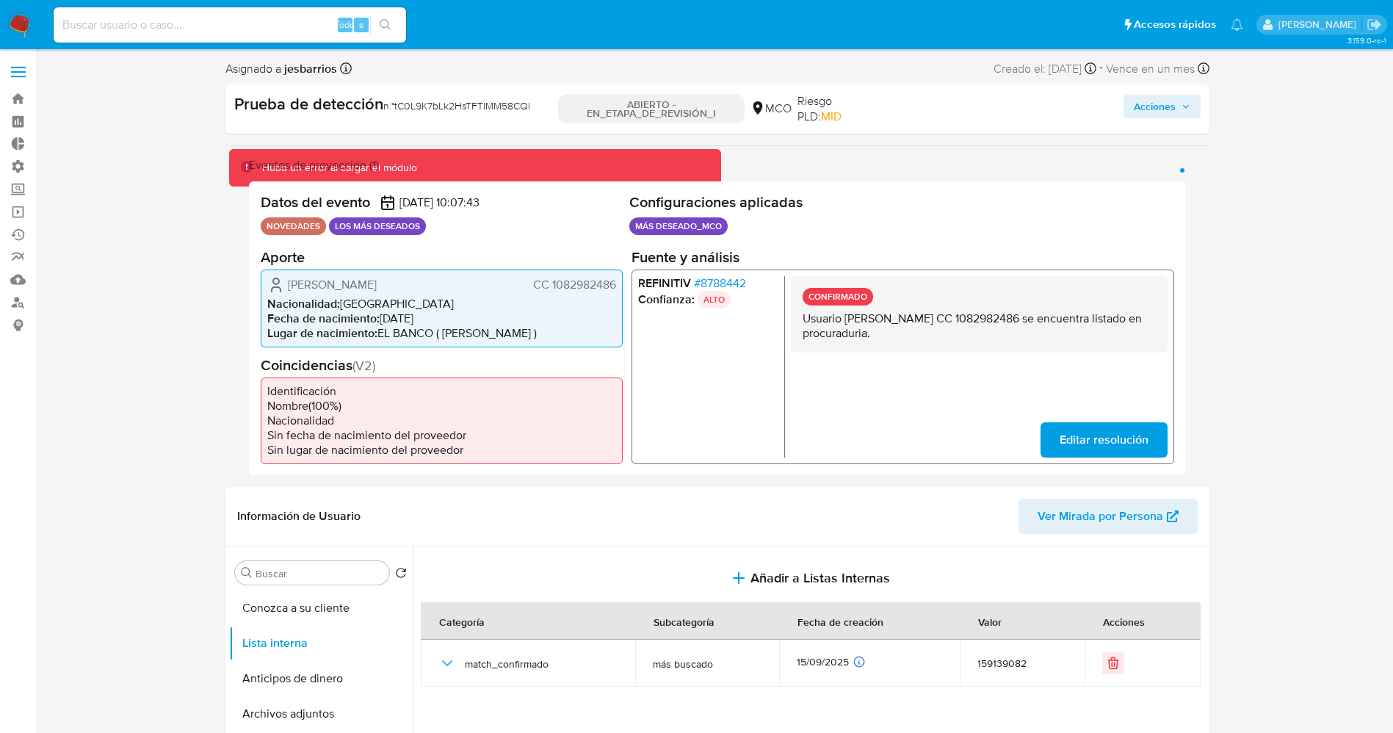
click at [1170, 100] on font "Acciones" at bounding box center [1155, 106] width 42 height 23
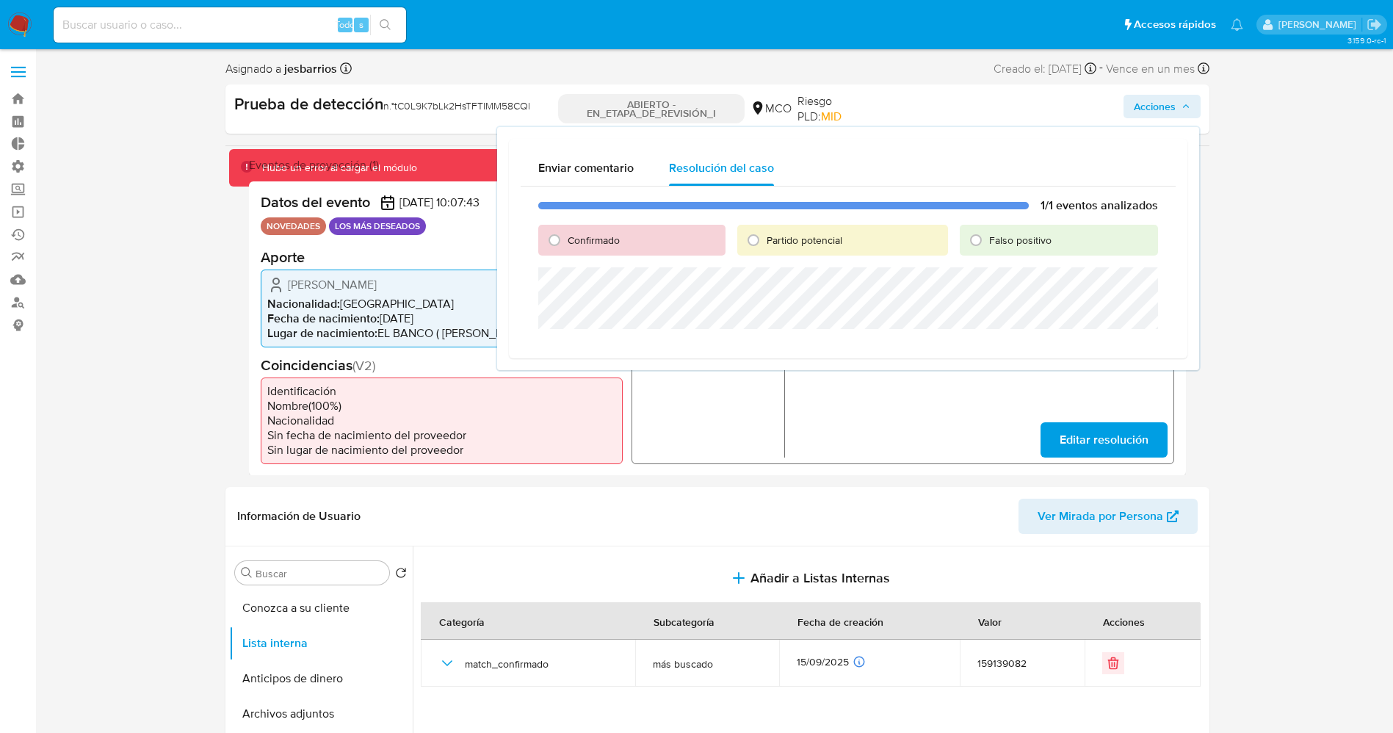
click at [598, 237] on font "Confirmado" at bounding box center [594, 240] width 52 height 15
click at [566, 237] on input "Confirmado" at bounding box center [554, 239] width 23 height 23
radio input "true"
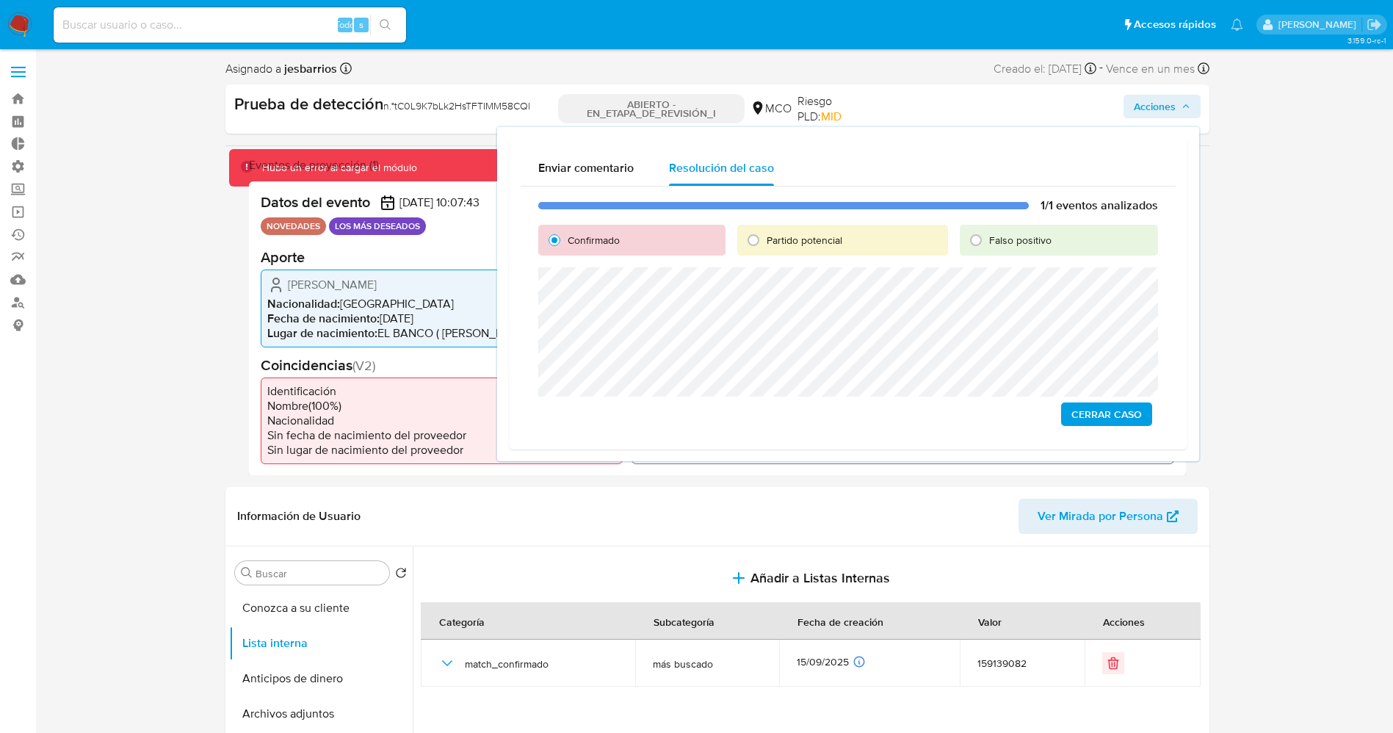
click at [1128, 410] on span "Cerrar Caso" at bounding box center [1106, 414] width 70 height 21
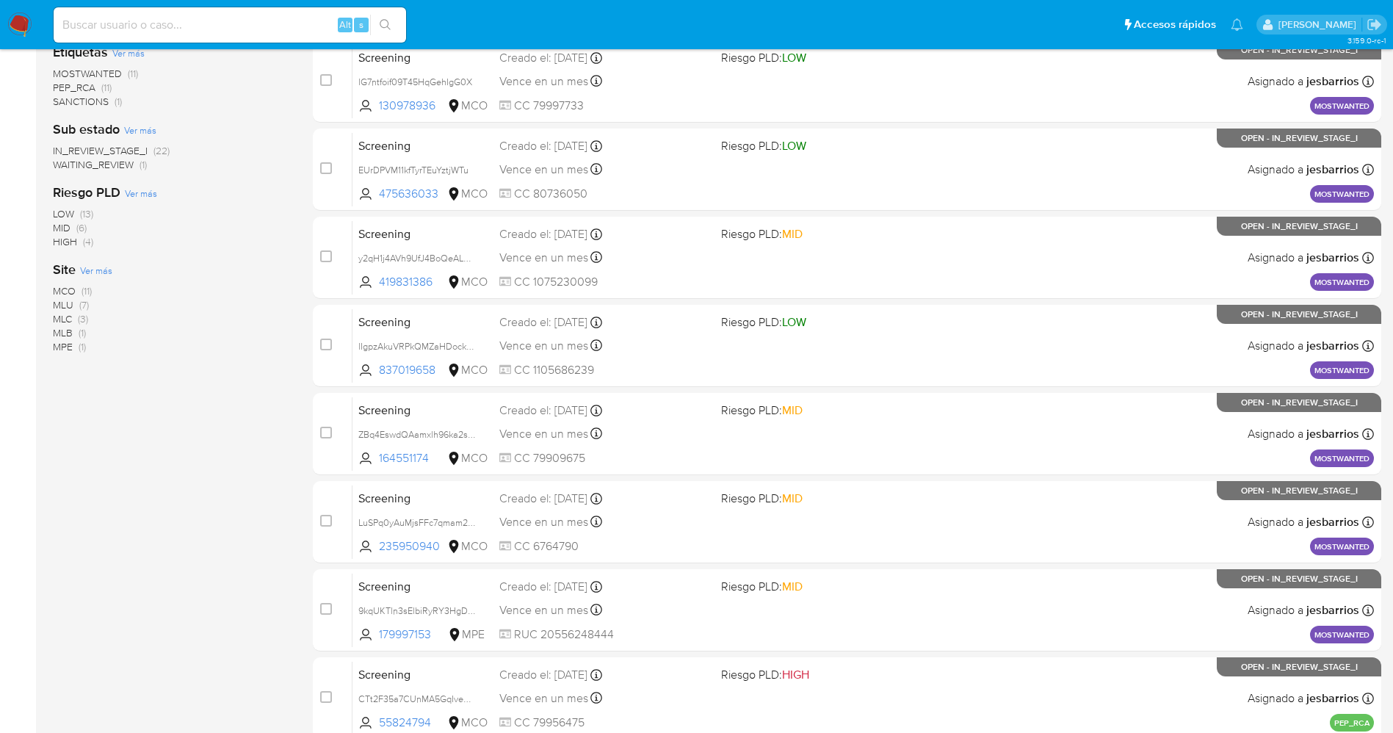
scroll to position [259, 0]
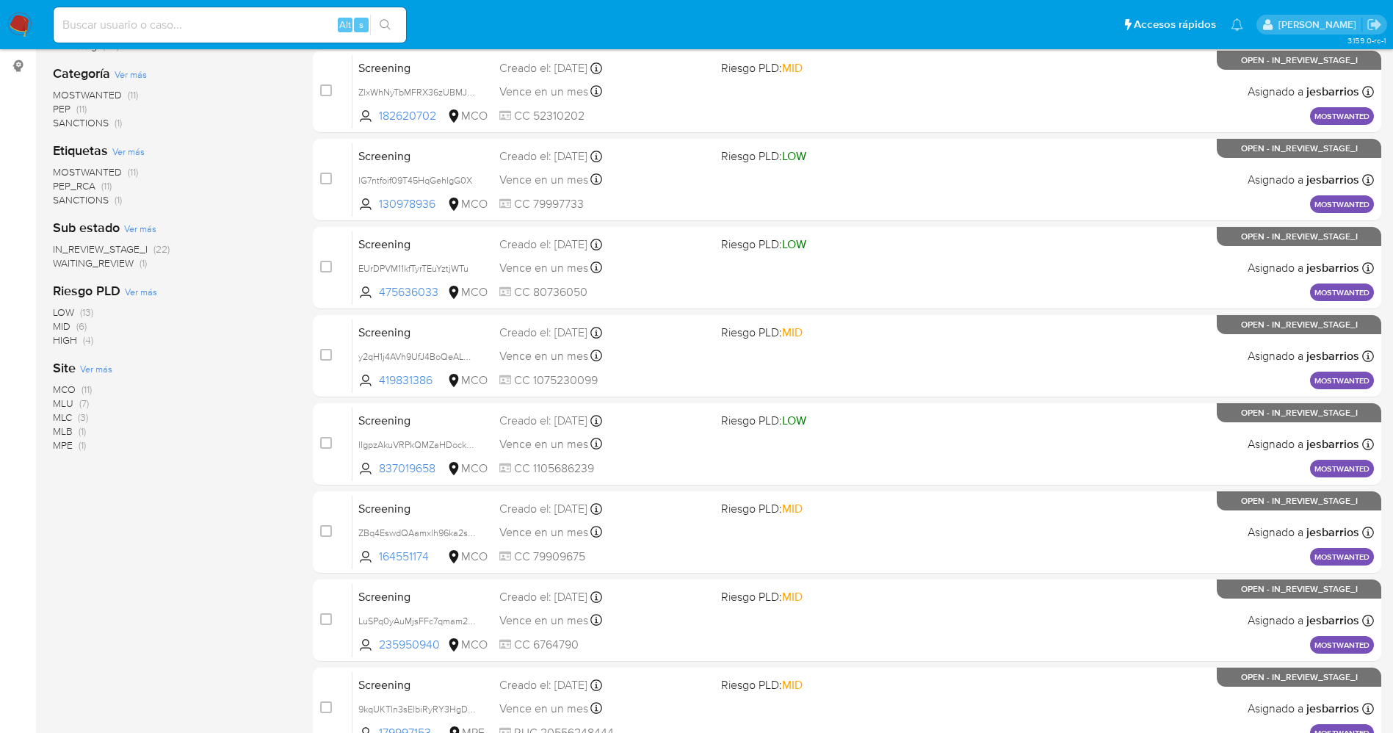
click at [91, 170] on span "MOSTWANTED" at bounding box center [87, 171] width 69 height 15
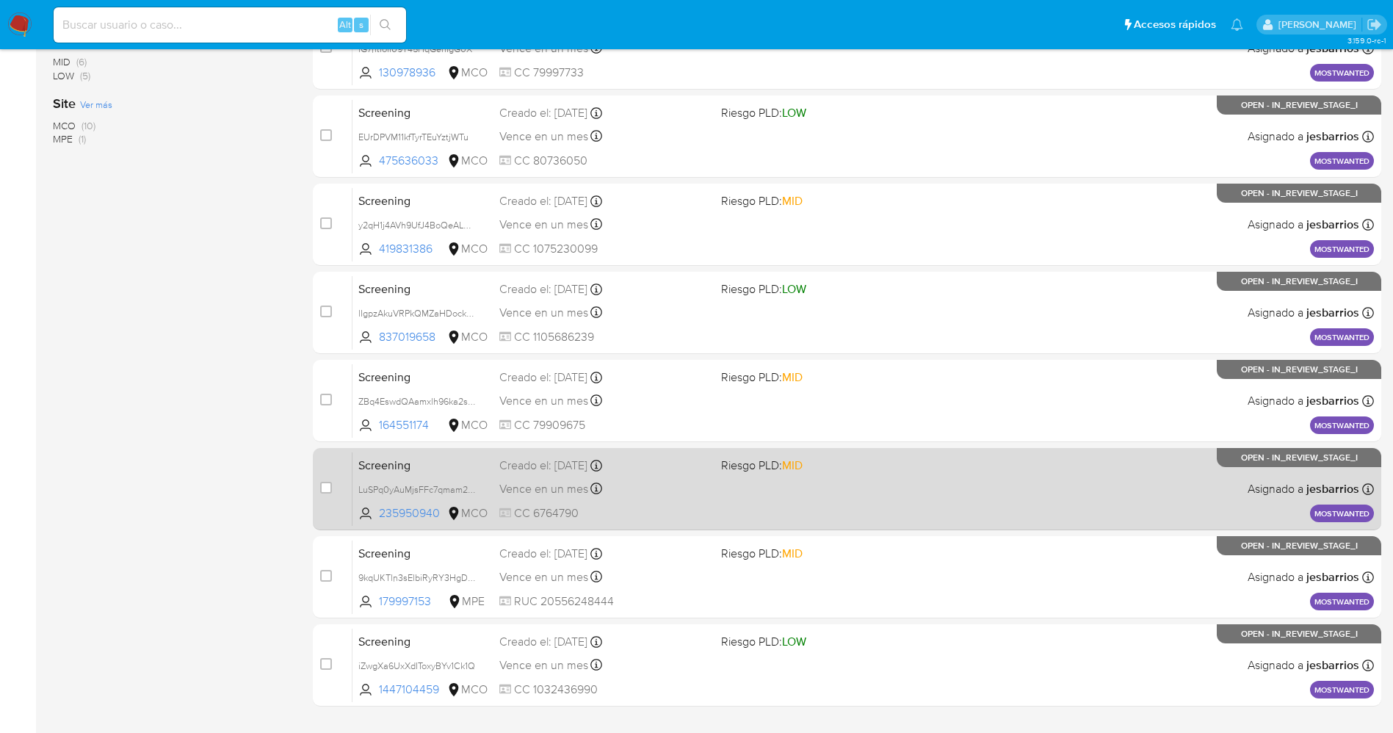
scroll to position [479, 0]
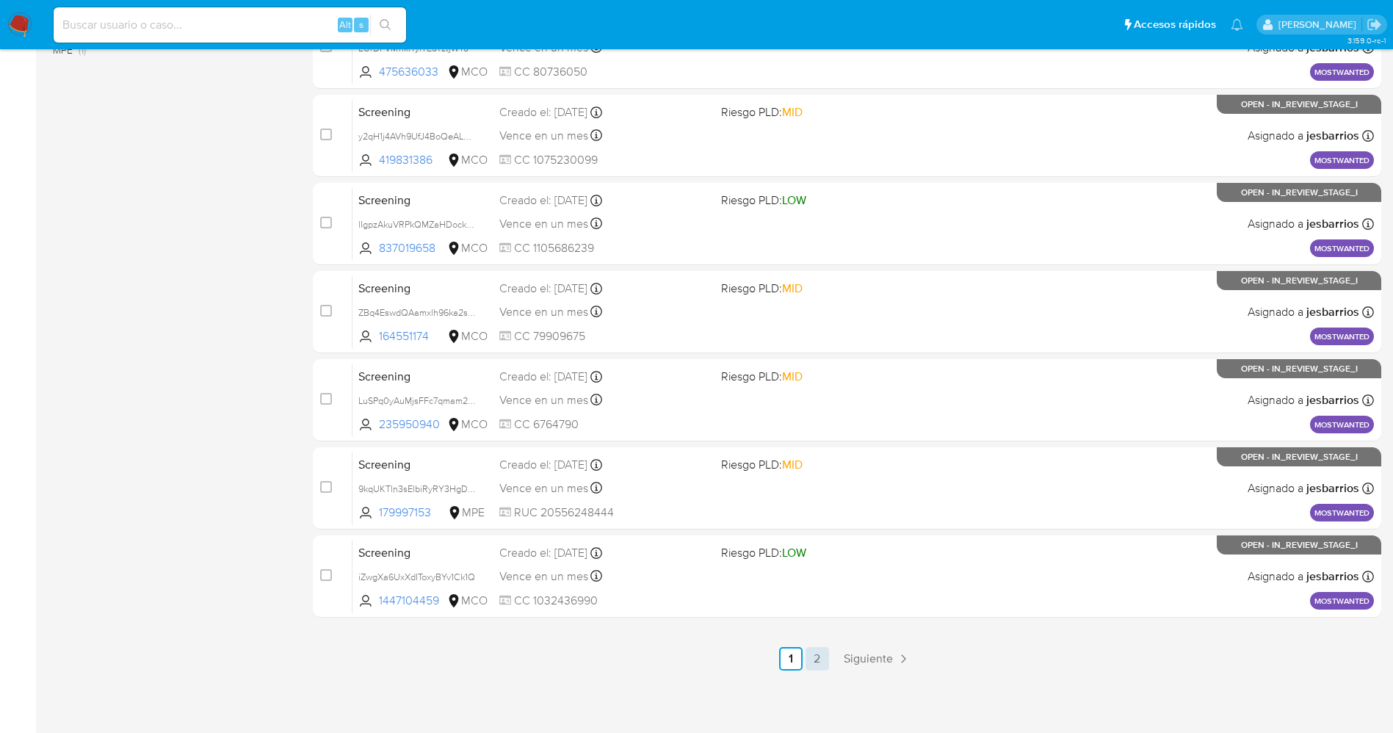
click at [816, 660] on link "2" at bounding box center [816, 658] width 23 height 23
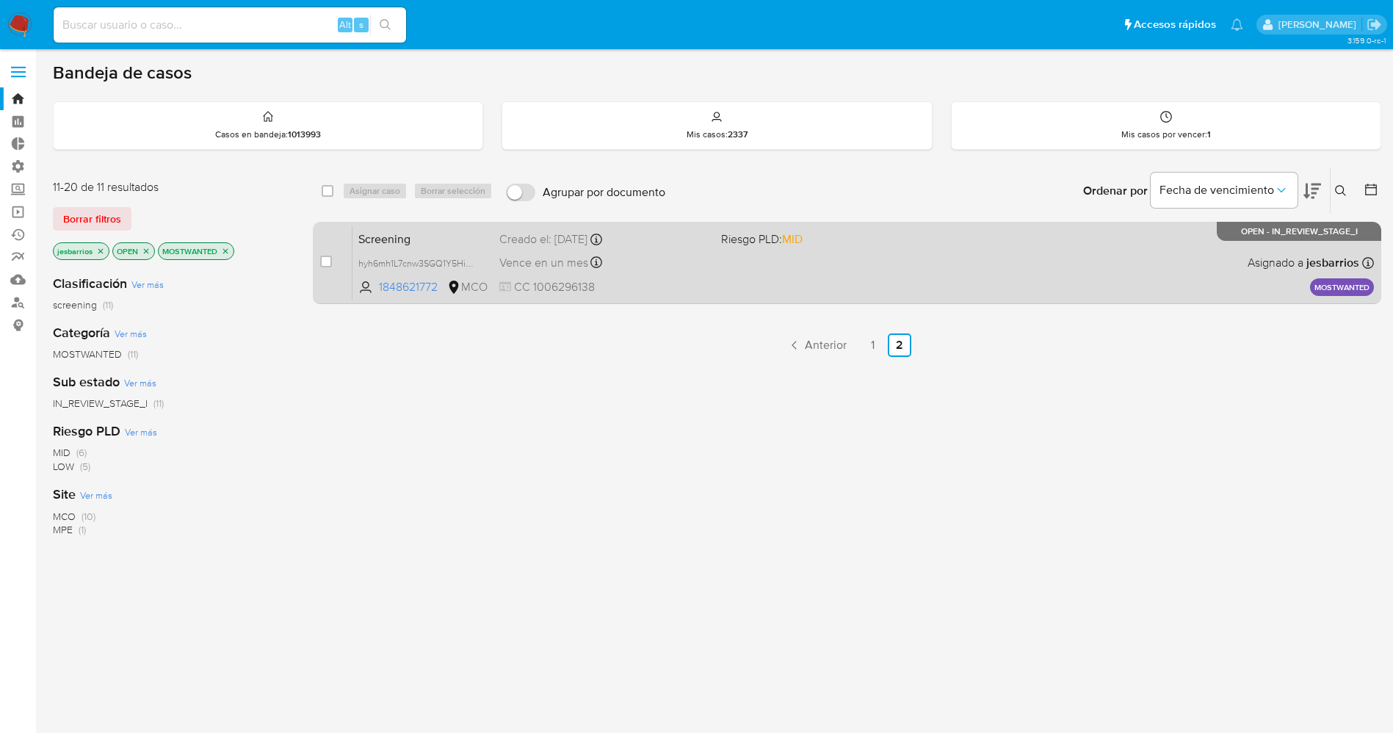
click at [831, 272] on div "Screening hyh6mh1L7cnw3SGQ1Y5HiYHE 1848621772 MCO Riesgo PLD: MID Creado el: 14…" at bounding box center [862, 262] width 1021 height 74
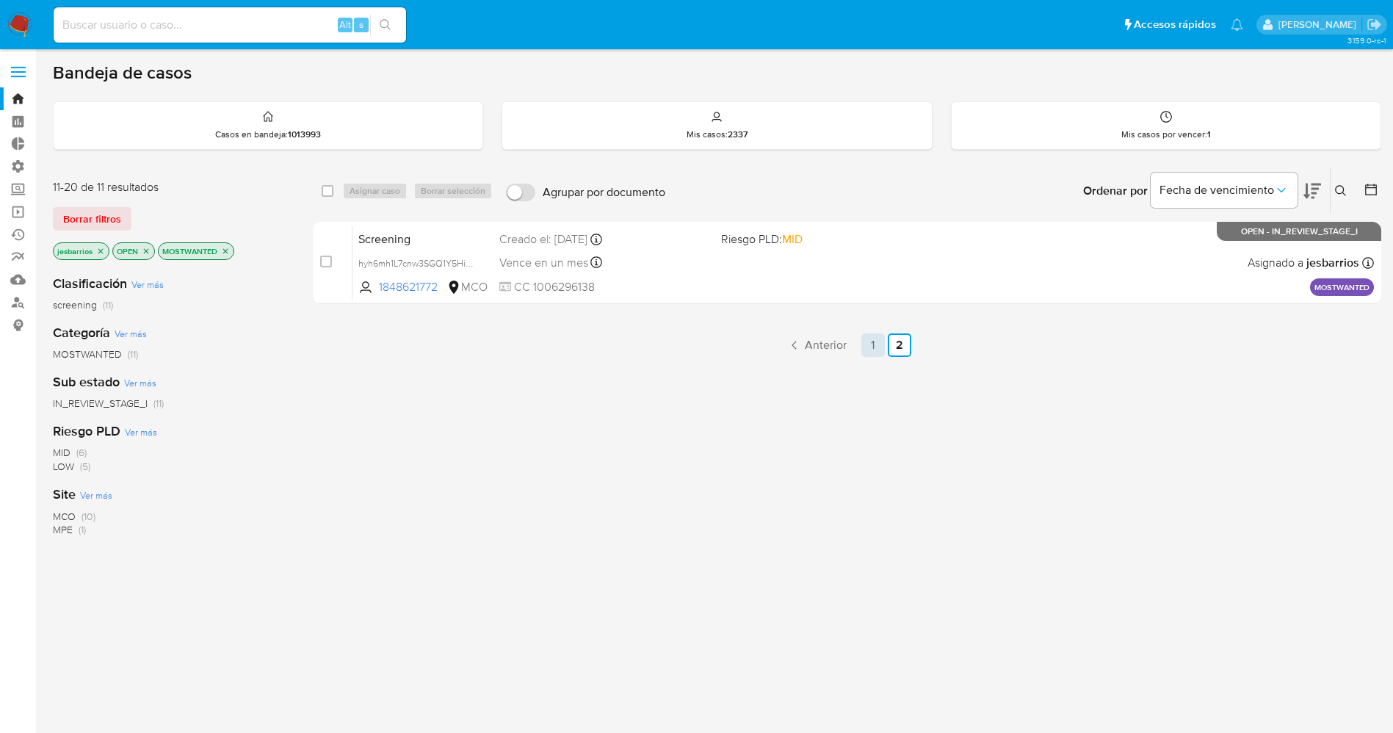
click at [882, 345] on link "1" at bounding box center [872, 344] width 23 height 23
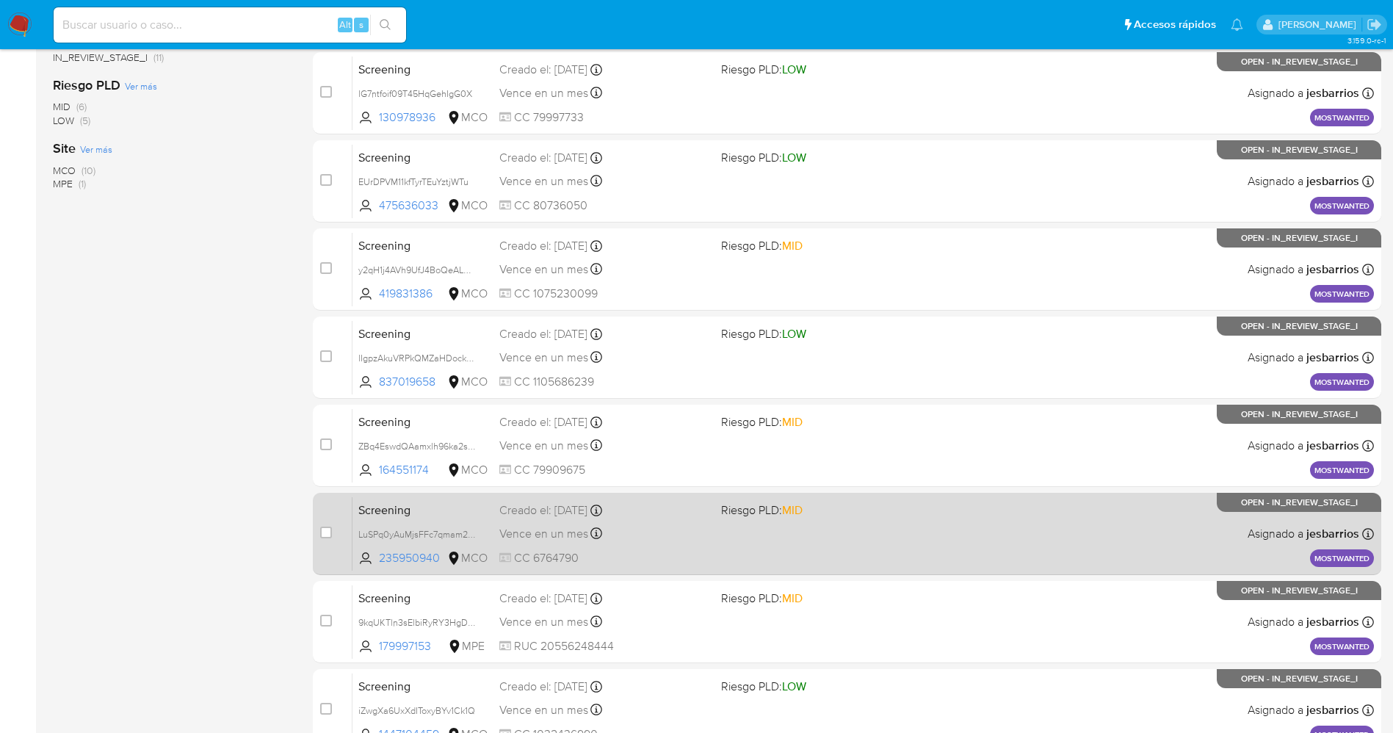
scroll to position [479, 0]
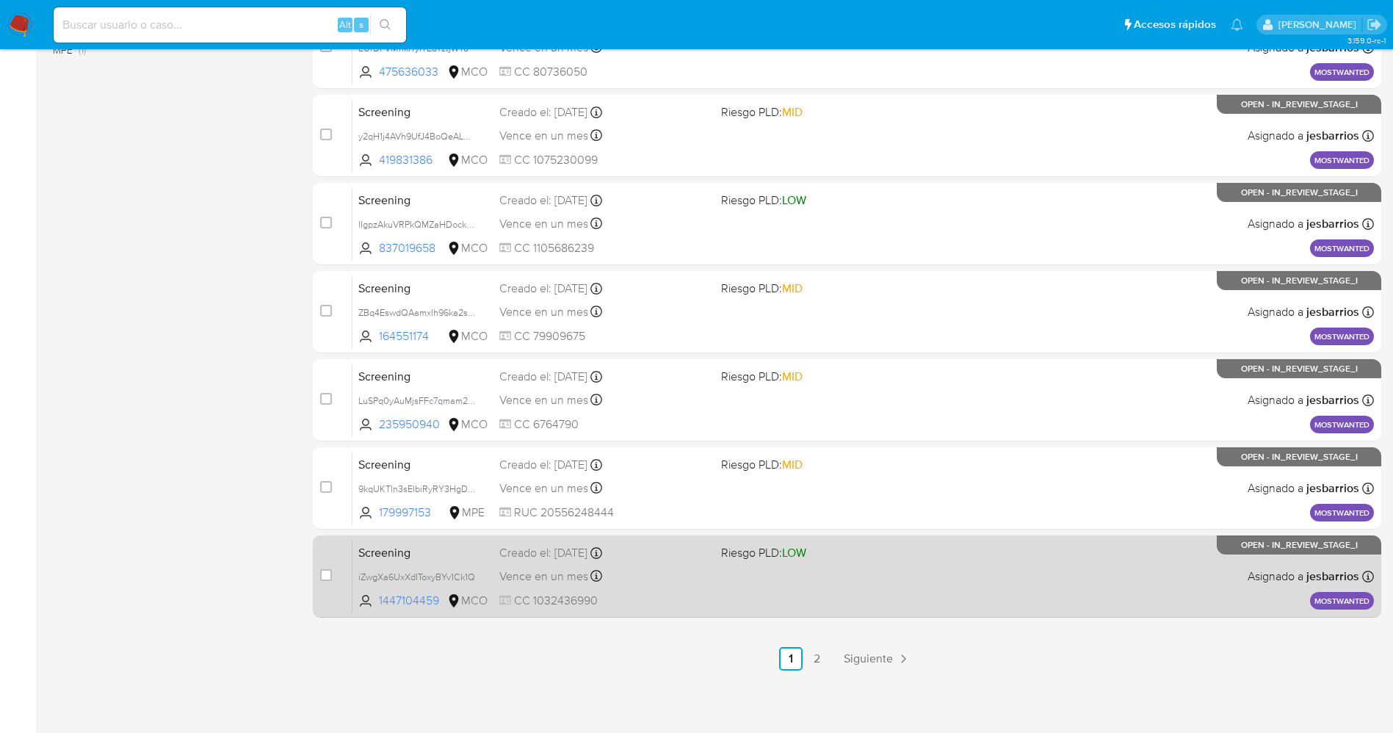
click at [858, 581] on div "Screening iZwgXa6UxXdIToxyBYv1Ck1Q 1447104459 MCO Riesgo PLD: LOW Creado el: 14…" at bounding box center [862, 576] width 1021 height 74
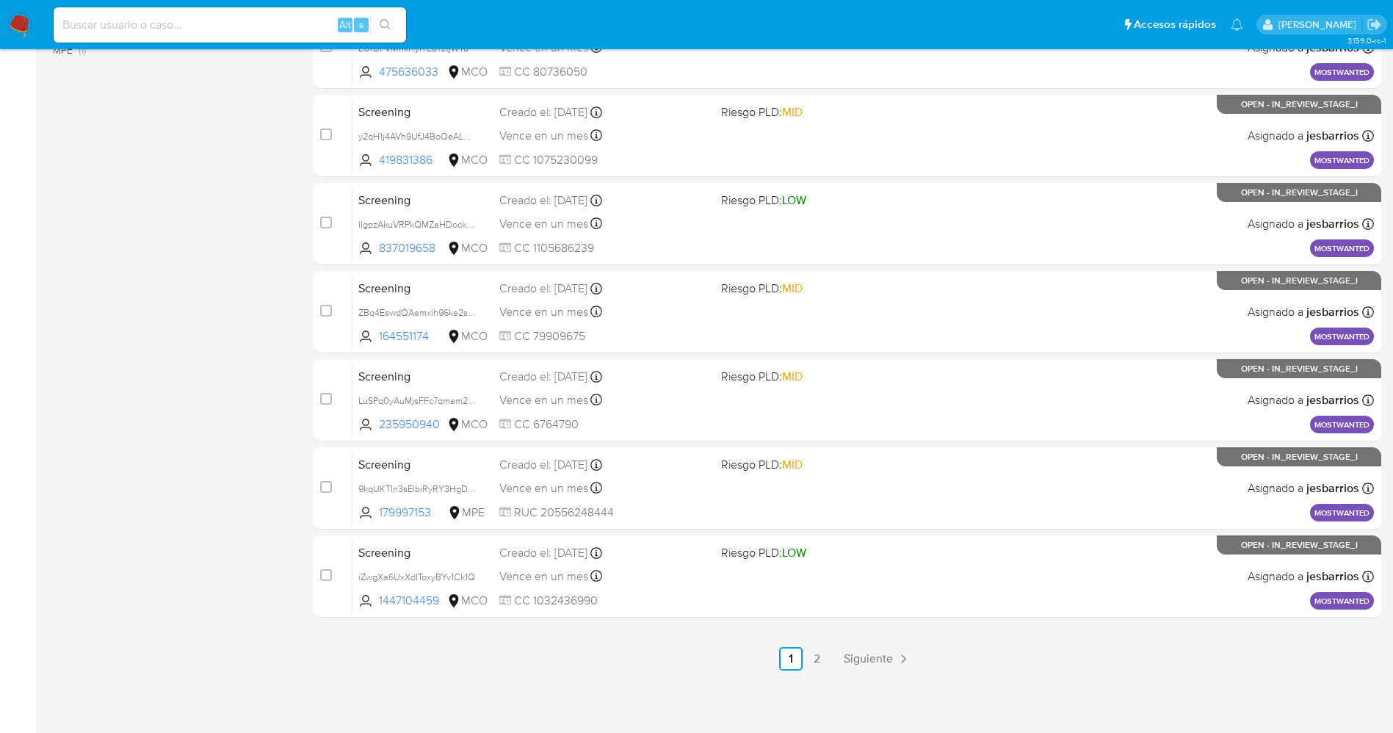
click at [18, 23] on img at bounding box center [19, 24] width 25 height 25
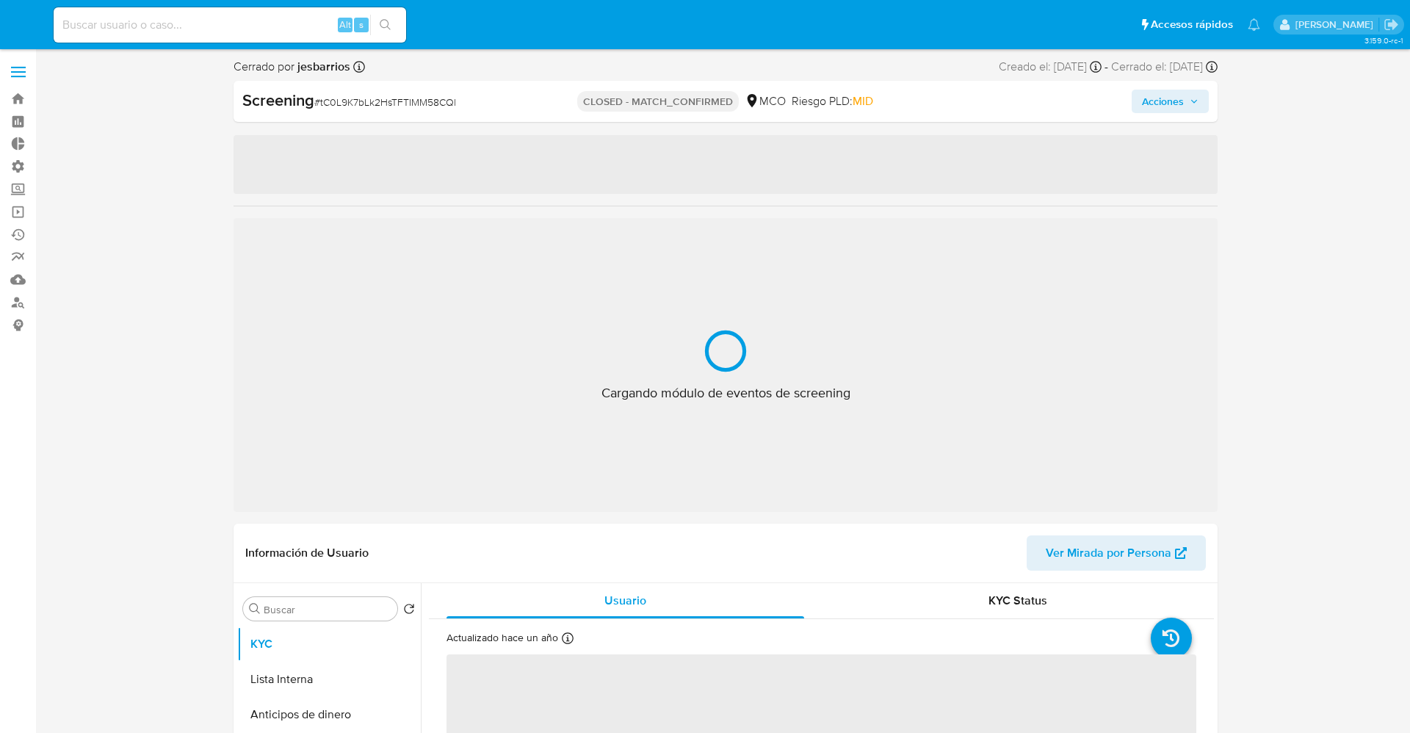
select select "10"
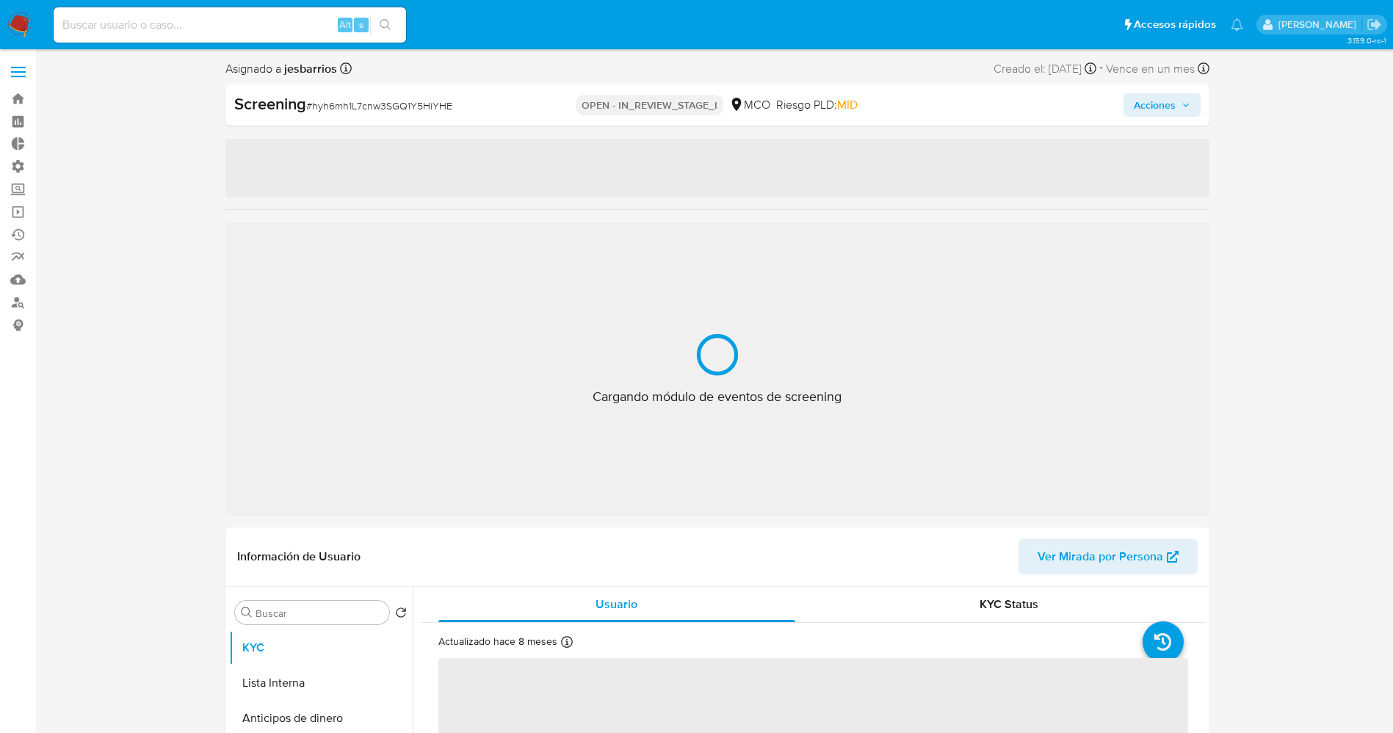
select select "10"
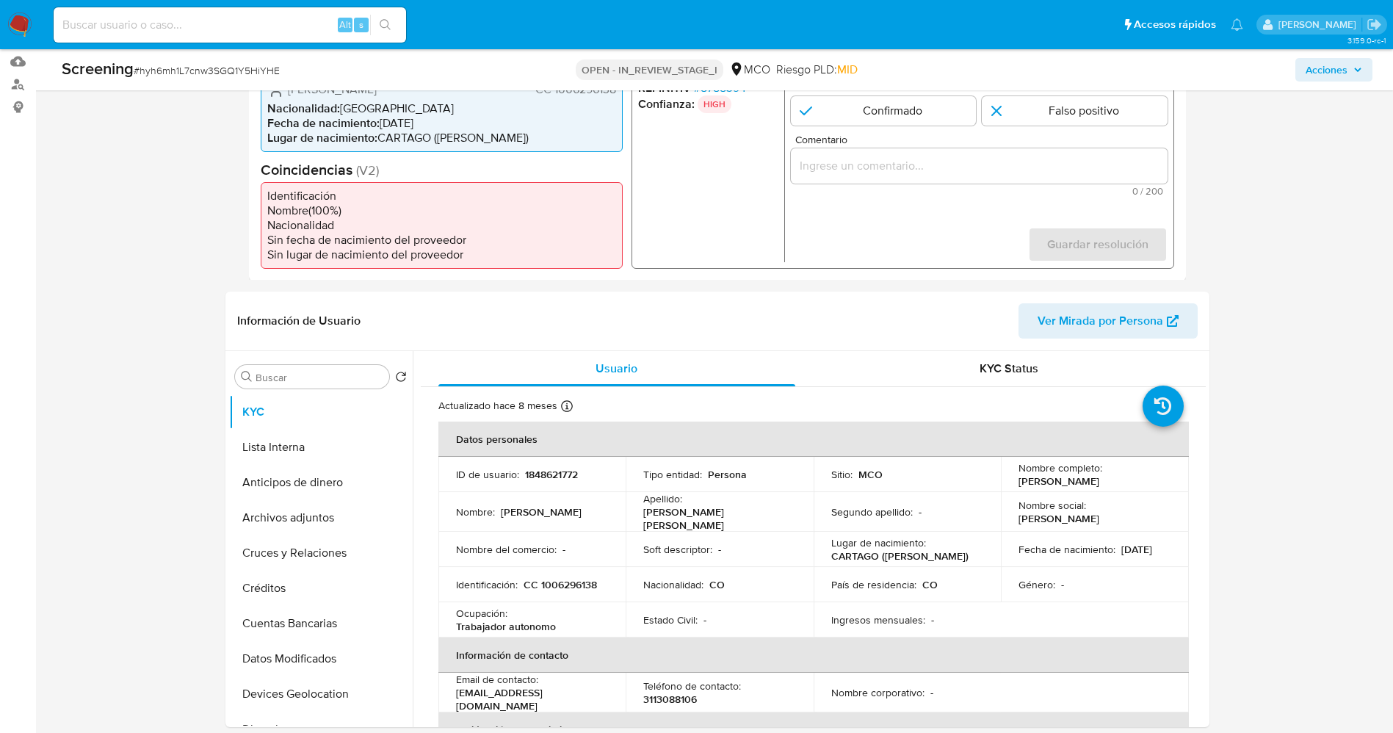
scroll to position [220, 0]
click at [265, 446] on button "Lista Interna" at bounding box center [315, 444] width 172 height 35
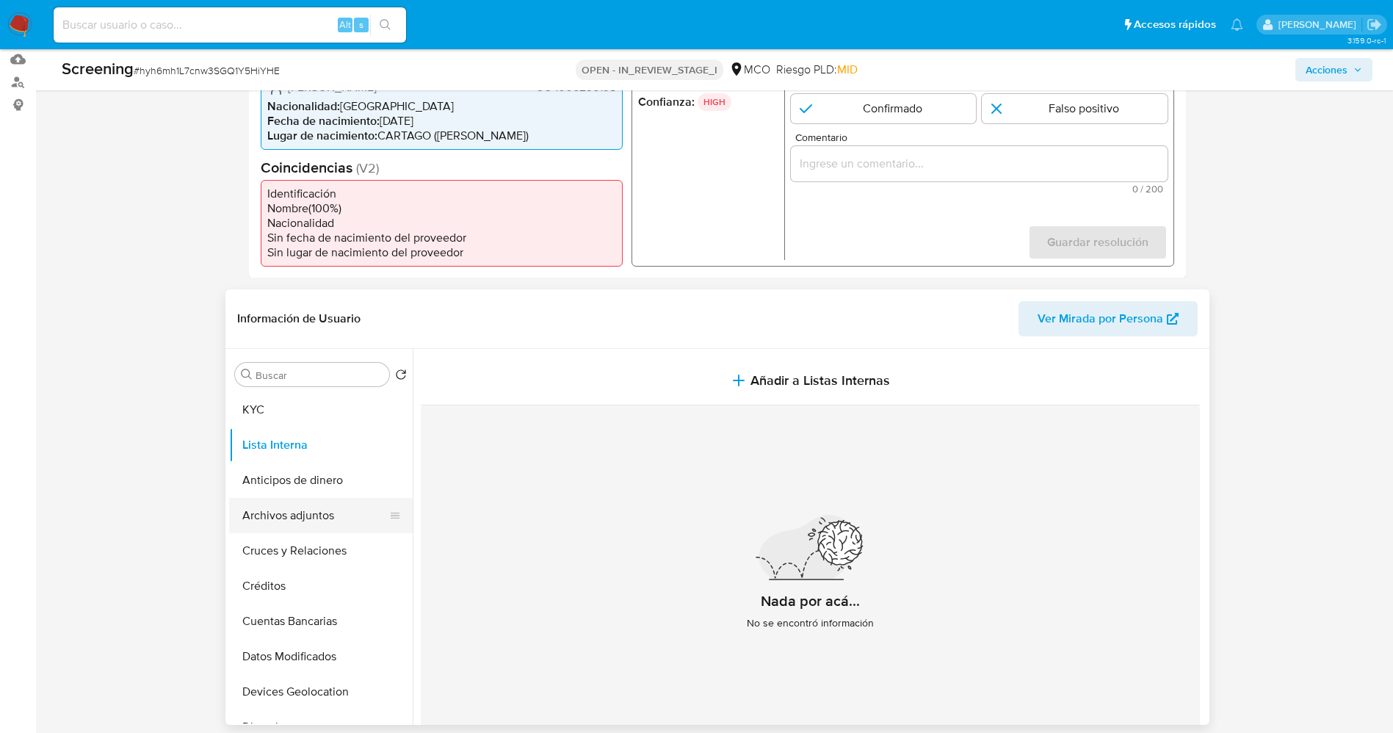
click at [311, 508] on button "Archivos adjuntos" at bounding box center [315, 515] width 172 height 35
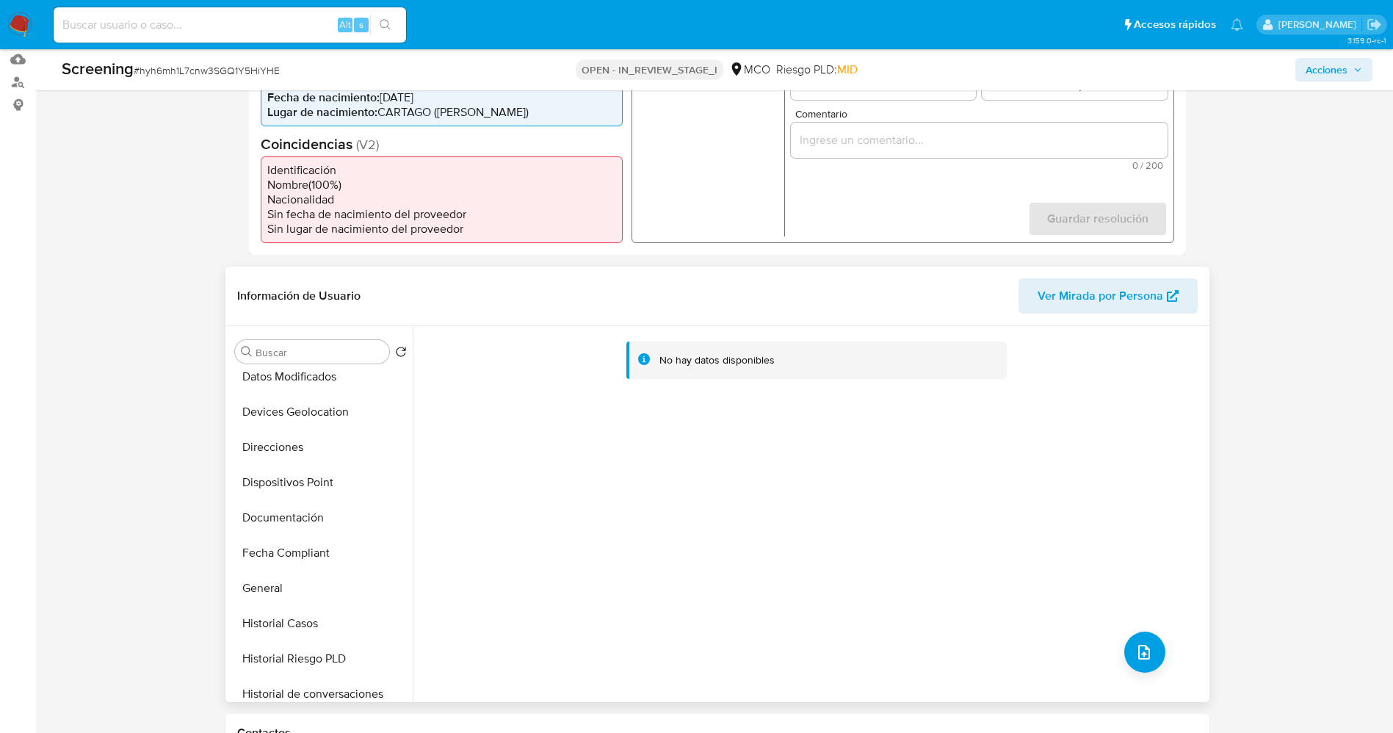
scroll to position [0, 0]
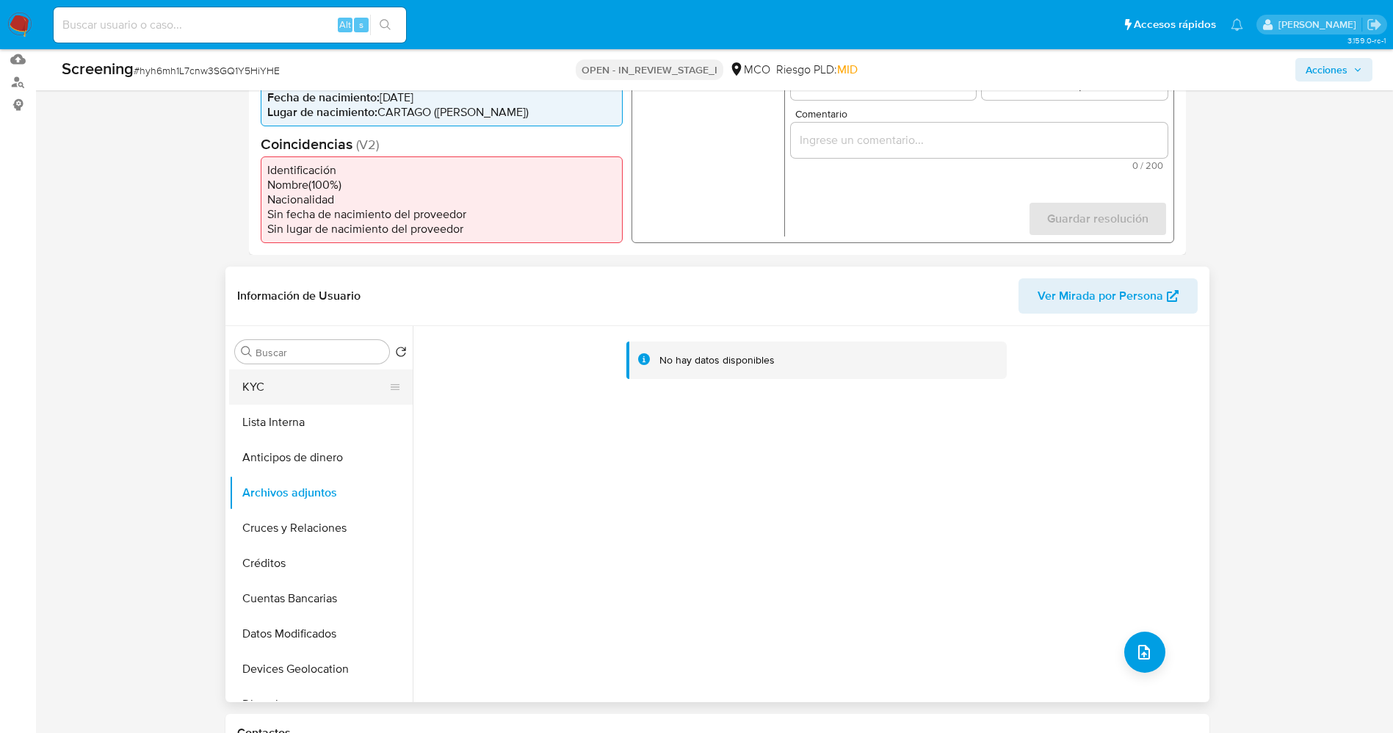
click at [242, 395] on button "KYC" at bounding box center [315, 386] width 172 height 35
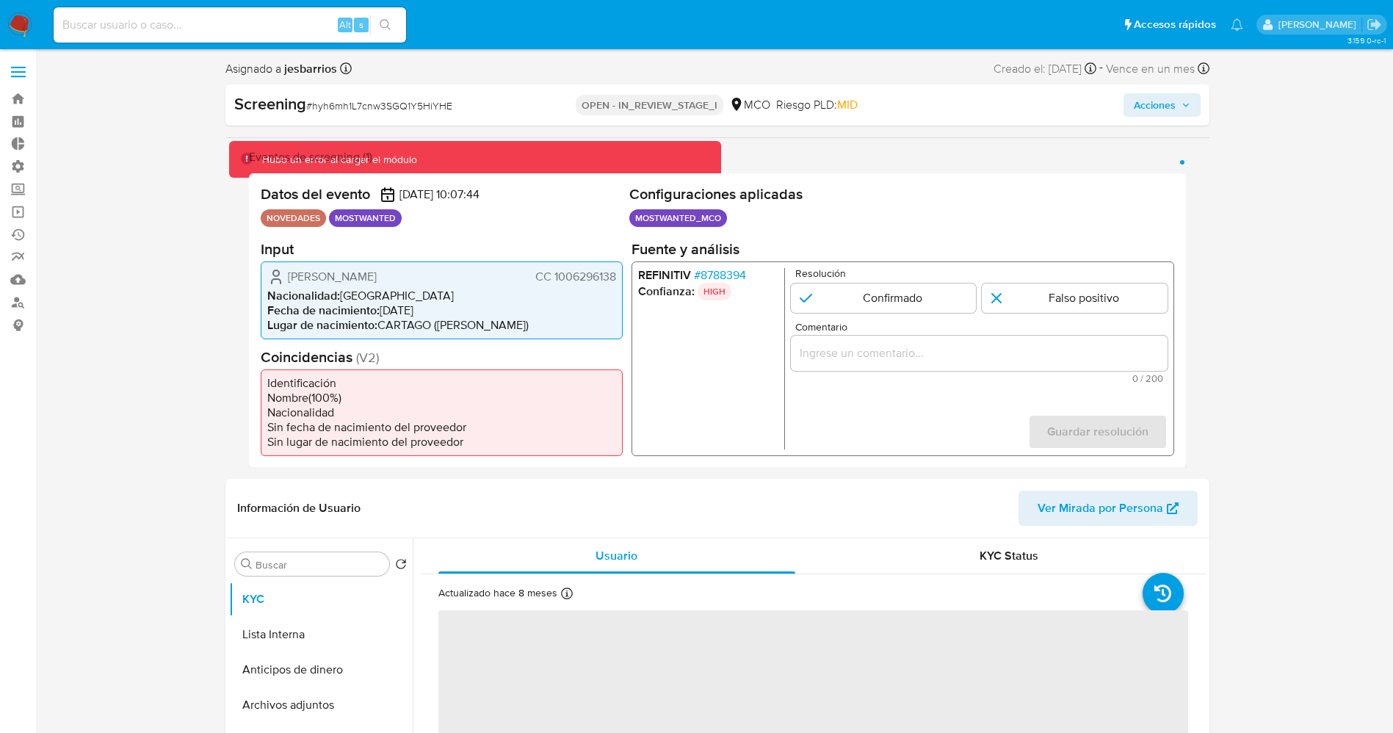
click at [724, 275] on span "# 8788394" at bounding box center [719, 274] width 52 height 15
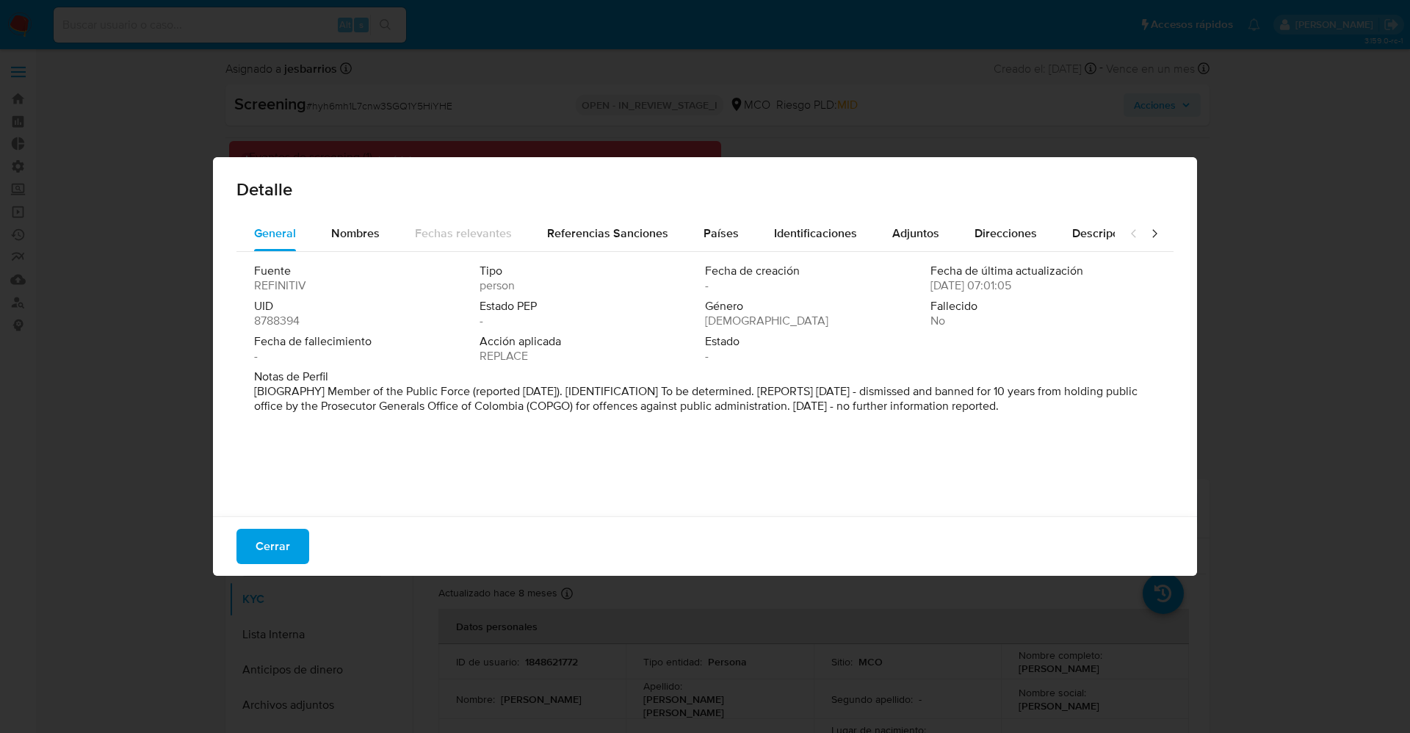
drag, startPoint x: 214, startPoint y: 384, endPoint x: 1096, endPoint y: 395, distance: 882.6
click at [1096, 395] on div "General Nombres Fechas relevantes Referencias Sanciones Países Identificaciones…" at bounding box center [705, 368] width 984 height 305
click at [1105, 399] on p "[BIOGRAPHY] Member of the Public Force (reported [DATE]). [IDENTIFICATION] To b…" at bounding box center [703, 398] width 899 height 29
drag, startPoint x: 1105, startPoint y: 399, endPoint x: 244, endPoint y: 392, distance: 860.5
click at [244, 392] on div "Fuente REFINITIV Tipo person Fecha de creación - Fecha de última actualización …" at bounding box center [704, 380] width 937 height 257
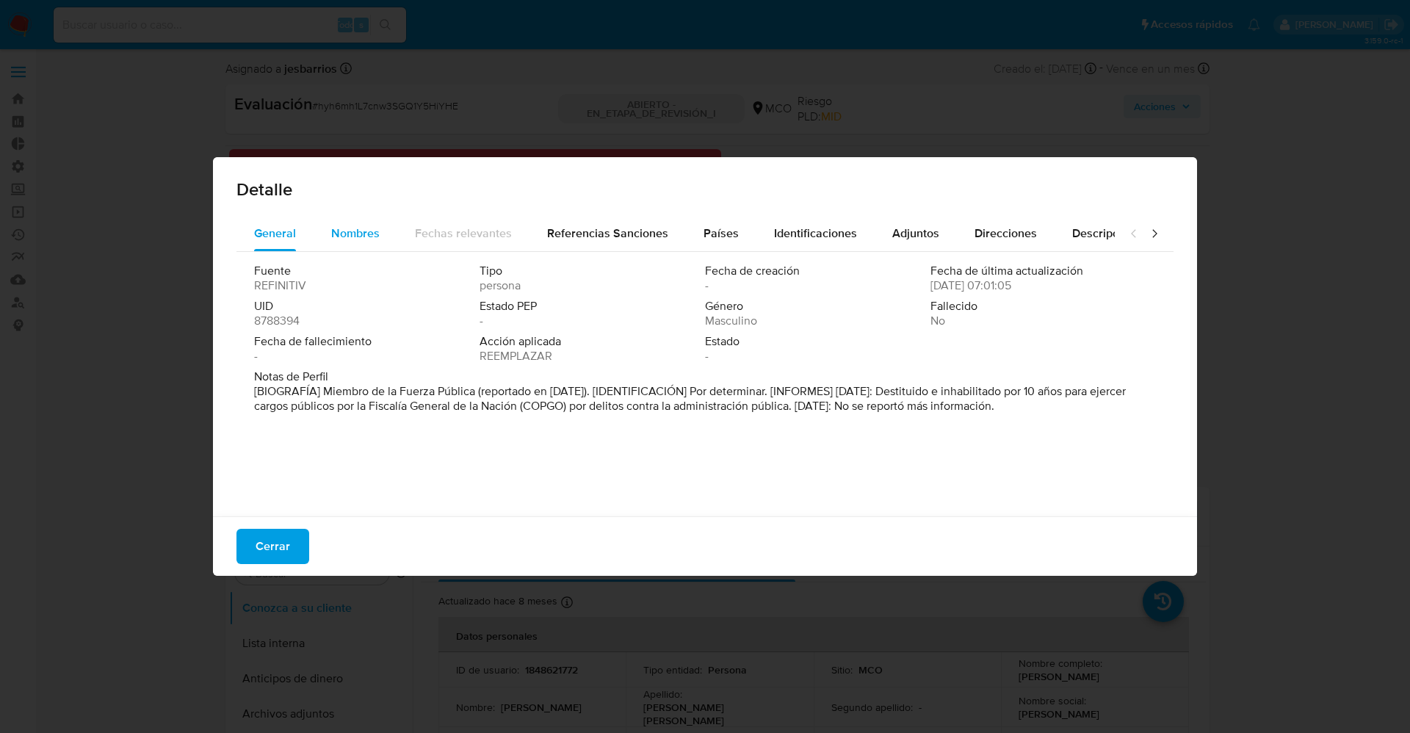
click at [348, 244] on div "Nombres" at bounding box center [355, 233] width 48 height 35
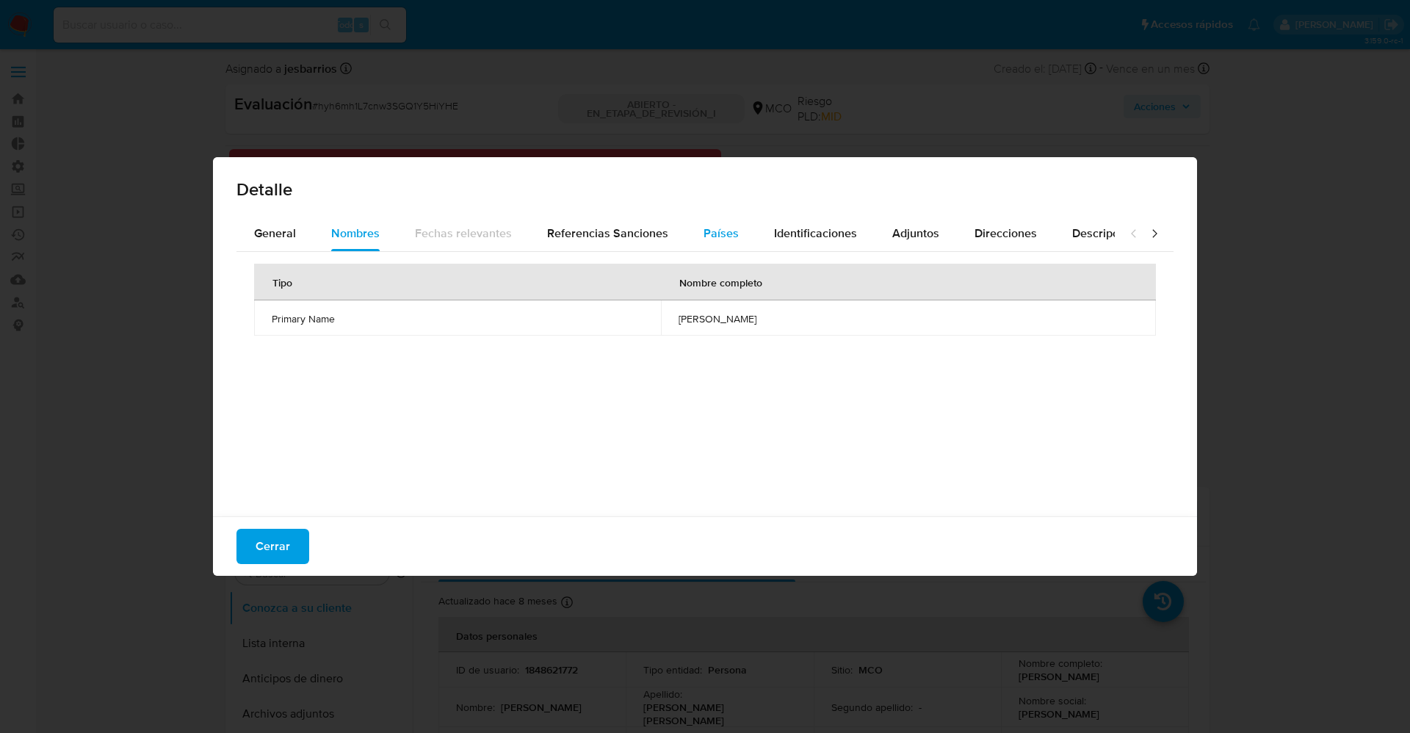
click at [713, 240] on font "Países" at bounding box center [720, 233] width 35 height 17
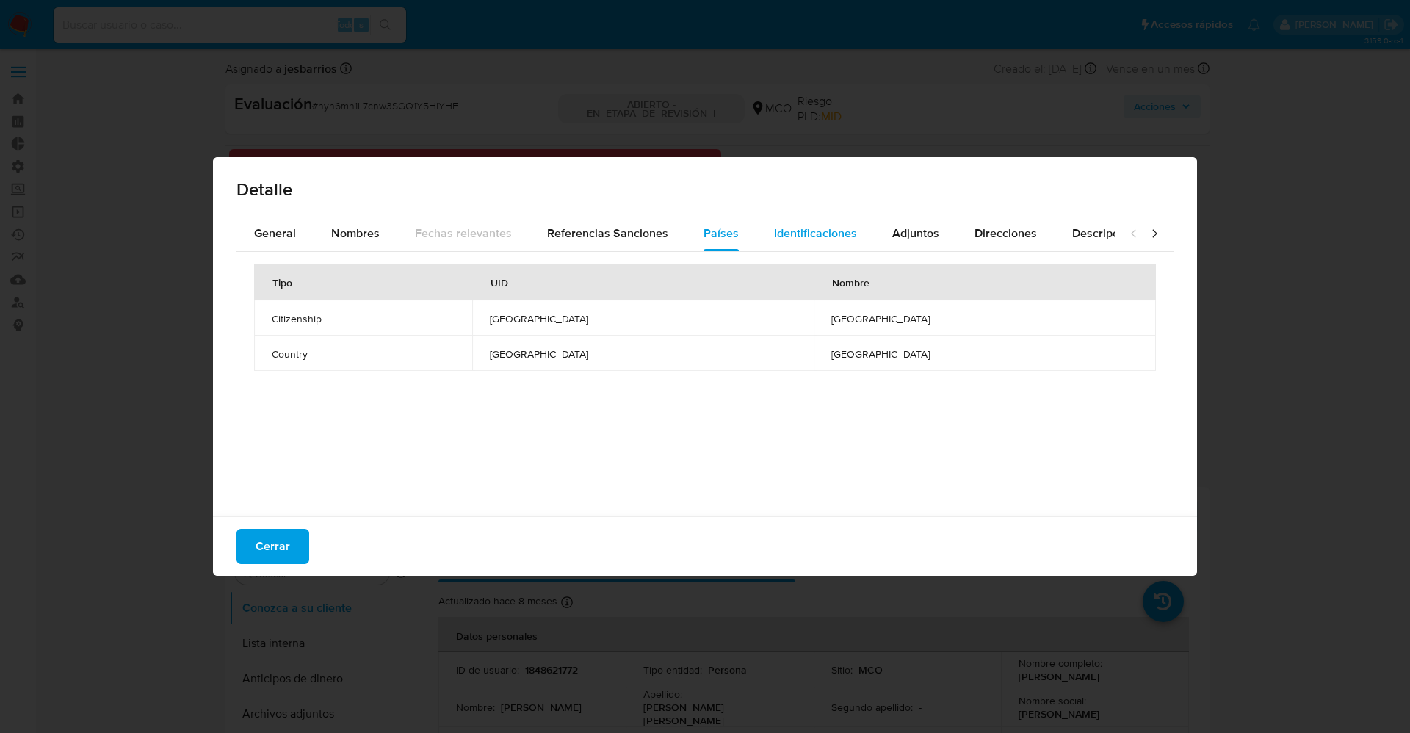
click at [808, 239] on font "Identificaciones" at bounding box center [815, 233] width 83 height 17
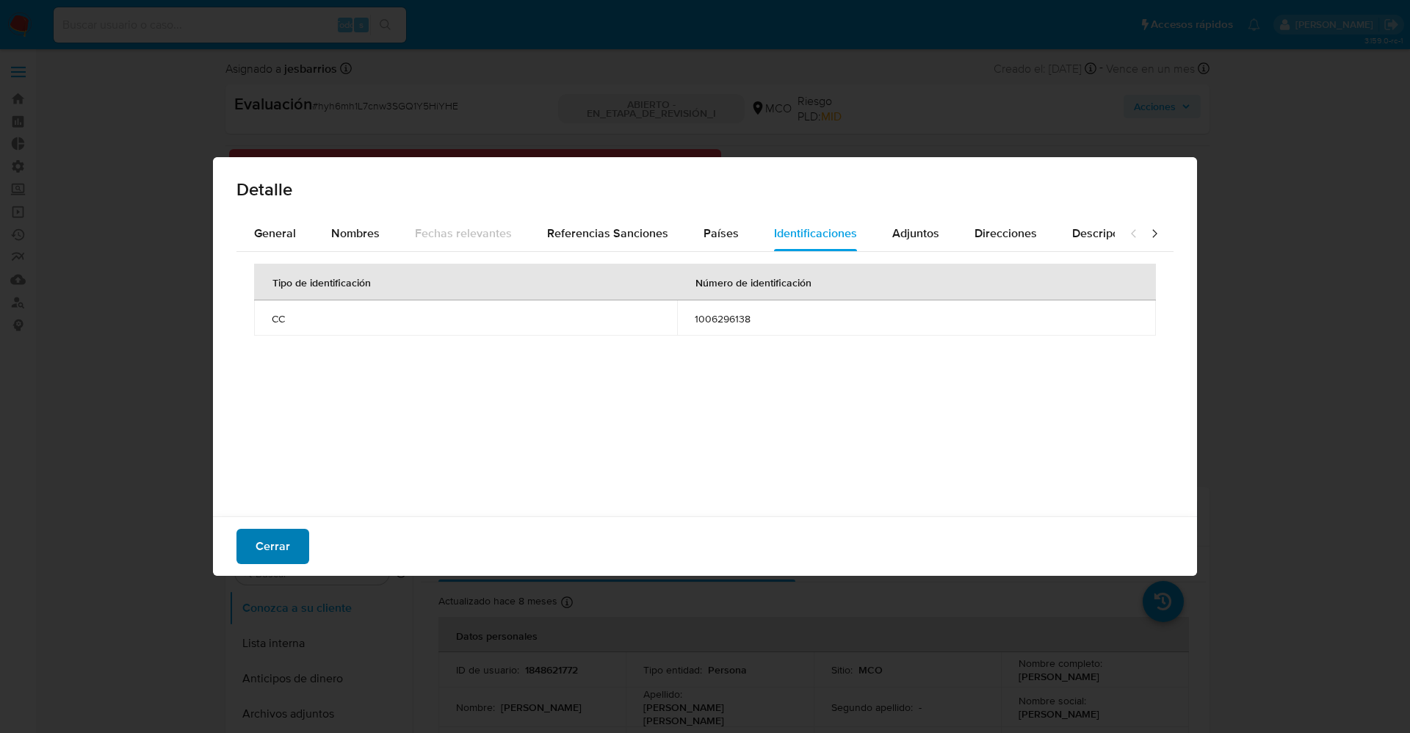
click at [287, 554] on font "Cerrar" at bounding box center [272, 546] width 35 height 35
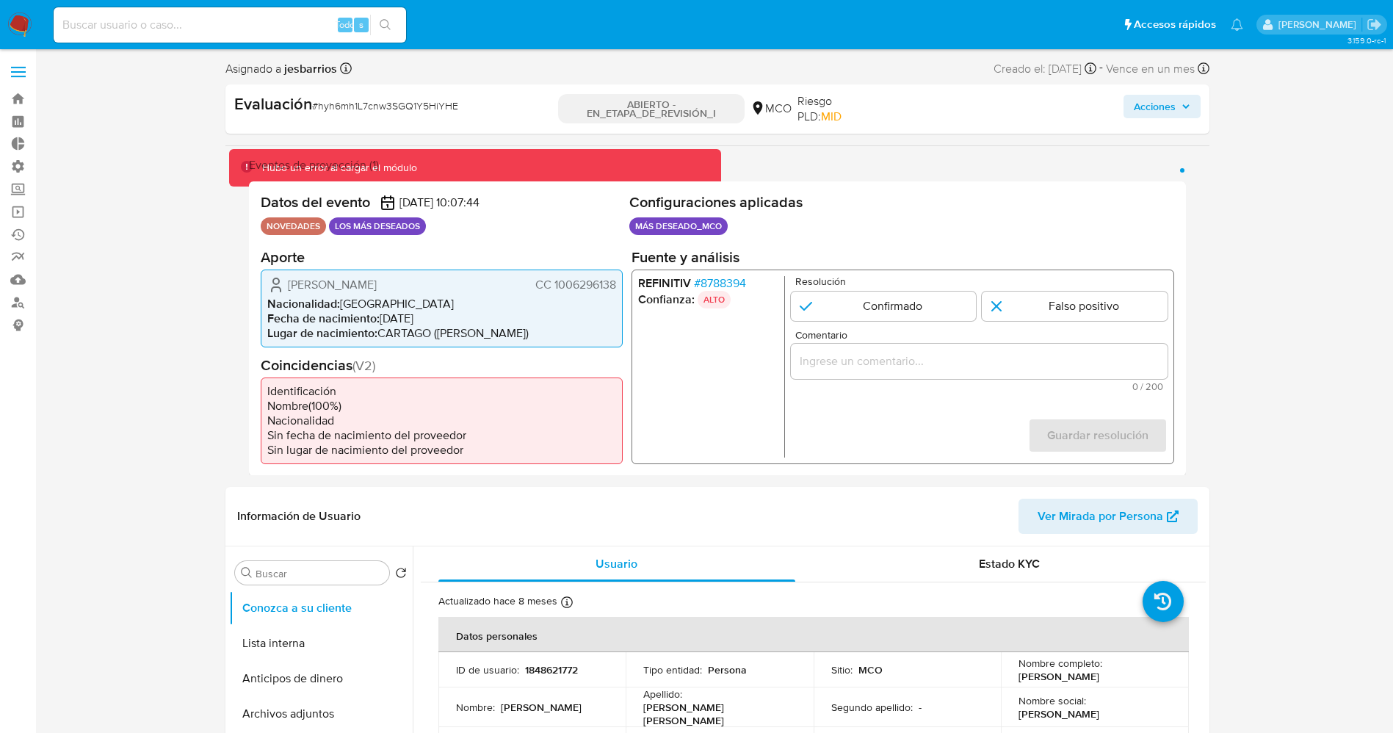
drag, startPoint x: 604, startPoint y: 286, endPoint x: 617, endPoint y: 286, distance: 13.2
click at [617, 286] on div "[PERSON_NAME] CC 1006296138 Nacionalidad : [DEMOGRAPHIC_DATA] Fecha de nacimien…" at bounding box center [442, 308] width 362 height 78
drag, startPoint x: 287, startPoint y: 278, endPoint x: 443, endPoint y: 289, distance: 156.8
click at [443, 289] on div "[PERSON_NAME] CC 1006296138" at bounding box center [441, 284] width 349 height 18
drag, startPoint x: 416, startPoint y: 295, endPoint x: 303, endPoint y: 283, distance: 112.9
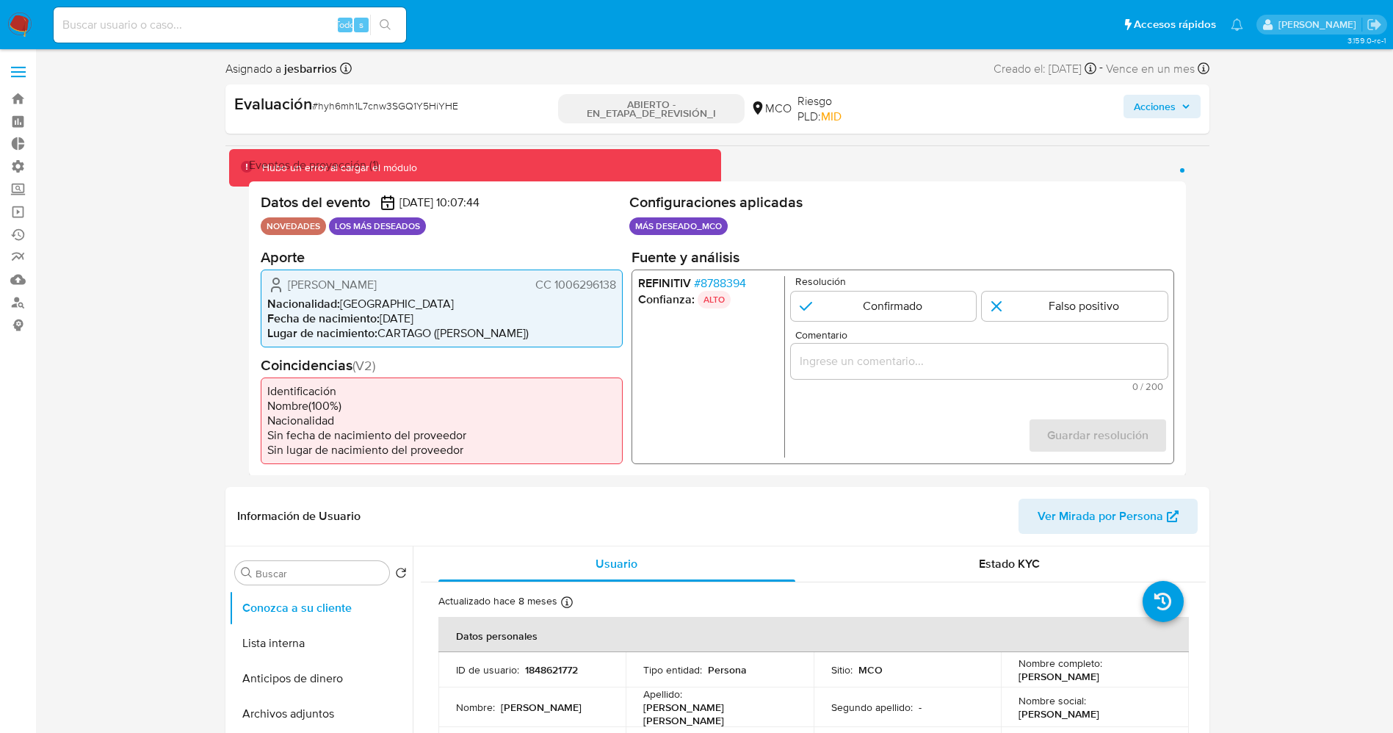
click at [331, 283] on font "[PERSON_NAME]" at bounding box center [332, 283] width 89 height 17
drag, startPoint x: 286, startPoint y: 281, endPoint x: 452, endPoint y: 280, distance: 165.9
click at [452, 280] on div "[PERSON_NAME] CC 1006296138" at bounding box center [441, 284] width 349 height 18
click at [449, 297] on li "Nacionalidad : [DEMOGRAPHIC_DATA]" at bounding box center [441, 303] width 349 height 15
drag, startPoint x: 287, startPoint y: 285, endPoint x: 614, endPoint y: 285, distance: 326.7
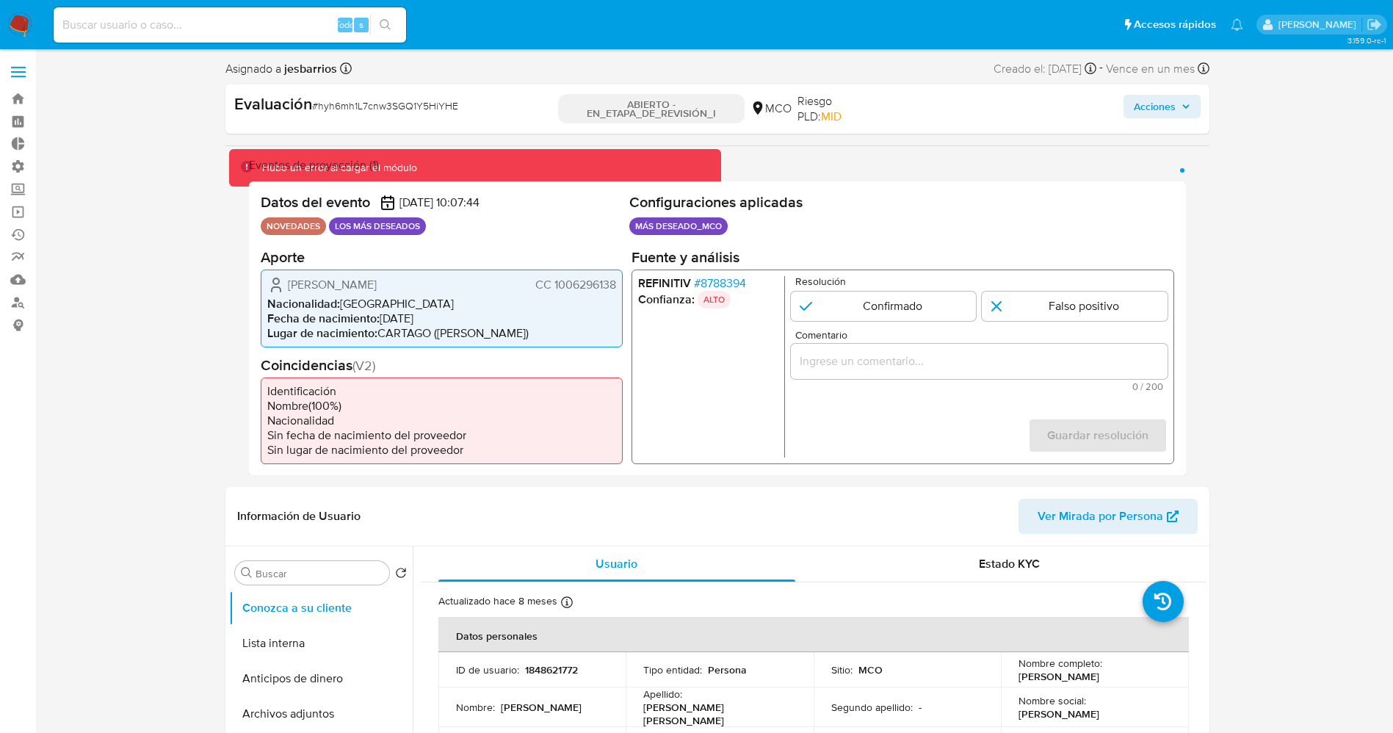
click at [614, 285] on div "Juan David Simanca Mosquera CC 1006296138" at bounding box center [441, 284] width 349 height 18
click at [580, 280] on font "CC 1006296138" at bounding box center [574, 283] width 81 height 17
drag, startPoint x: 552, startPoint y: 285, endPoint x: 604, endPoint y: 283, distance: 51.4
click at [617, 288] on div "Juan David Simanca Mosquera CC 1006296138 Nacionalidad : Colombia Fecha de naci…" at bounding box center [442, 308] width 362 height 78
click at [290, 303] on font "Nacionalidad" at bounding box center [302, 302] width 70 height 17
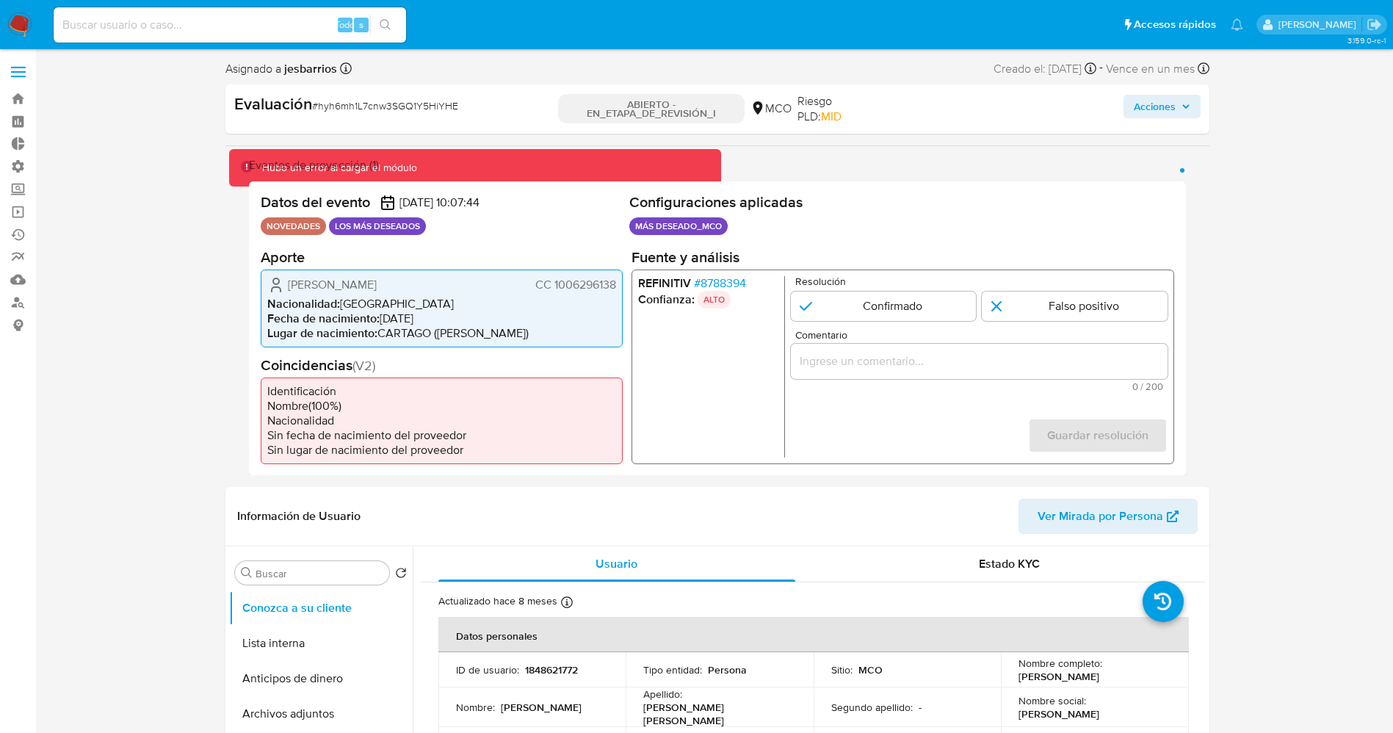
drag, startPoint x: 352, startPoint y: 279, endPoint x: 618, endPoint y: 284, distance: 265.8
click at [618, 284] on div "Juan David Simanca Mosquera CC 1006296138 Nacionalidad : Colombia Fecha de naci…" at bounding box center [442, 308] width 362 height 78
drag, startPoint x: 531, startPoint y: 311, endPoint x: 568, endPoint y: 278, distance: 49.9
click at [534, 311] on li "Fecha de nacimiento : 10/02/2000" at bounding box center [441, 318] width 349 height 15
drag, startPoint x: 601, startPoint y: 283, endPoint x: 614, endPoint y: 284, distance: 12.5
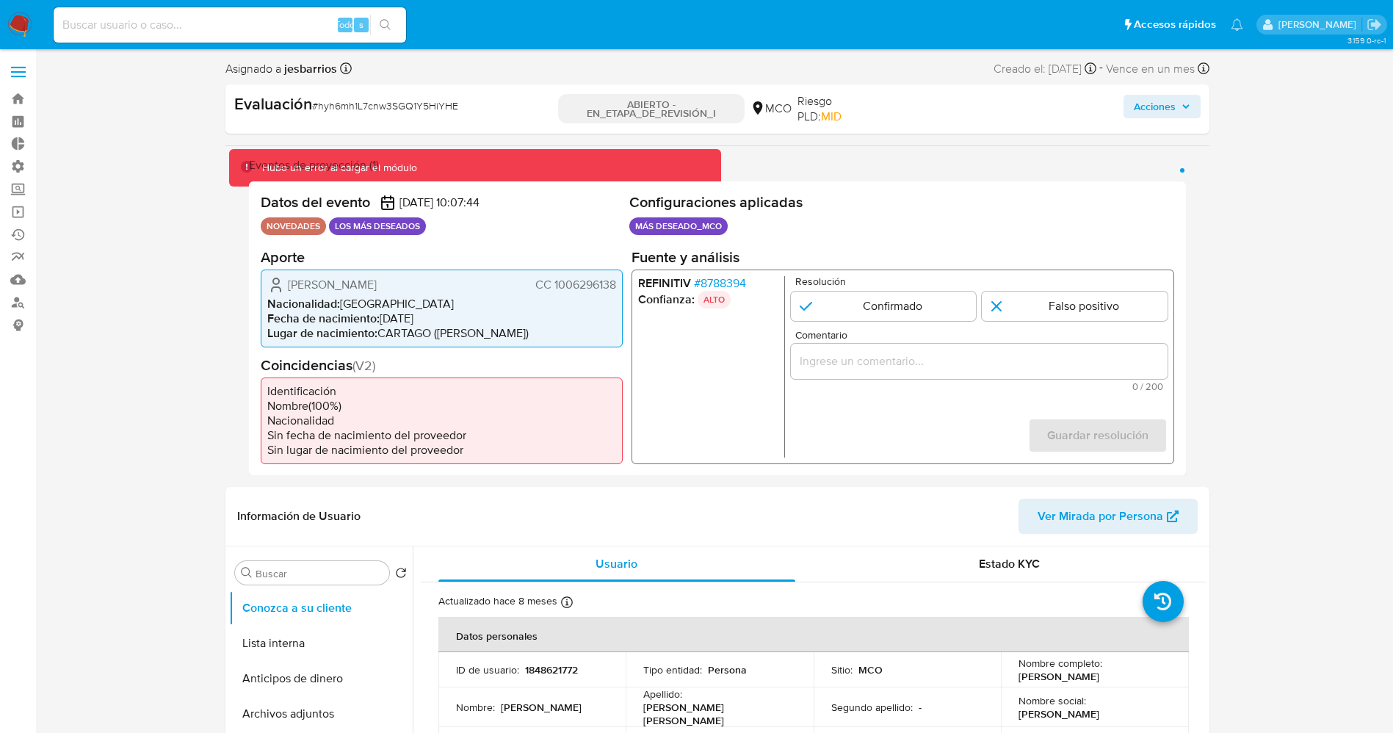
click at [614, 284] on font "CC 1006296138" at bounding box center [574, 283] width 81 height 17
drag, startPoint x: 285, startPoint y: 286, endPoint x: 464, endPoint y: 286, distance: 179.1
click at [464, 286] on div "Juan David Simanca Mosquera CC 1006296138" at bounding box center [441, 284] width 349 height 18
click at [871, 318] on input "1 de 1" at bounding box center [883, 305] width 186 height 29
radio input "true"
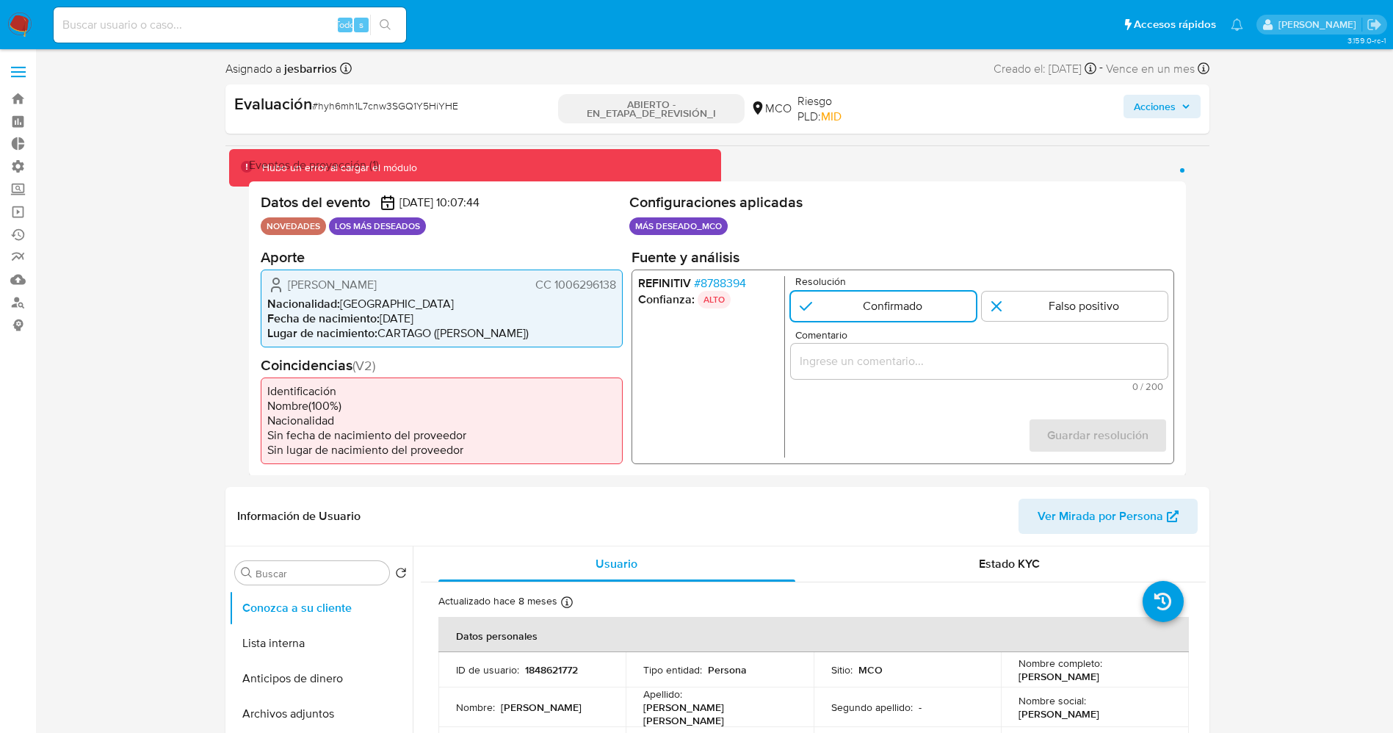
click at [878, 358] on input "Comentario" at bounding box center [978, 360] width 377 height 19
drag, startPoint x: 287, startPoint y: 282, endPoint x: 619, endPoint y: 289, distance: 331.9
click at [619, 289] on div "Juan David Simanca Mosquera CC 1006296138 Nacionalidad : Colombia Fecha de naci…" at bounding box center [442, 308] width 362 height 78
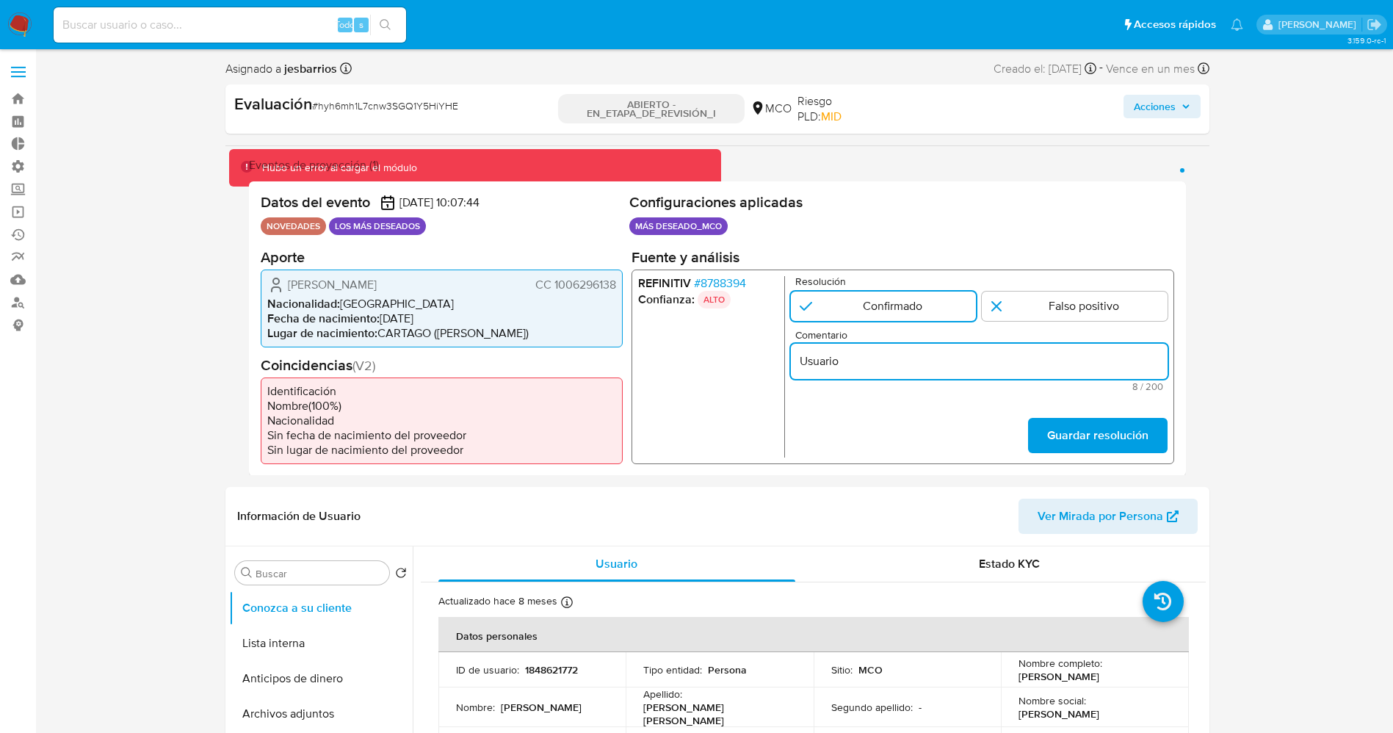
click at [884, 356] on input "Usuario" at bounding box center [978, 360] width 377 height 19
paste input "Juan David Simanca Mosquera CC 1006296138"
type input "Usuario [PERSON_NAME] CC 1006296138 continua listado por procuraduria."
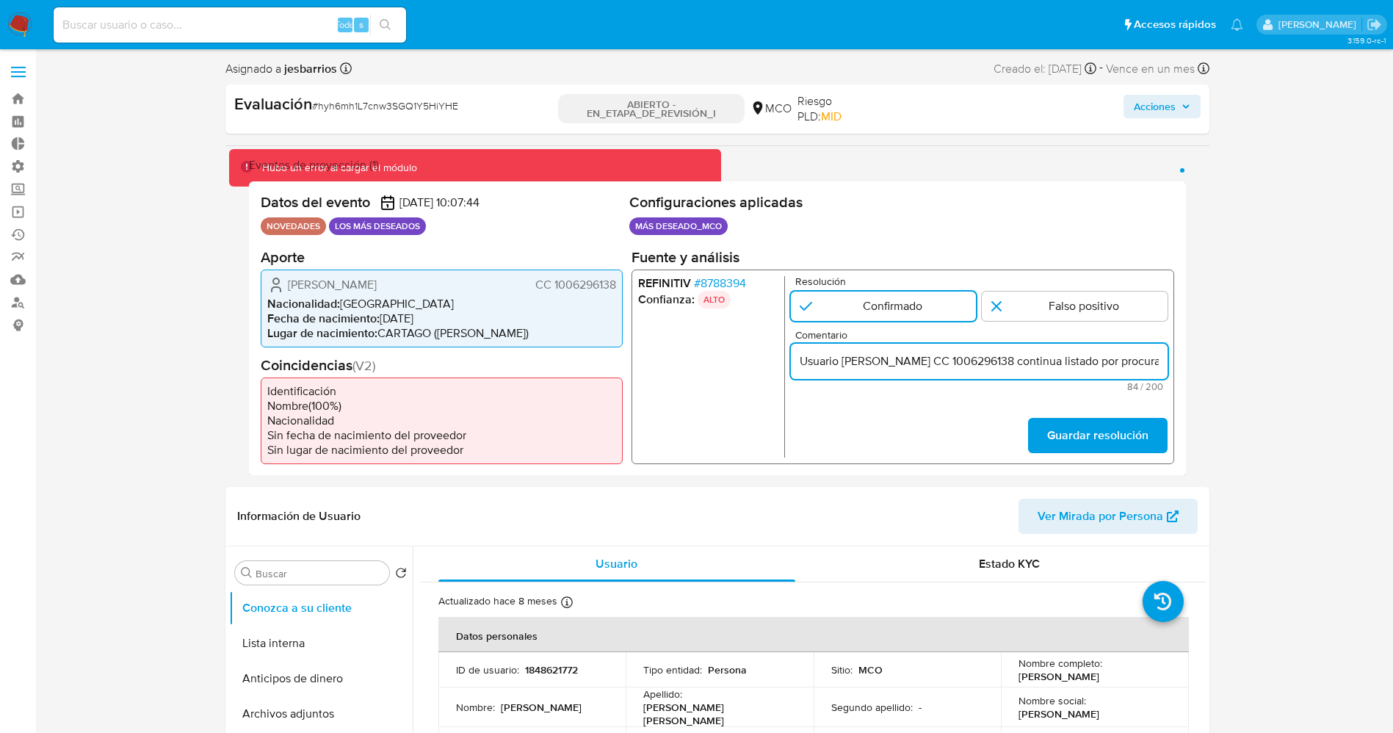
click at [1057, 455] on div "Guardar resolución" at bounding box center [1096, 438] width 139 height 40
click at [1053, 446] on font "Guardar resolución" at bounding box center [1096, 435] width 101 height 35
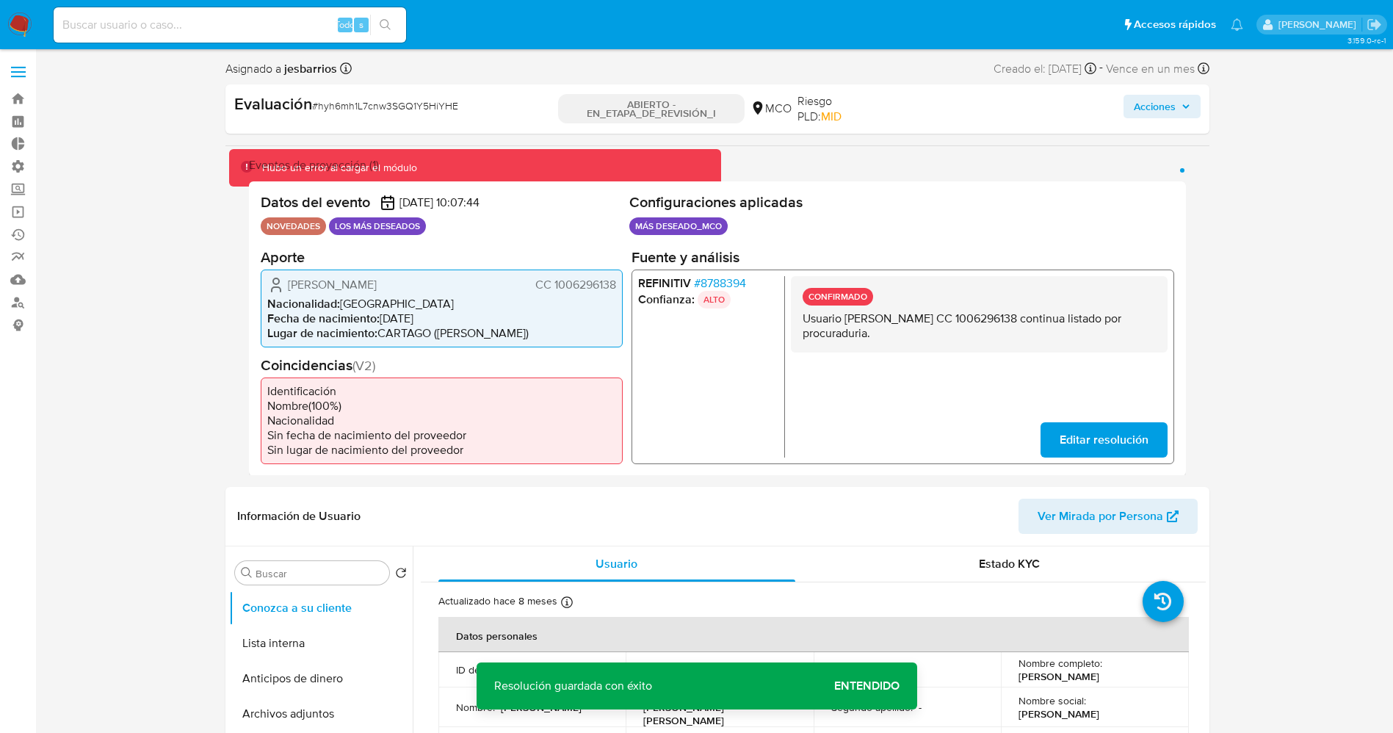
drag, startPoint x: 797, startPoint y: 316, endPoint x: 986, endPoint y: 341, distance: 190.3
click at [986, 341] on div "CONFIRMADO Usuario Juan David Simanca Mosquera CC 1006296138 continua listado p…" at bounding box center [978, 313] width 377 height 76
click at [282, 648] on button "Lista interna" at bounding box center [315, 643] width 172 height 35
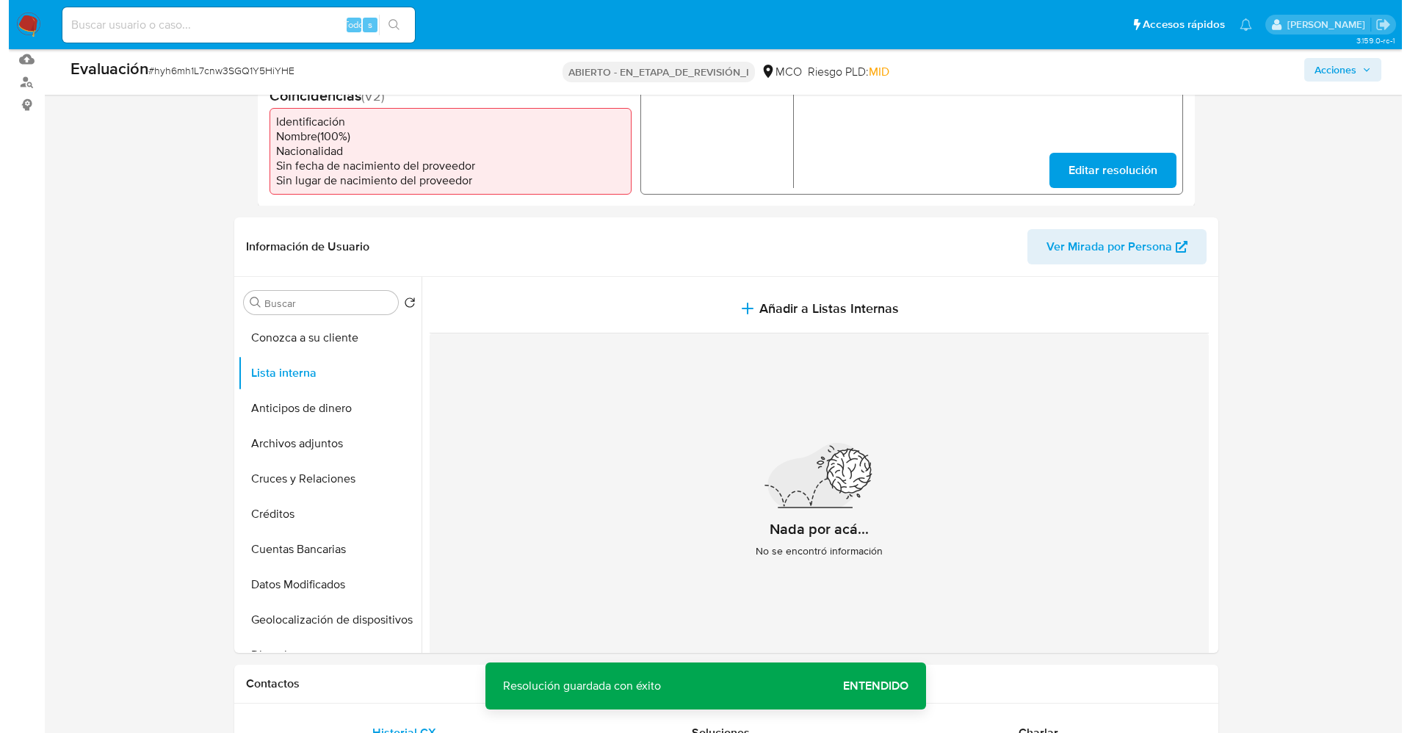
scroll to position [330, 0]
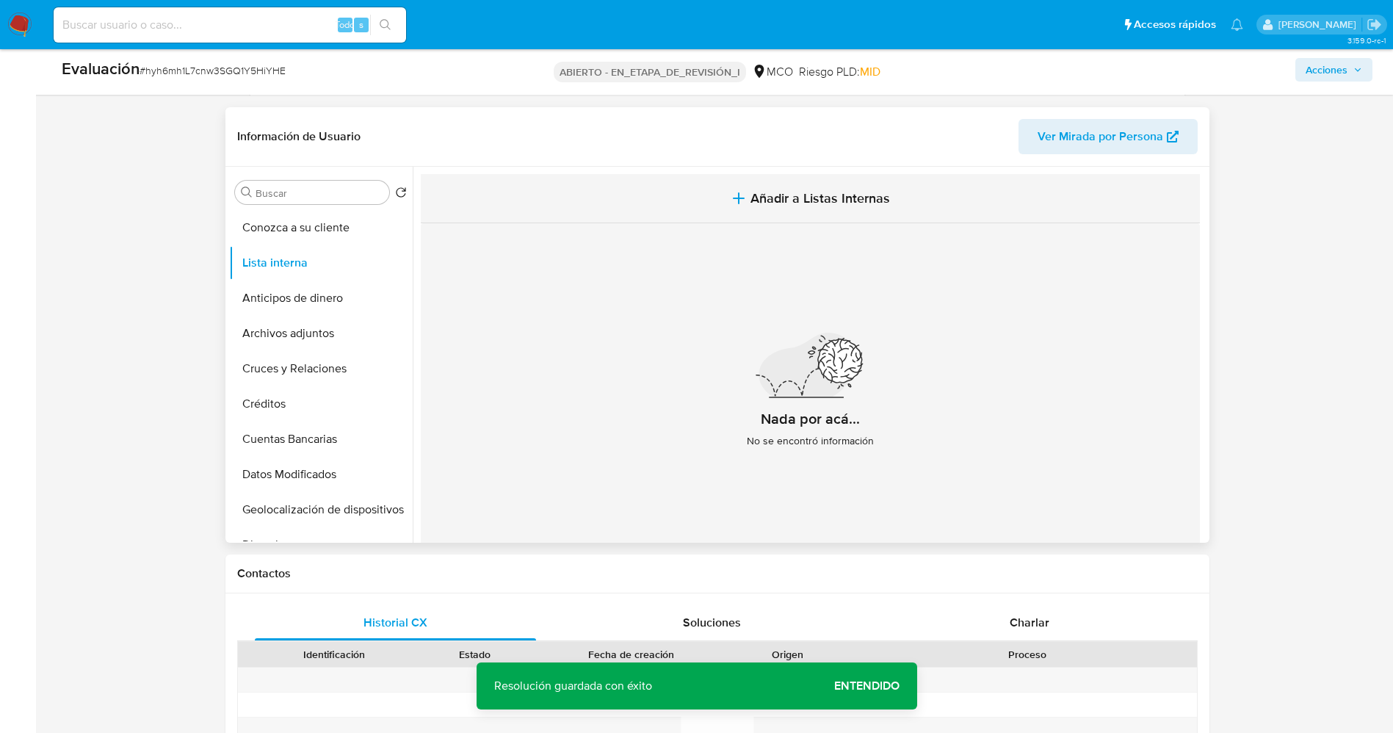
click at [843, 206] on span "Añadir a Listas Internas" at bounding box center [819, 198] width 139 height 16
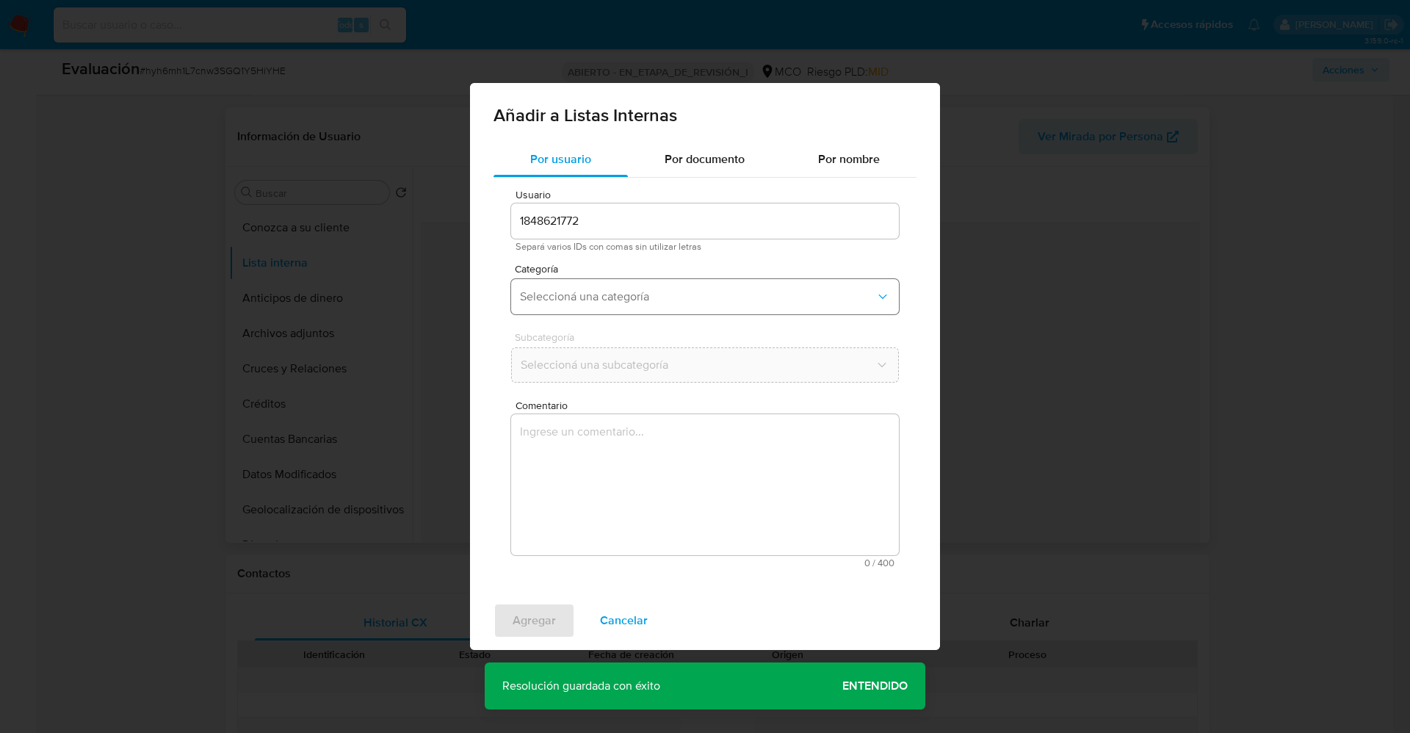
click at [615, 291] on span "Seleccioná una categoría" at bounding box center [697, 296] width 355 height 15
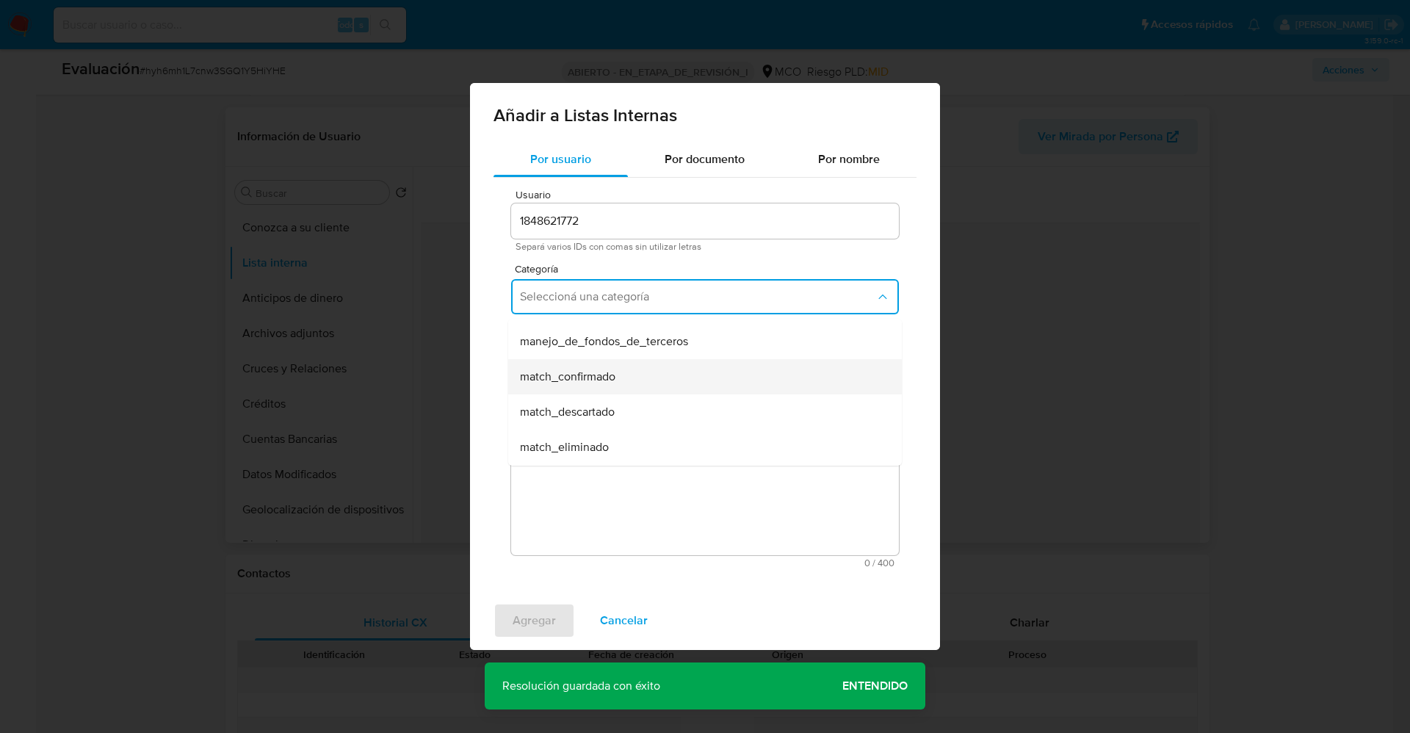
scroll to position [110, 0]
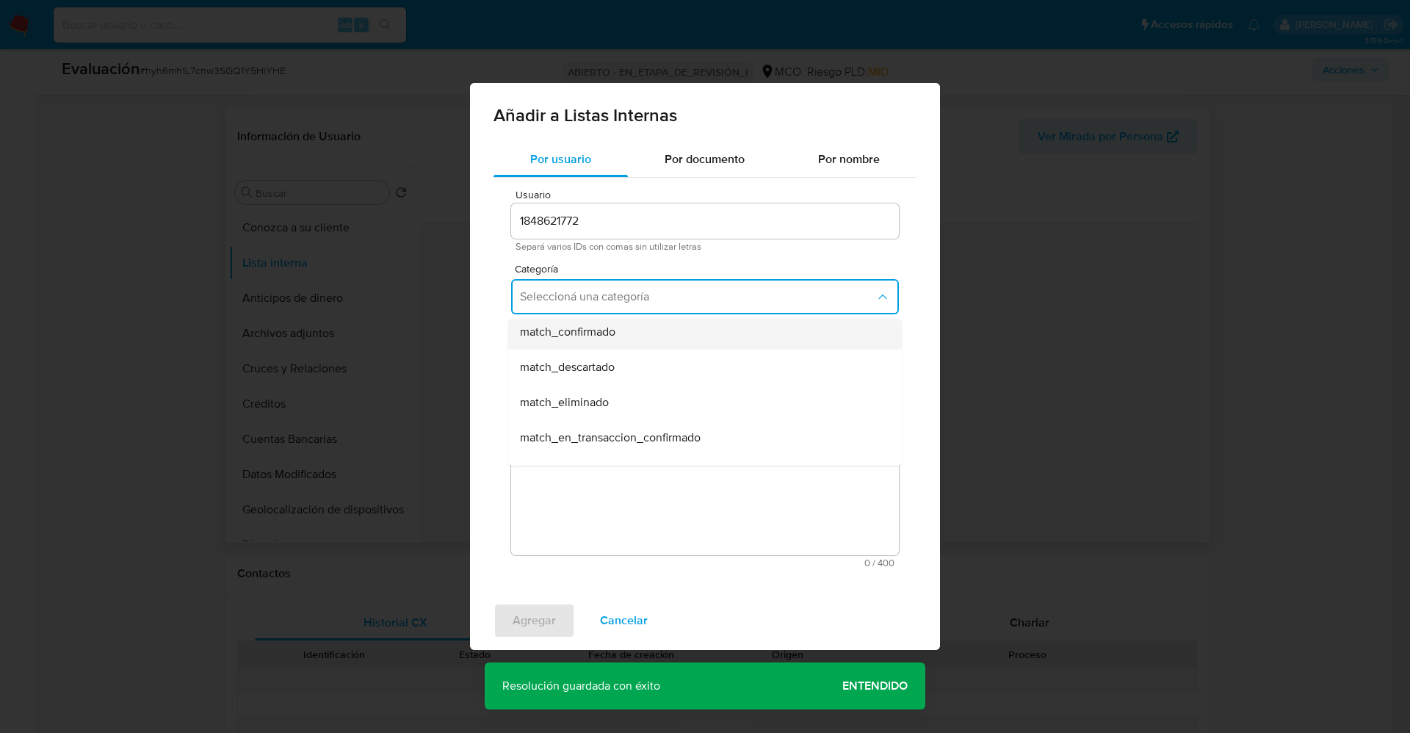
click at [646, 348] on div "match_confirmado" at bounding box center [700, 331] width 361 height 35
click at [639, 374] on button "Seleccioná una subcategoría" at bounding box center [705, 364] width 388 height 35
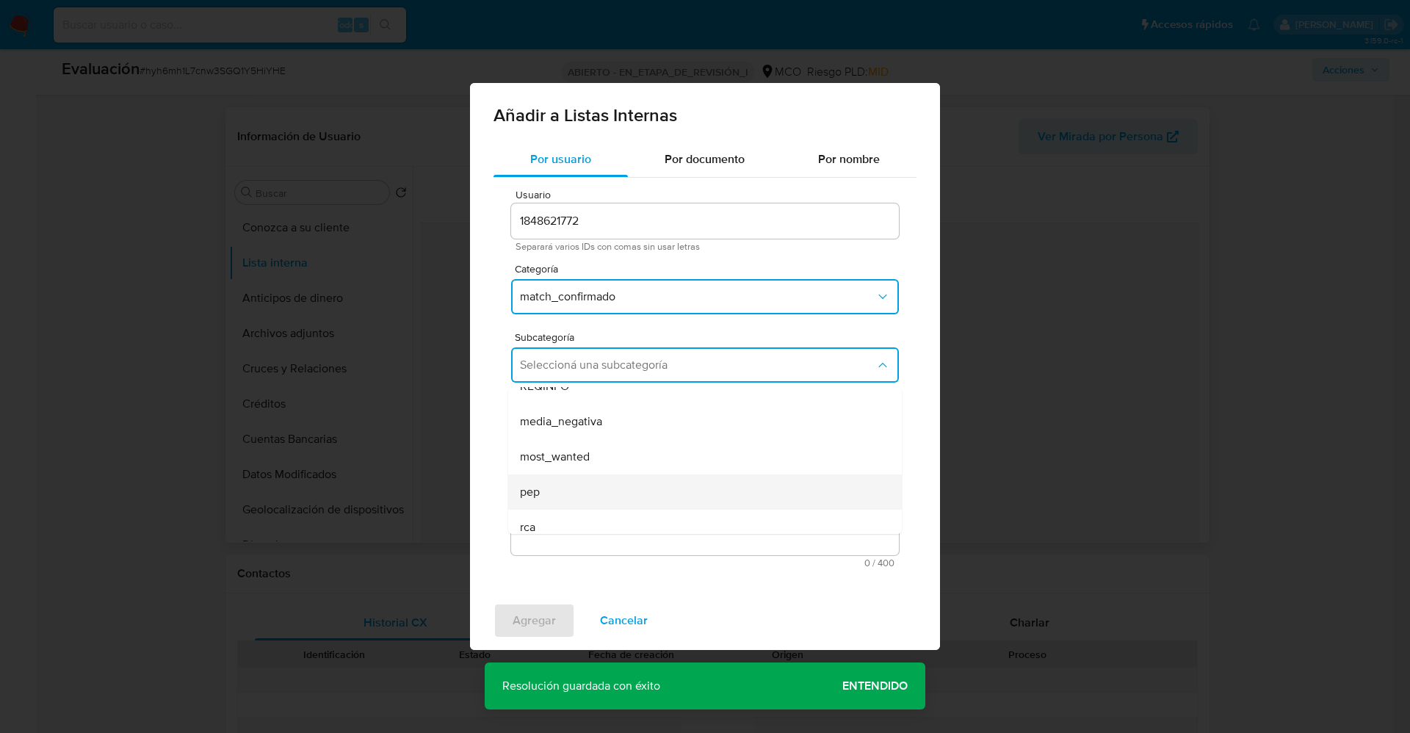
scroll to position [100, 0]
click at [592, 436] on div "pep" at bounding box center [700, 445] width 361 height 35
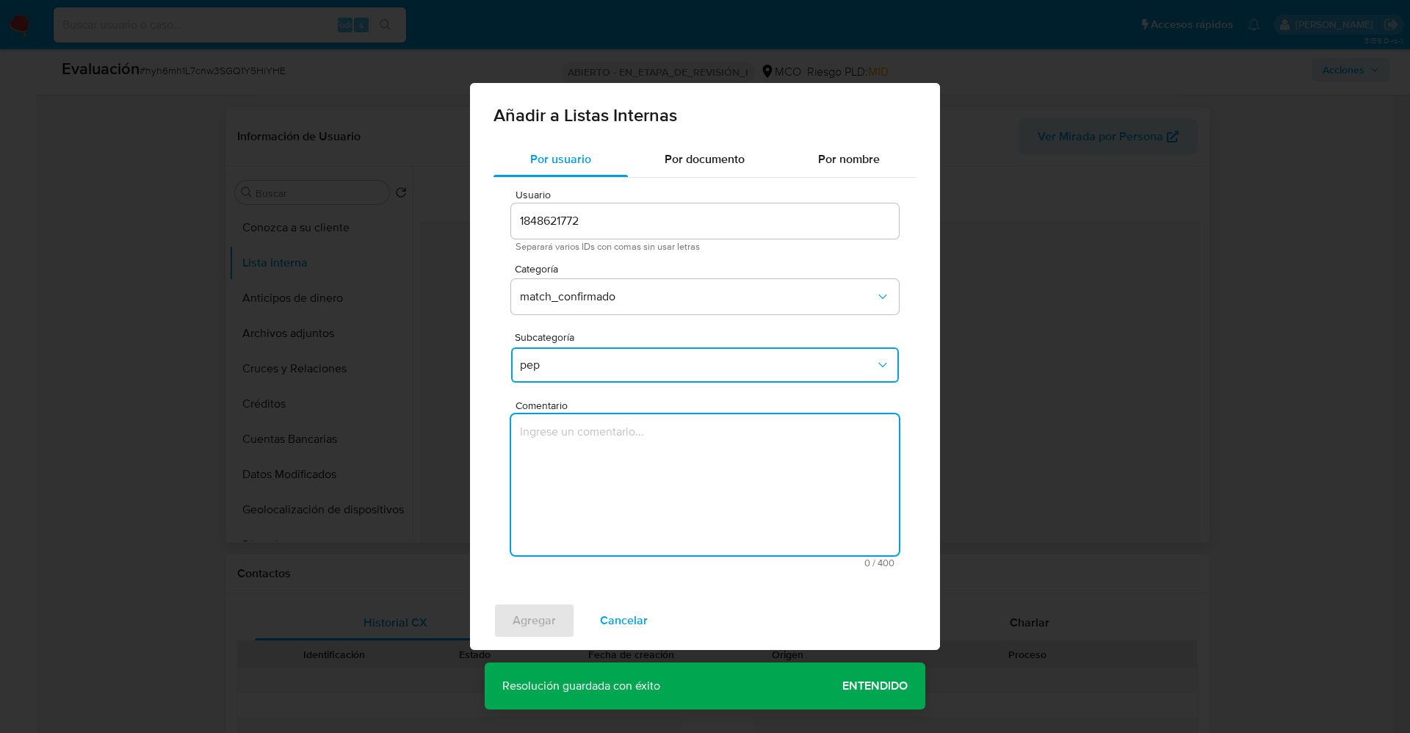
click at [592, 436] on textarea "Comentario" at bounding box center [705, 484] width 388 height 141
type textarea "Usuario Juan David Simanca Mosquera CC 1006296138 continua listado por procurad…"
click at [639, 375] on button "pep" at bounding box center [705, 364] width 388 height 35
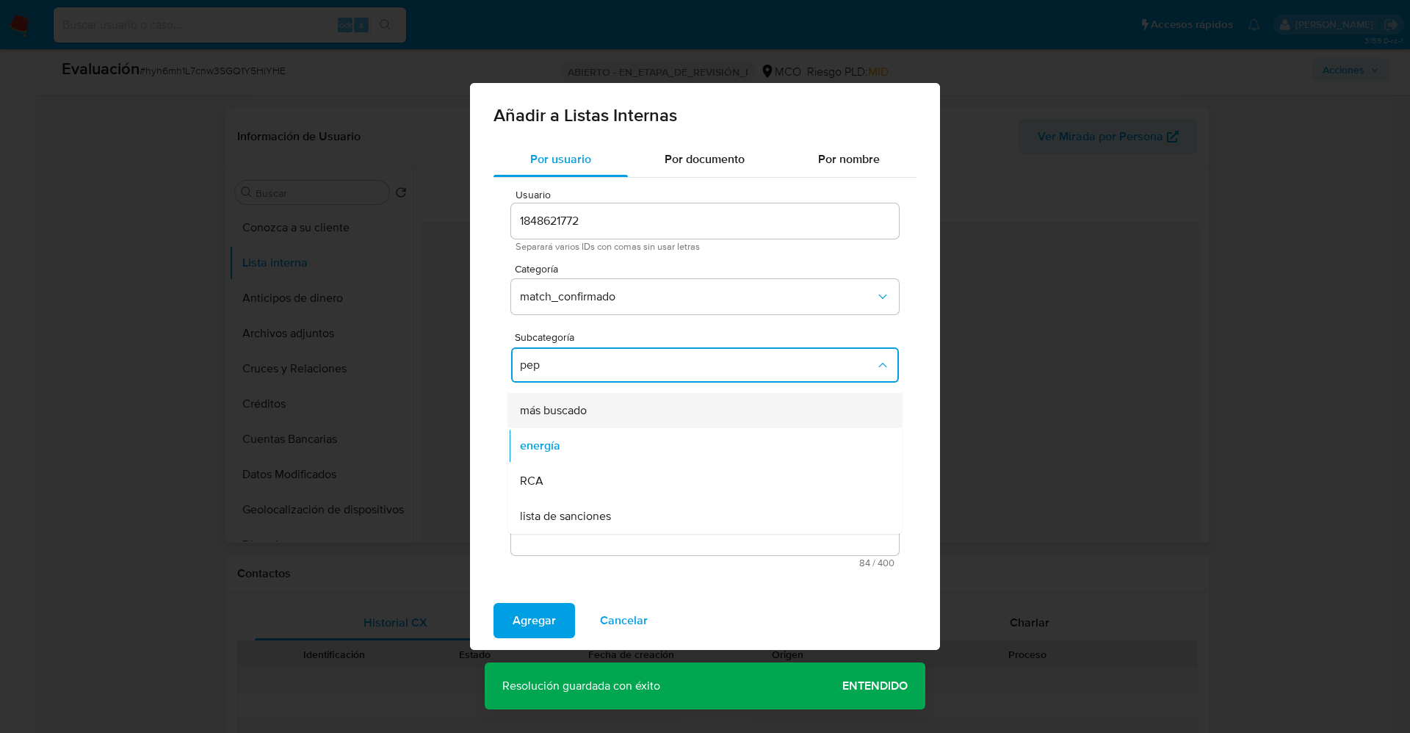
click at [586, 414] on font "más buscado" at bounding box center [553, 410] width 67 height 17
click at [521, 609] on span "Agregar" at bounding box center [533, 620] width 43 height 32
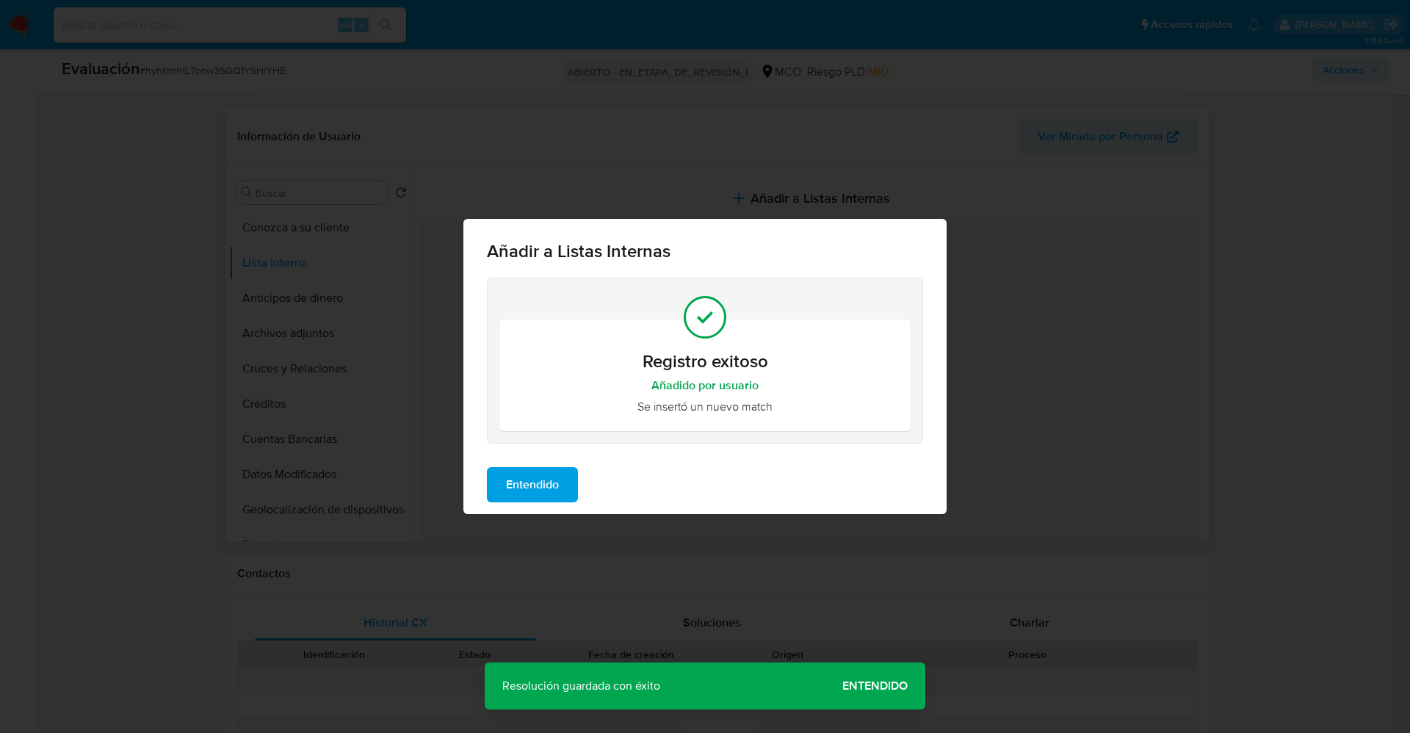
click at [534, 468] on span "Entendido" at bounding box center [532, 484] width 53 height 32
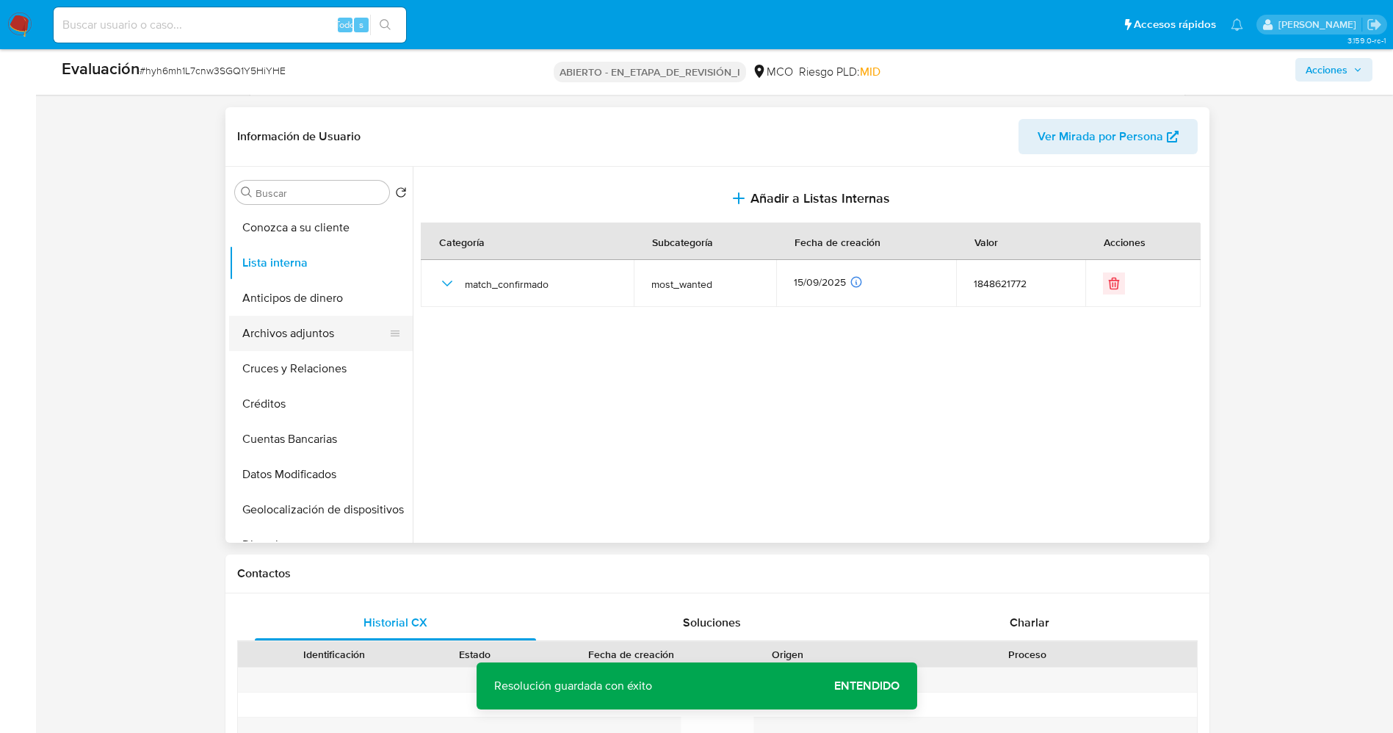
click at [321, 335] on button "Archivos adjuntos" at bounding box center [315, 333] width 172 height 35
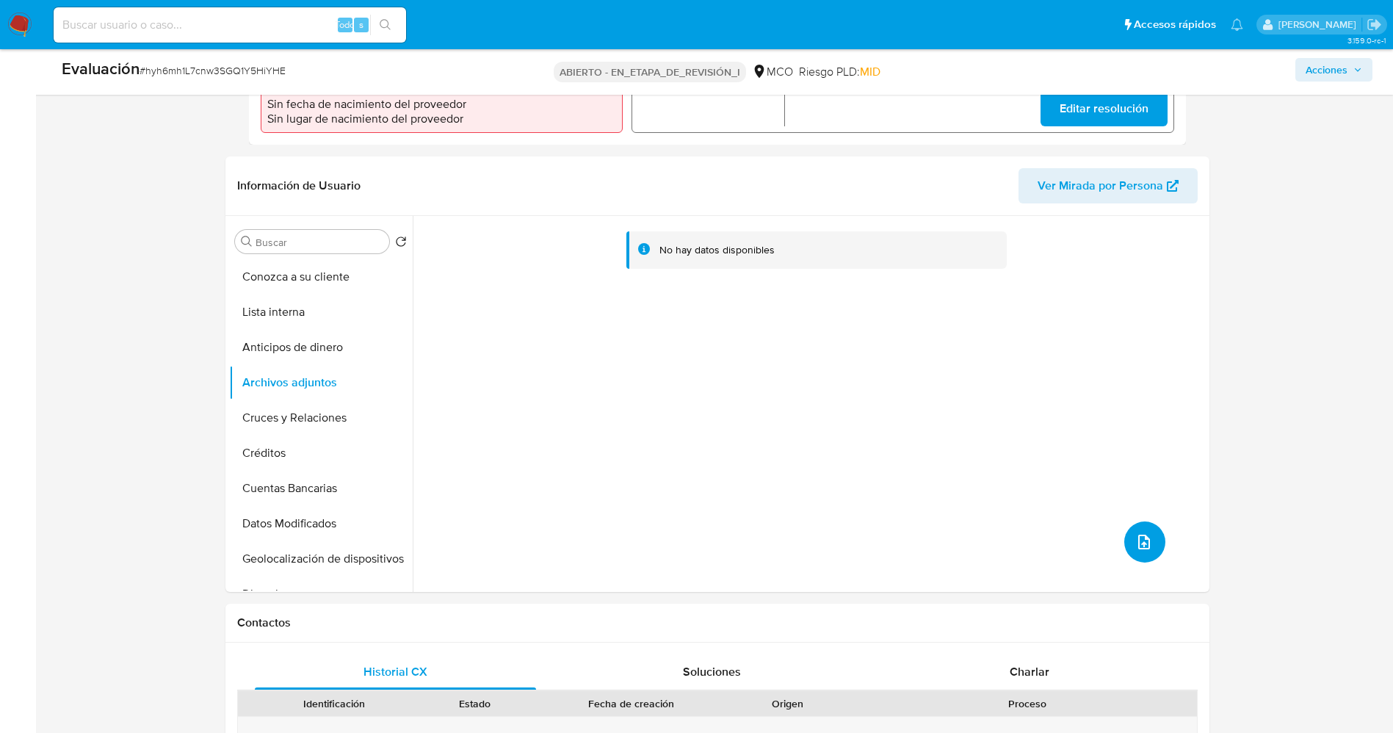
click at [1150, 547] on button "subir archivo" at bounding box center [1144, 541] width 41 height 41
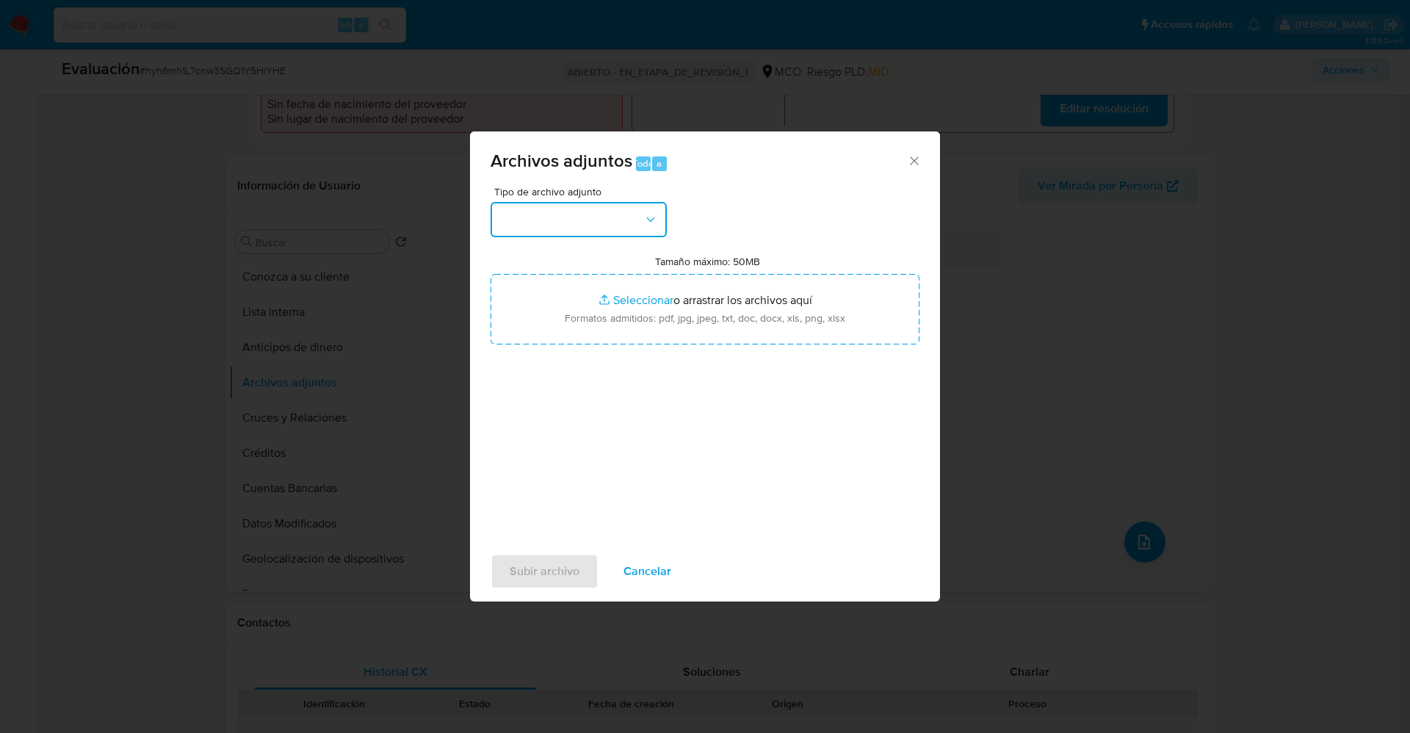
click at [549, 206] on button "button" at bounding box center [578, 219] width 176 height 35
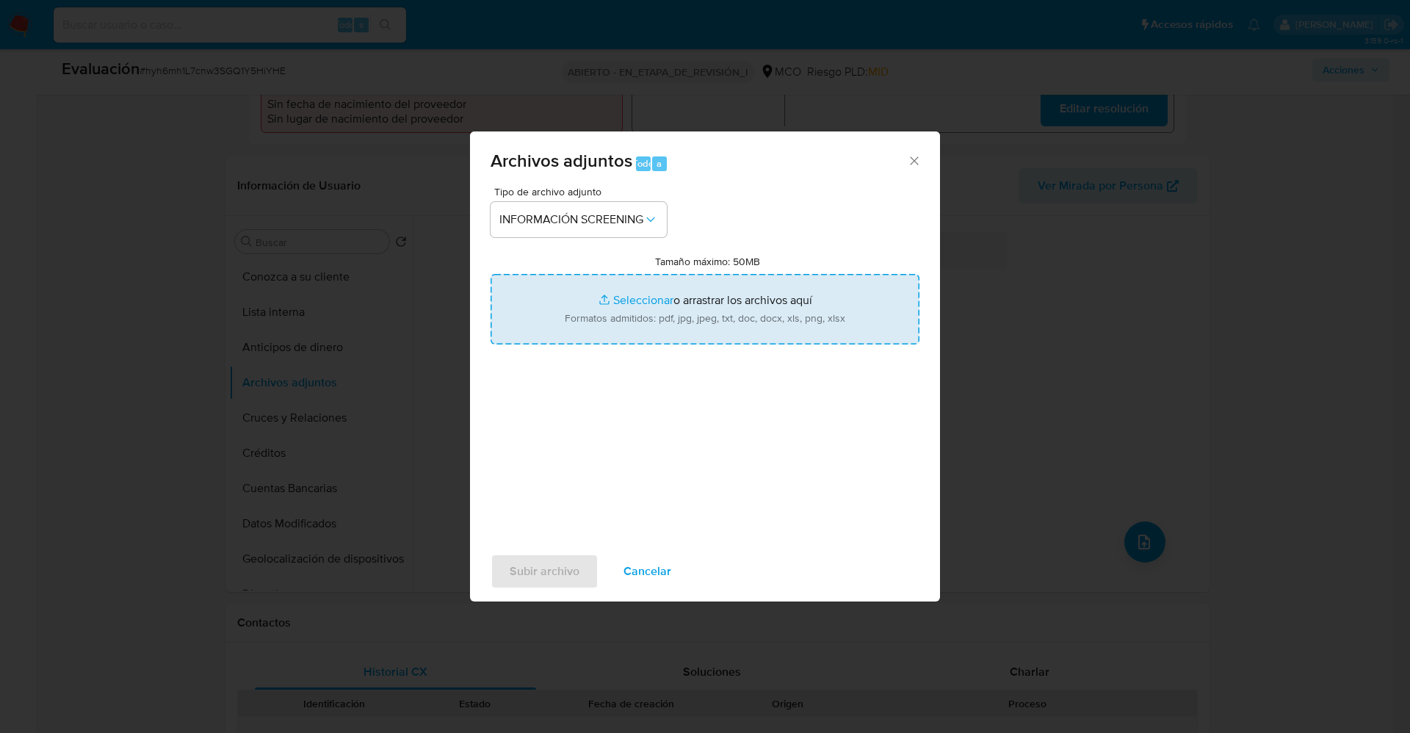
type input "C:\fakepath\Consulta de Antecedentes.pdf"
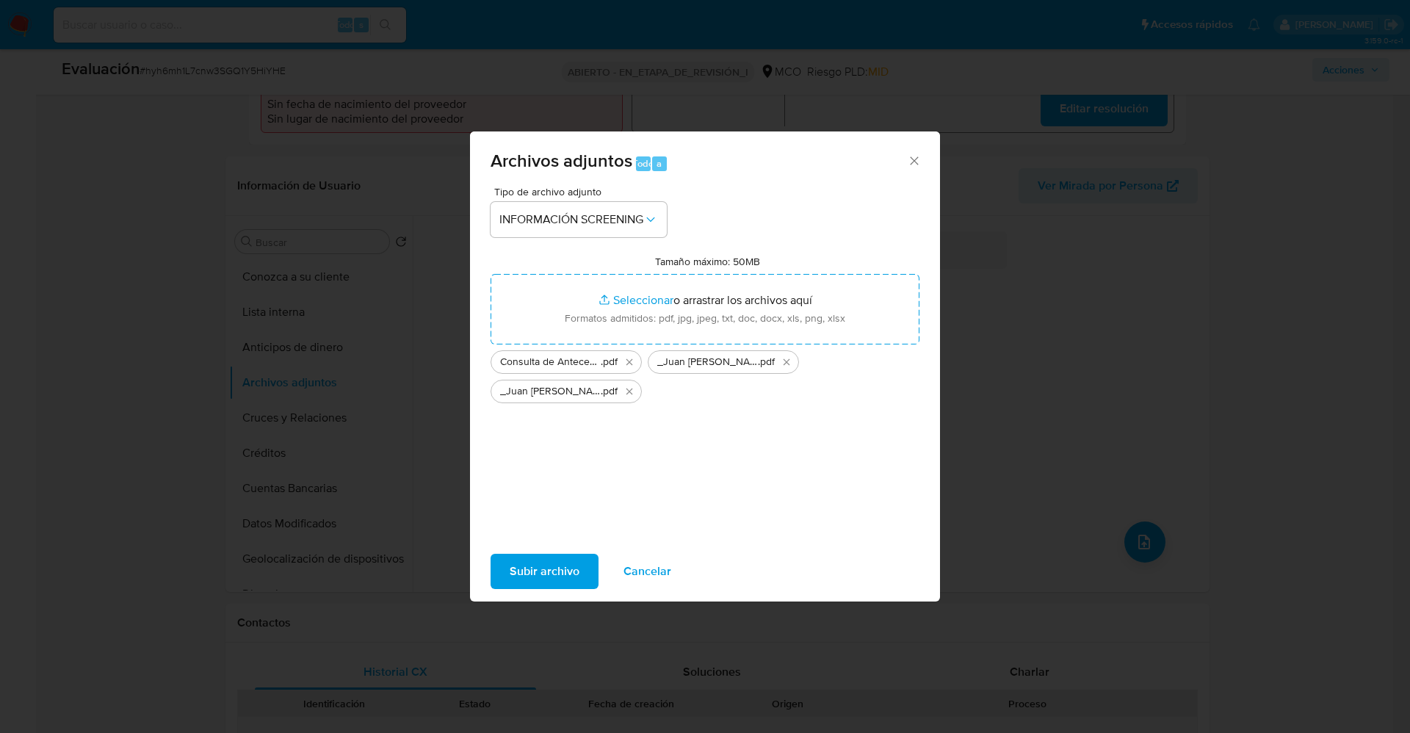
click at [549, 570] on span "Subir archivo" at bounding box center [545, 571] width 70 height 32
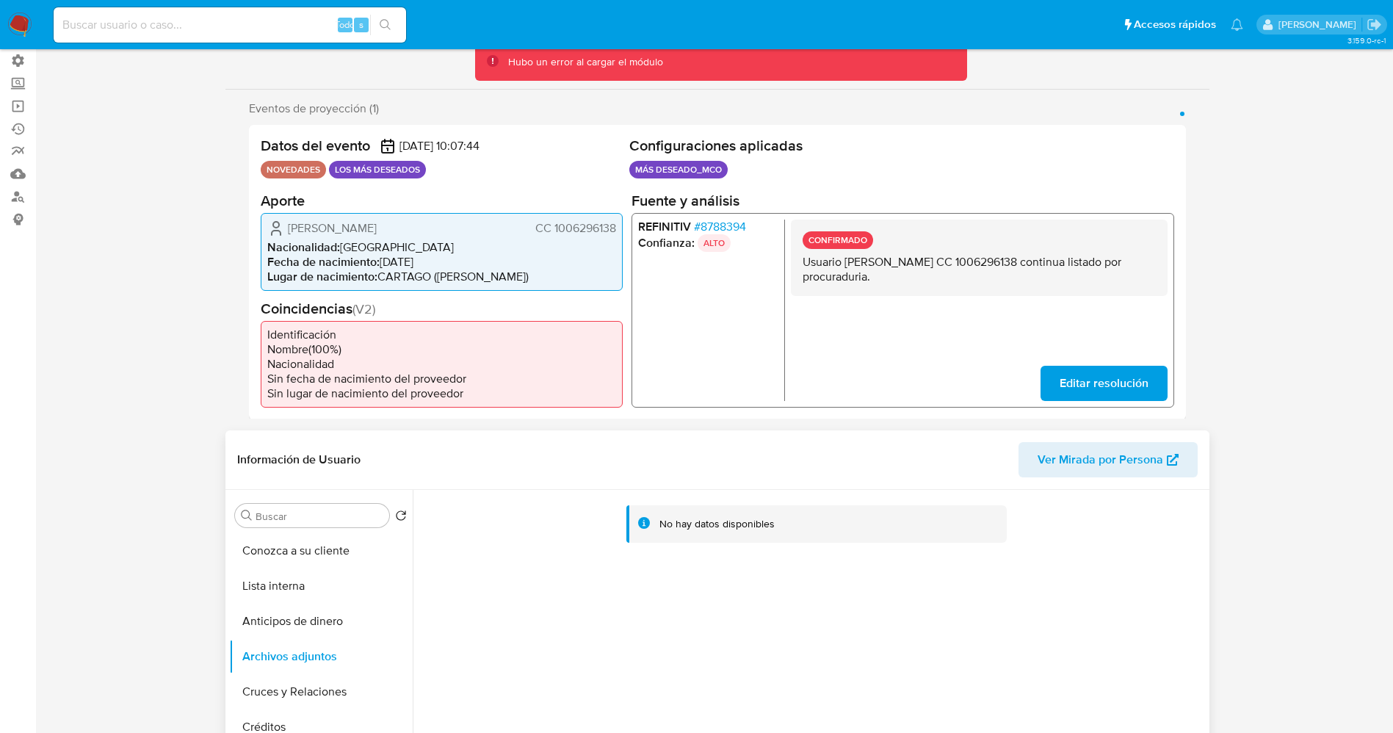
scroll to position [330, 0]
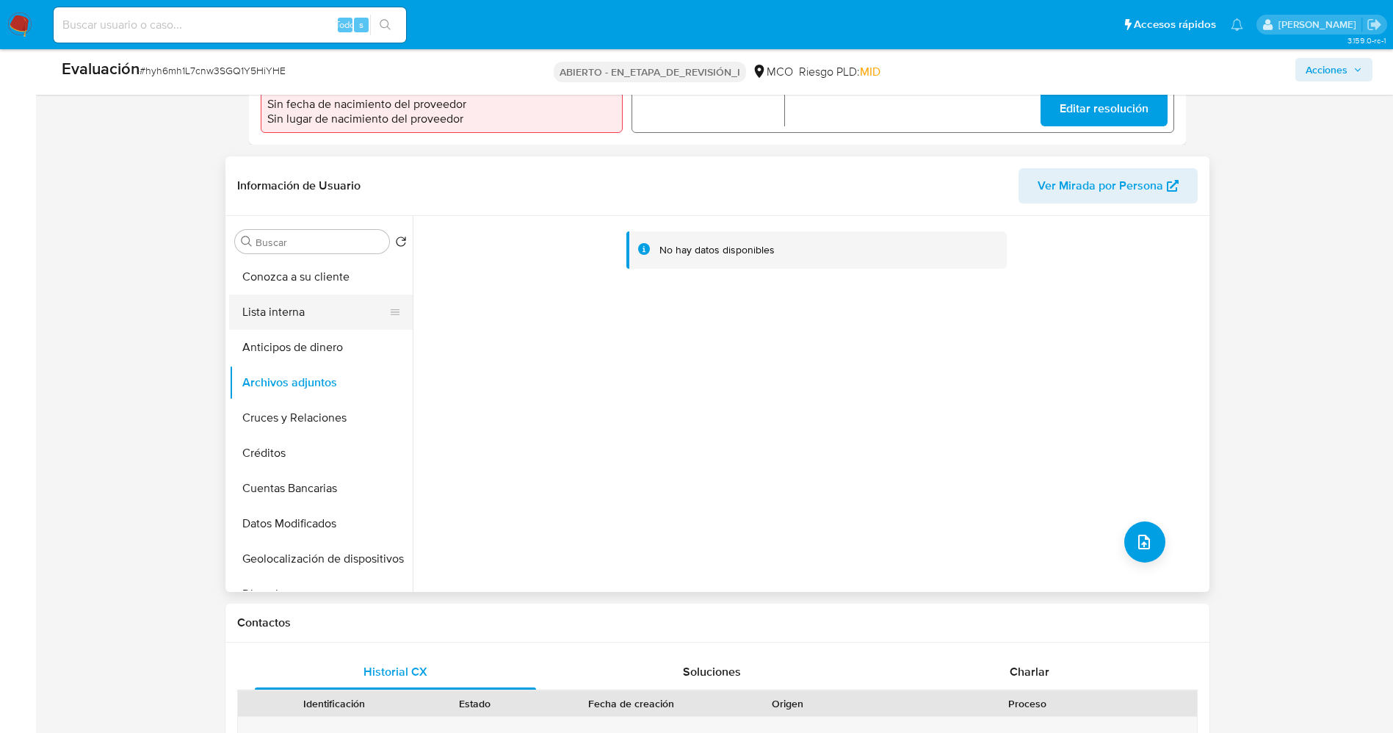
click at [305, 308] on button "Lista interna" at bounding box center [315, 311] width 172 height 35
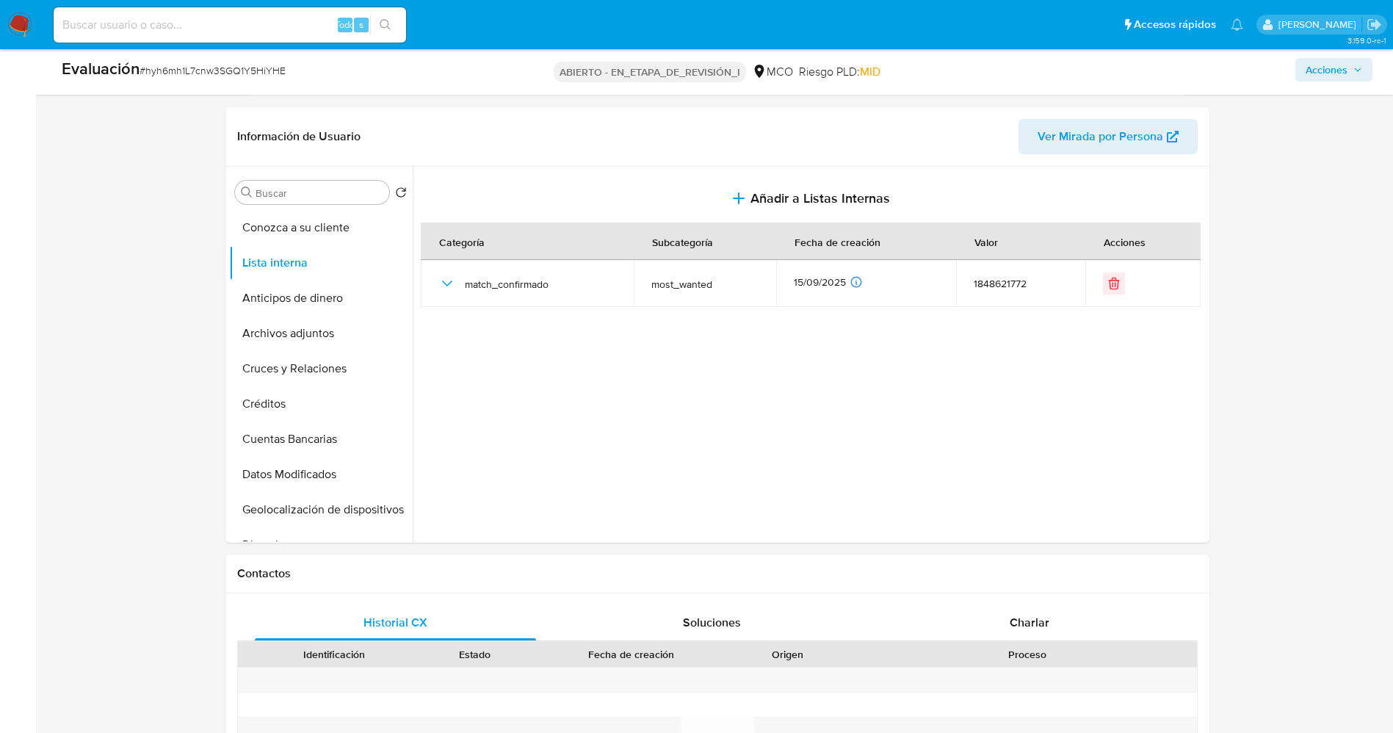
scroll to position [0, 0]
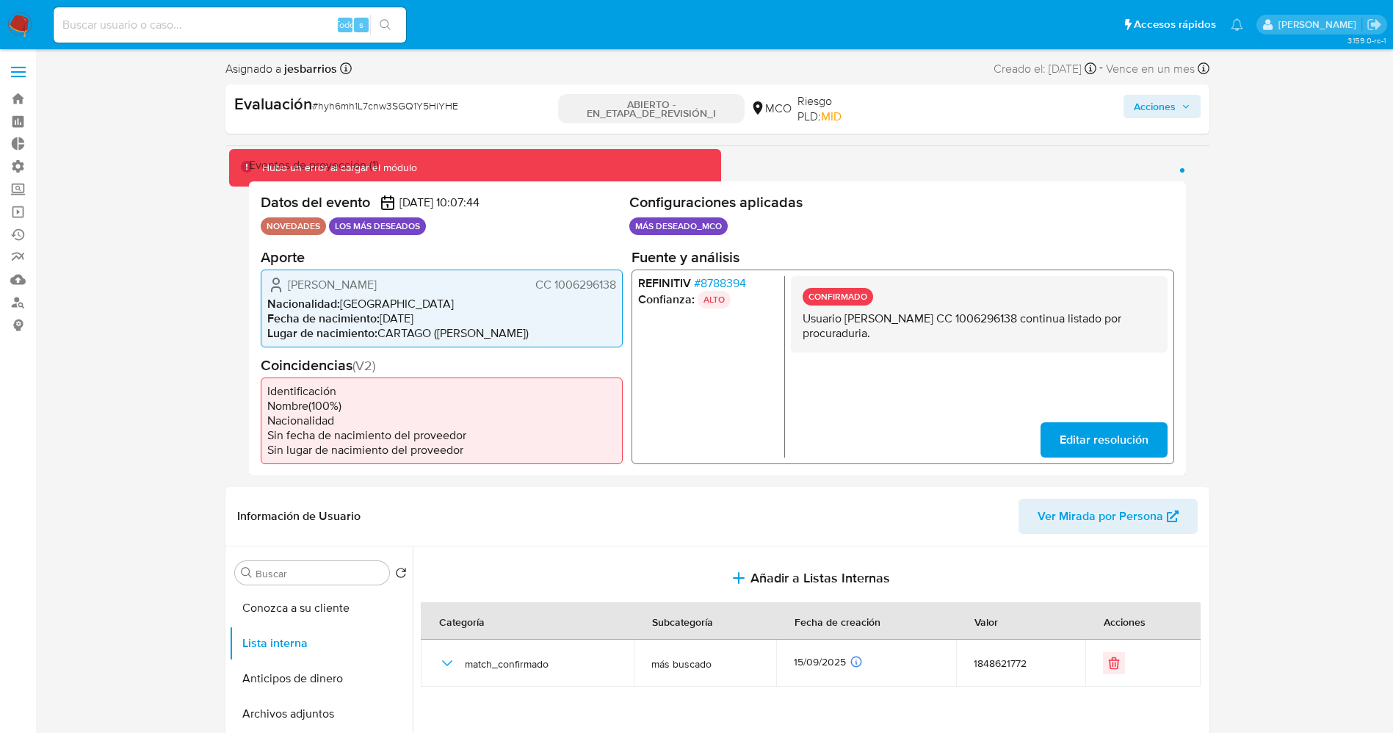
click at [1157, 102] on font "Acciones" at bounding box center [1155, 106] width 42 height 23
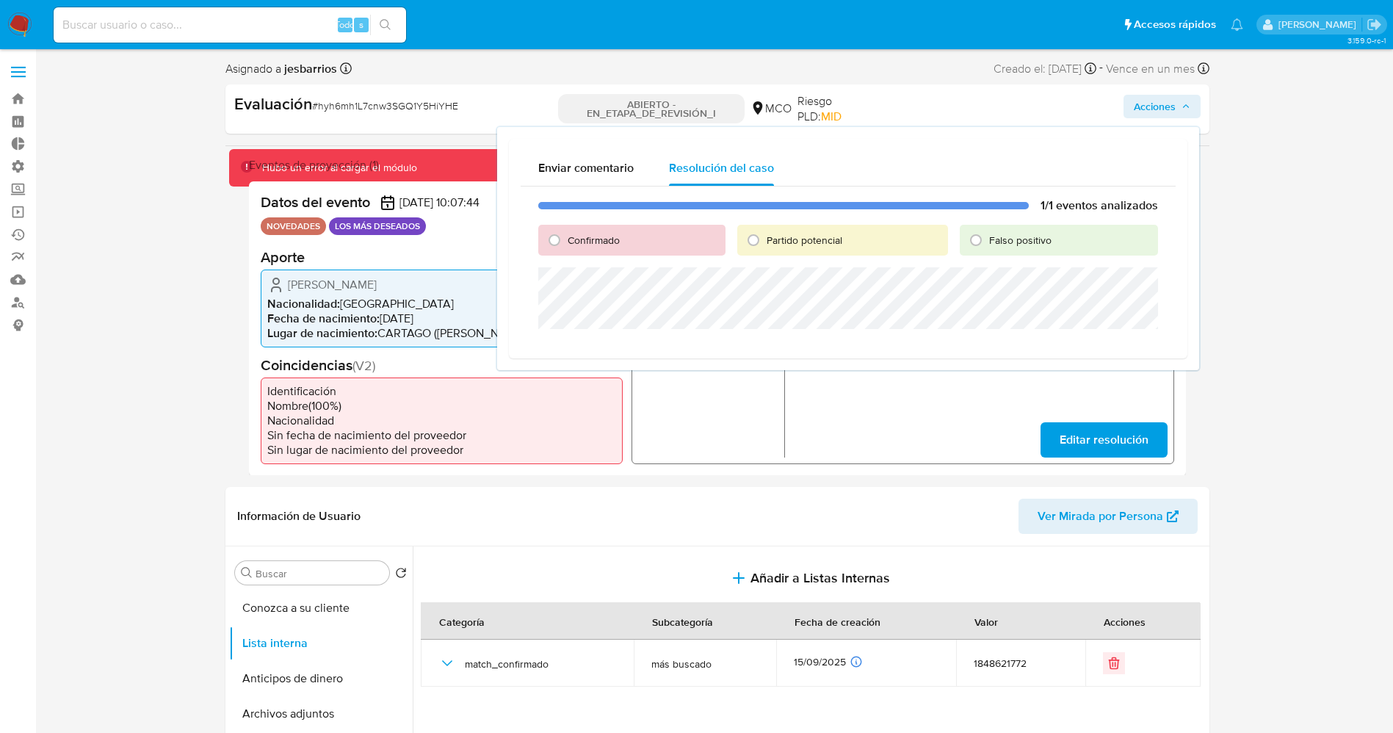
click at [616, 242] on font "Confirmado" at bounding box center [594, 240] width 52 height 15
click at [566, 242] on input "Confirmado" at bounding box center [554, 239] width 23 height 23
radio input "true"
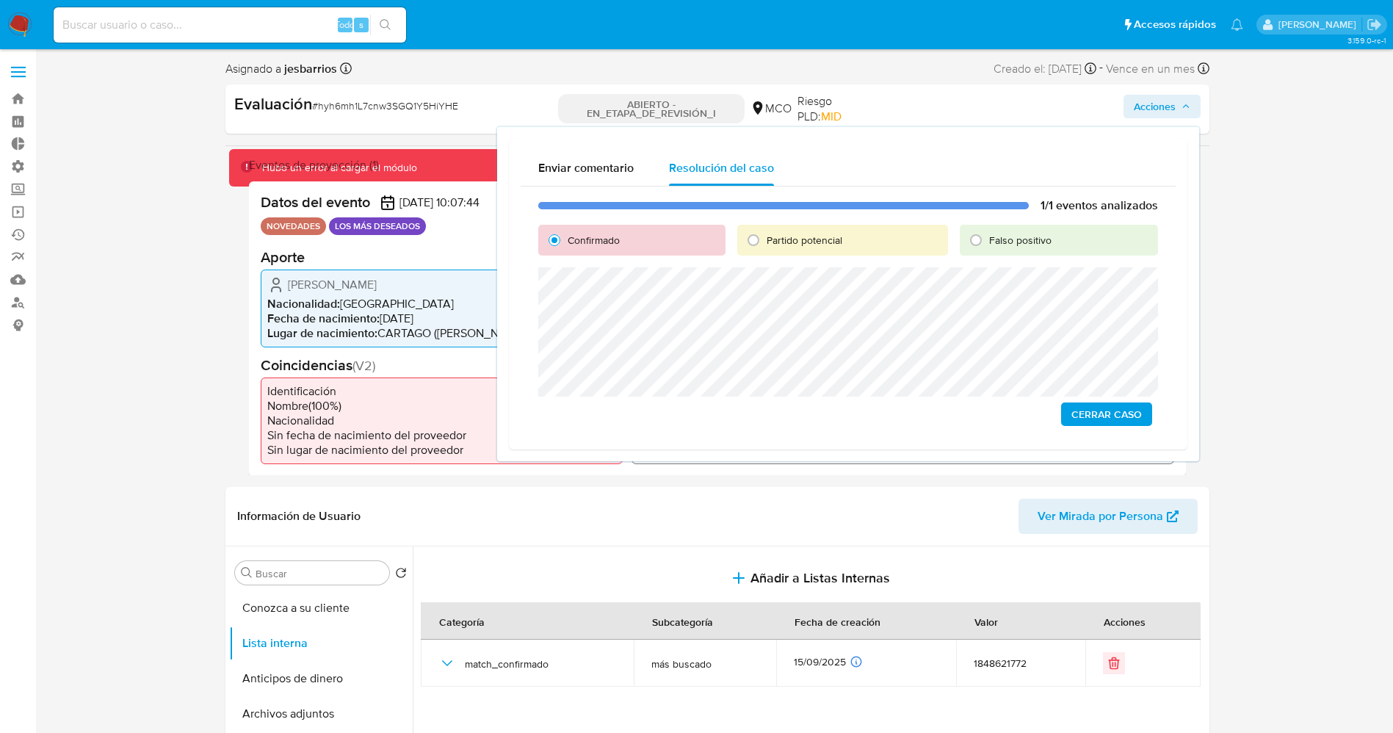
click at [1092, 415] on span "Cerrar Caso" at bounding box center [1106, 414] width 70 height 21
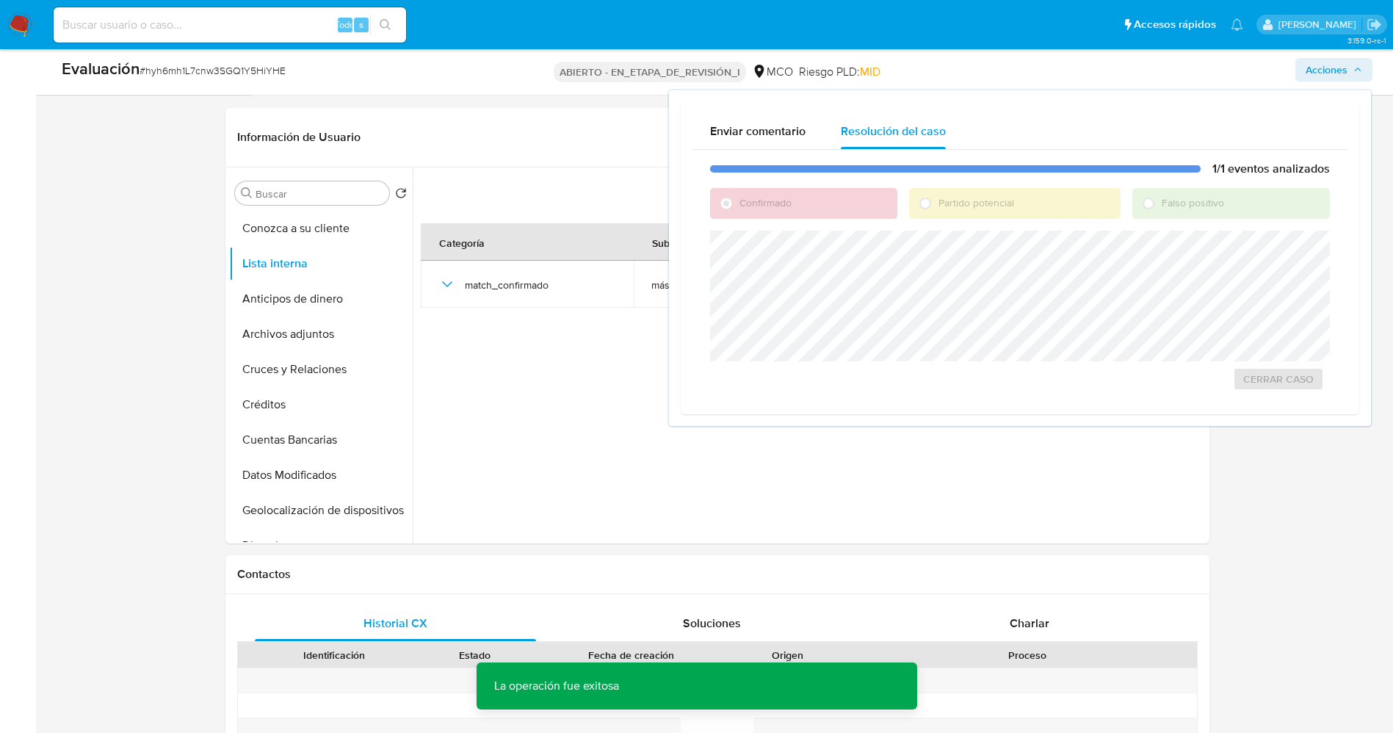
scroll to position [330, 0]
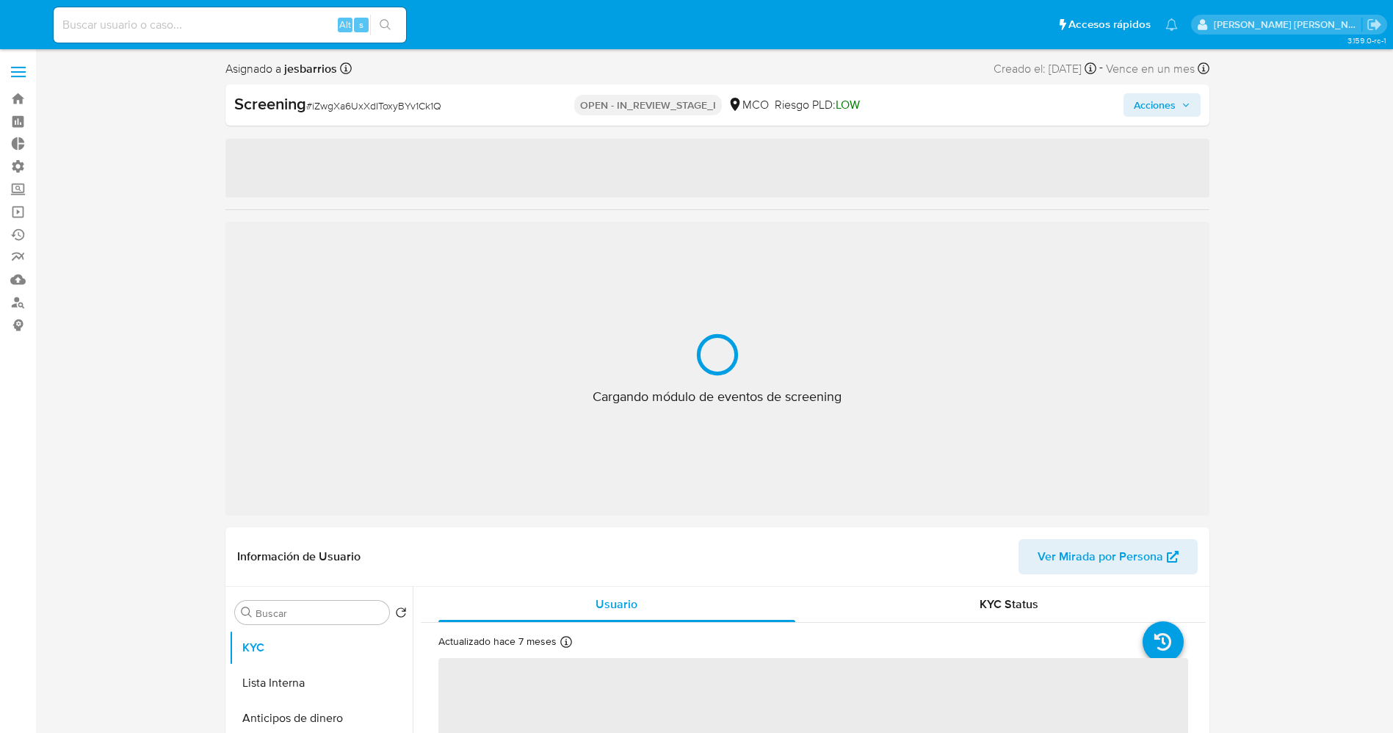
select select "10"
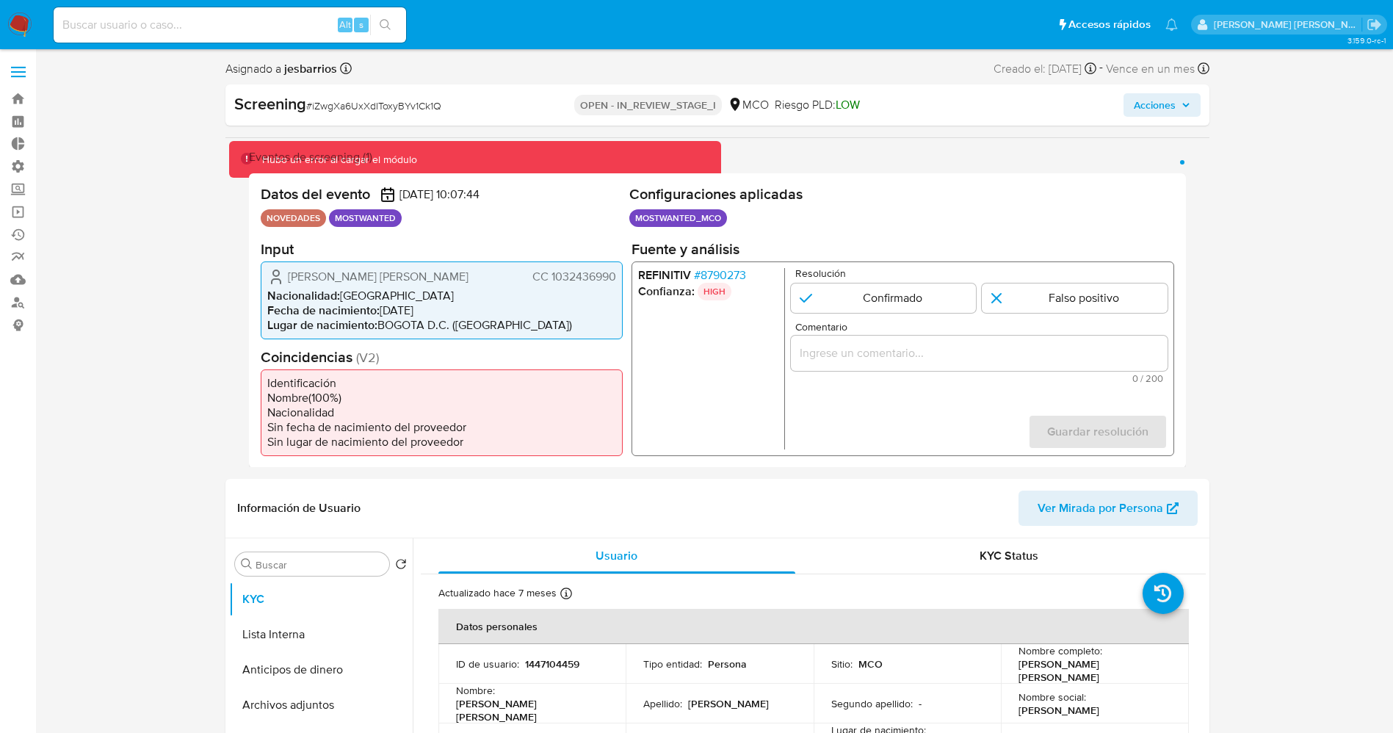
click at [724, 269] on span "# 8790273" at bounding box center [719, 274] width 52 height 15
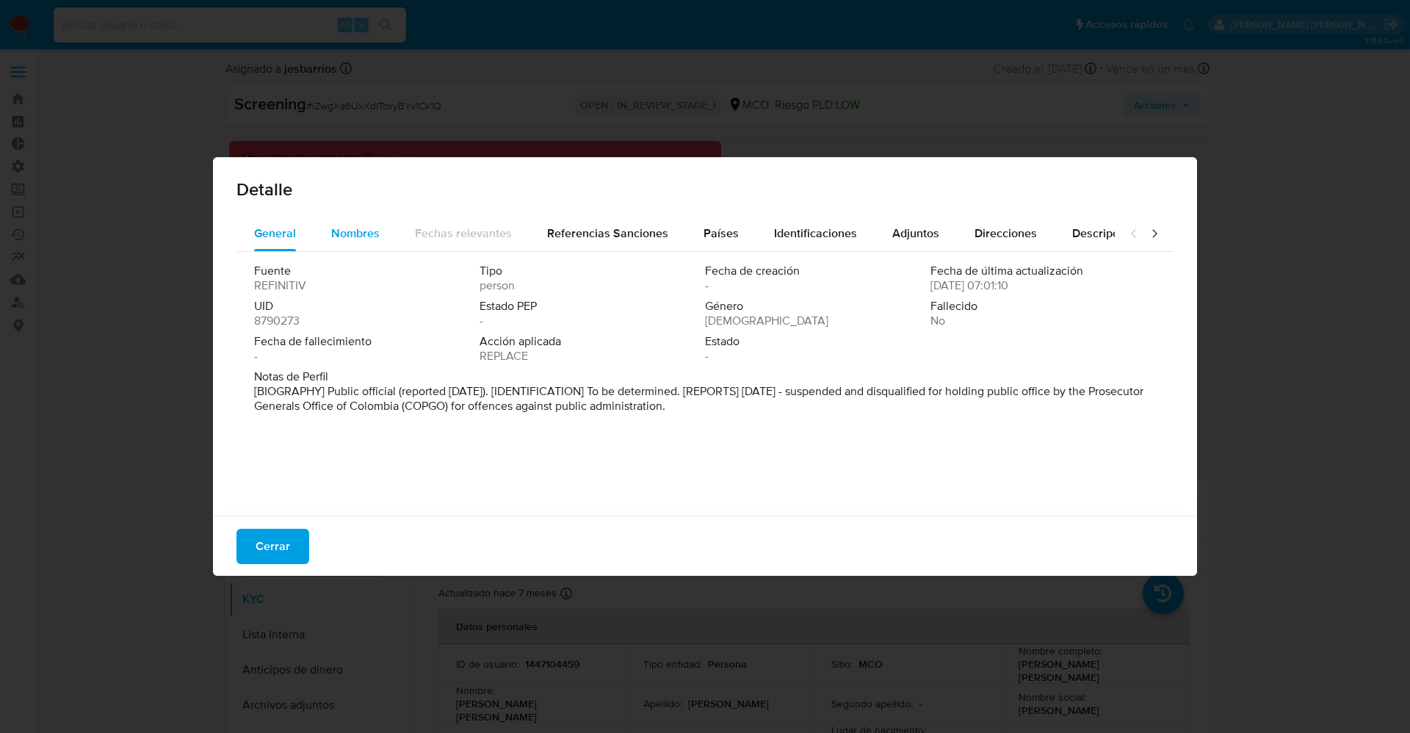
click at [363, 246] on div "Nombres" at bounding box center [355, 233] width 48 height 35
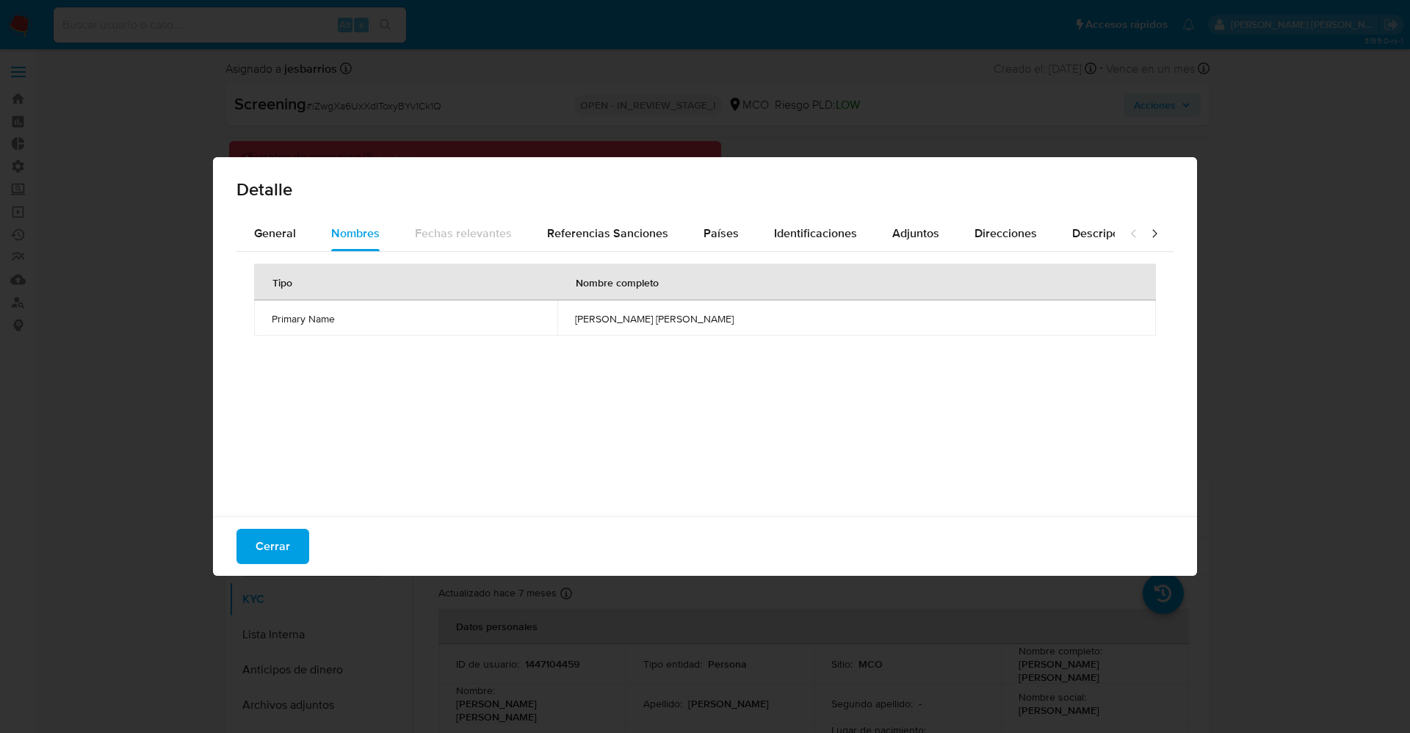
drag, startPoint x: 300, startPoint y: 532, endPoint x: 410, endPoint y: 43, distance: 501.9
click at [300, 530] on button "Cerrar" at bounding box center [272, 546] width 73 height 35
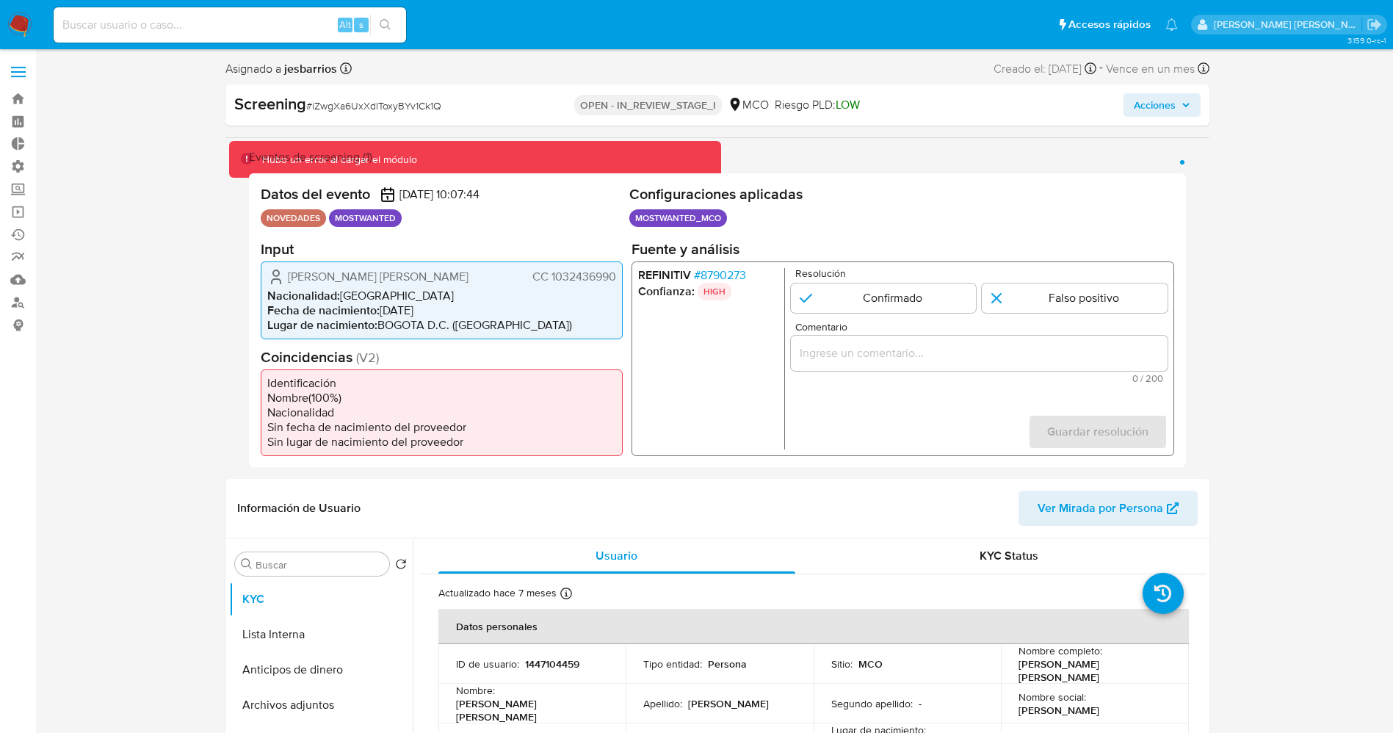
drag, startPoint x: 276, startPoint y: 274, endPoint x: 452, endPoint y: 280, distance: 175.6
click at [452, 280] on div "[PERSON_NAME] [PERSON_NAME] 1032436990" at bounding box center [441, 276] width 349 height 18
click at [556, 278] on span "CC 1032436990" at bounding box center [574, 276] width 84 height 15
drag, startPoint x: 549, startPoint y: 281, endPoint x: 619, endPoint y: 282, distance: 69.8
click at [619, 282] on div "Karen Lisseth Beltran Sastoque CC 1032436990 Nacionalidad : Colombia Fecha de n…" at bounding box center [442, 300] width 362 height 78
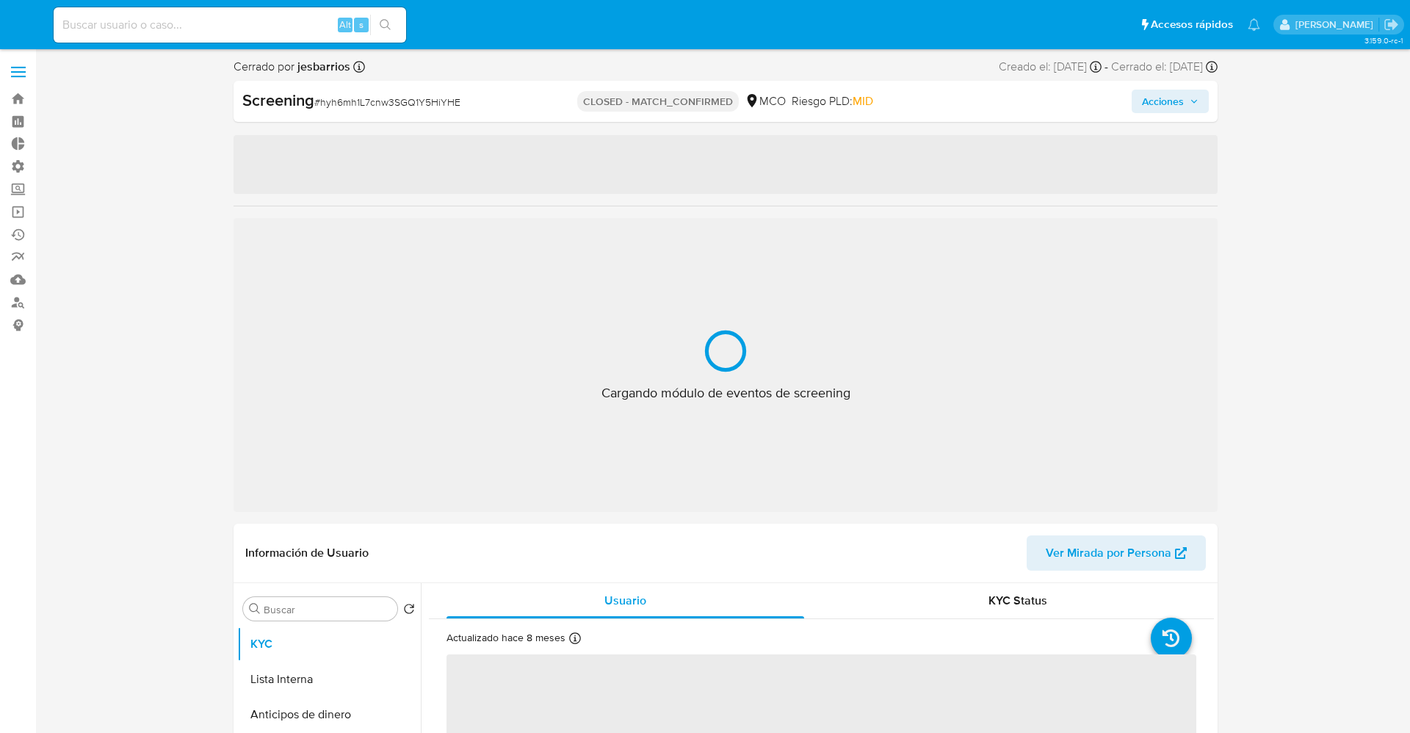
select select "10"
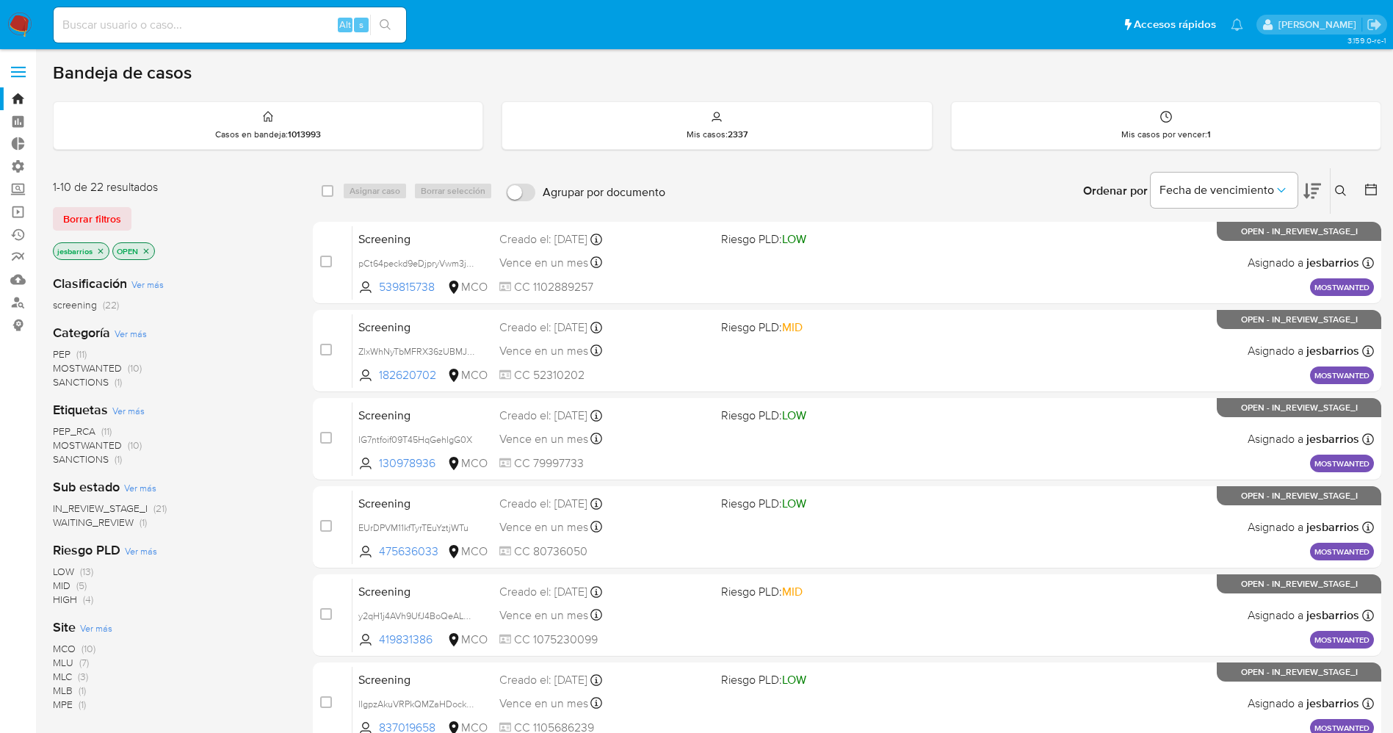
click at [16, 24] on img at bounding box center [19, 24] width 25 height 25
